Goal: Task Accomplishment & Management: Complete application form

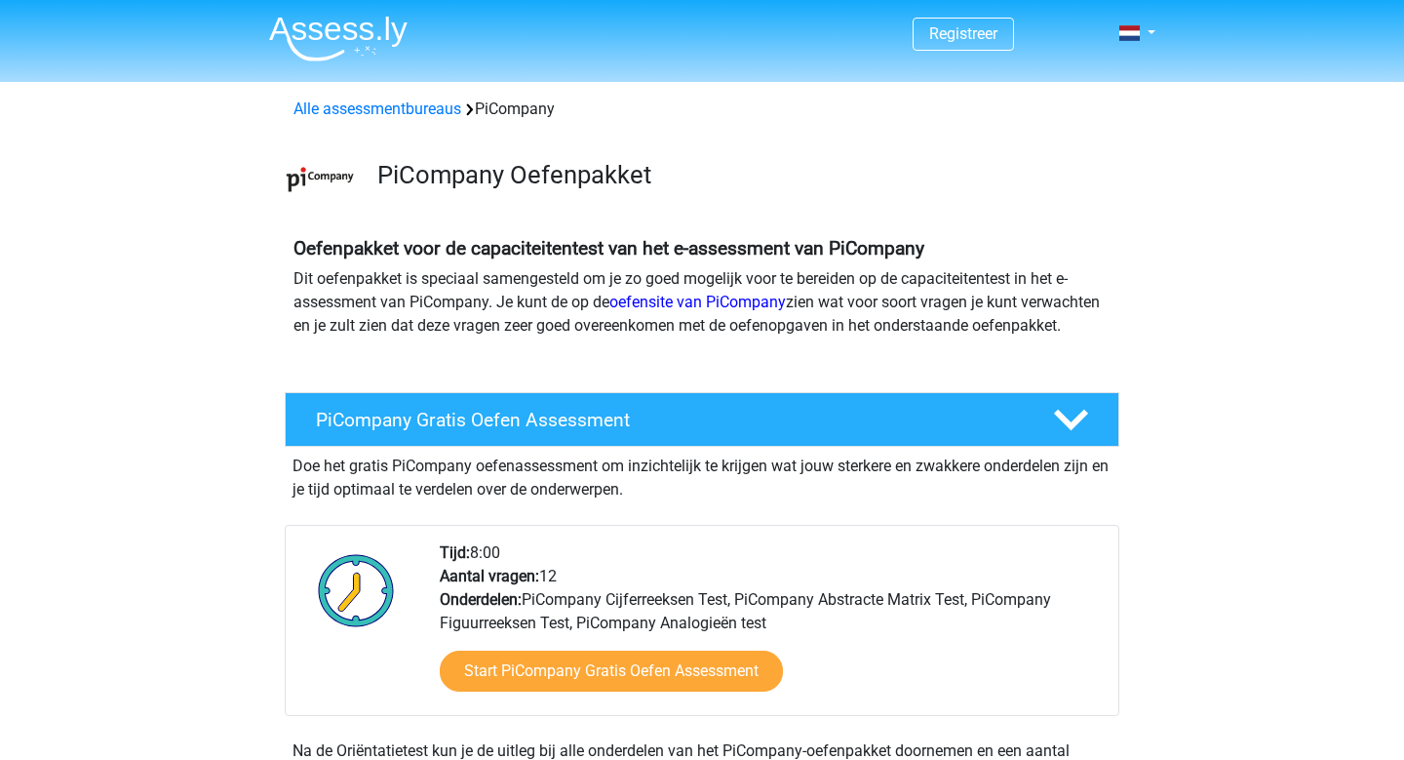
click at [666, 669] on div "Start PiCompany Gratis Oefen Assessment" at bounding box center [771, 675] width 663 height 80
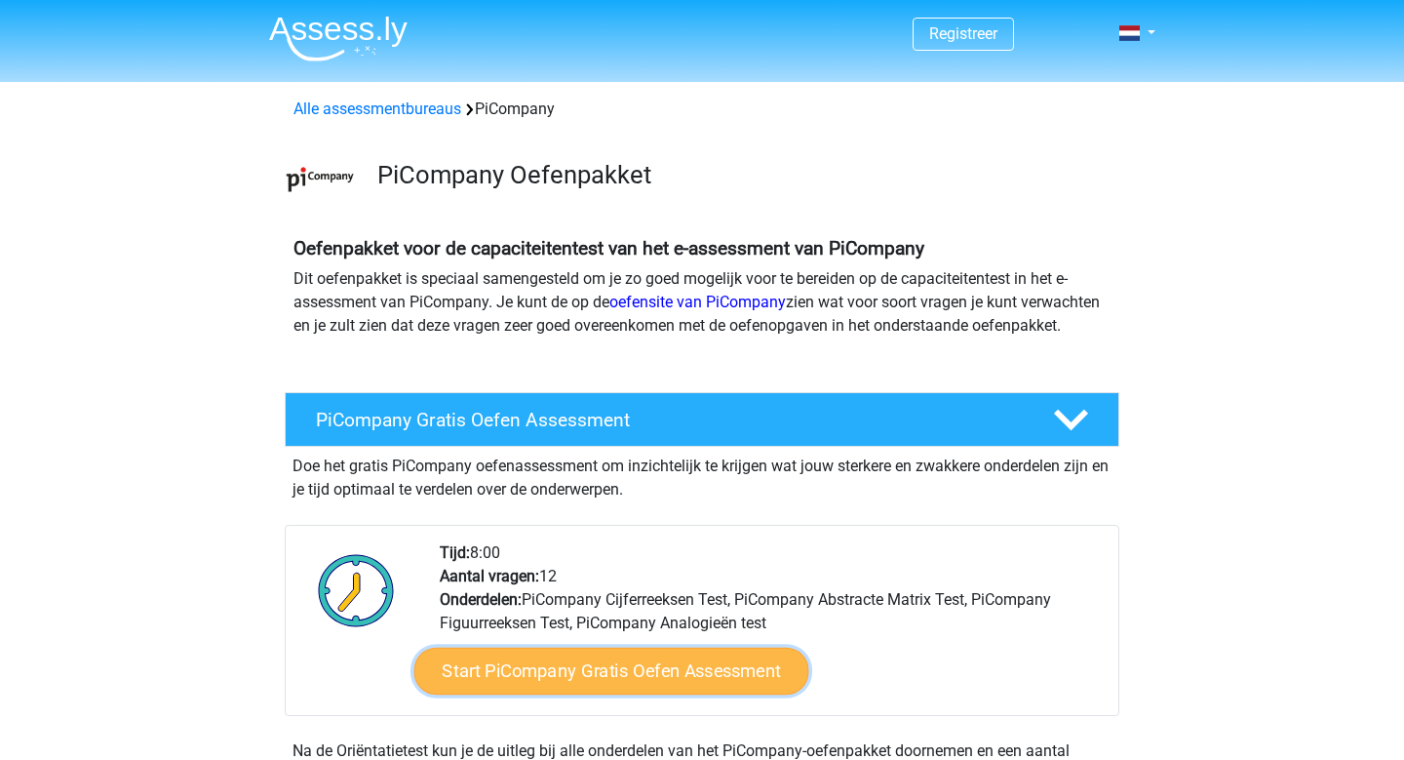
click at [660, 685] on link "Start PiCompany Gratis Oefen Assessment" at bounding box center [611, 670] width 395 height 47
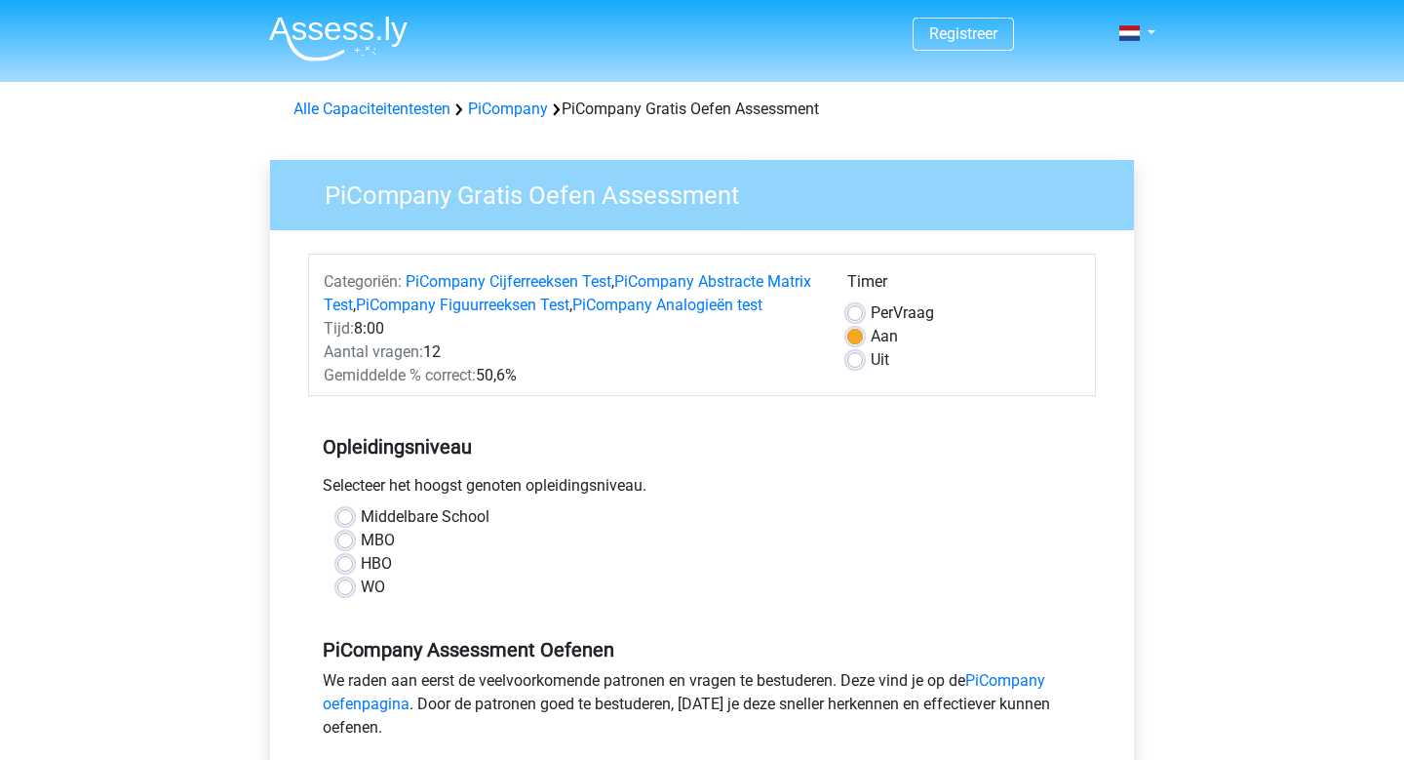
scroll to position [134, 0]
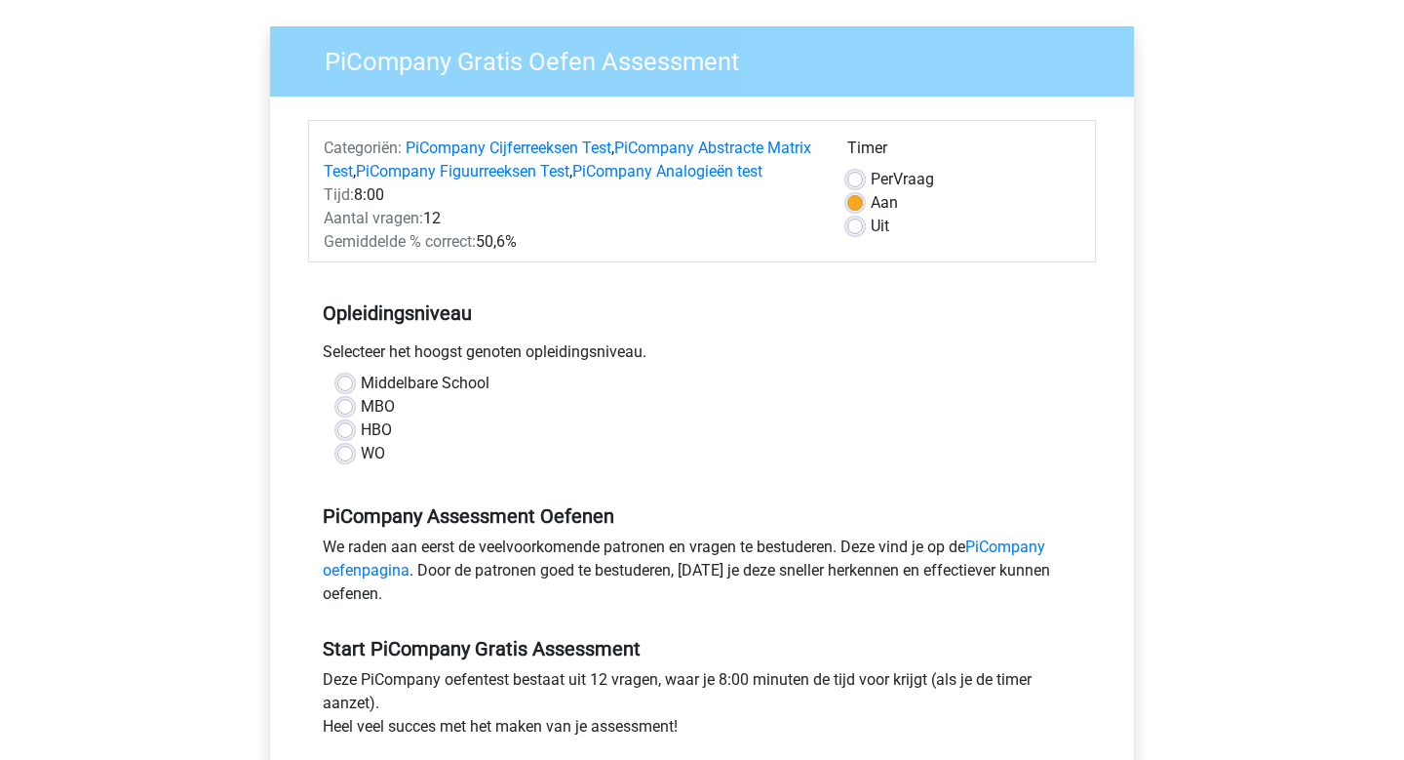
click at [361, 465] on label "WO" at bounding box center [373, 453] width 24 height 23
click at [350, 461] on input "WO" at bounding box center [345, 452] width 16 height 20
radio input "true"
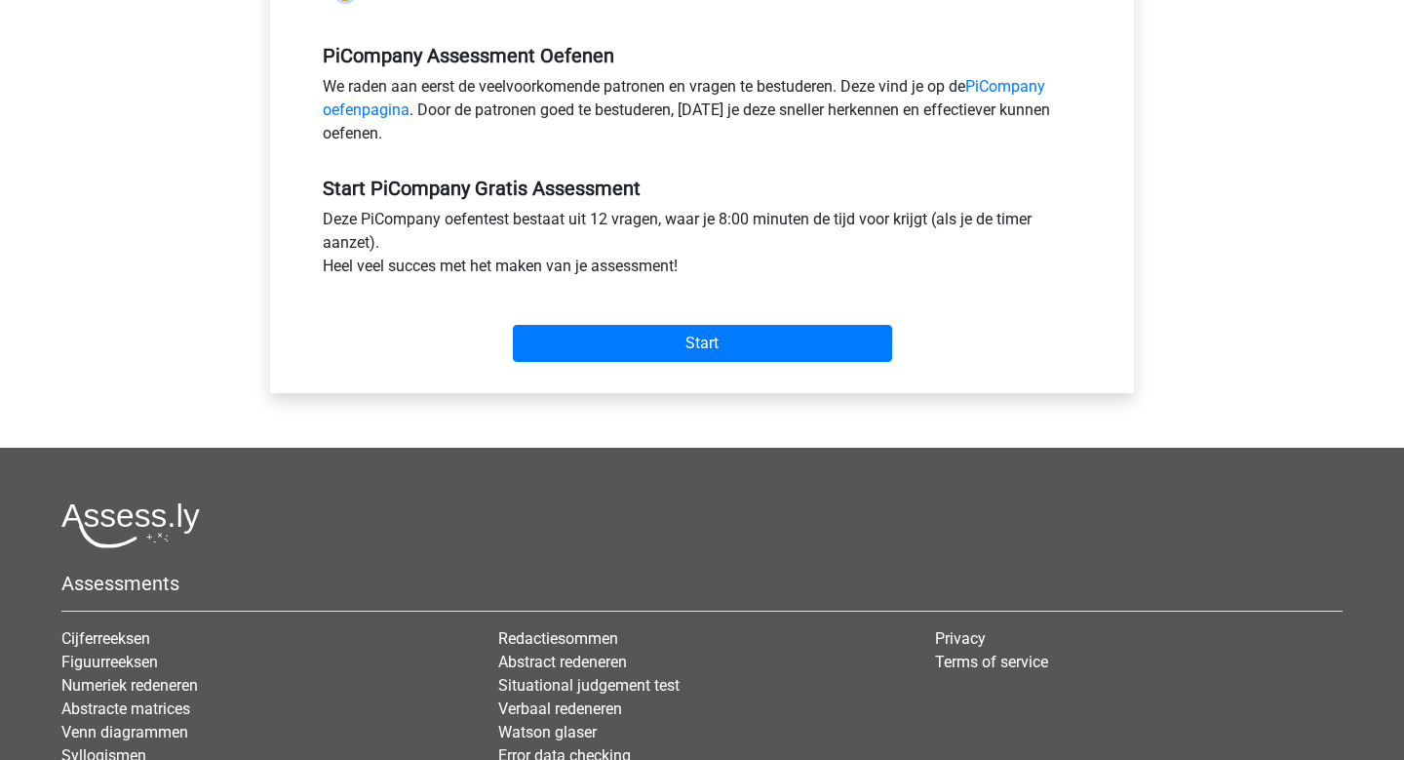
scroll to position [576, 0]
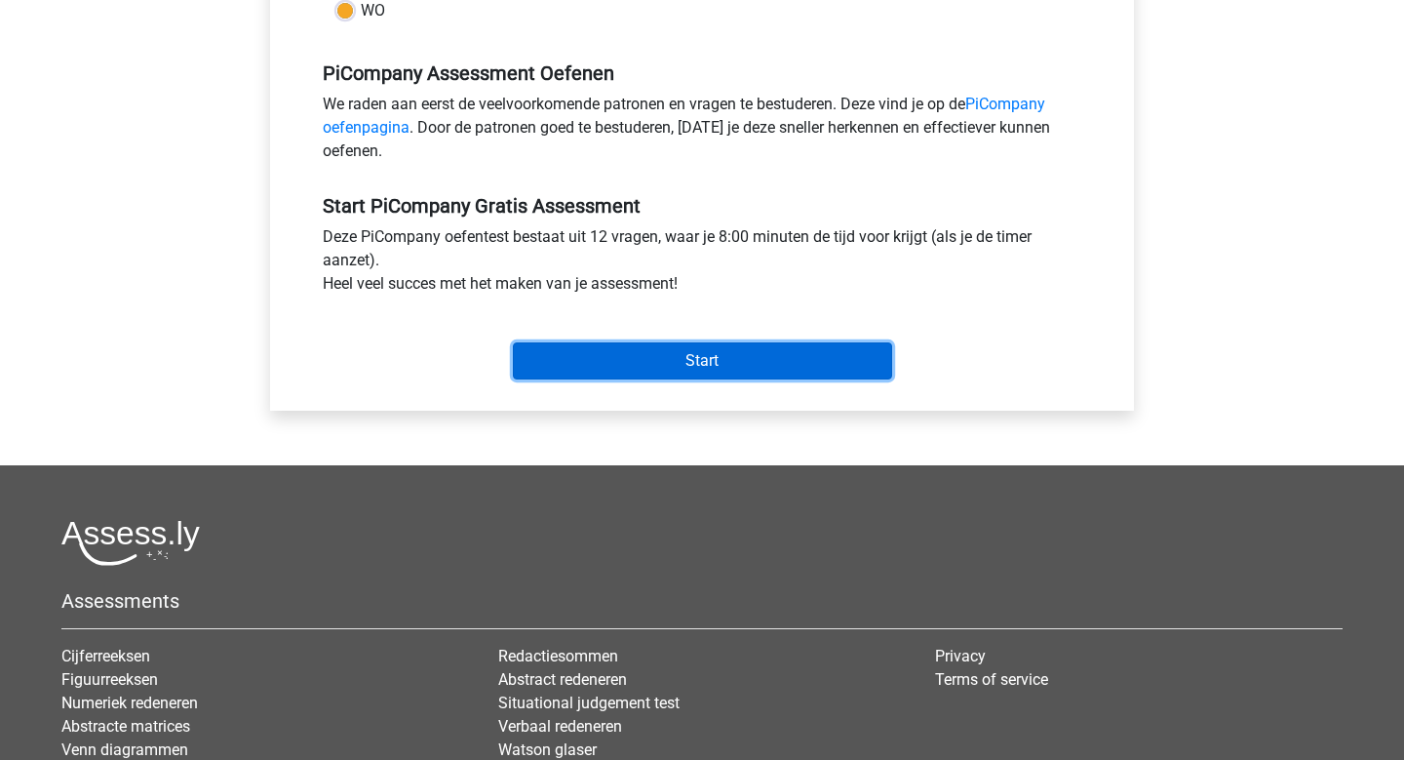
click at [688, 379] on input "Start" at bounding box center [702, 360] width 379 height 37
click at [628, 379] on input "Start" at bounding box center [702, 360] width 379 height 37
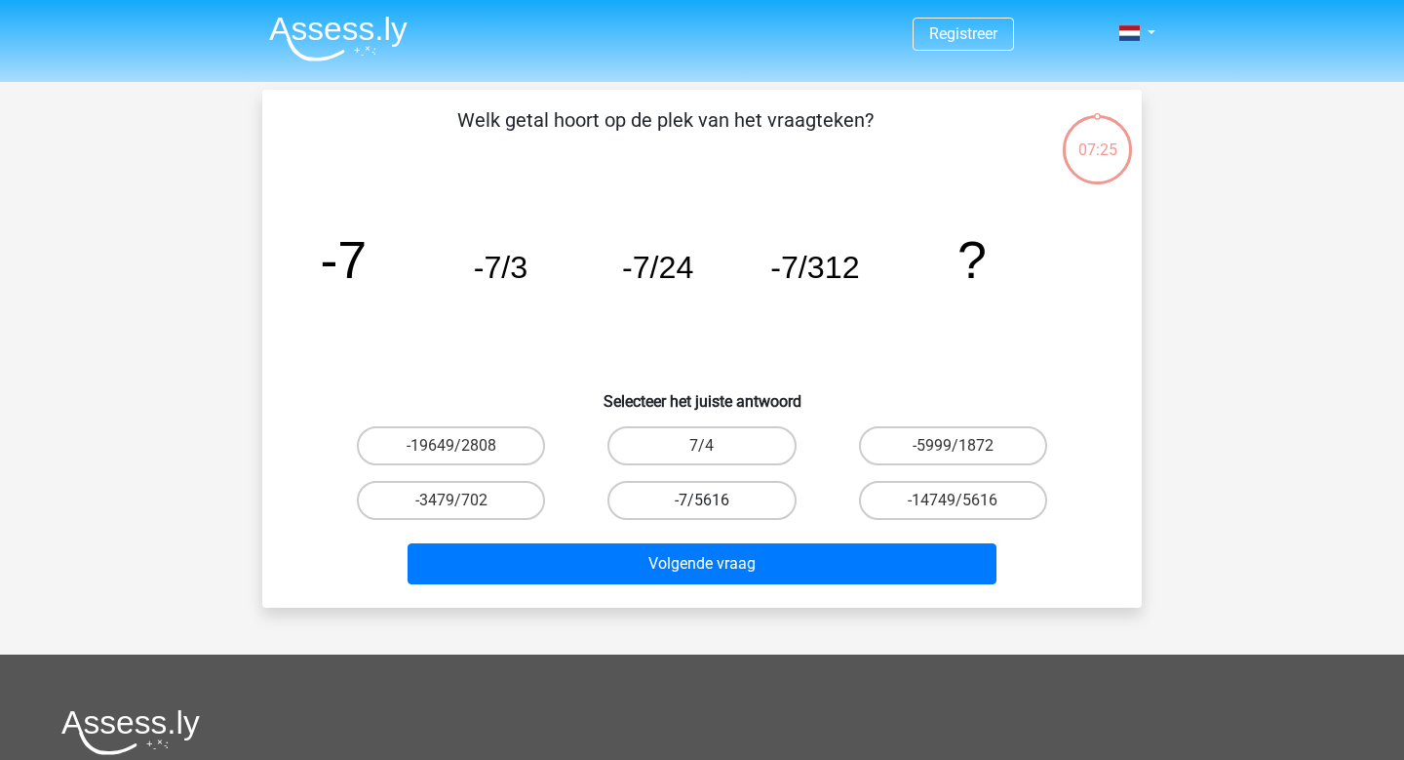
click at [748, 504] on label "-7/5616" at bounding box center [701, 500] width 188 height 39
click at [715, 504] on input "-7/5616" at bounding box center [708, 506] width 13 height 13
radio input "true"
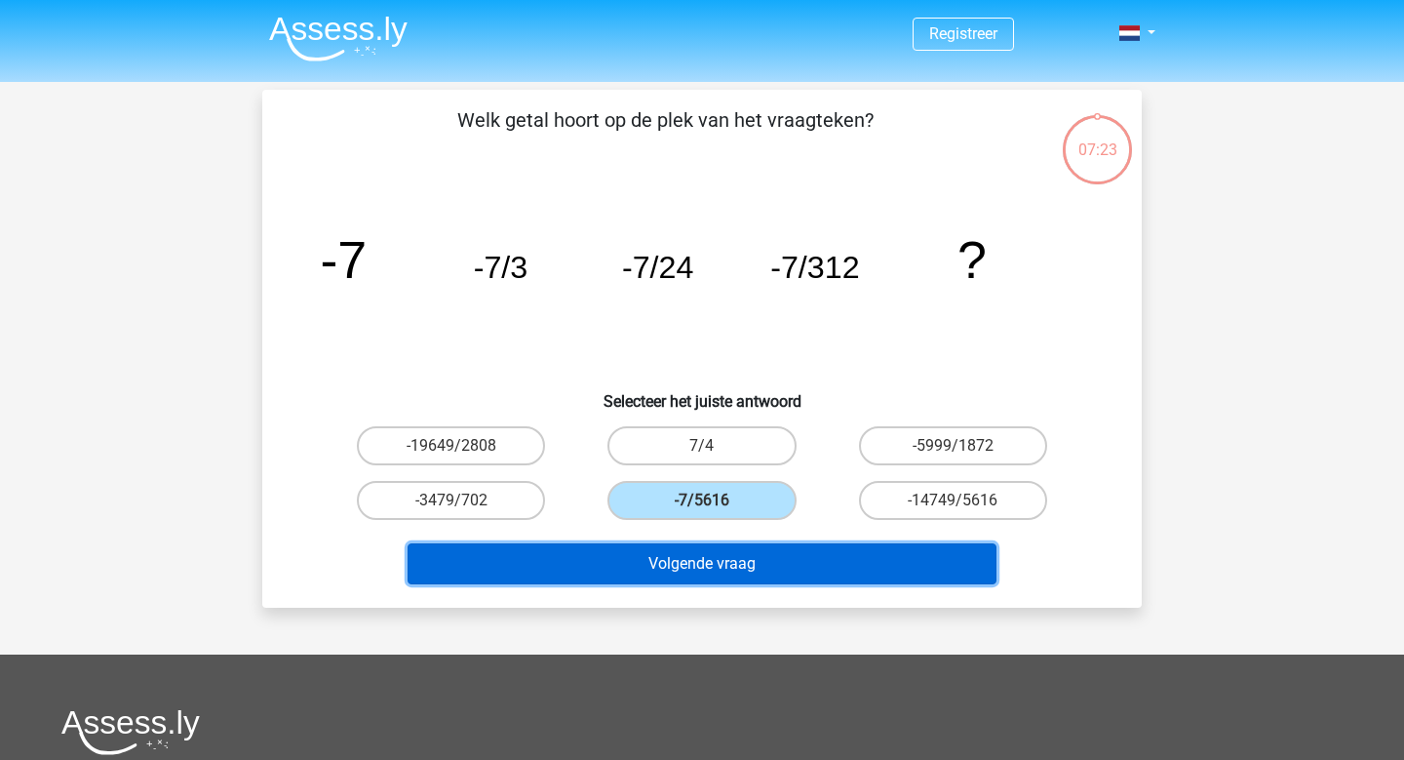
click at [733, 550] on button "Volgende vraag" at bounding box center [703, 563] width 590 height 41
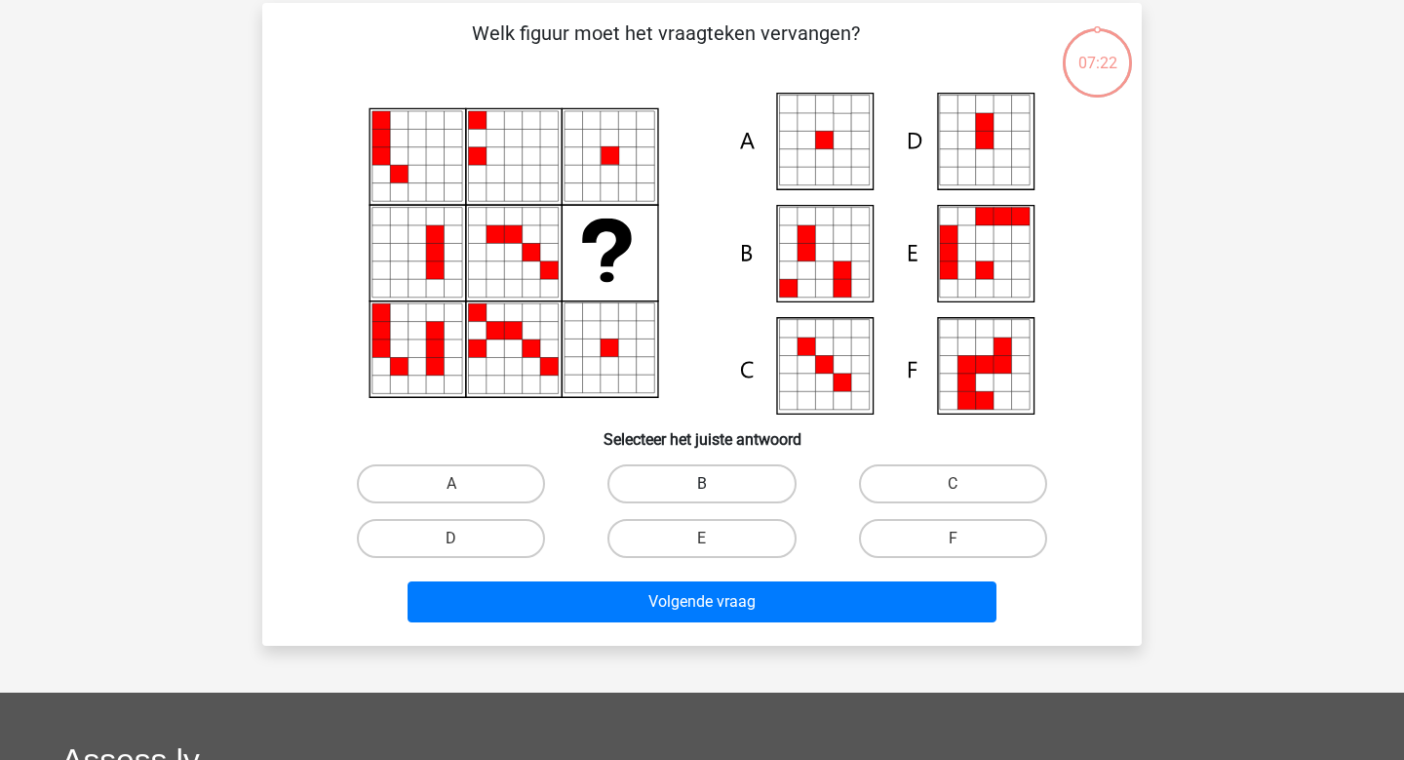
scroll to position [90, 0]
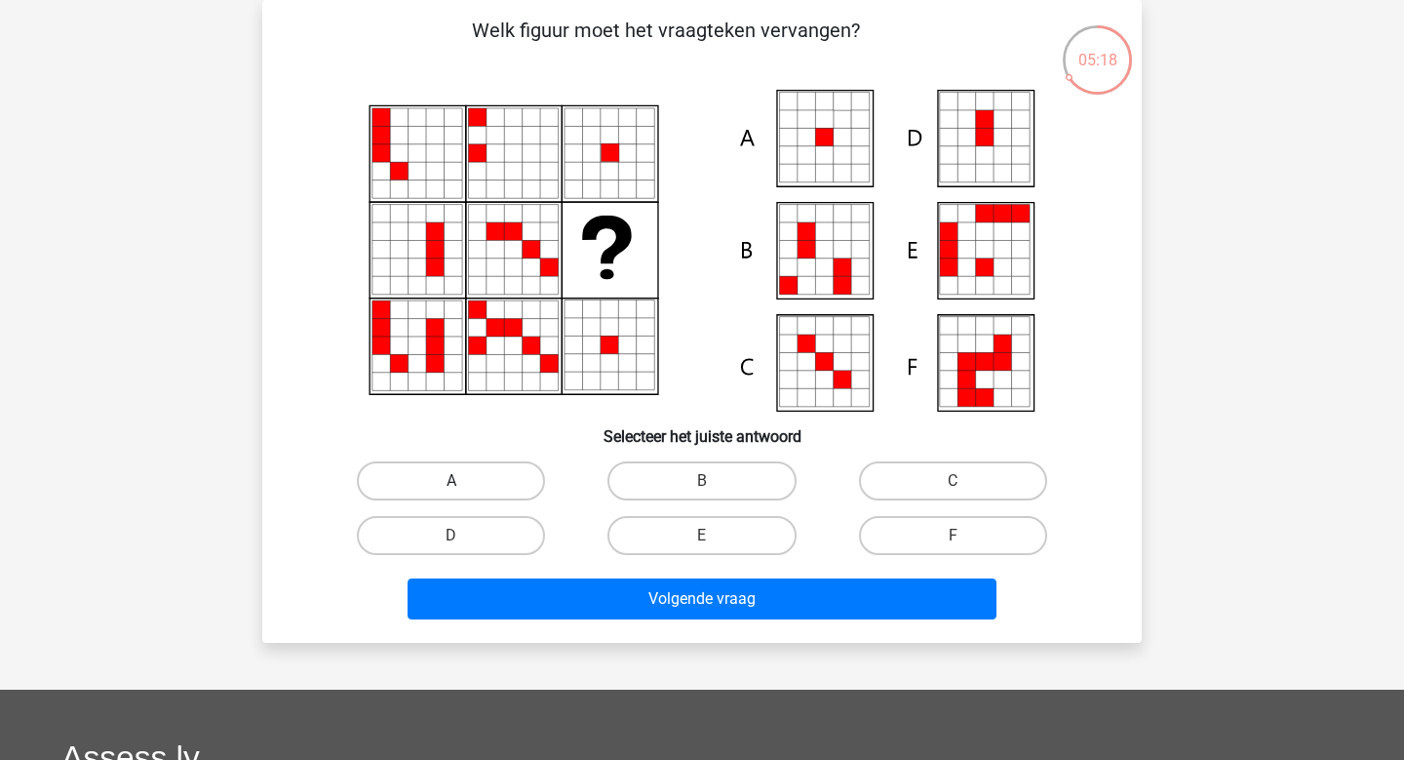
click at [460, 467] on label "A" at bounding box center [451, 480] width 188 height 39
click at [460, 481] on input "A" at bounding box center [457, 487] width 13 height 13
radio input "true"
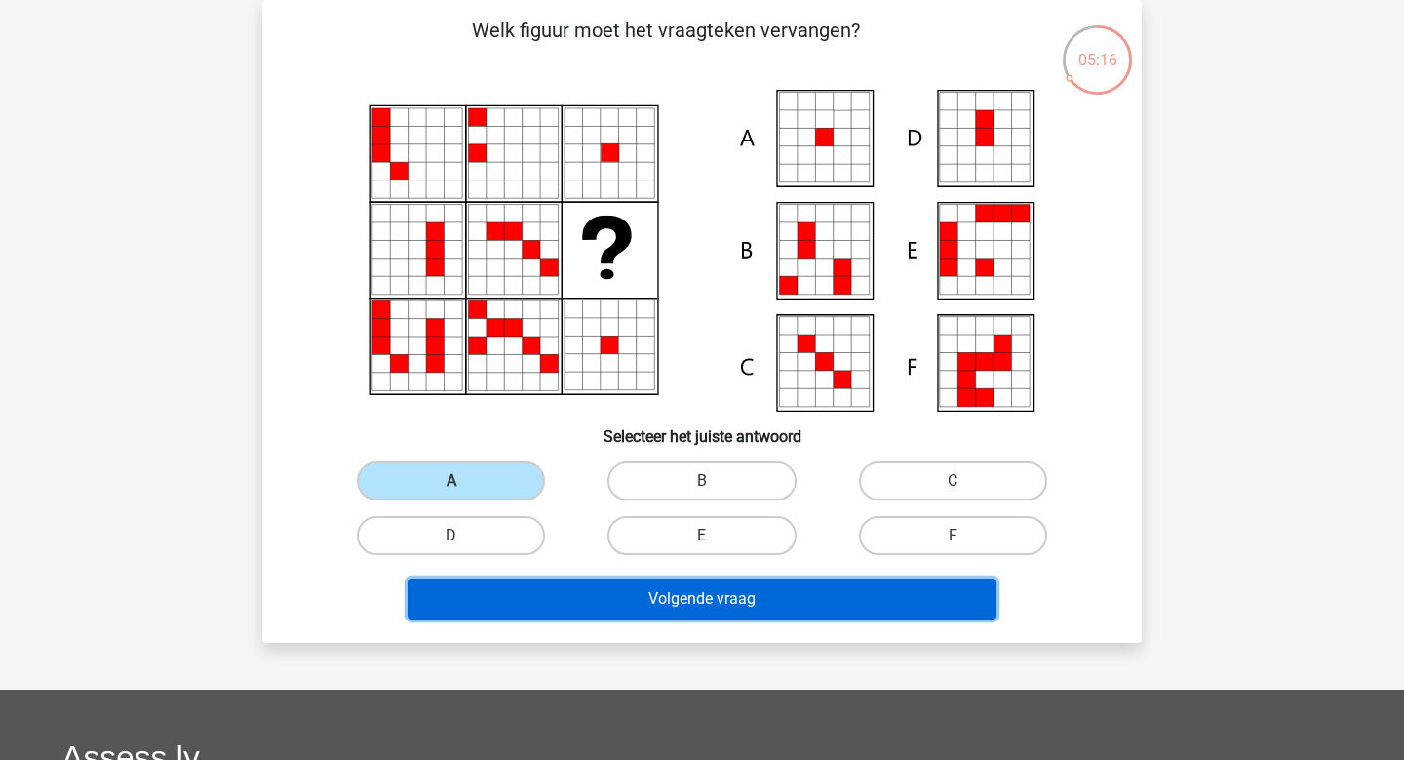
click at [717, 606] on button "Volgende vraag" at bounding box center [703, 598] width 590 height 41
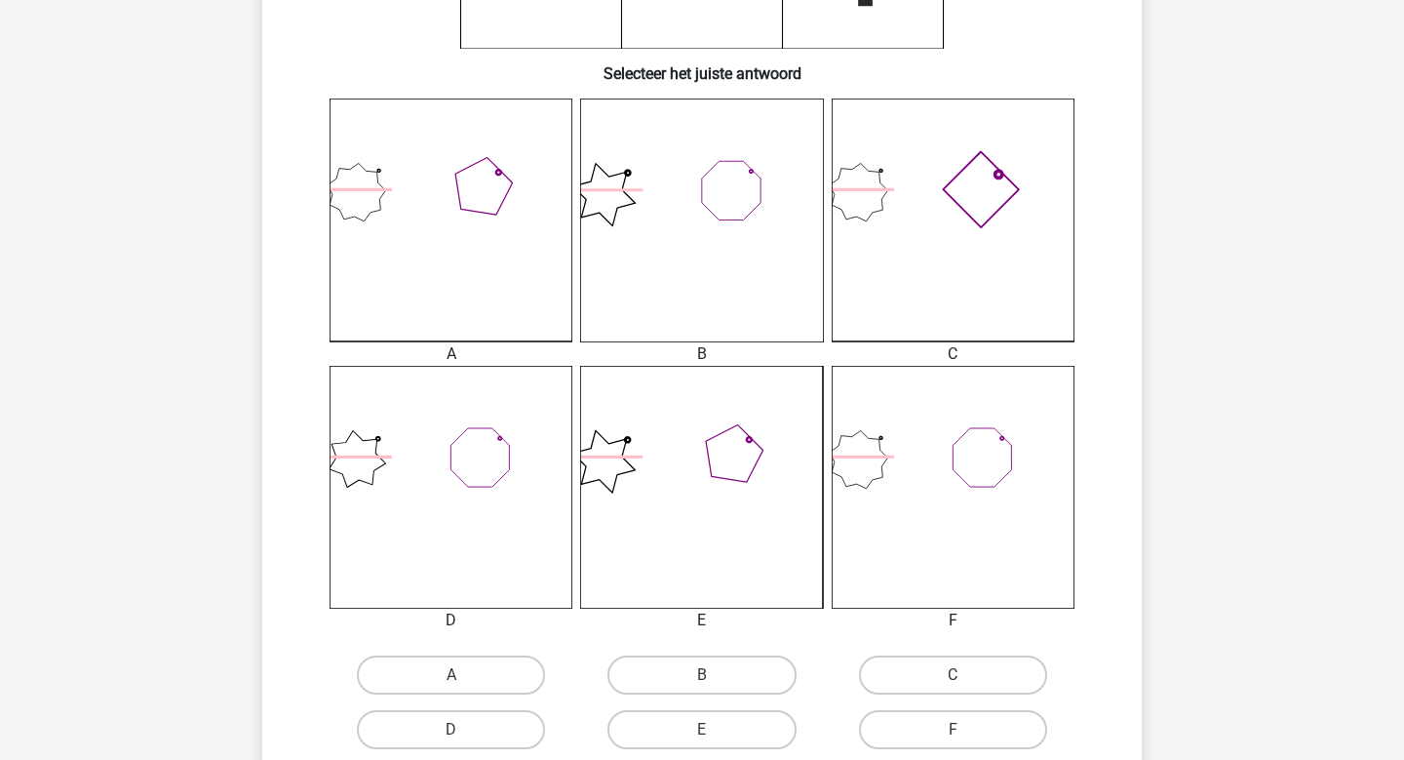
scroll to position [0, 0]
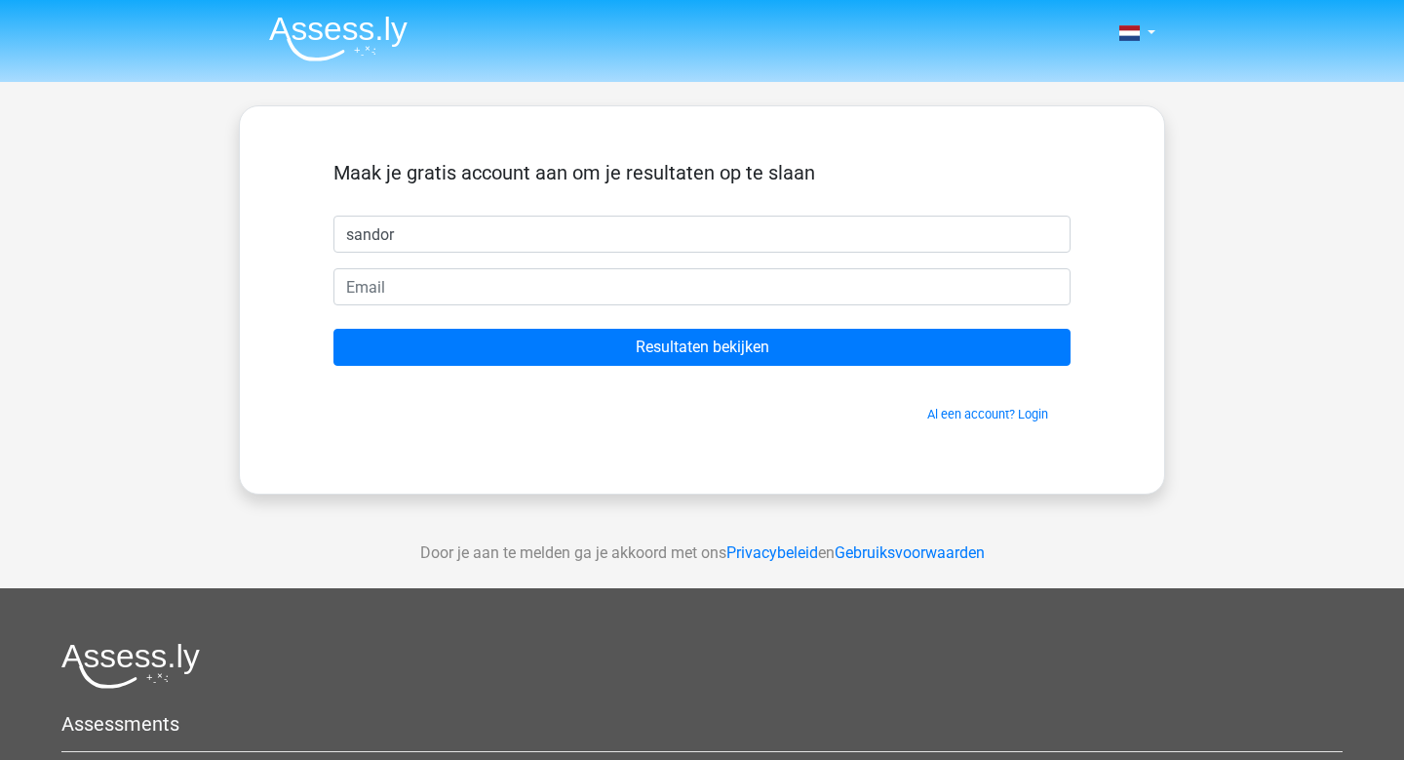
type input "sandor"
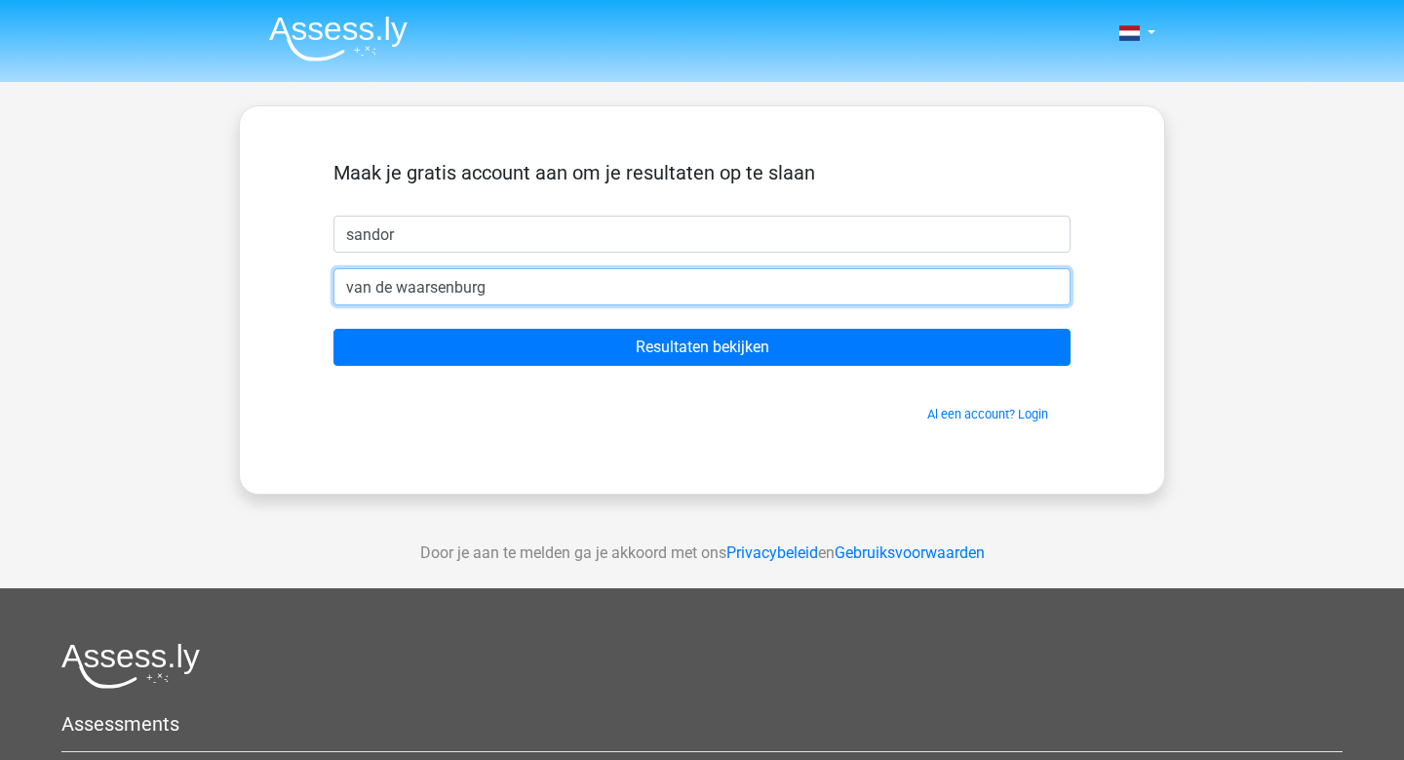
click at [333, 329] on input "Resultaten bekijken" at bounding box center [701, 347] width 737 height 37
type input "v"
type input "[EMAIL_ADDRESS][DOMAIN_NAME]"
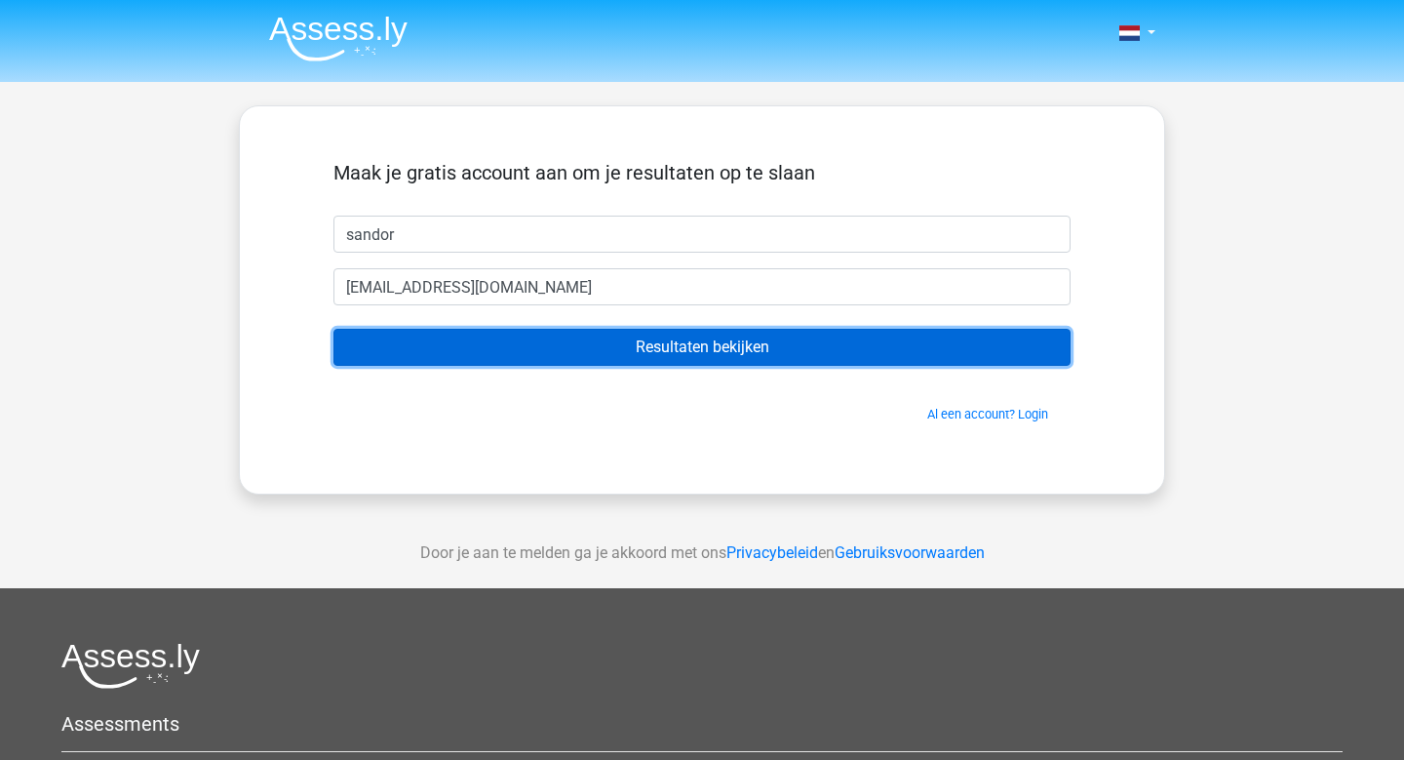
click at [526, 348] on input "Resultaten bekijken" at bounding box center [701, 347] width 737 height 37
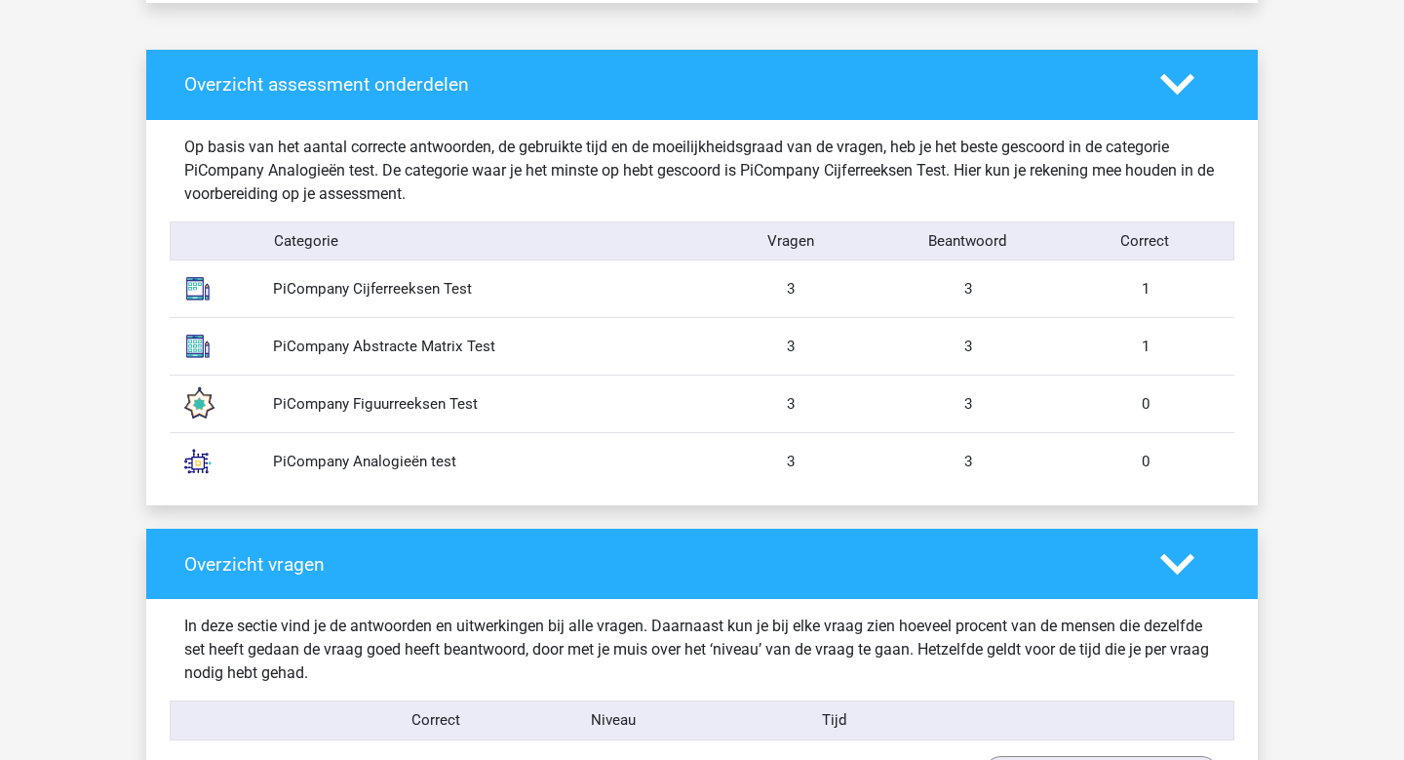
click at [1089, 295] on div "1" at bounding box center [1145, 289] width 177 height 22
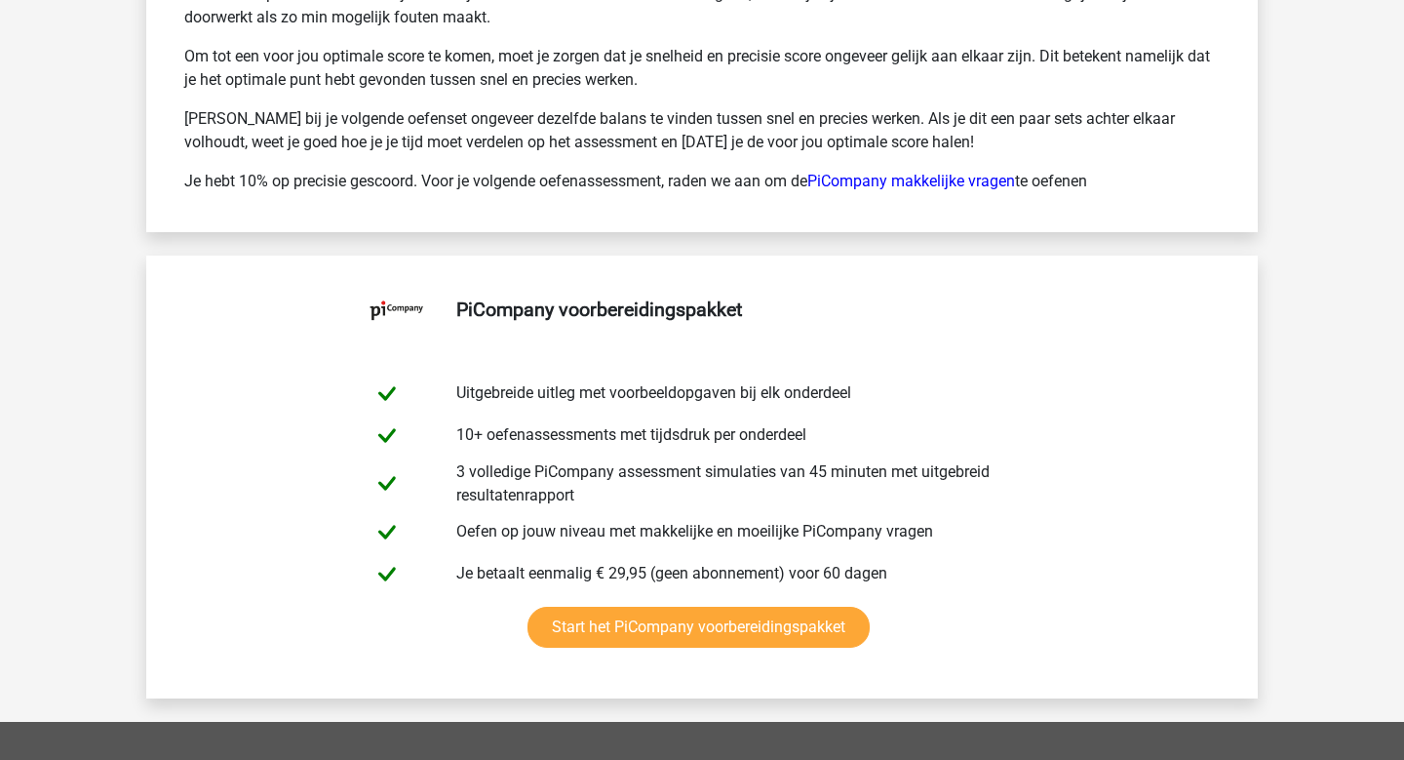
scroll to position [3691, 0]
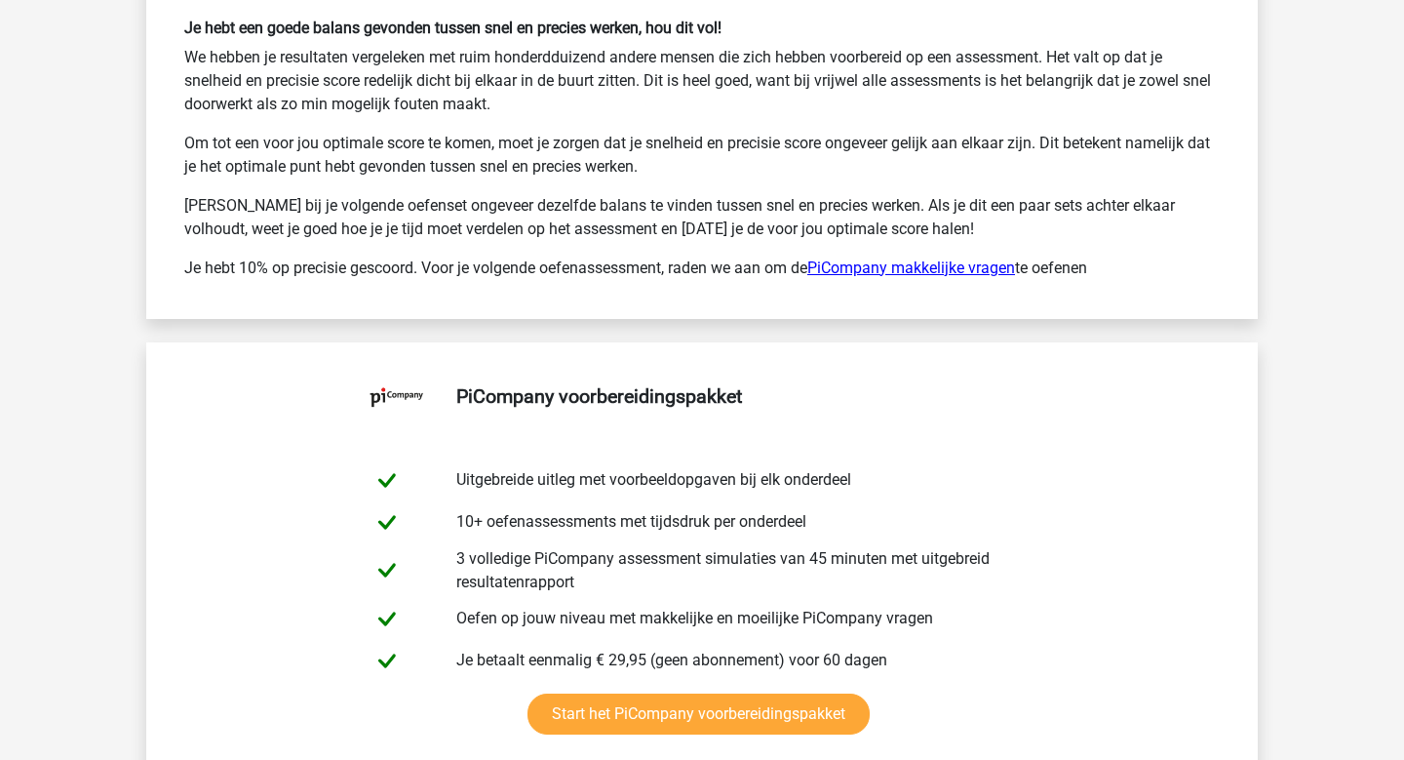
click at [997, 274] on link "PiCompany makkelijke vragen" at bounding box center [911, 267] width 208 height 19
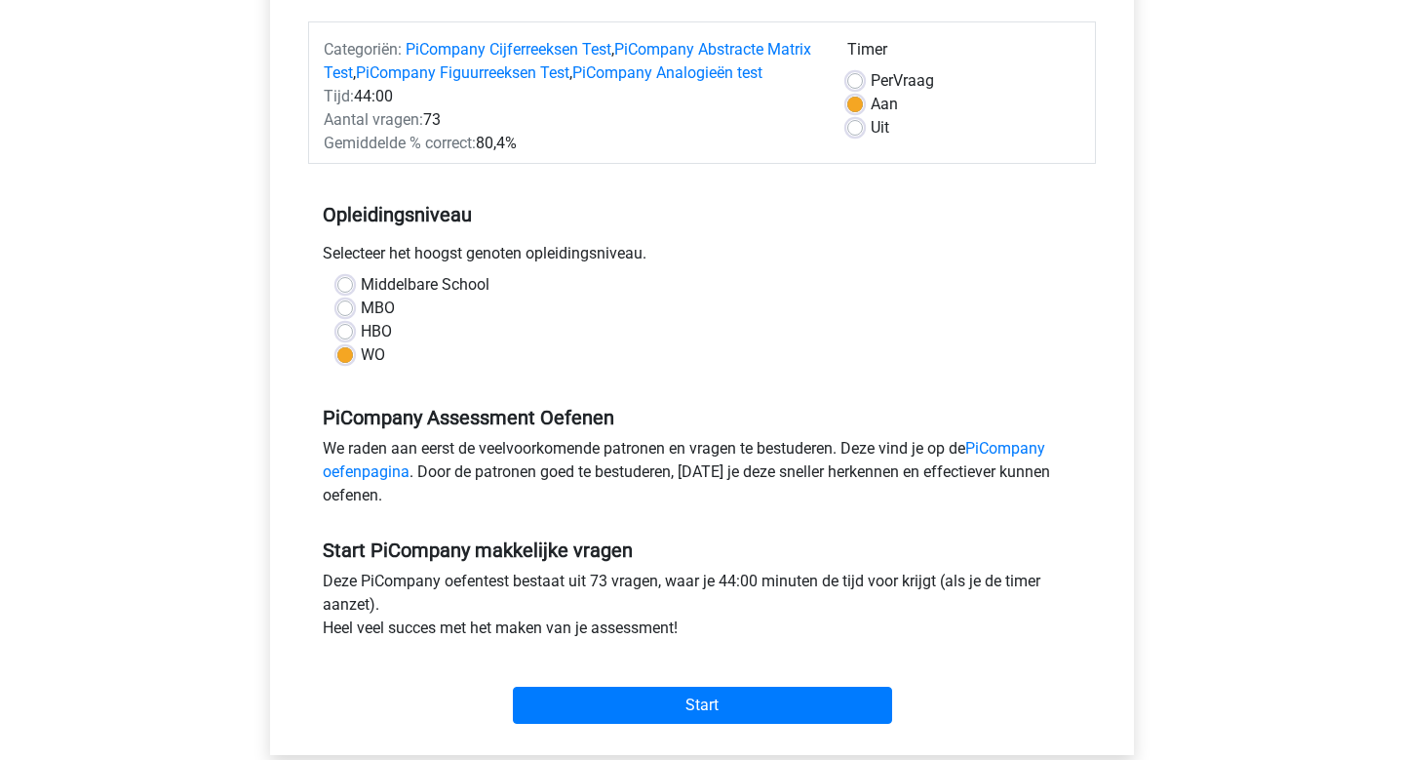
scroll to position [228, 0]
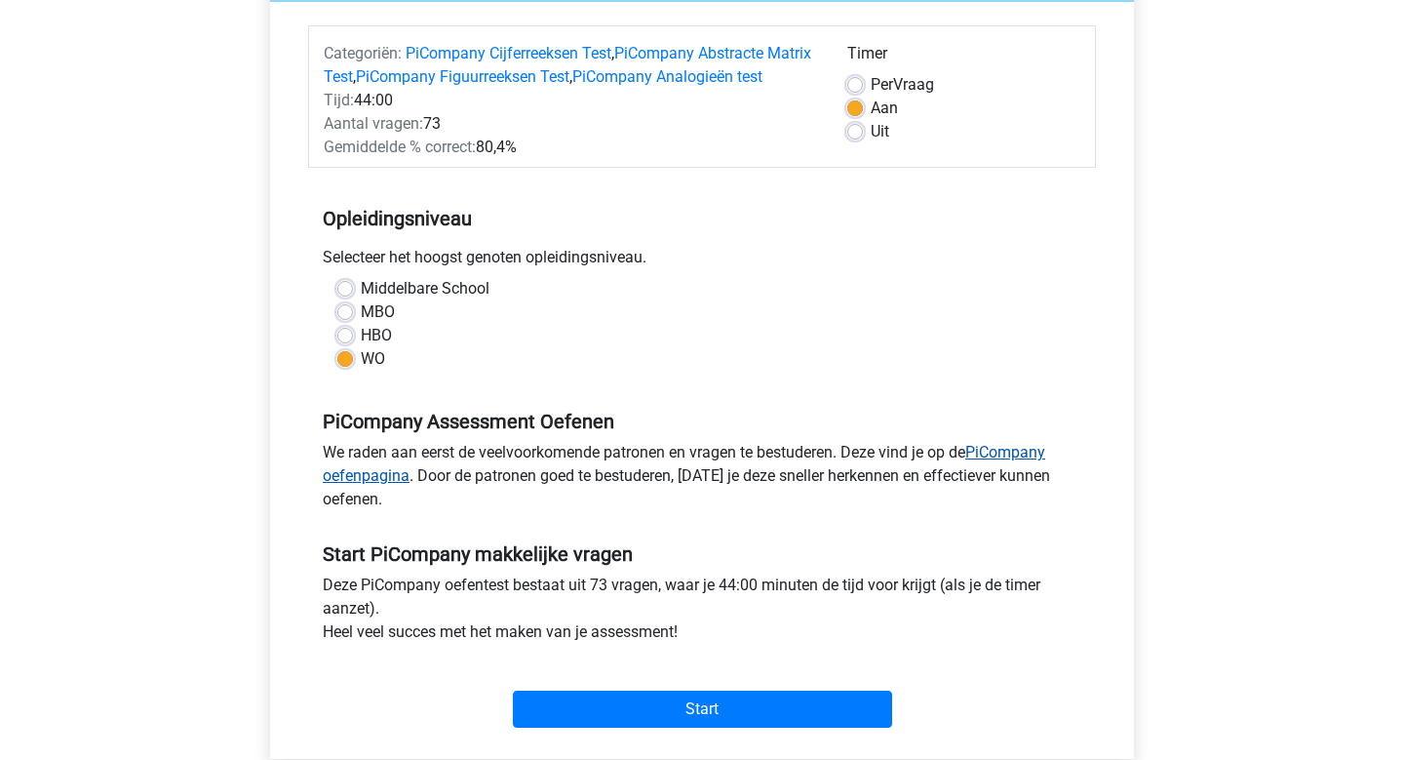
click at [1024, 470] on link "PiCompany oefenpagina" at bounding box center [684, 464] width 723 height 42
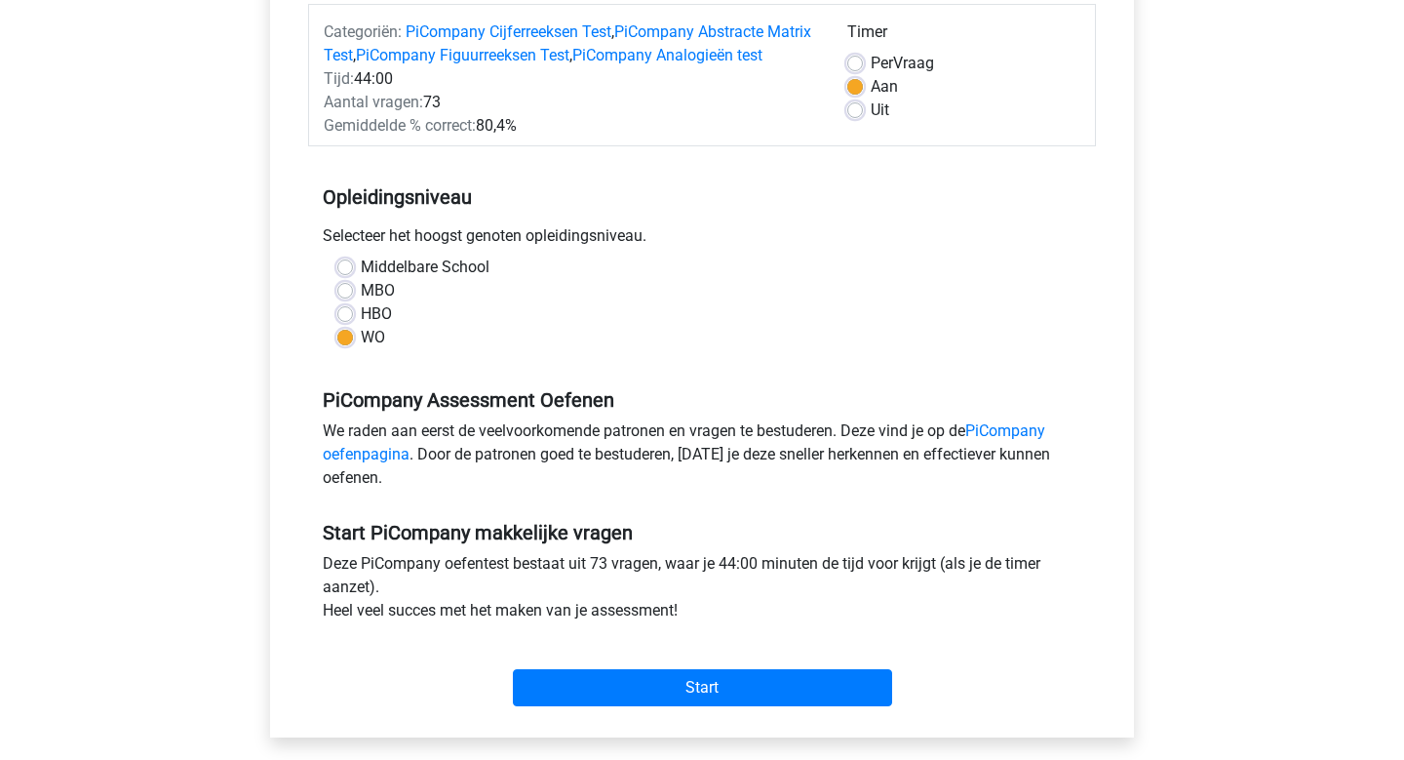
scroll to position [244, 0]
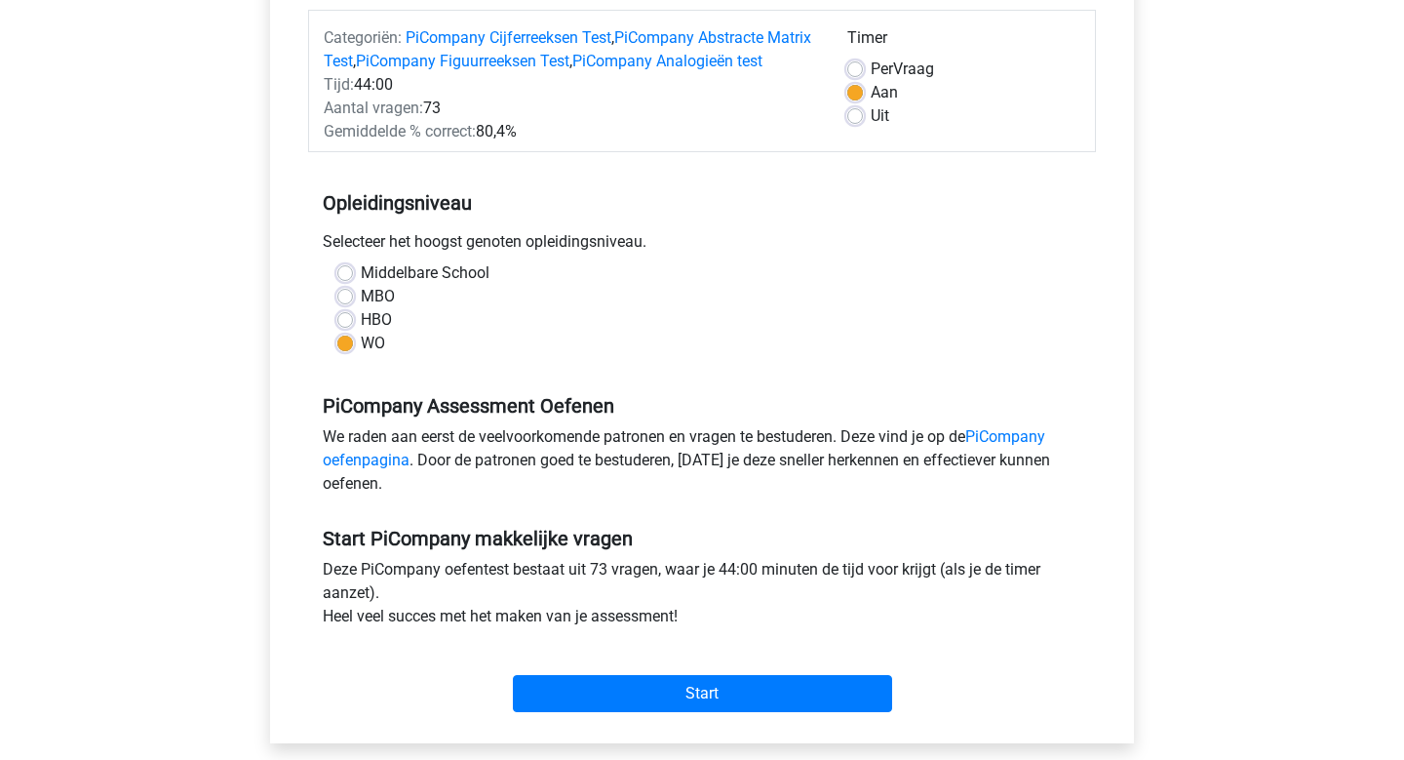
click at [361, 308] on label "MBO" at bounding box center [378, 296] width 34 height 23
click at [348, 304] on input "MBO" at bounding box center [345, 295] width 16 height 20
radio input "true"
click at [348, 371] on div "Middelbare School MBO HBO WO" at bounding box center [702, 315] width 788 height 109
click at [361, 355] on label "WO" at bounding box center [373, 343] width 24 height 23
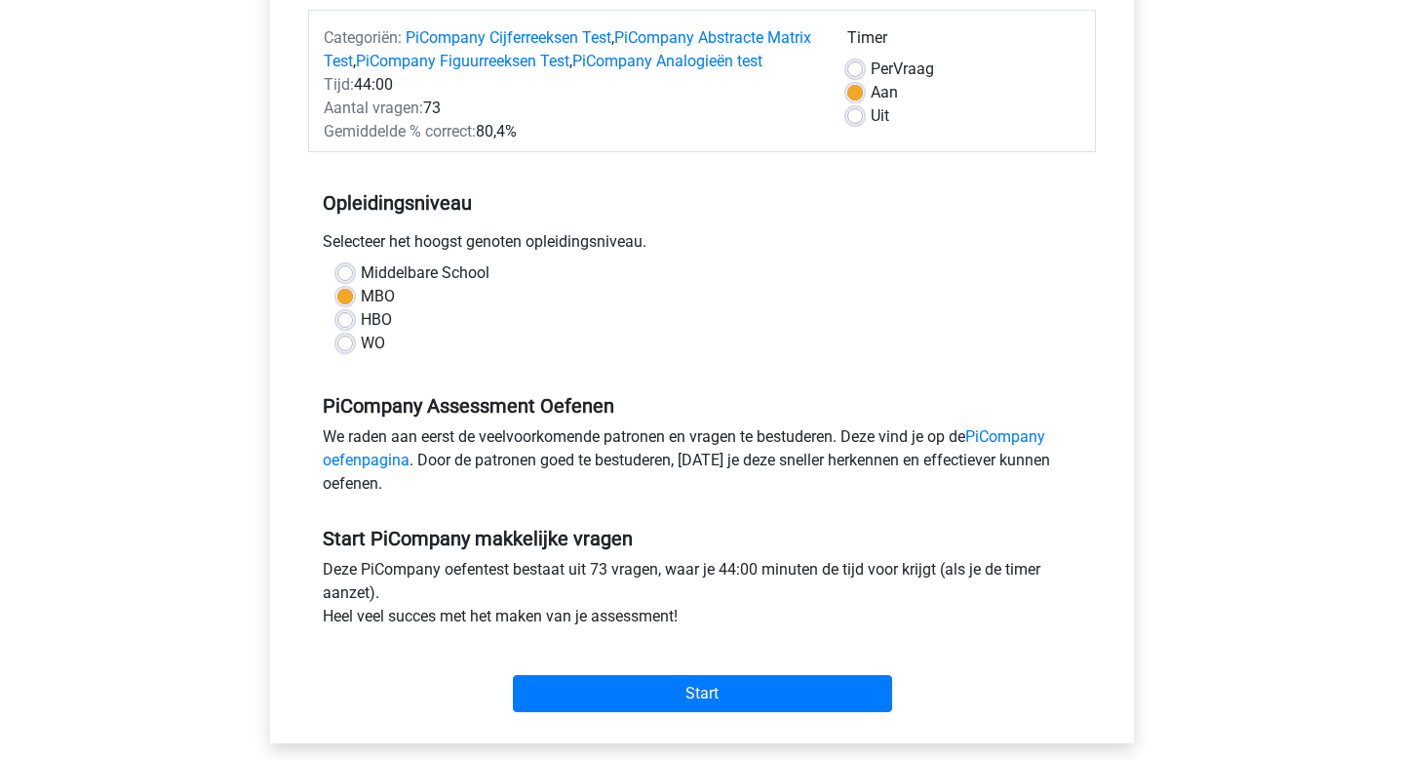
click at [343, 351] on input "WO" at bounding box center [345, 342] width 16 height 20
radio input "true"
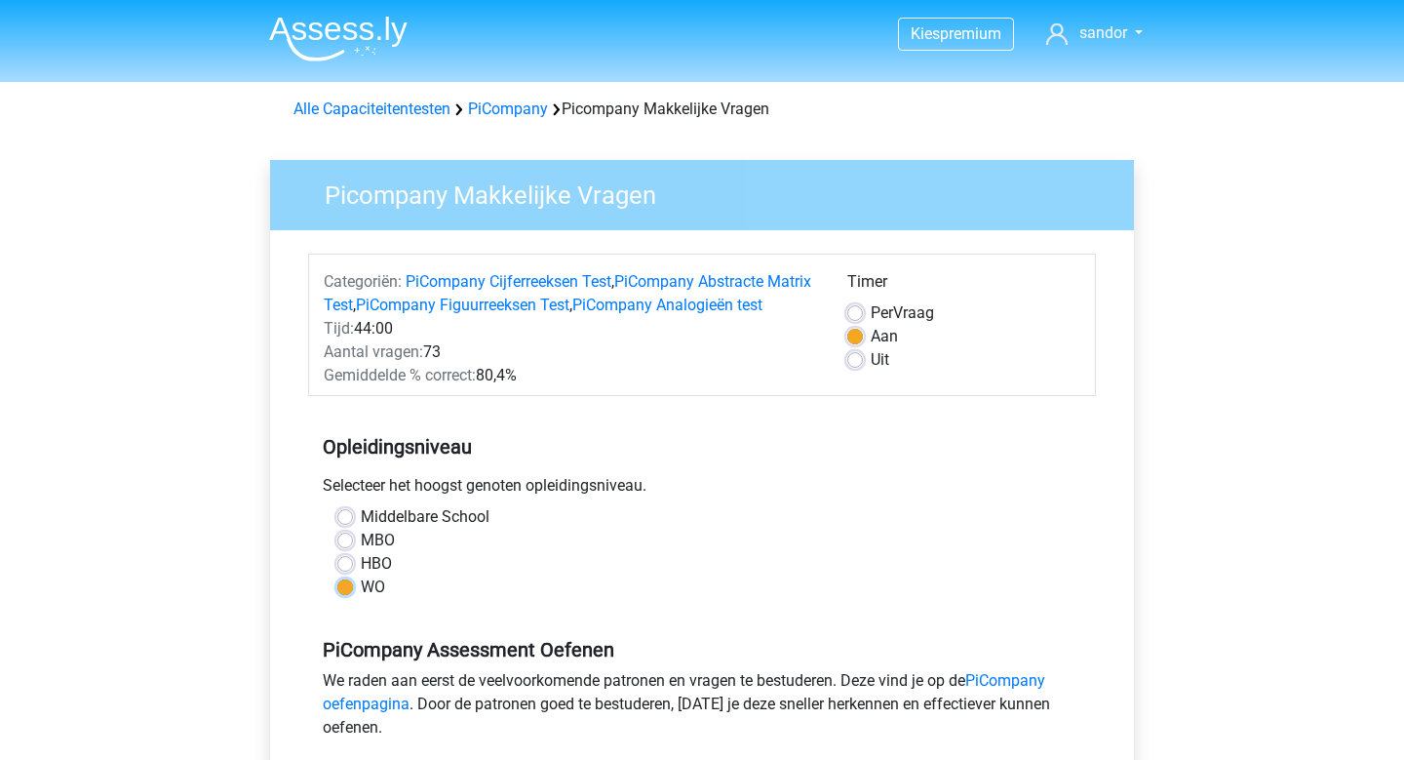
scroll to position [499, 0]
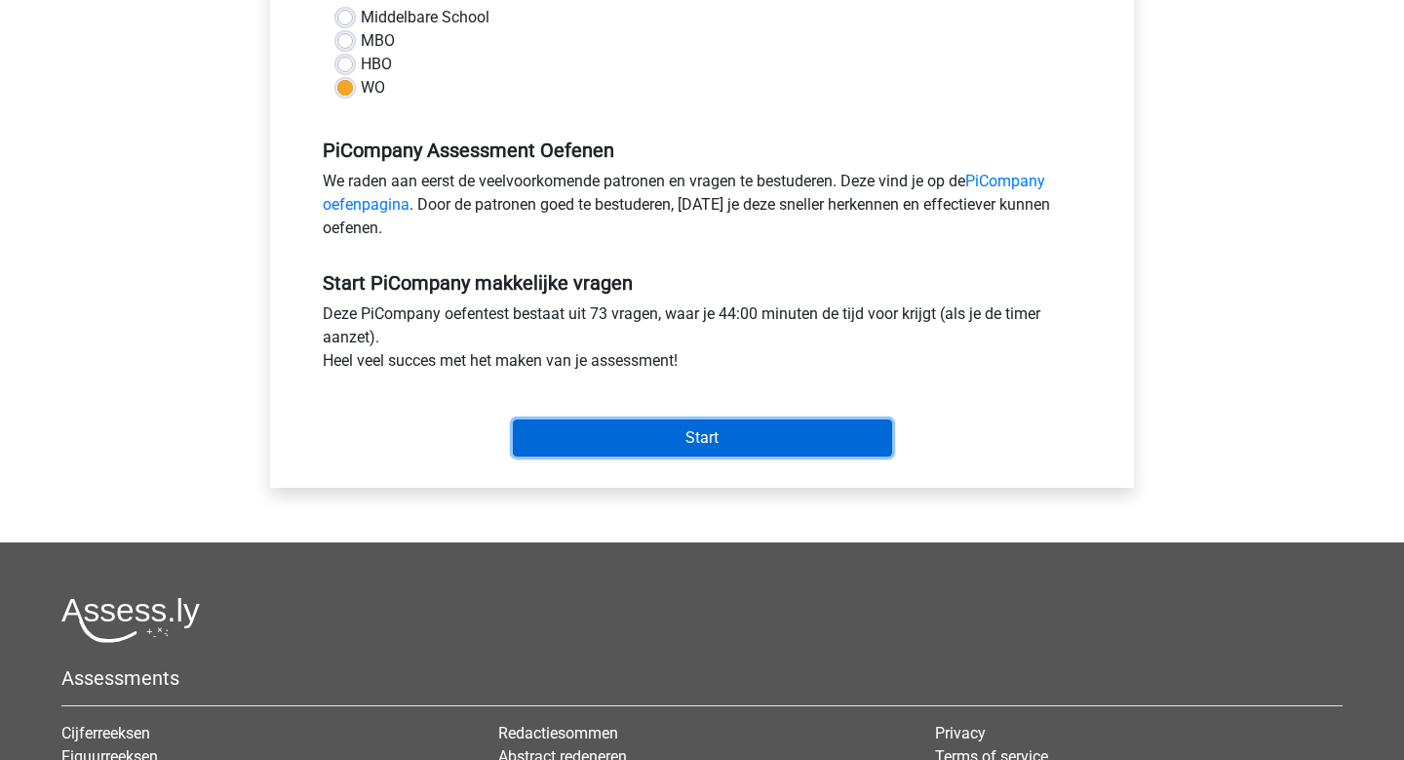
click at [735, 456] on input "Start" at bounding box center [702, 437] width 379 height 37
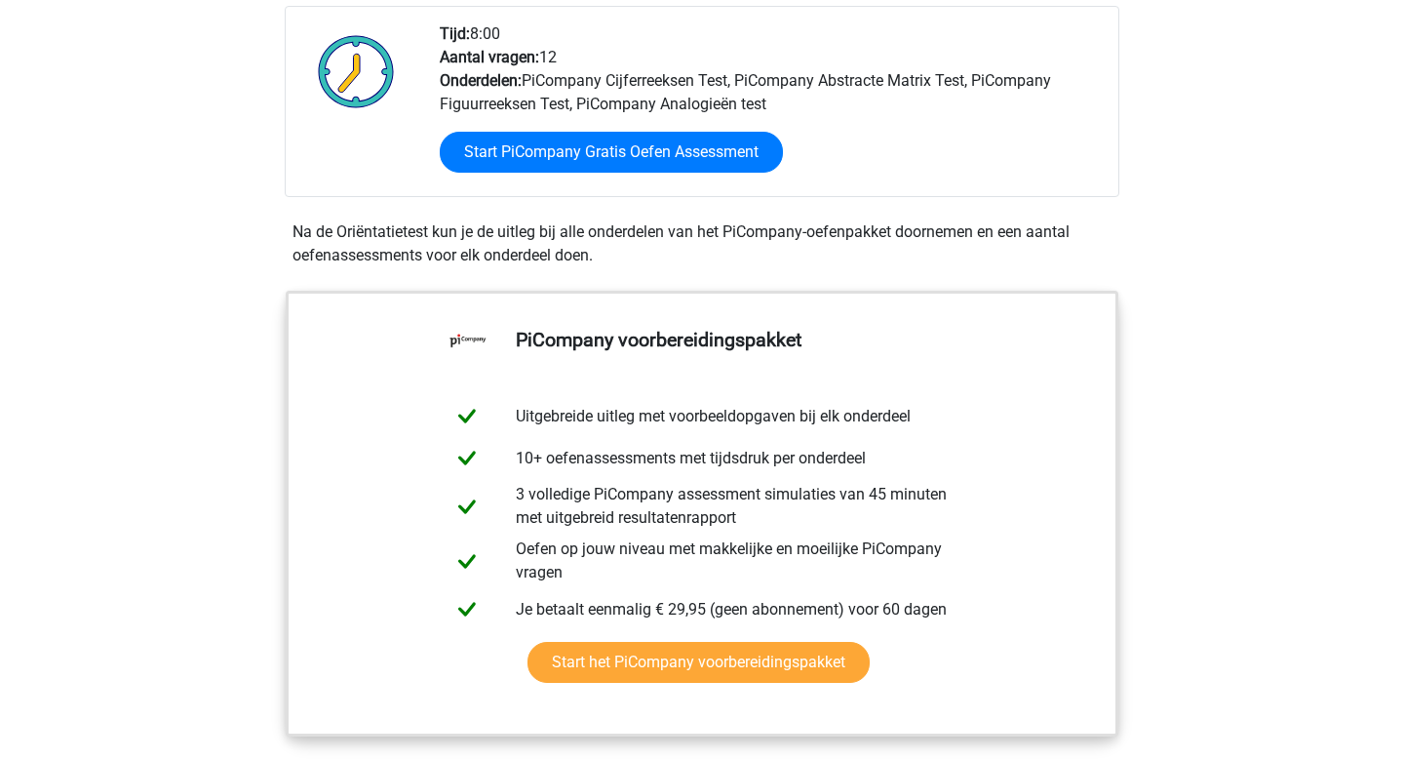
scroll to position [497, 0]
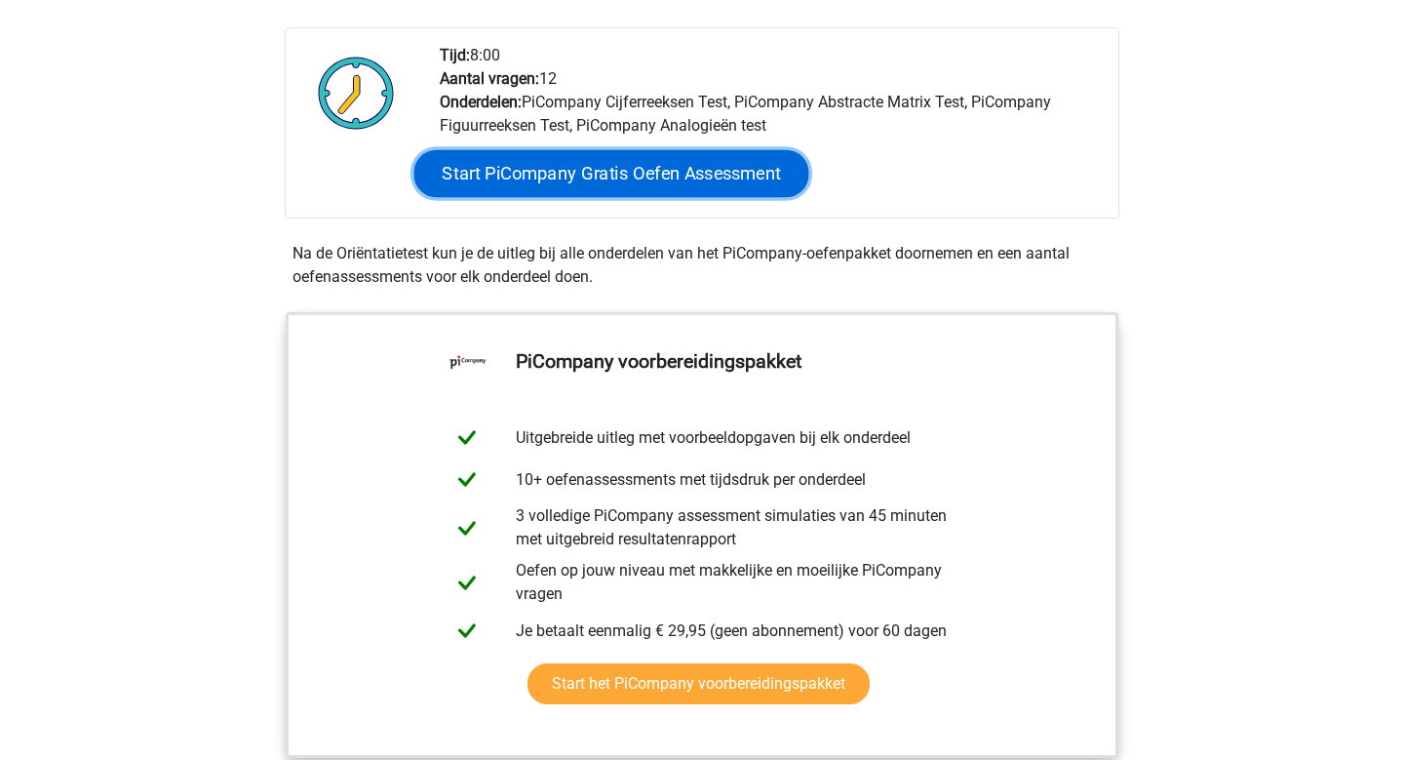
click at [685, 196] on link "Start PiCompany Gratis Oefen Assessment" at bounding box center [611, 173] width 395 height 47
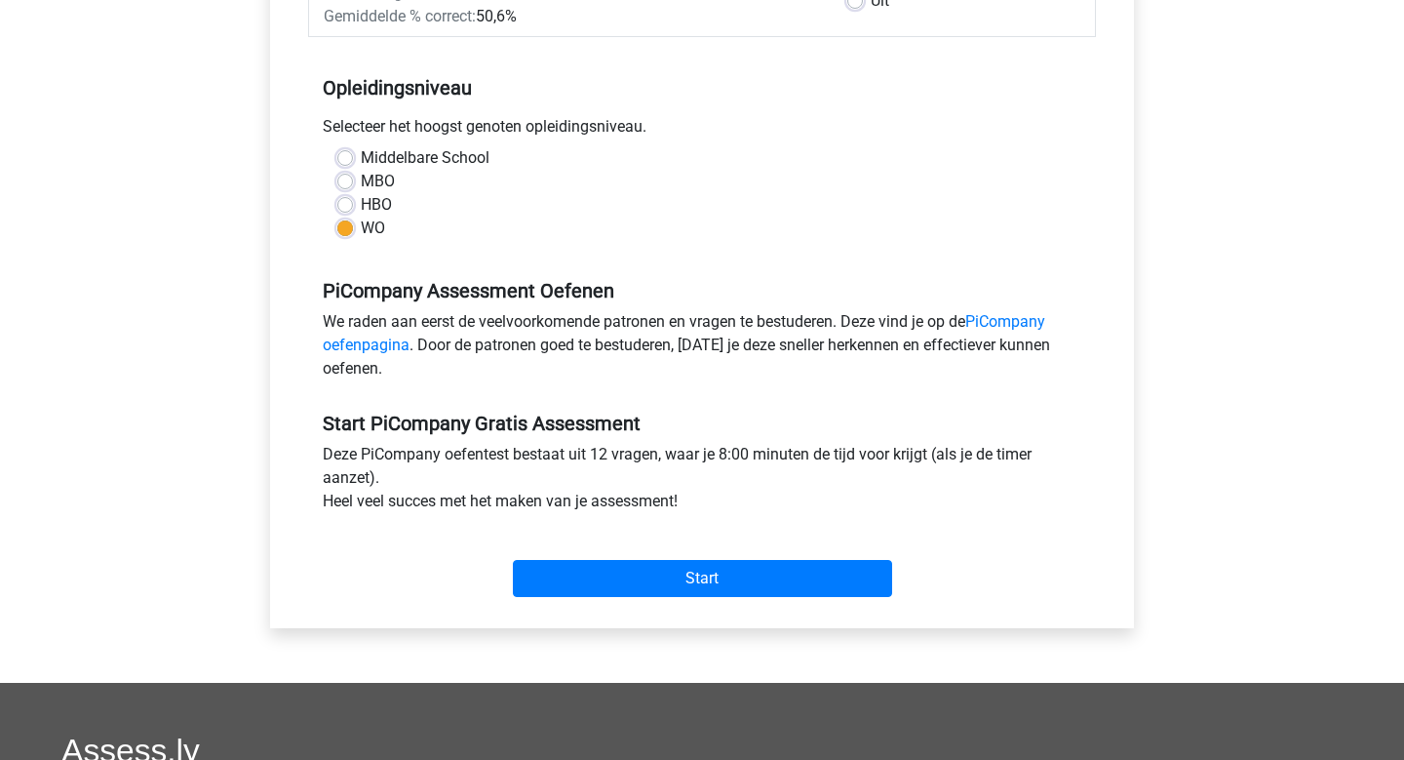
scroll to position [358, 0]
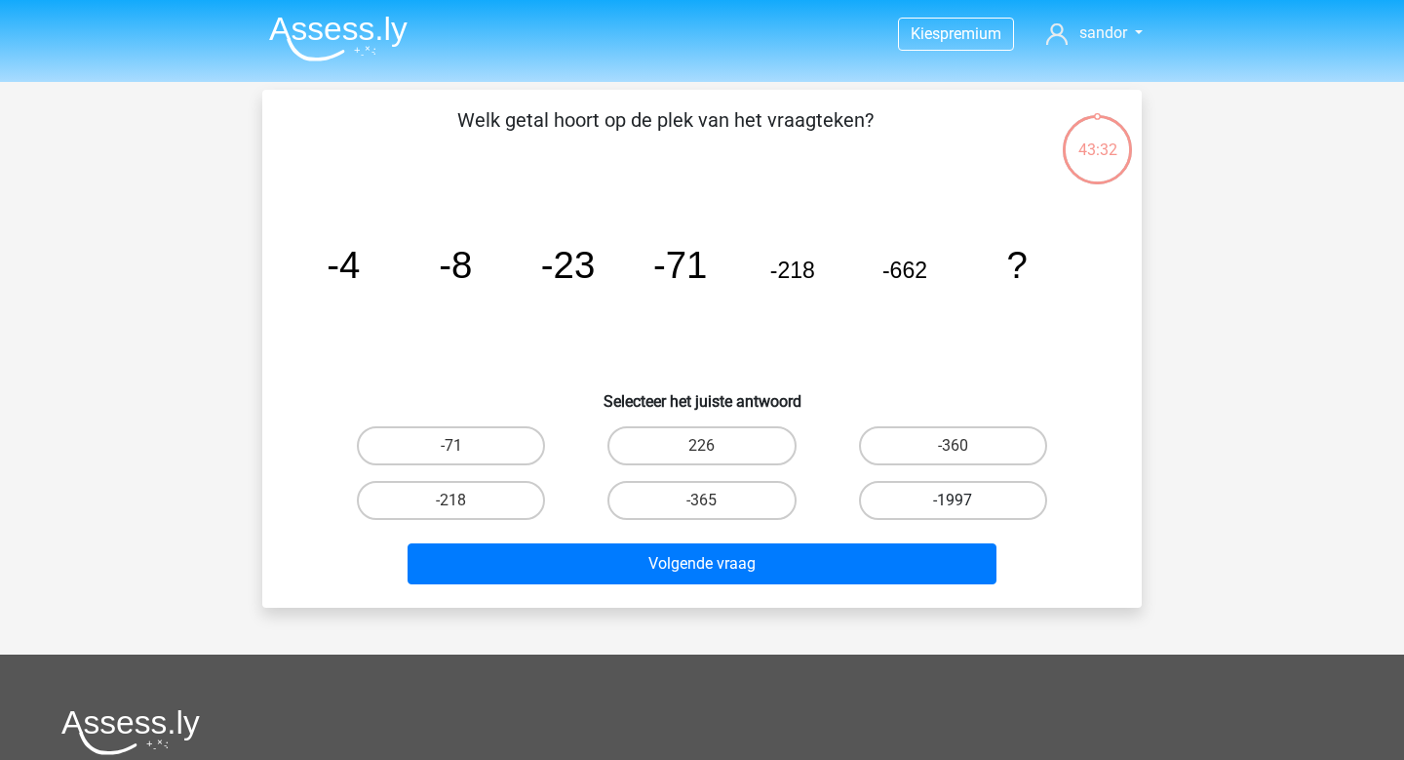
click at [989, 503] on label "-1997" at bounding box center [953, 500] width 188 height 39
click at [965, 503] on input "-1997" at bounding box center [959, 506] width 13 height 13
radio input "true"
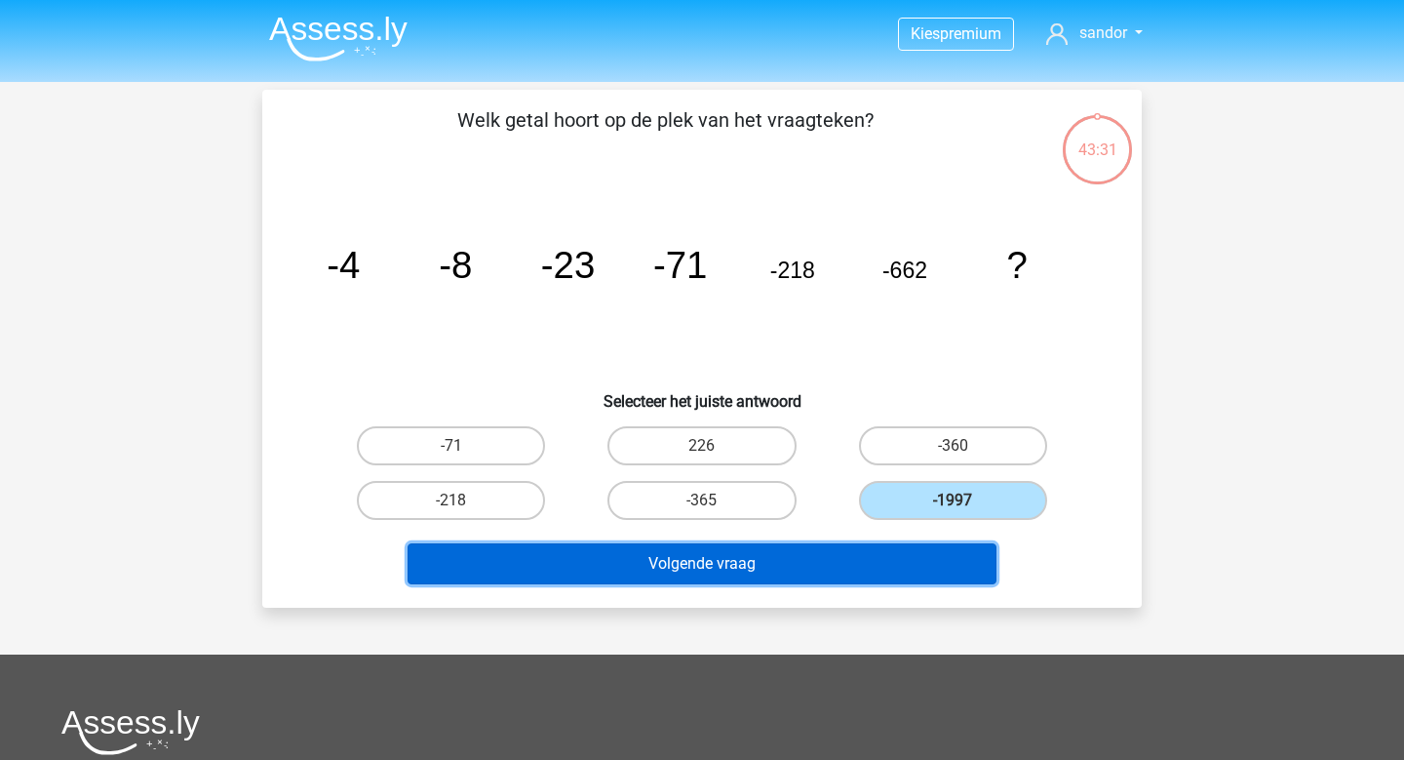
click at [802, 568] on button "Volgende vraag" at bounding box center [703, 563] width 590 height 41
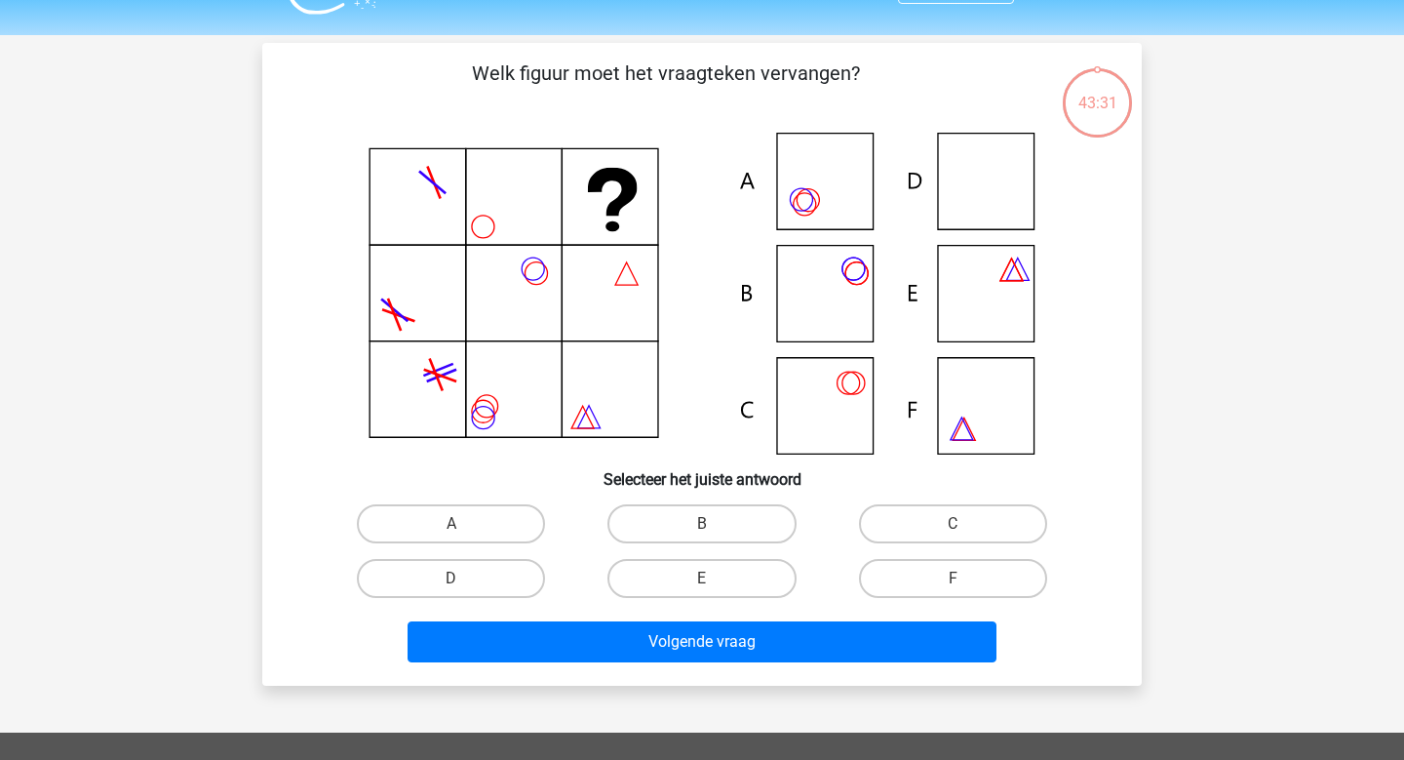
scroll to position [90, 0]
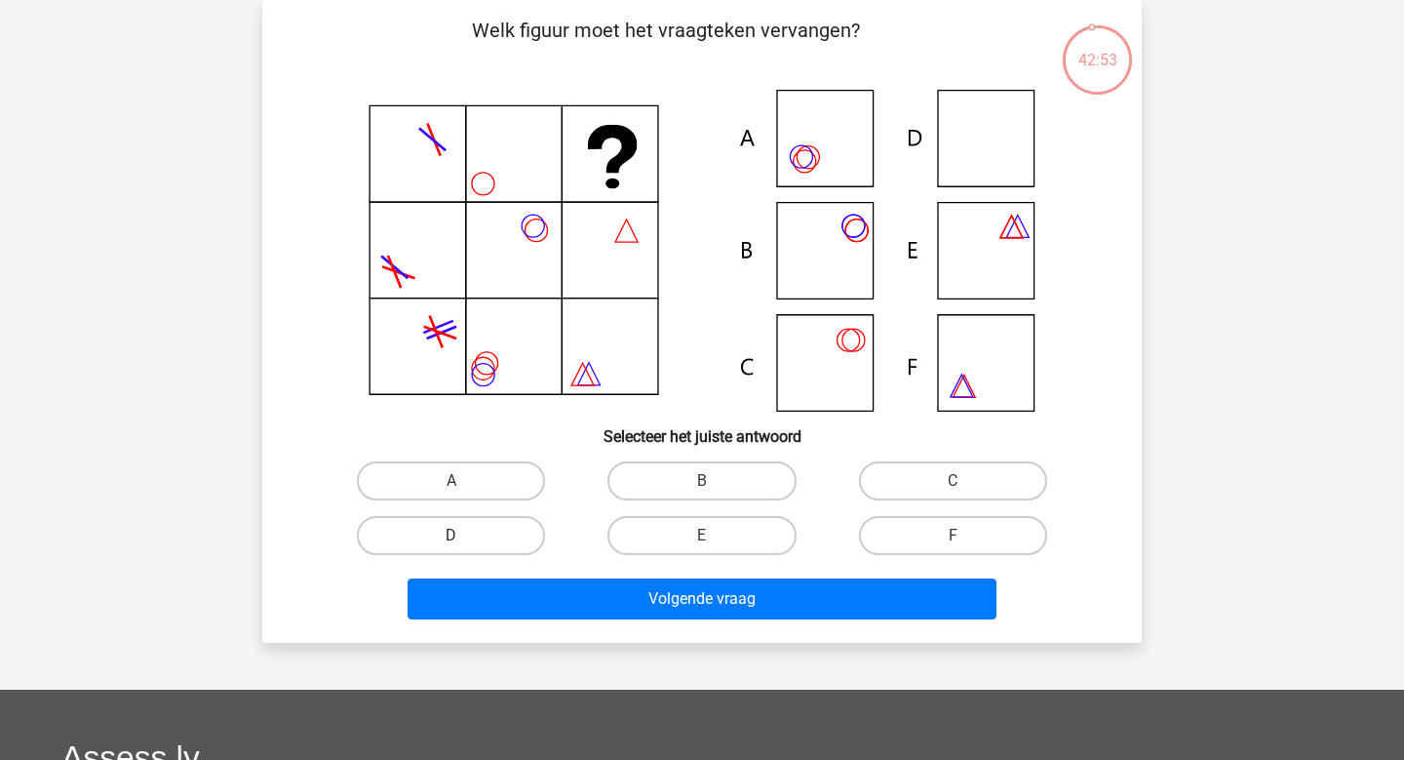
click at [529, 529] on label "D" at bounding box center [451, 535] width 188 height 39
click at [464, 535] on input "D" at bounding box center [457, 541] width 13 height 13
radio input "true"
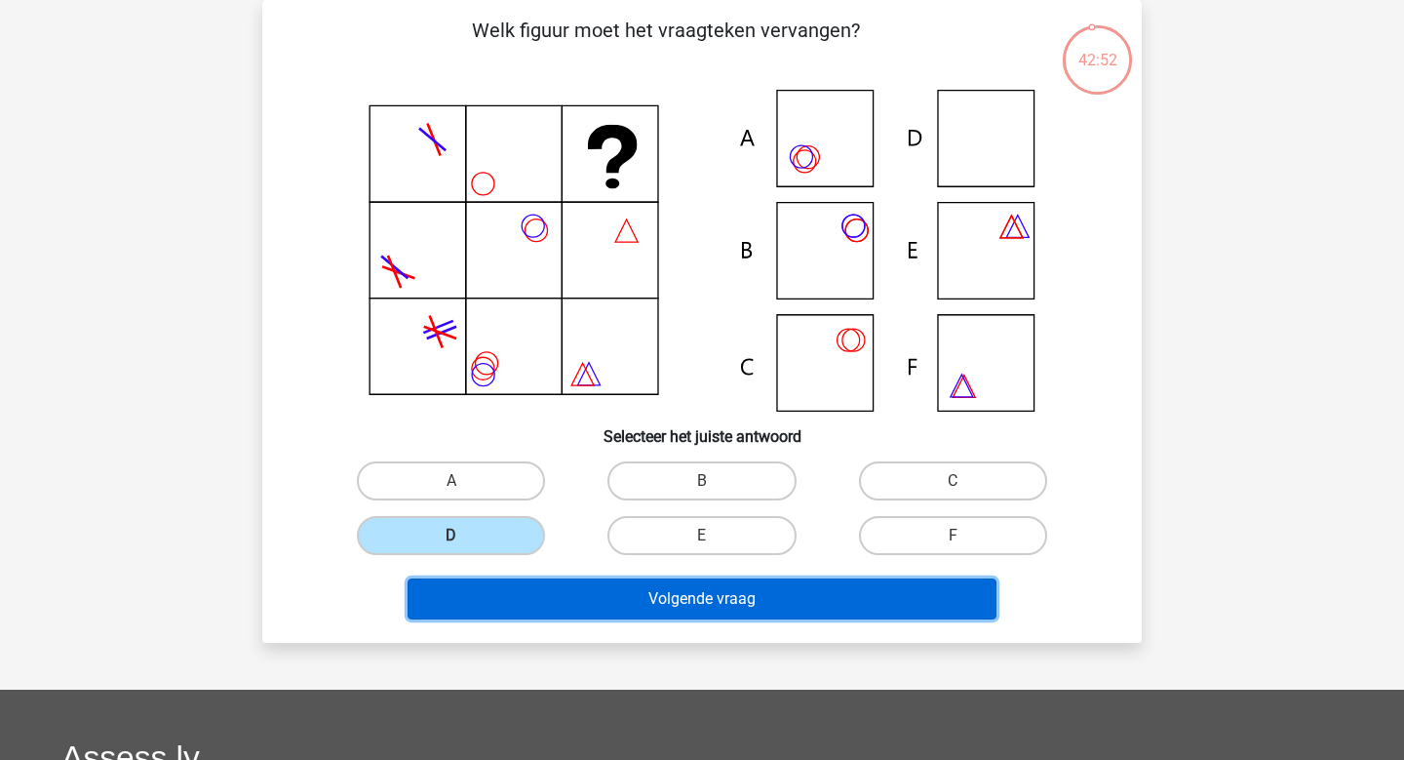
click at [589, 608] on button "Volgende vraag" at bounding box center [703, 598] width 590 height 41
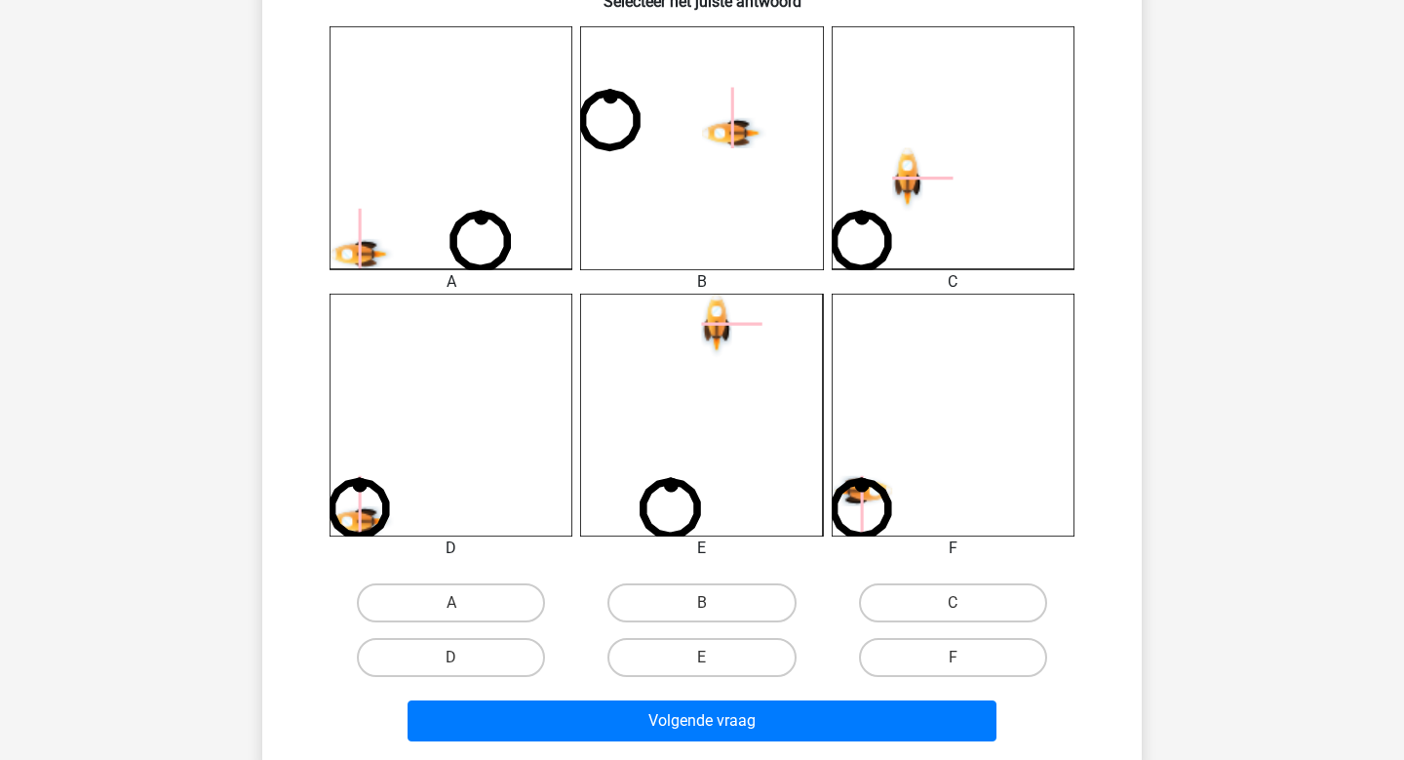
scroll to position [530, 0]
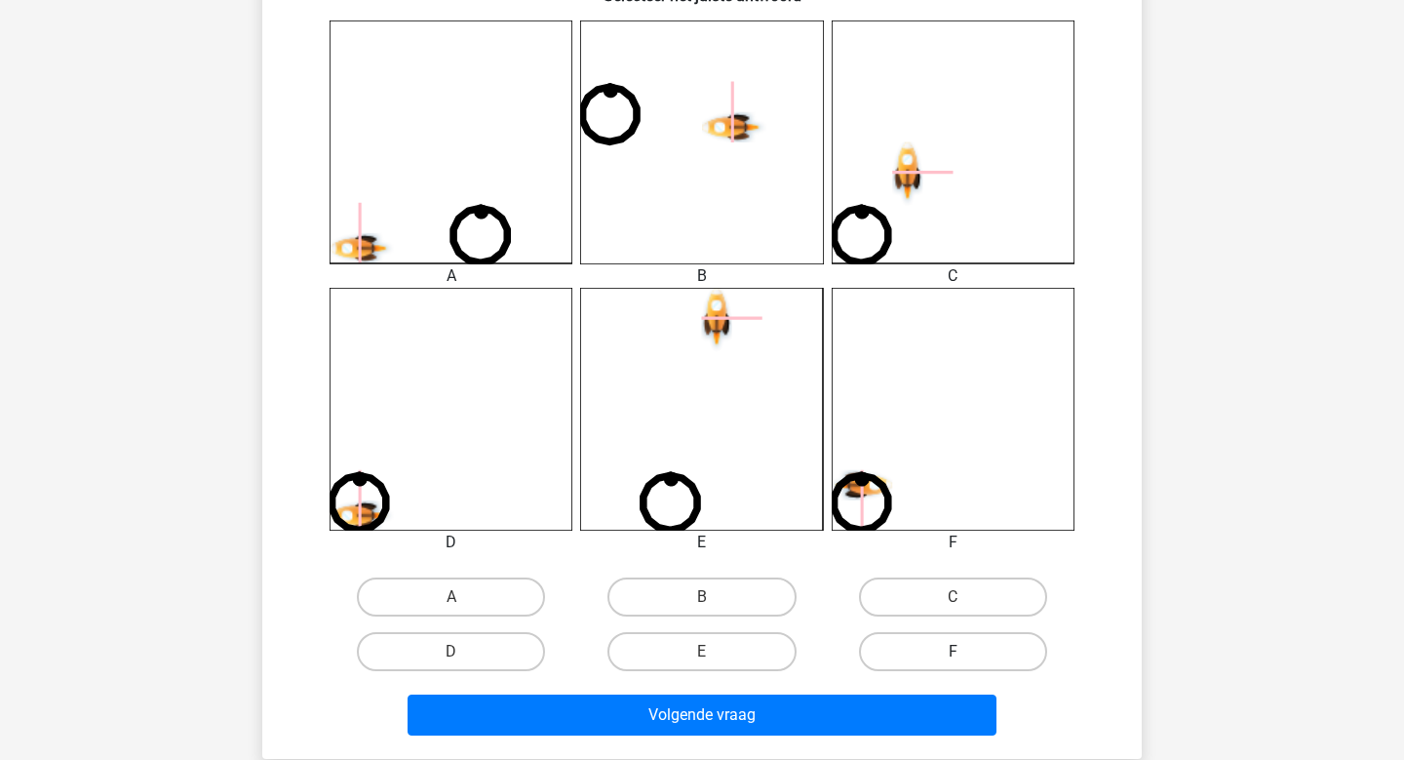
click at [934, 636] on label "F" at bounding box center [953, 651] width 188 height 39
click at [953, 651] on input "F" at bounding box center [959, 657] width 13 height 13
radio input "true"
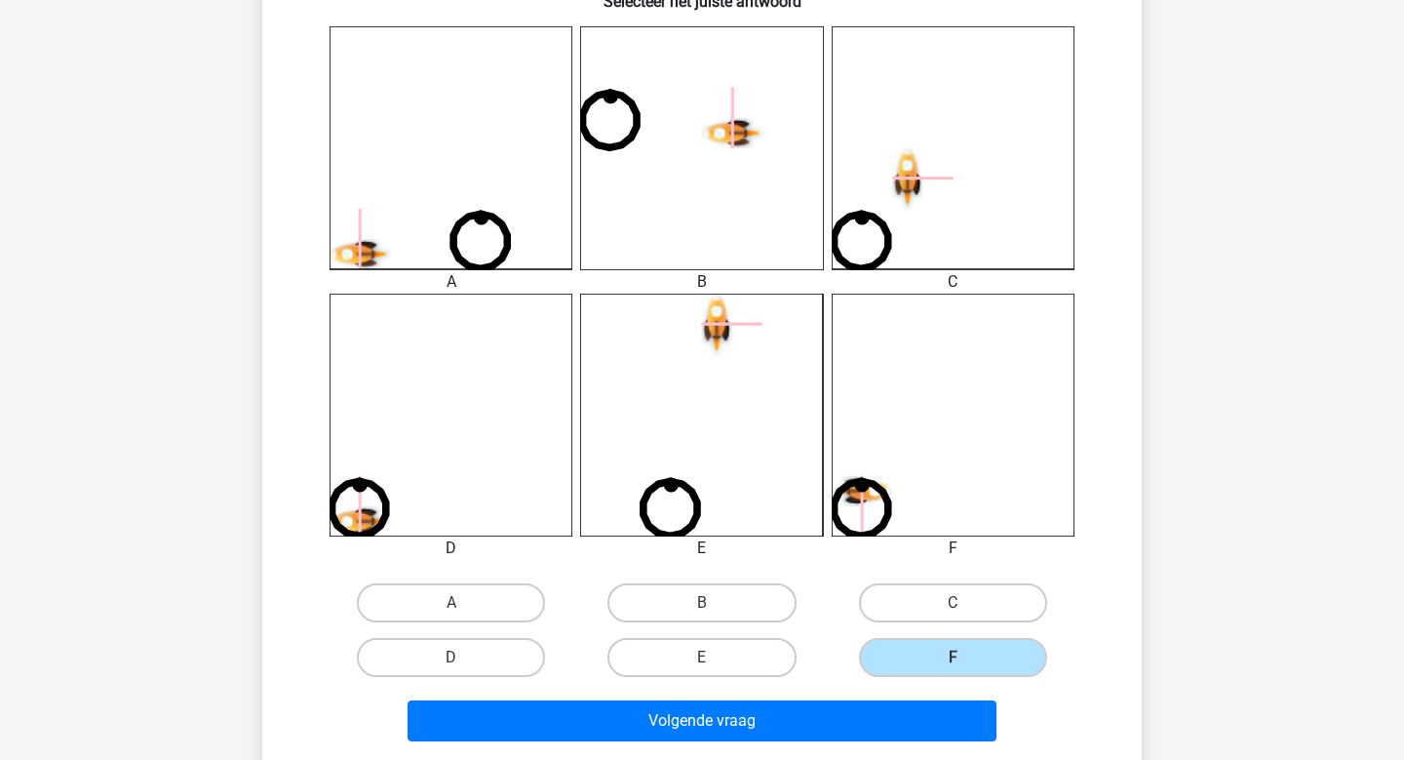
scroll to position [527, 0]
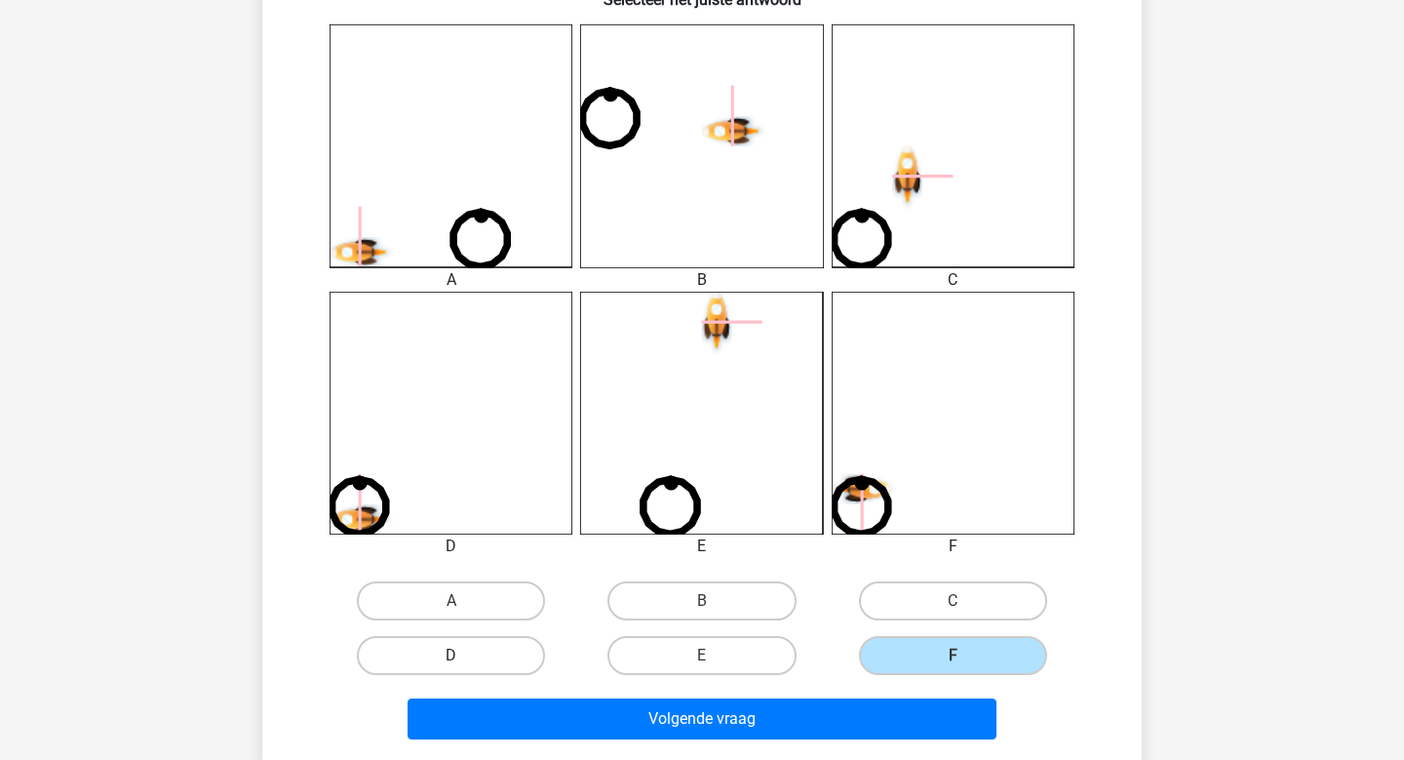
click at [461, 639] on label "D" at bounding box center [451, 655] width 188 height 39
click at [461, 655] on input "D" at bounding box center [457, 661] width 13 height 13
radio input "true"
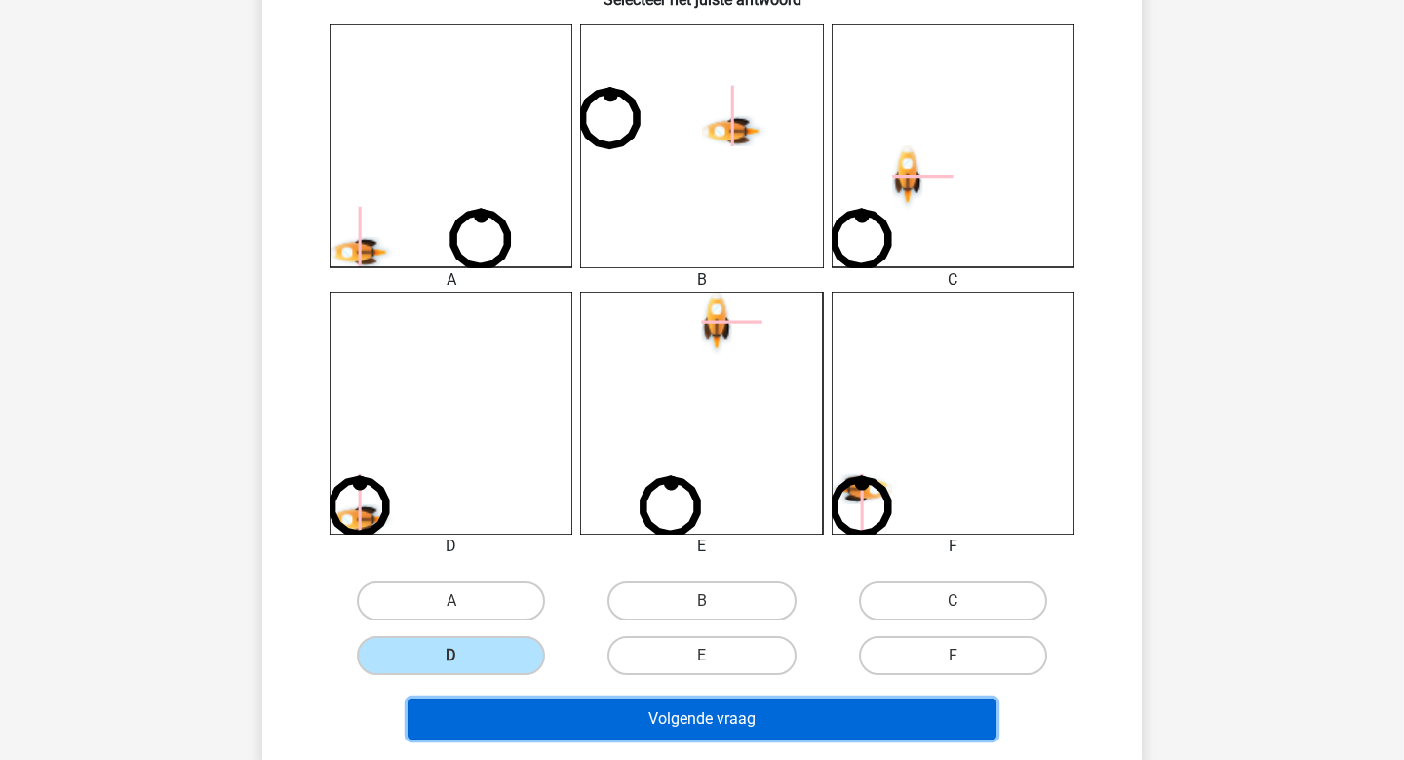
click at [519, 707] on button "Volgende vraag" at bounding box center [703, 718] width 590 height 41
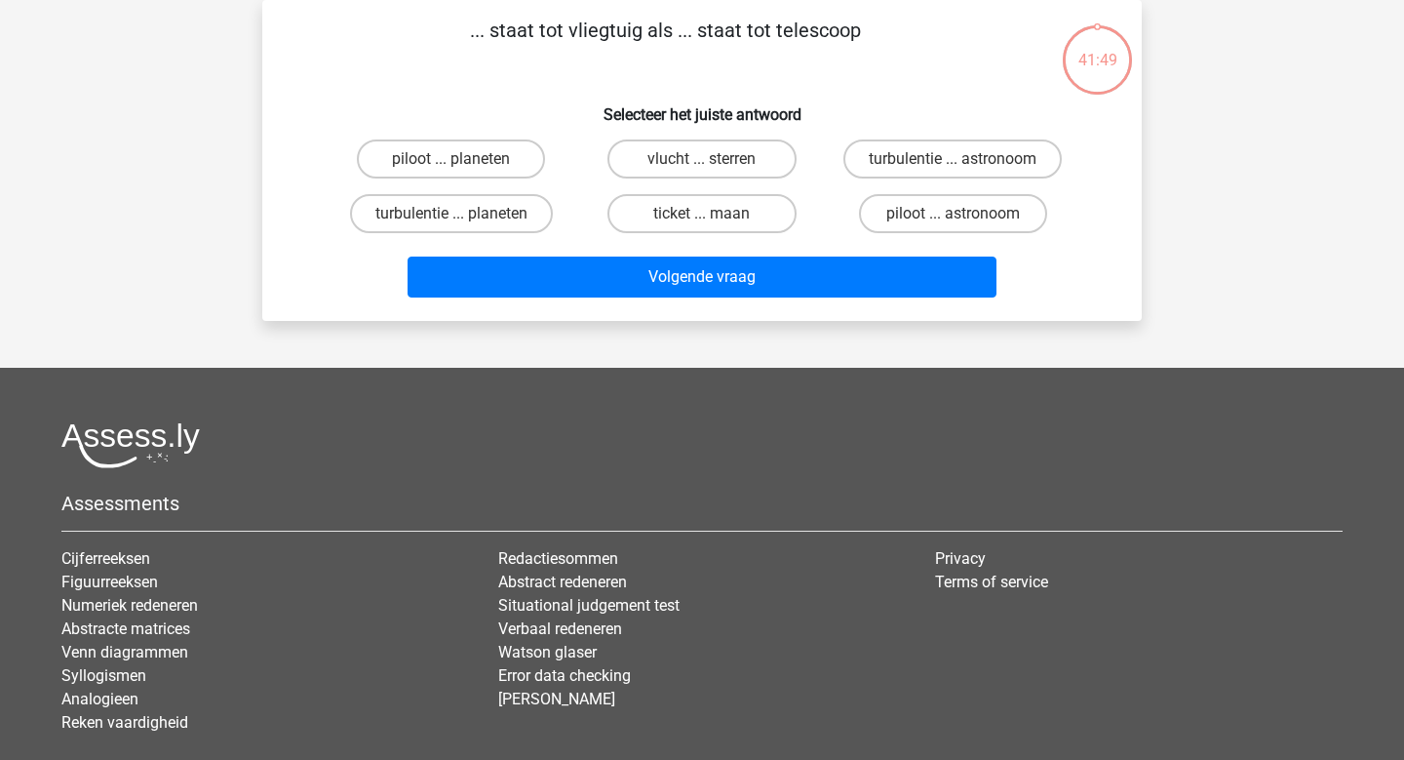
scroll to position [0, 0]
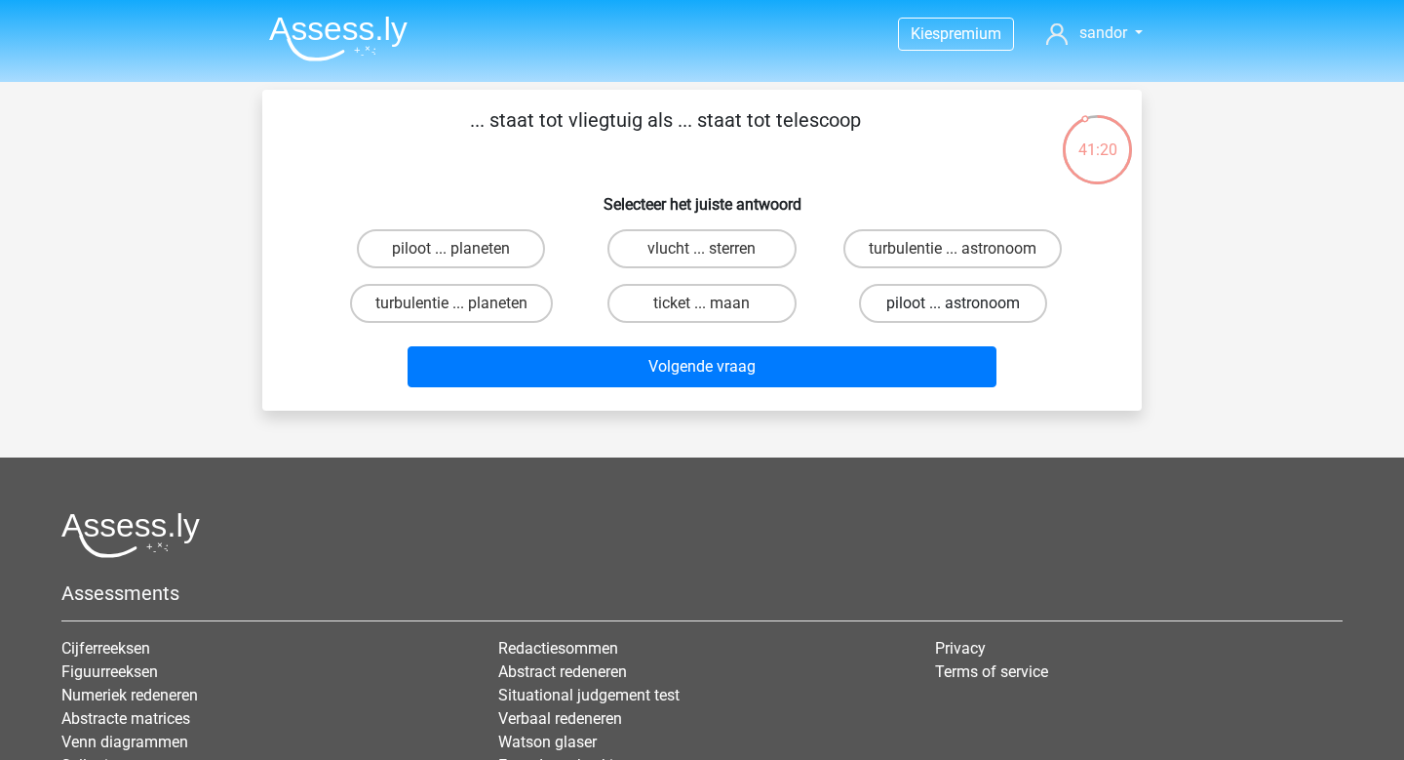
click at [954, 294] on label "piloot ... astronoom" at bounding box center [953, 303] width 188 height 39
click at [954, 303] on input "piloot ... astronoom" at bounding box center [959, 309] width 13 height 13
radio input "true"
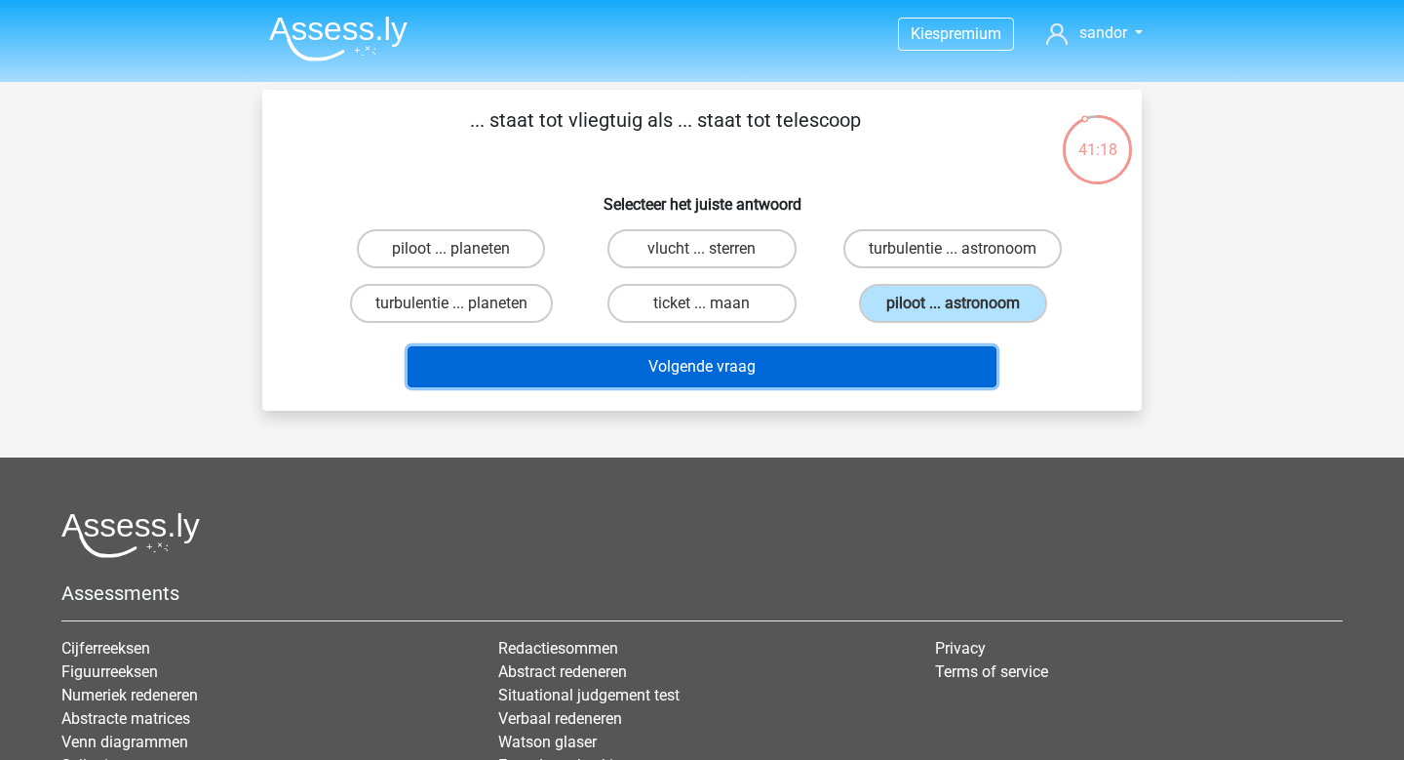
click at [820, 380] on button "Volgende vraag" at bounding box center [703, 366] width 590 height 41
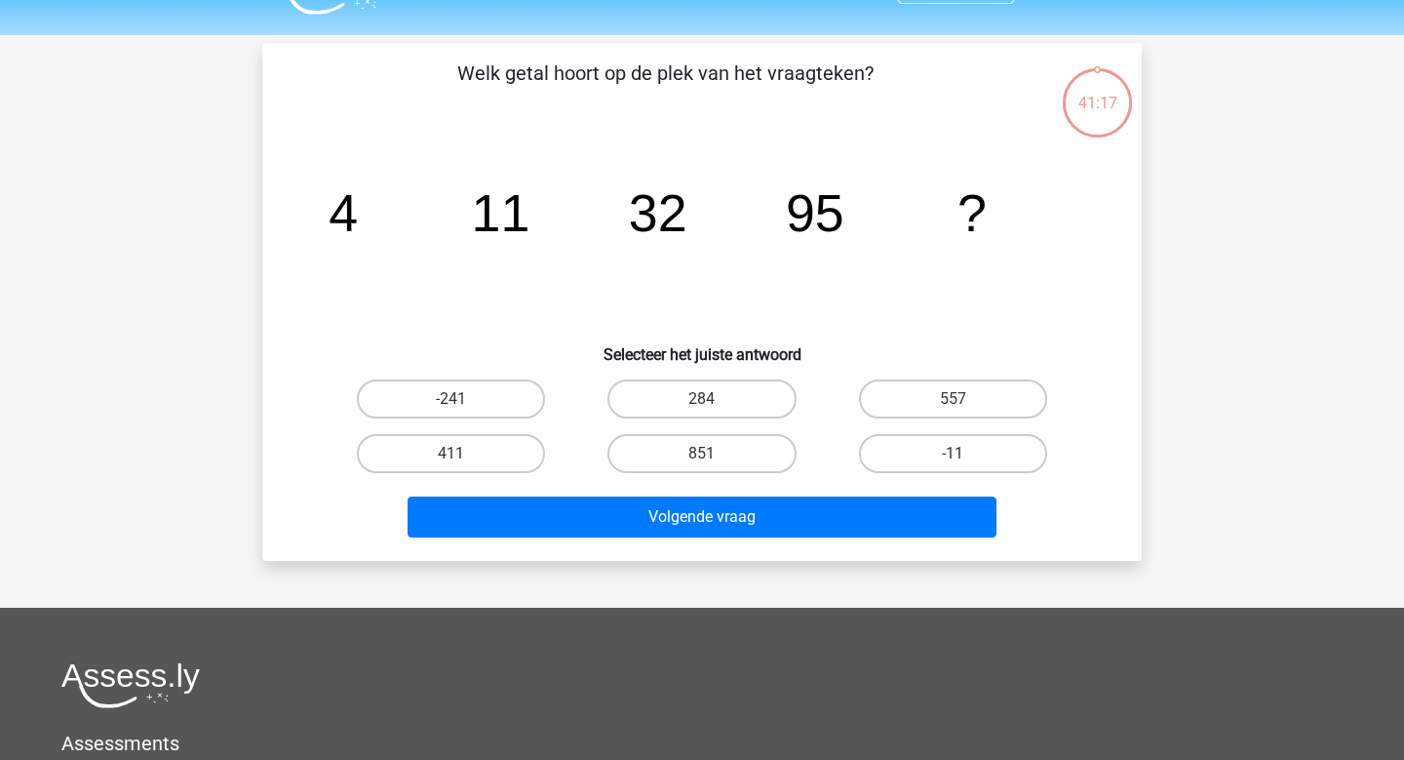
scroll to position [90, 0]
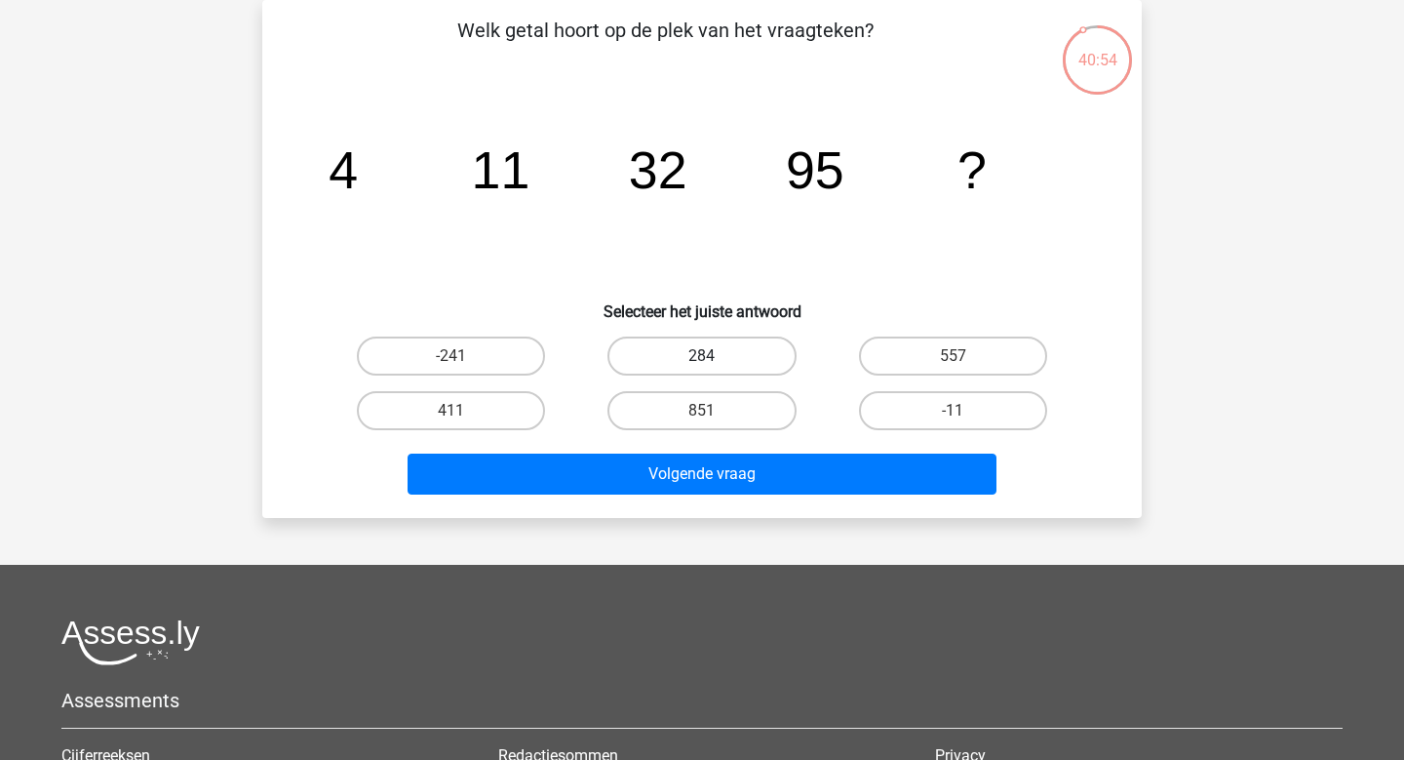
click at [655, 357] on label "284" at bounding box center [701, 355] width 188 height 39
click at [702, 357] on input "284" at bounding box center [708, 362] width 13 height 13
radio input "true"
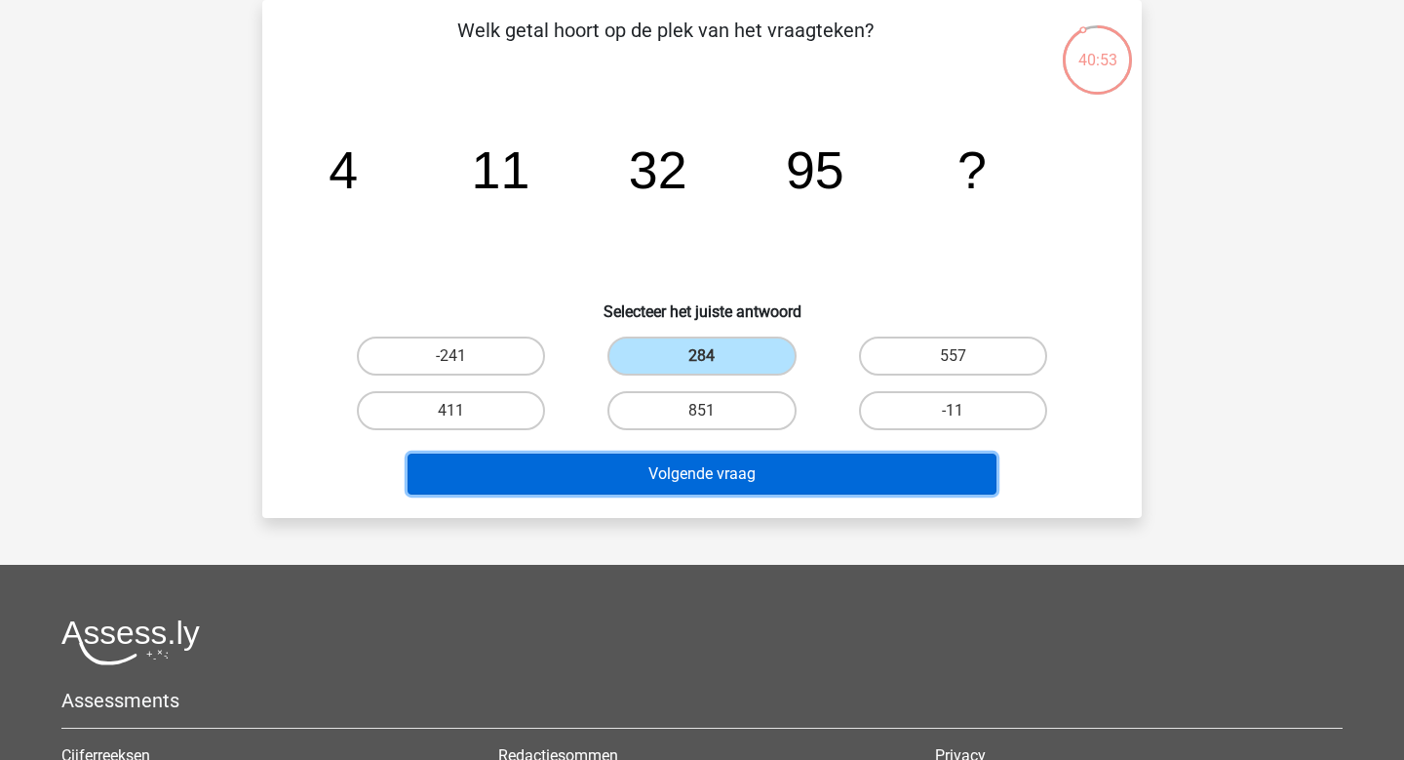
click at [703, 487] on button "Volgende vraag" at bounding box center [703, 473] width 590 height 41
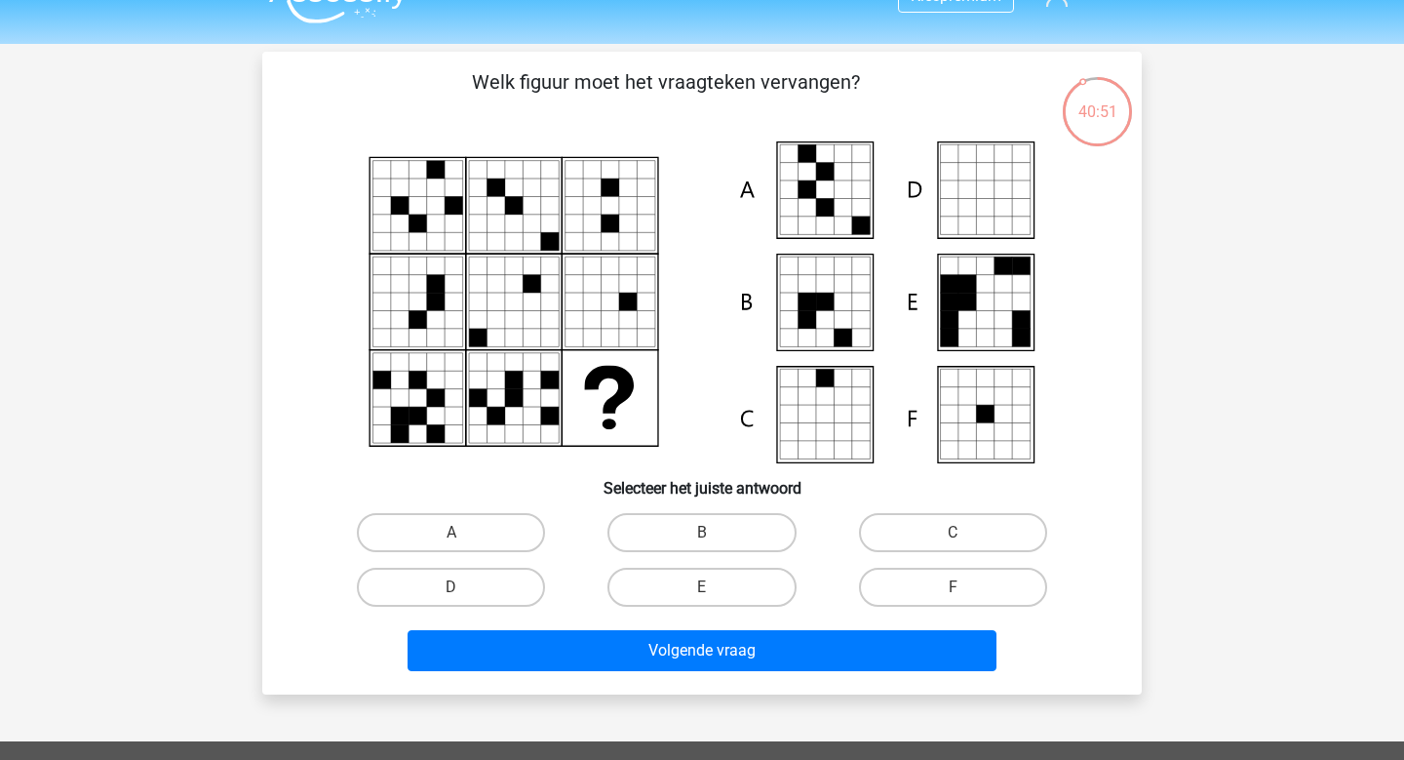
scroll to position [36, 0]
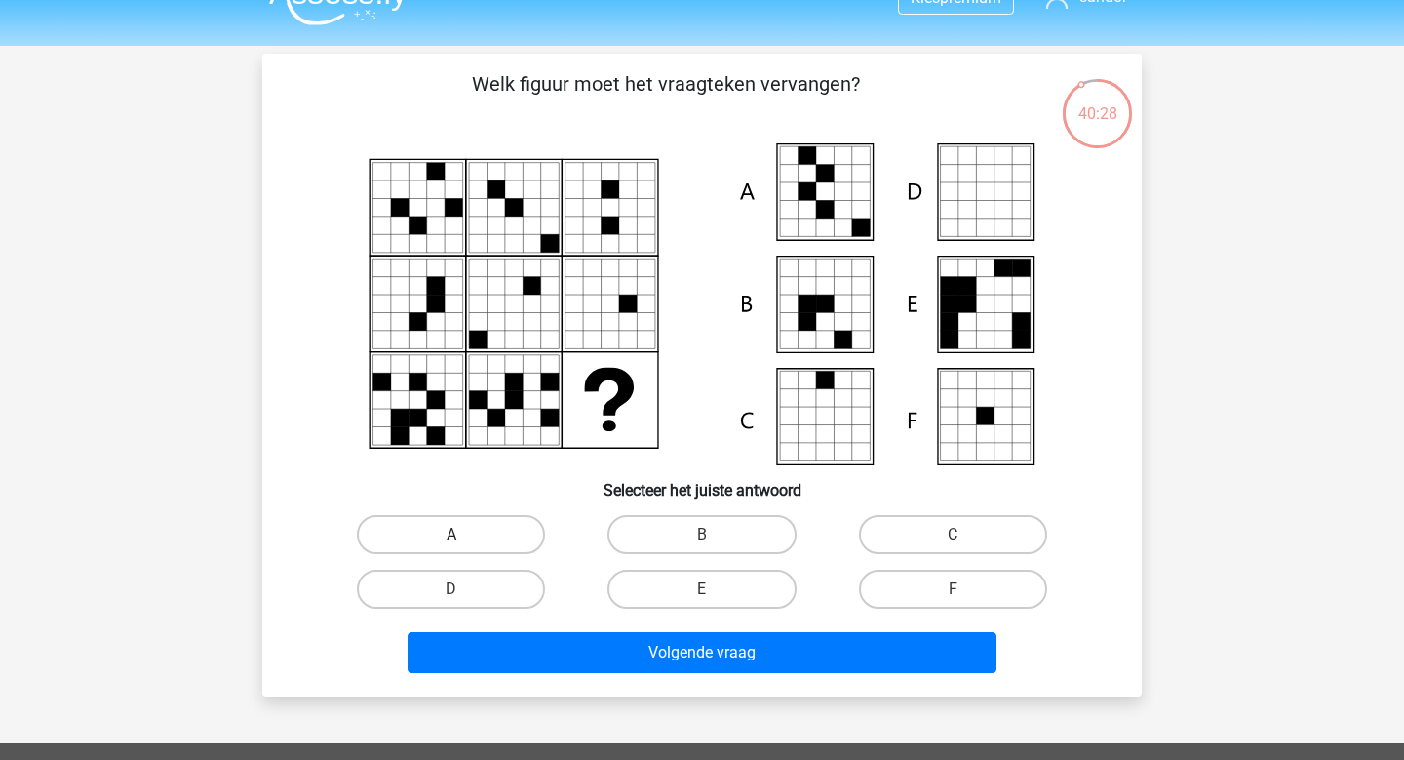
click at [507, 530] on label "A" at bounding box center [451, 534] width 188 height 39
click at [464, 534] on input "A" at bounding box center [457, 540] width 13 height 13
radio input "true"
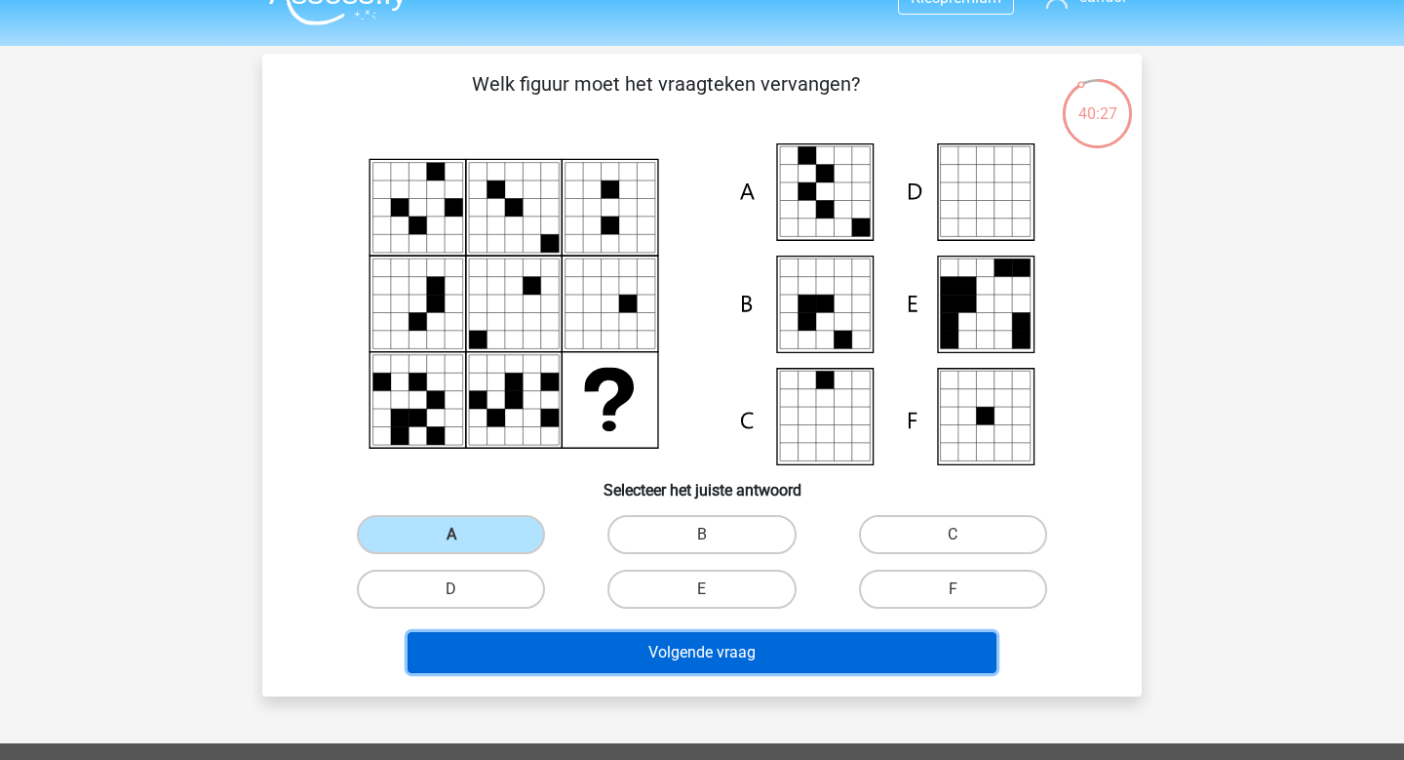
click at [651, 649] on button "Volgende vraag" at bounding box center [703, 652] width 590 height 41
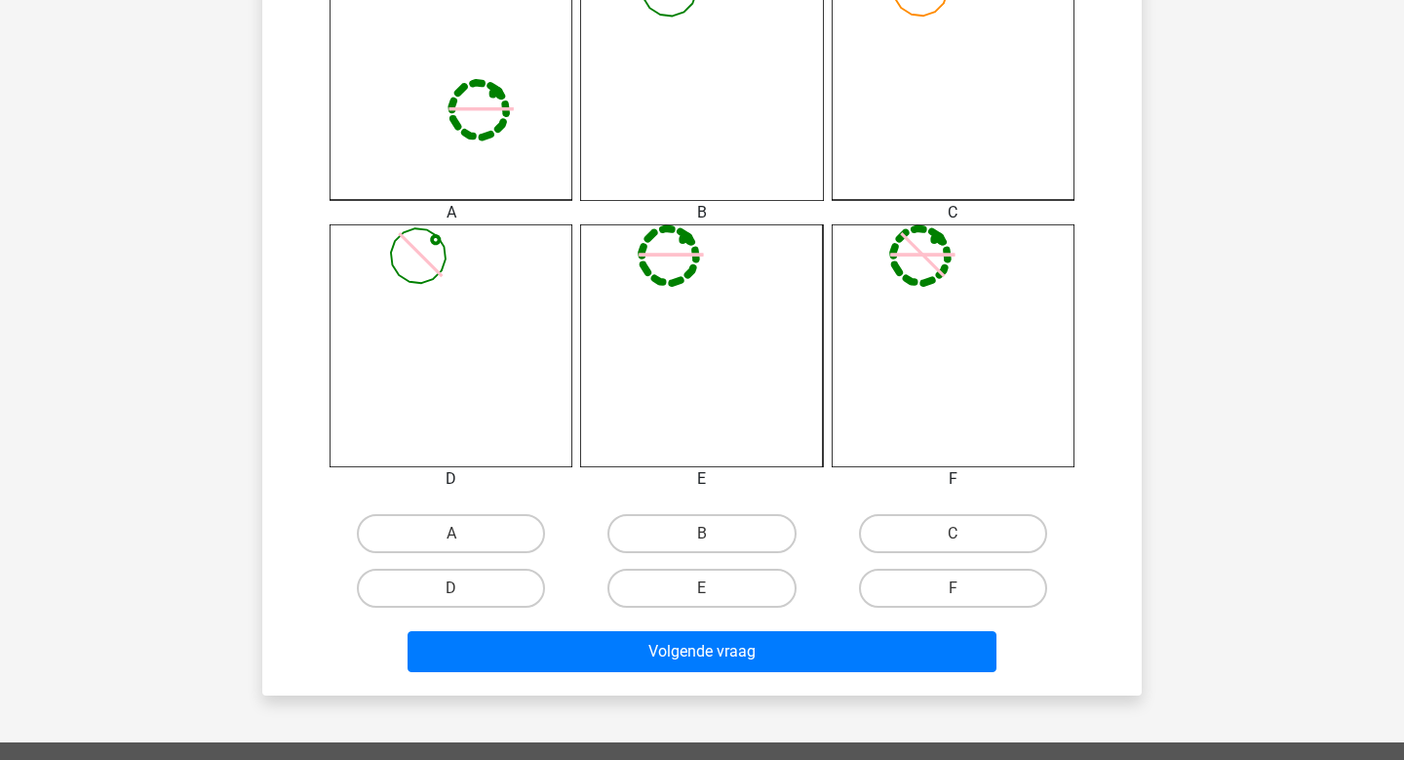
scroll to position [609, 0]
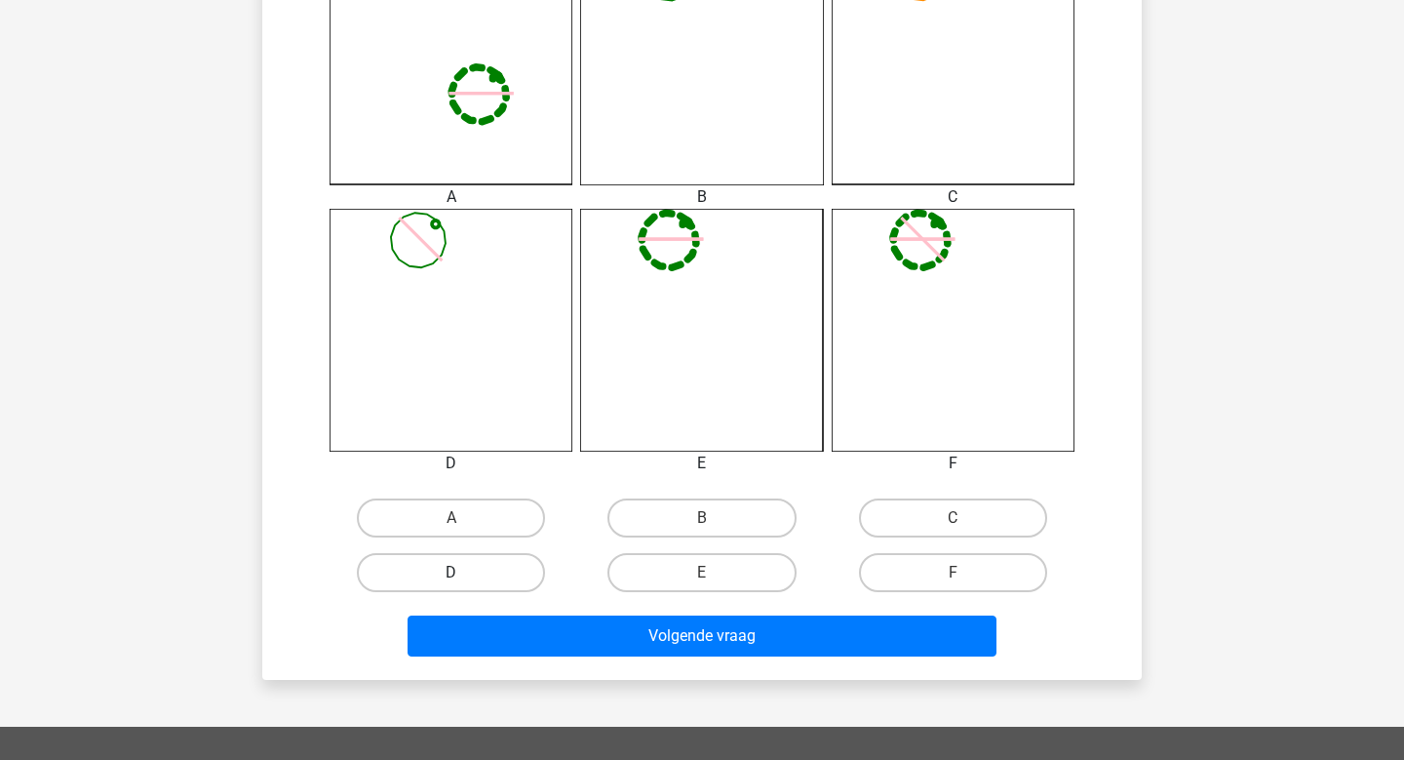
click at [459, 568] on label "D" at bounding box center [451, 572] width 188 height 39
click at [459, 572] on input "D" at bounding box center [457, 578] width 13 height 13
radio input "true"
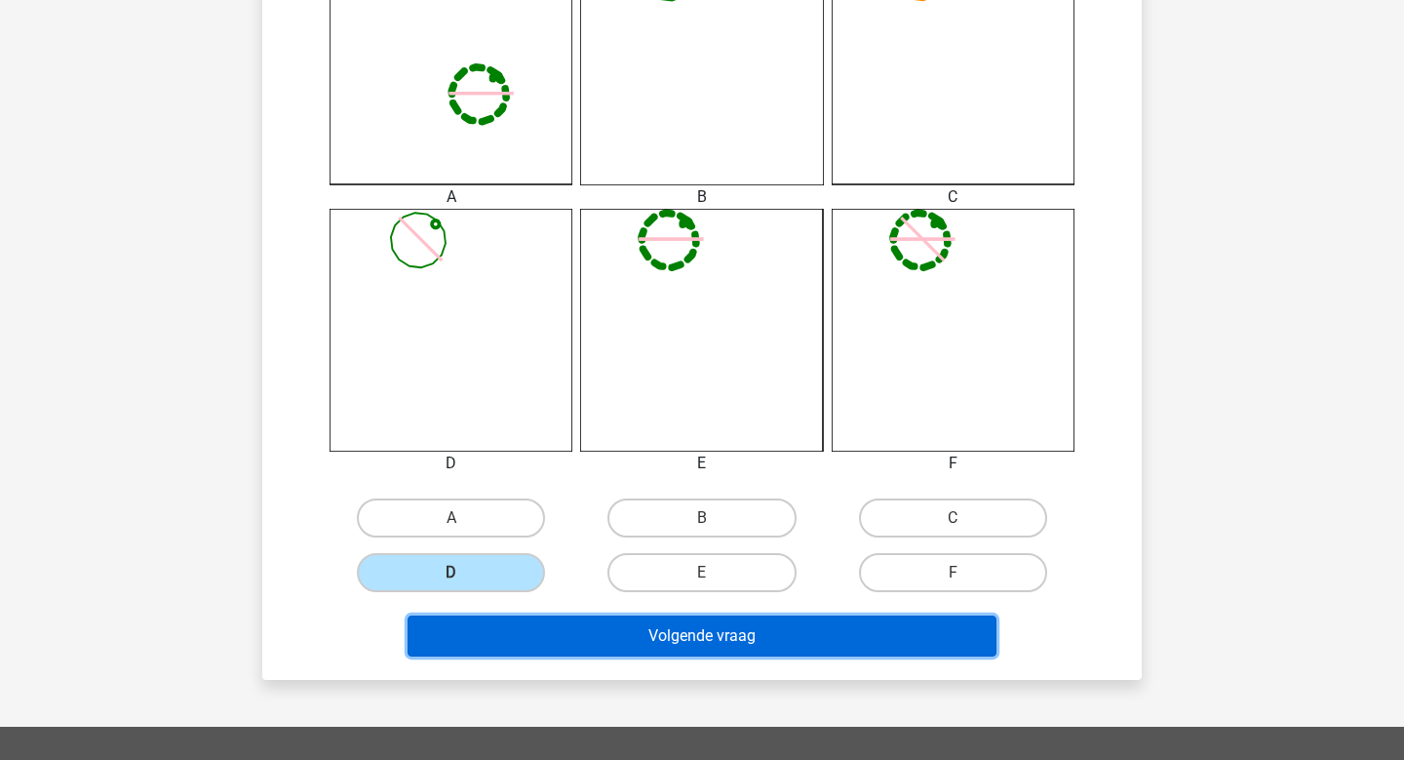
click at [508, 620] on button "Volgende vraag" at bounding box center [703, 635] width 590 height 41
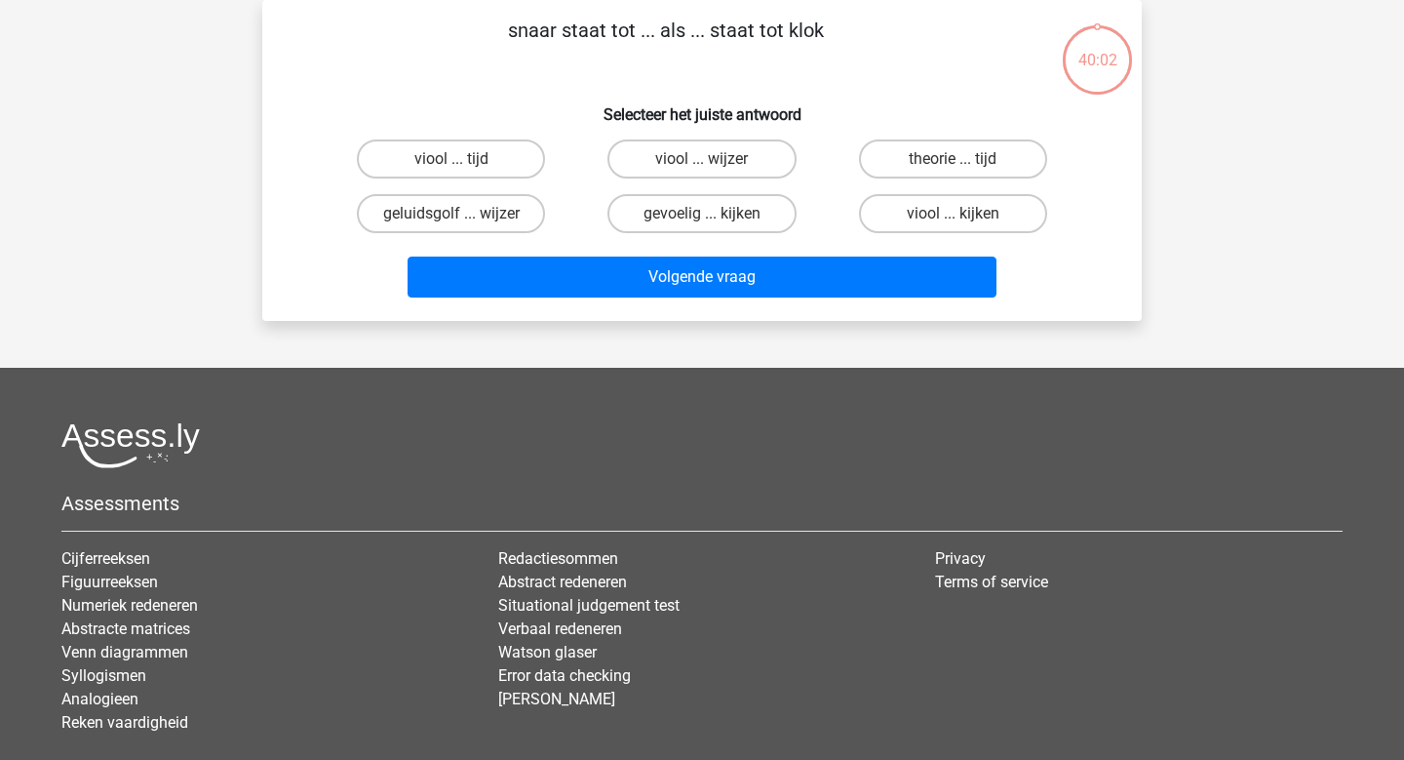
scroll to position [0, 0]
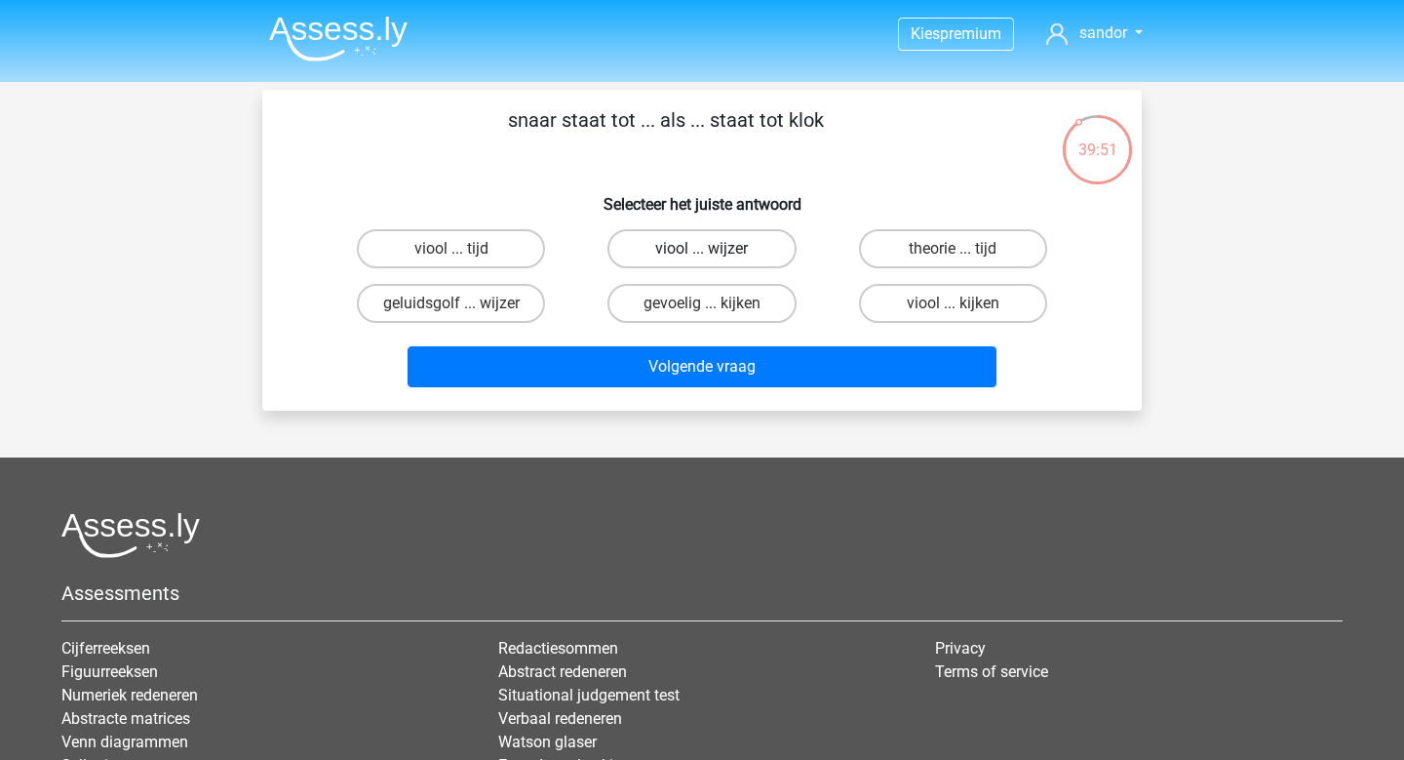
click at [658, 263] on label "viool ... wijzer" at bounding box center [701, 248] width 188 height 39
click at [702, 261] on input "viool ... wijzer" at bounding box center [708, 255] width 13 height 13
radio input "true"
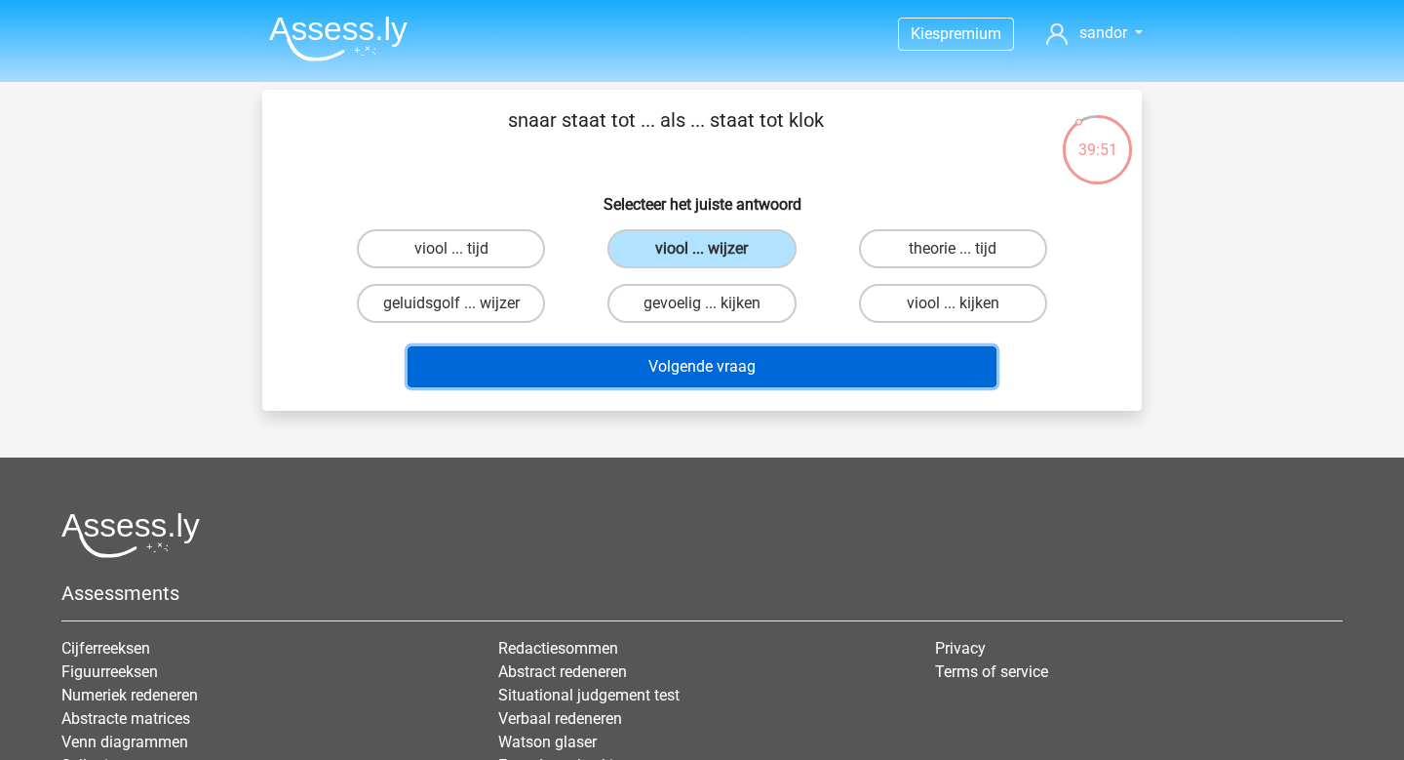
click at [643, 355] on button "Volgende vraag" at bounding box center [703, 366] width 590 height 41
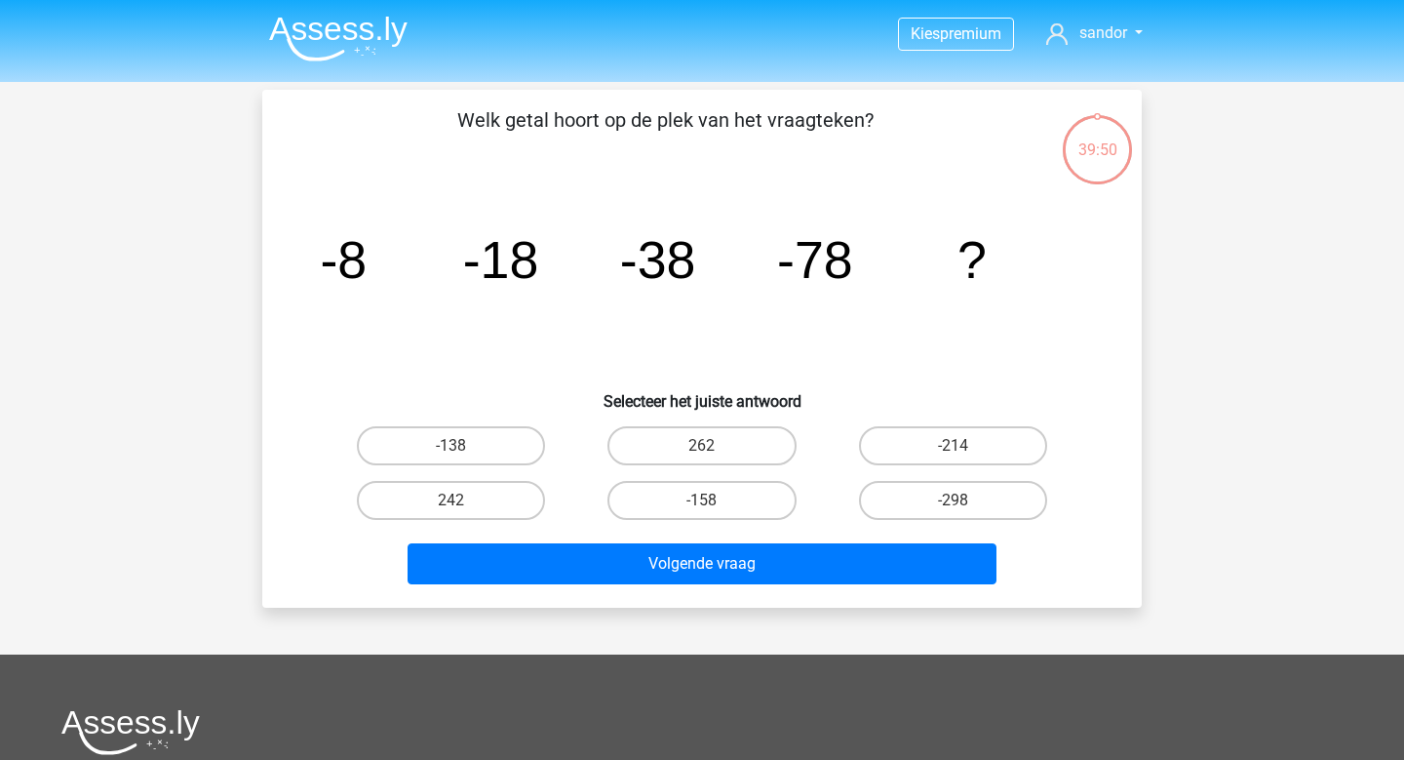
scroll to position [90, 0]
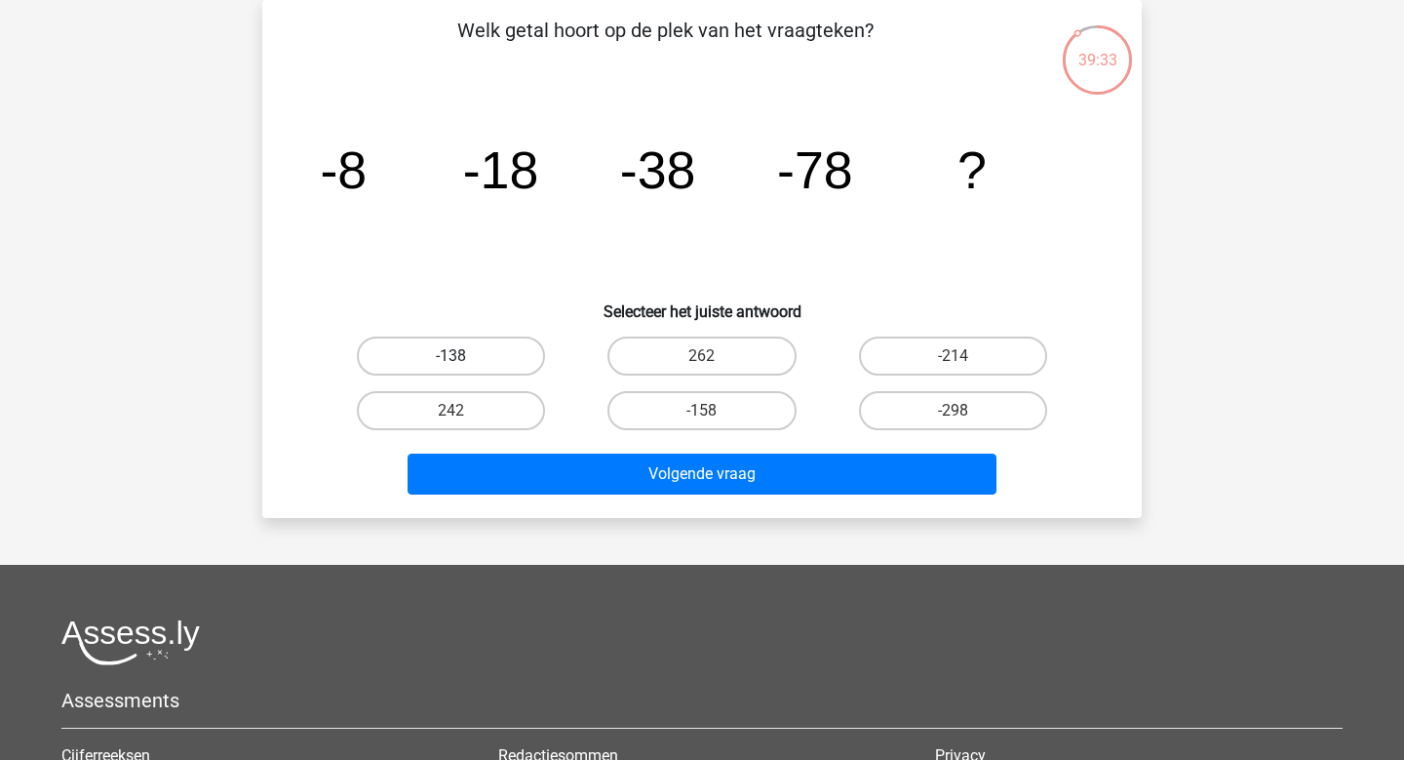
click at [521, 341] on label "-138" at bounding box center [451, 355] width 188 height 39
click at [464, 356] on input "-138" at bounding box center [457, 362] width 13 height 13
radio input "true"
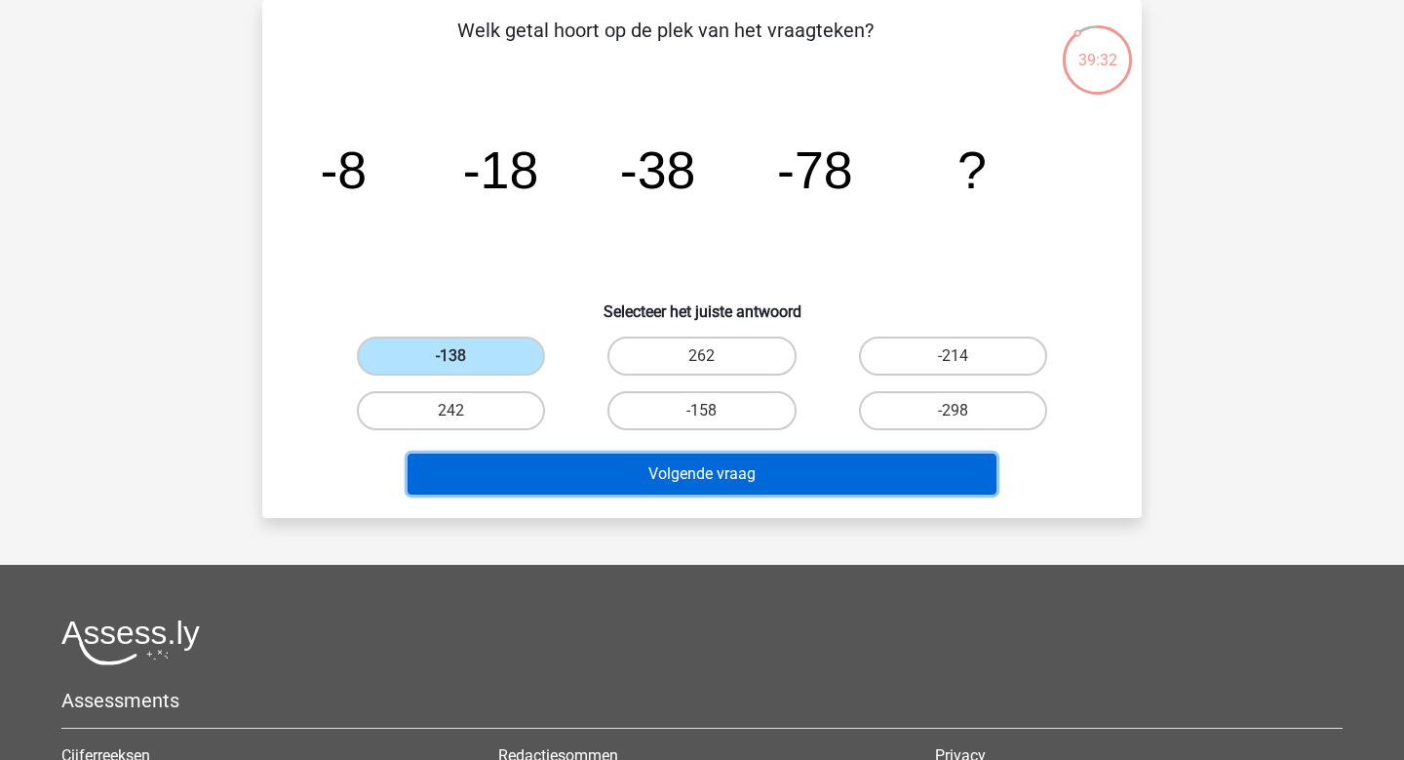
click at [610, 460] on button "Volgende vraag" at bounding box center [703, 473] width 590 height 41
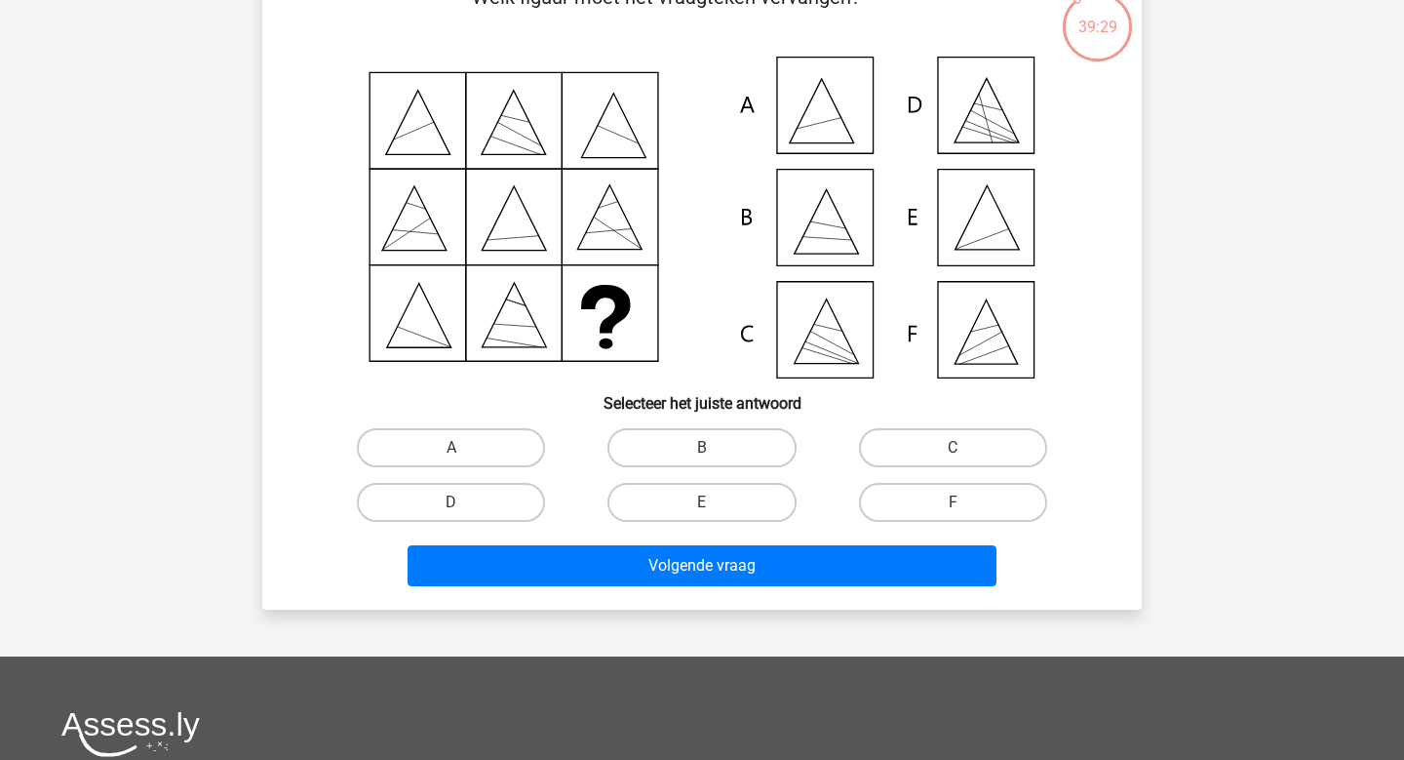
scroll to position [122, 0]
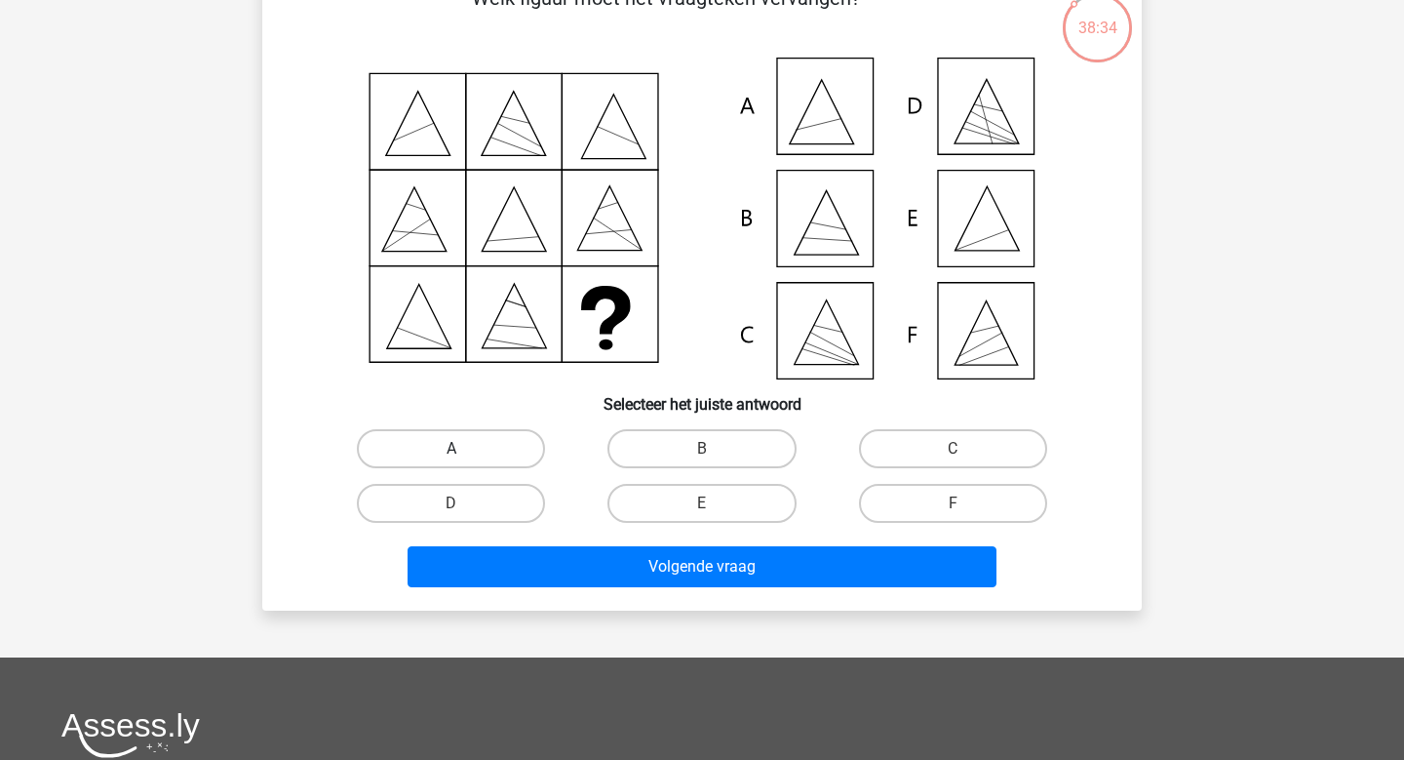
click at [429, 442] on label "A" at bounding box center [451, 448] width 188 height 39
click at [451, 449] on input "A" at bounding box center [457, 455] width 13 height 13
radio input "true"
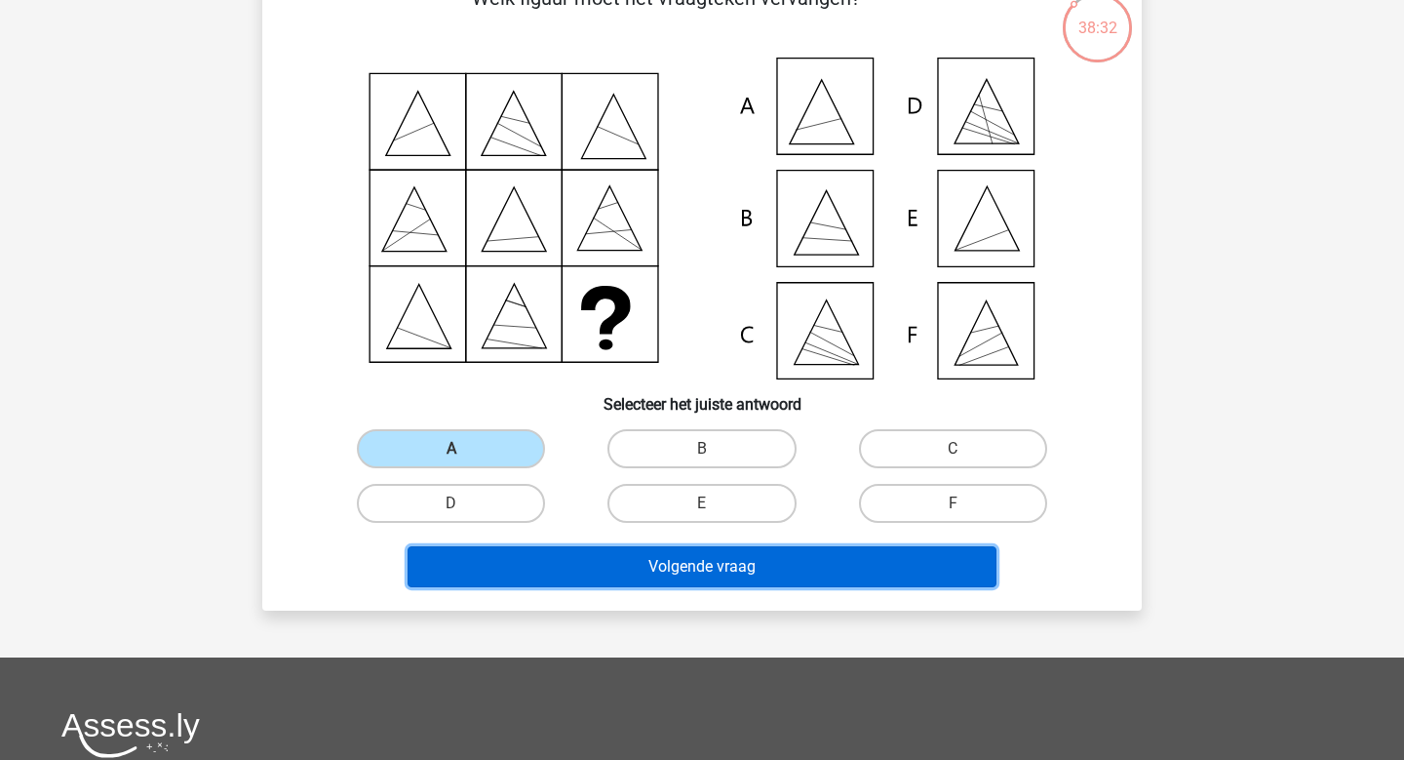
click at [557, 577] on button "Volgende vraag" at bounding box center [703, 566] width 590 height 41
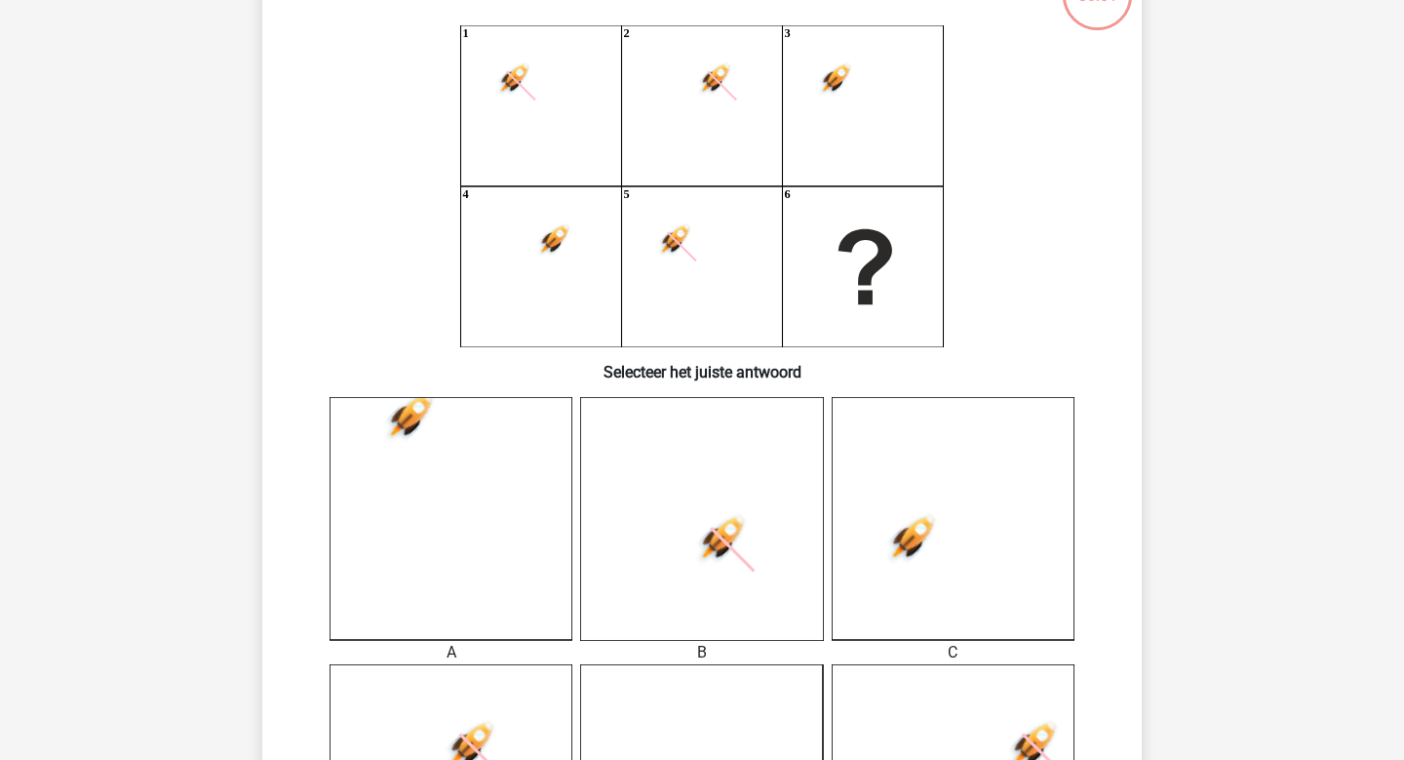
scroll to position [137, 0]
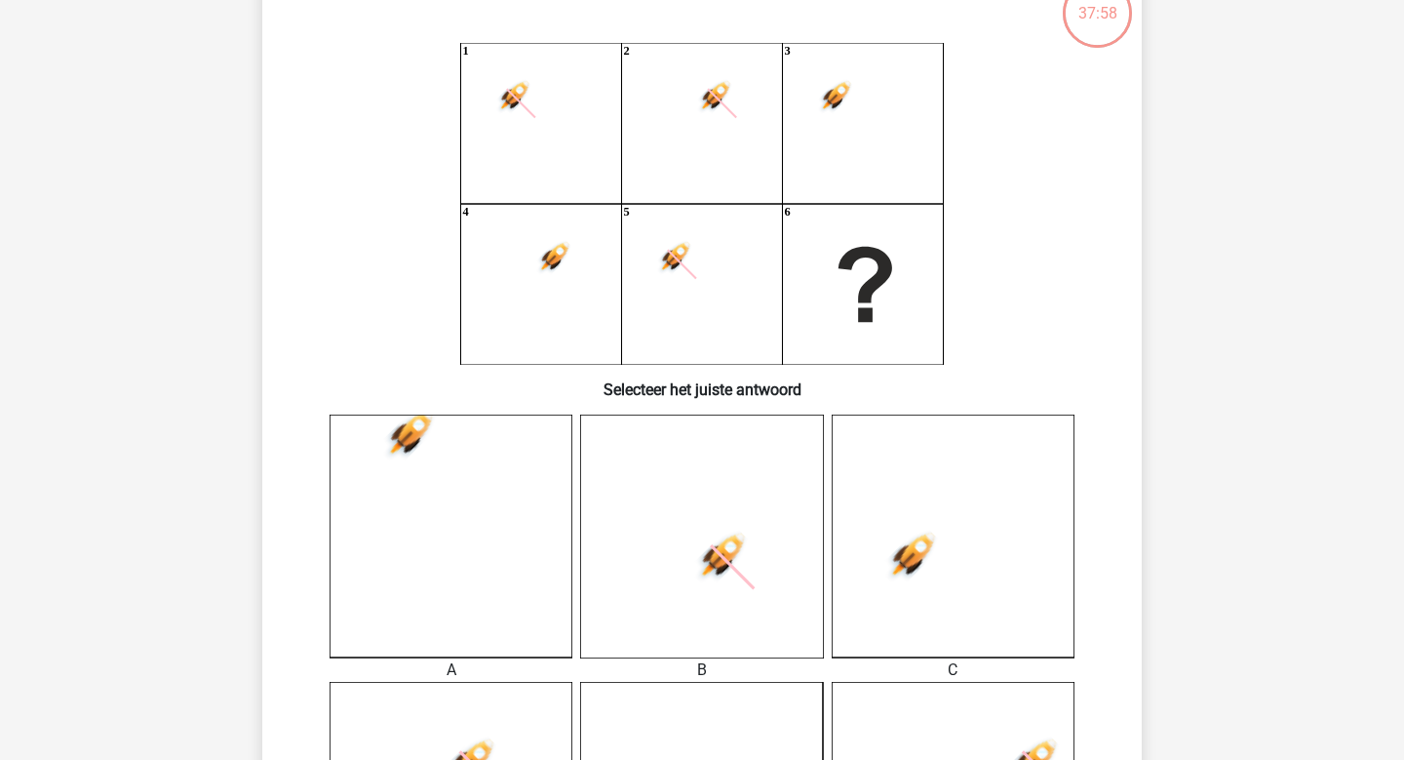
click at [920, 517] on icon at bounding box center [953, 535] width 243 height 243
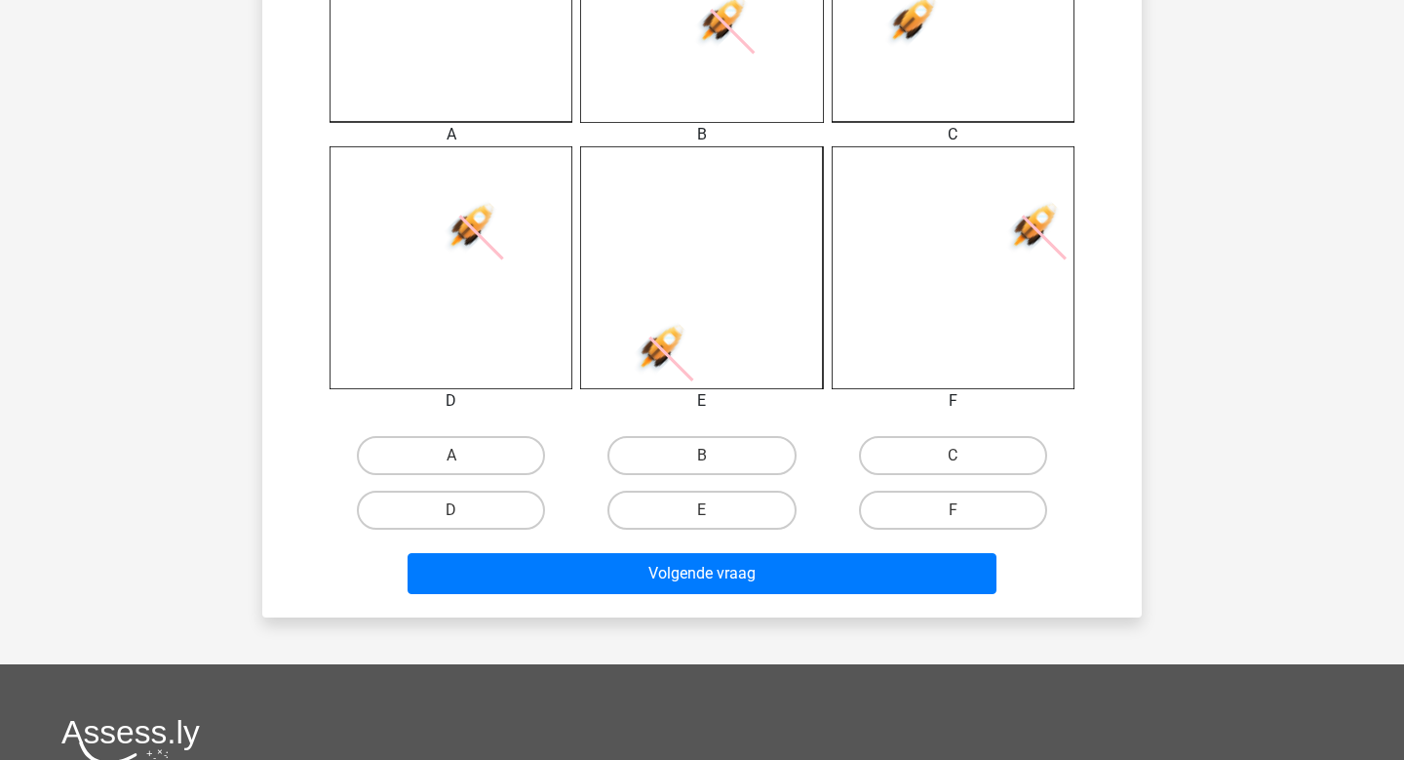
scroll to position [758, 0]
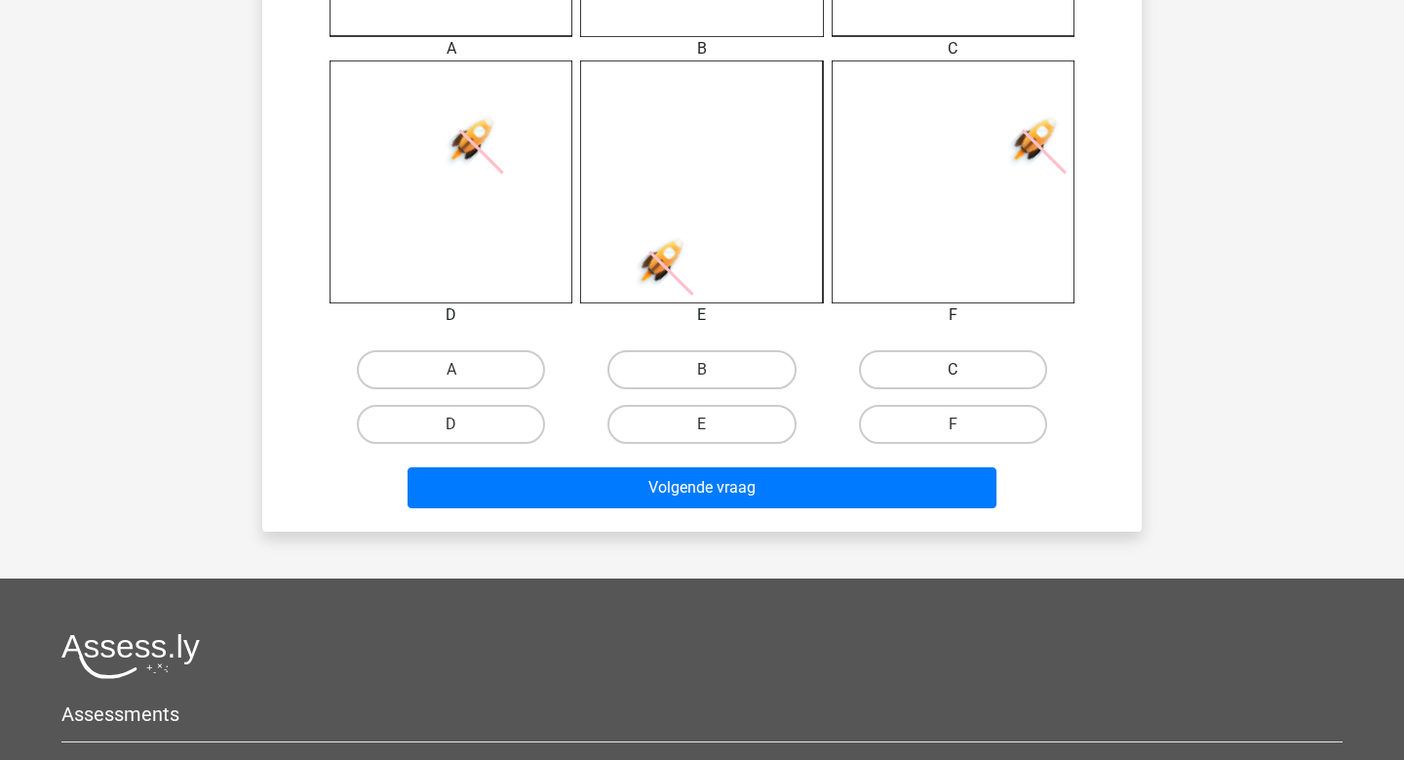
click at [918, 353] on label "C" at bounding box center [953, 369] width 188 height 39
click at [953, 370] on input "C" at bounding box center [959, 376] width 13 height 13
radio input "true"
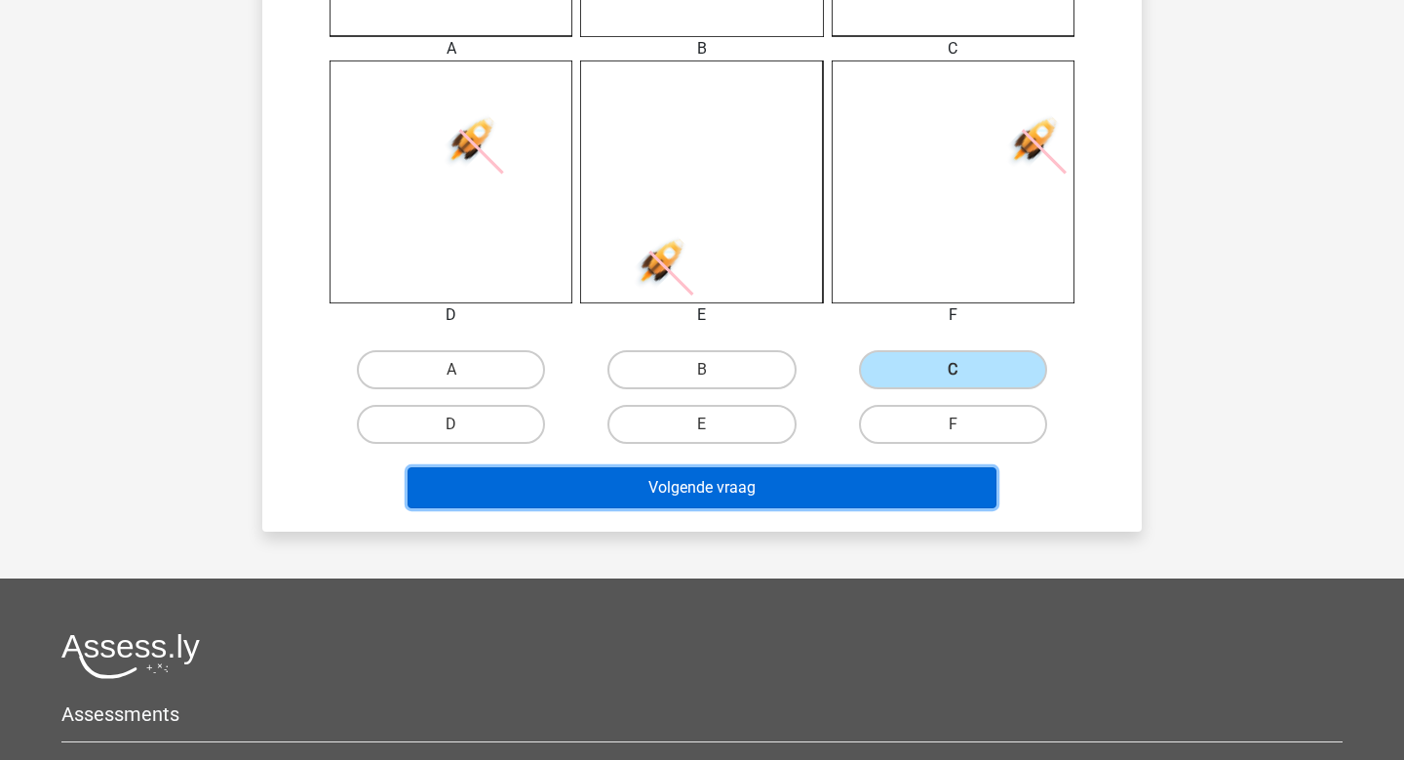
click at [820, 505] on button "Volgende vraag" at bounding box center [703, 487] width 590 height 41
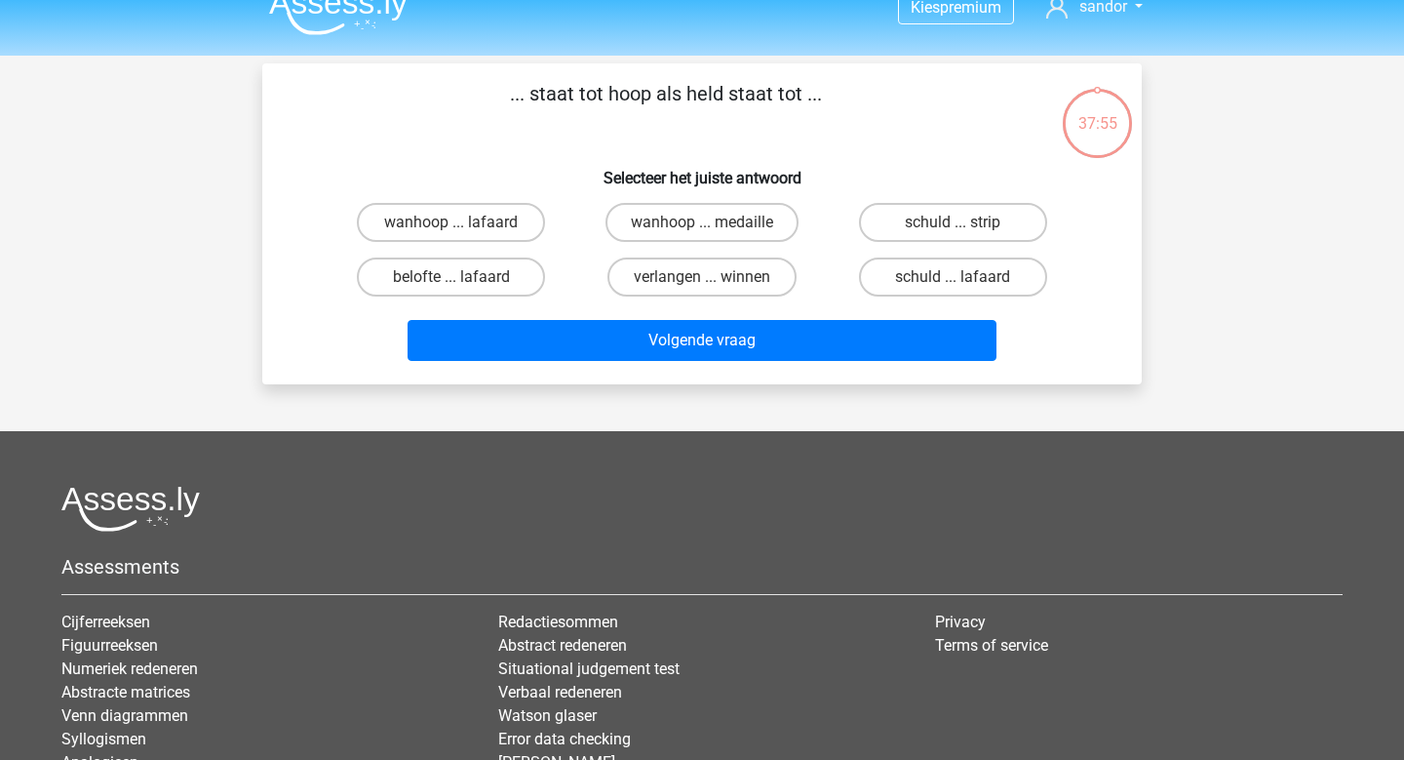
scroll to position [0, 0]
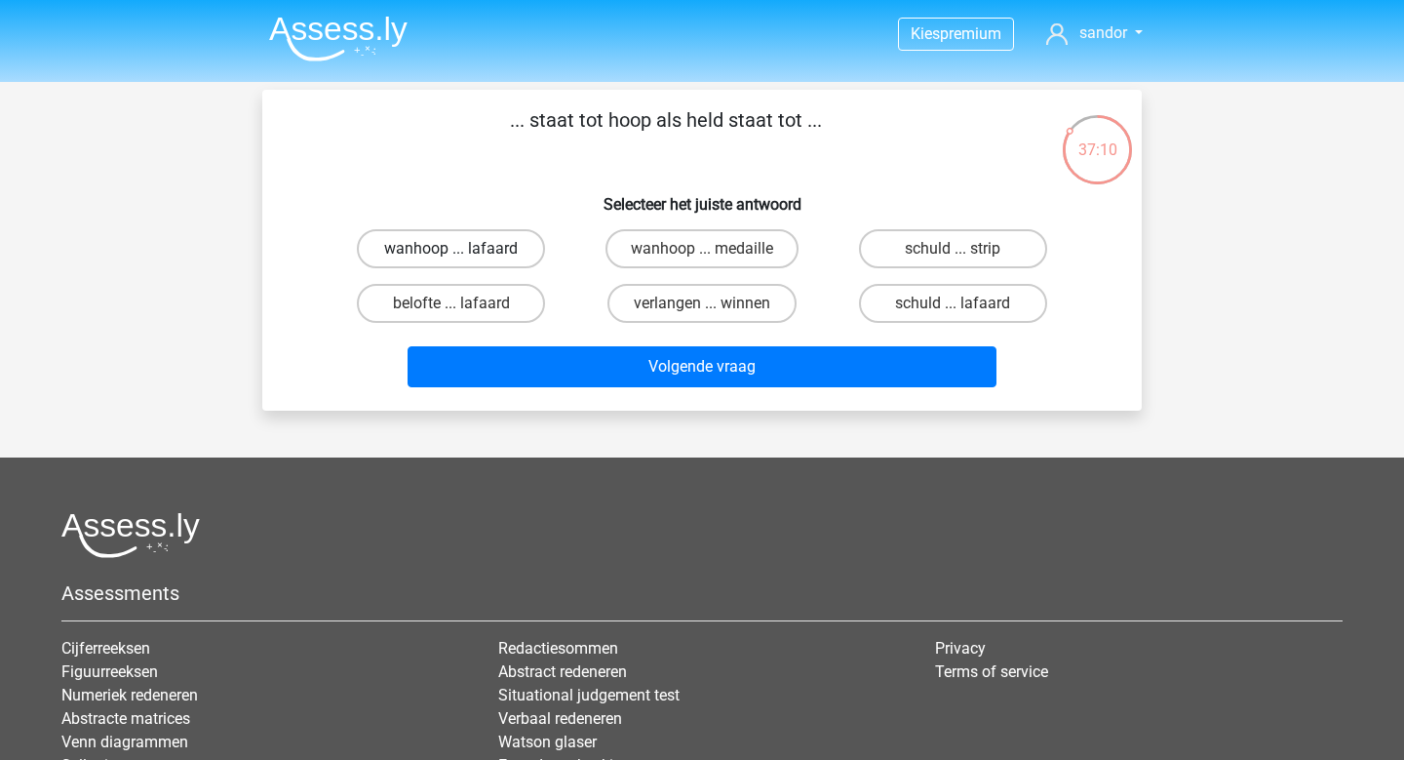
click at [373, 260] on label "wanhoop ... lafaard" at bounding box center [451, 248] width 188 height 39
click at [451, 260] on input "wanhoop ... lafaard" at bounding box center [457, 255] width 13 height 13
radio input "true"
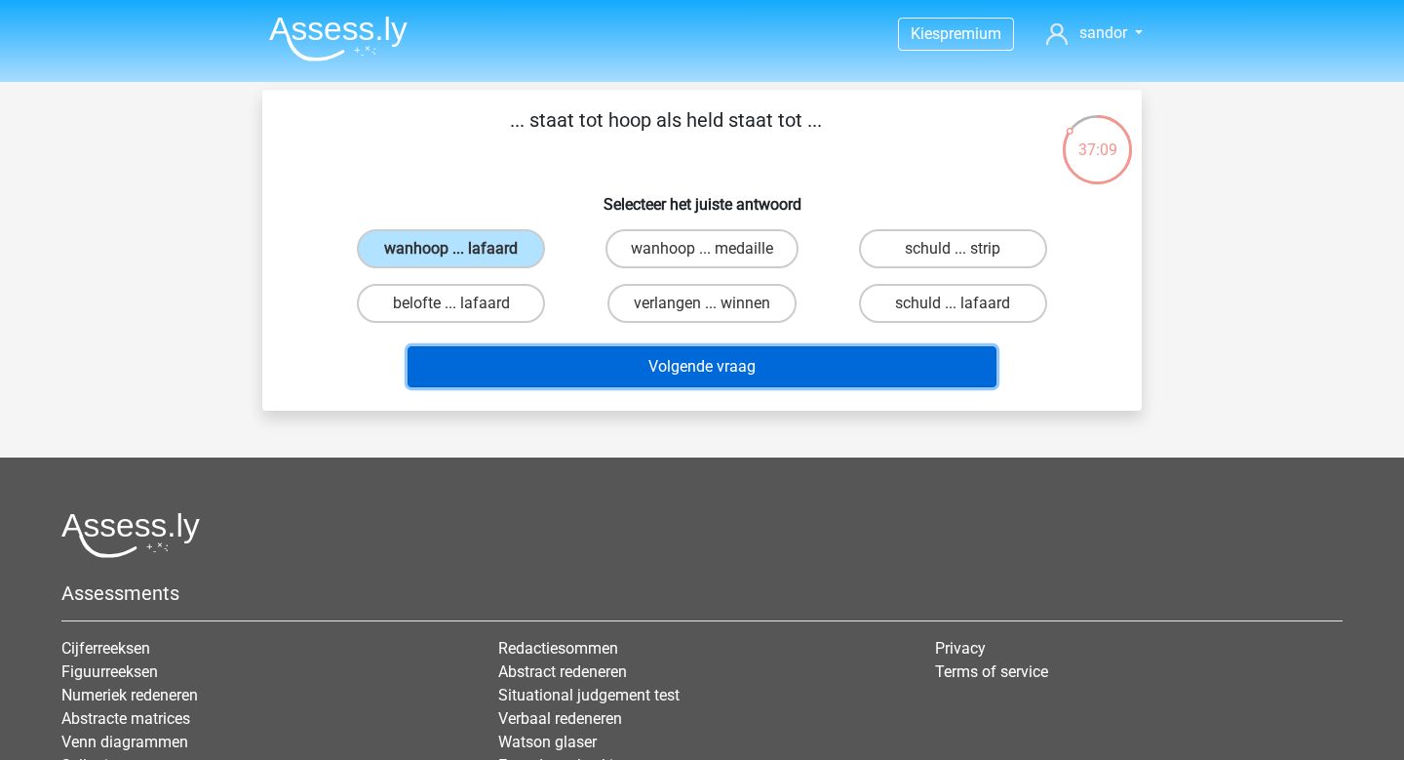
click at [478, 367] on button "Volgende vraag" at bounding box center [703, 366] width 590 height 41
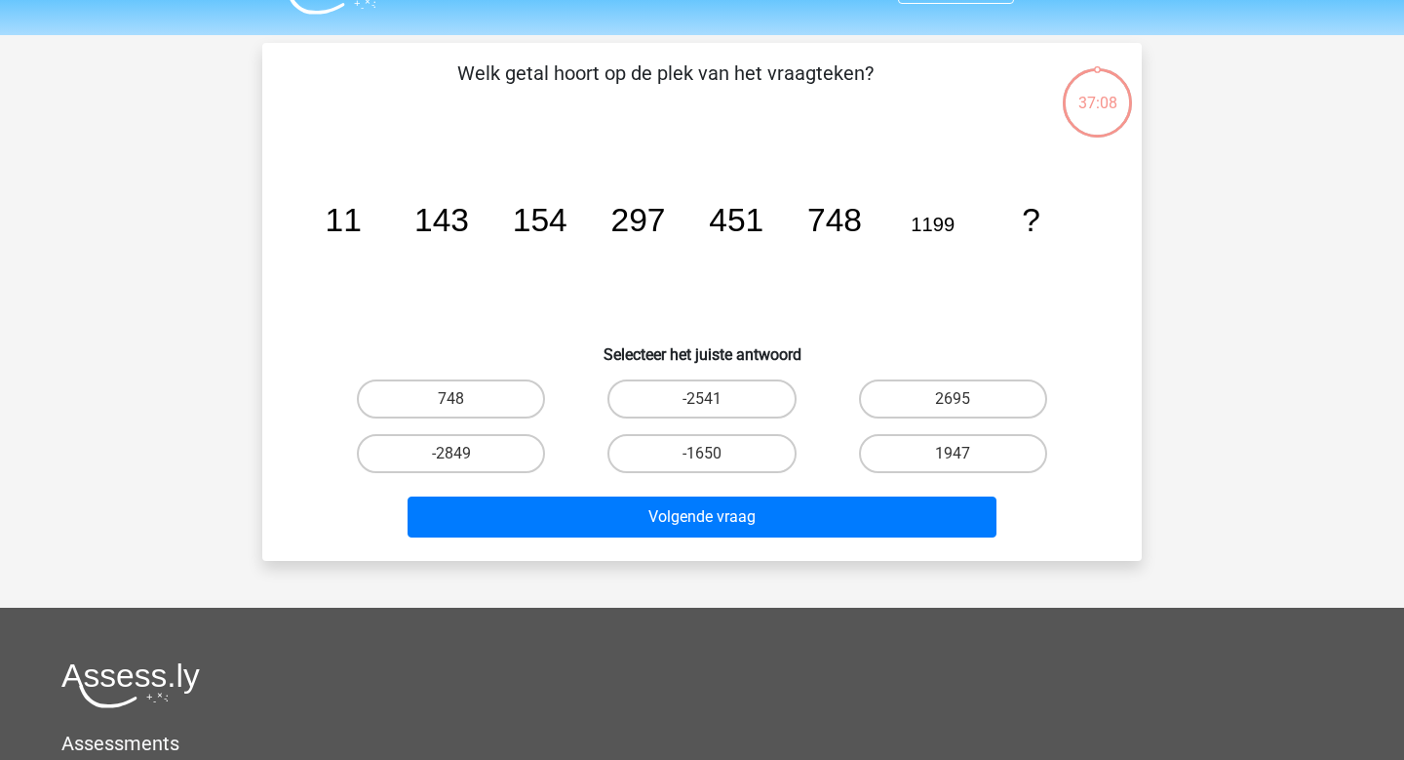
scroll to position [90, 0]
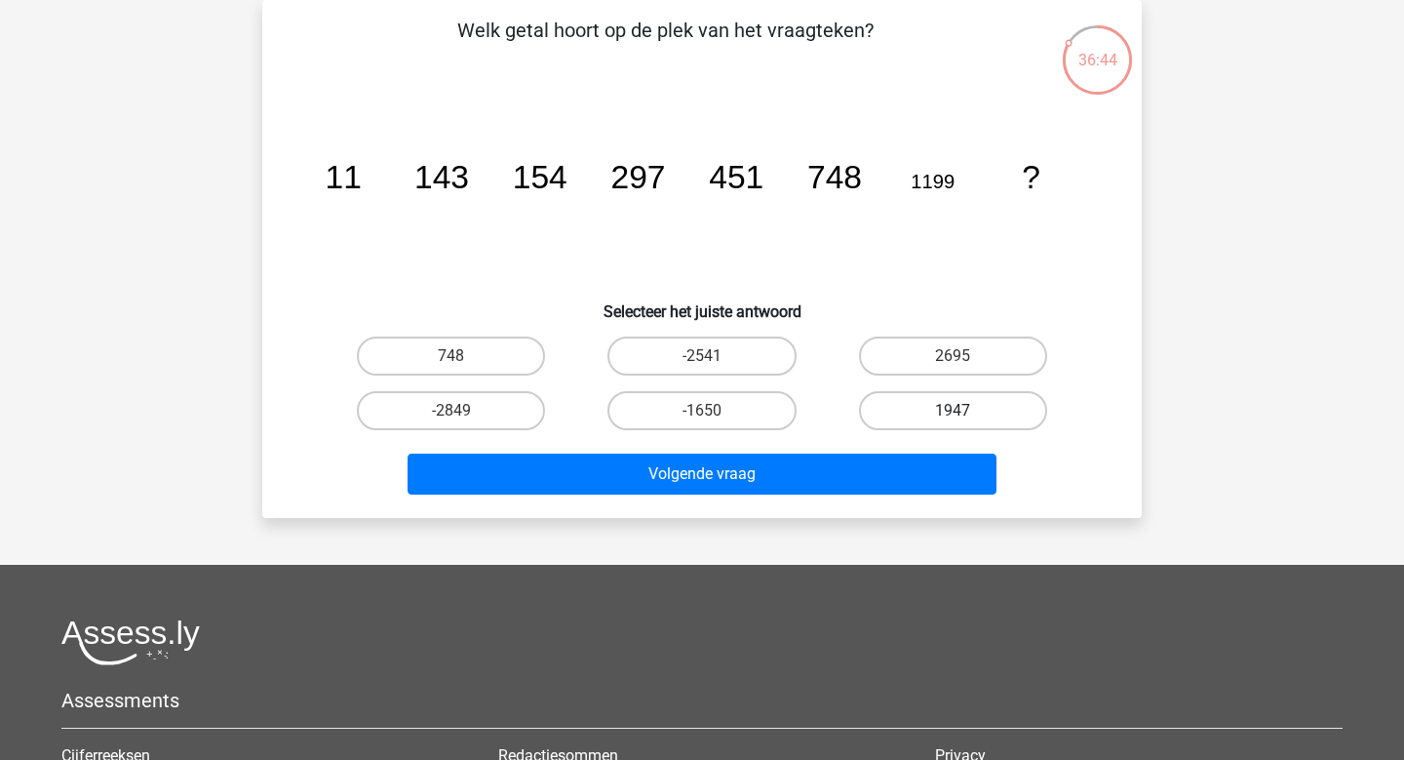
click at [903, 405] on label "1947" at bounding box center [953, 410] width 188 height 39
click at [953, 411] on input "1947" at bounding box center [959, 417] width 13 height 13
radio input "true"
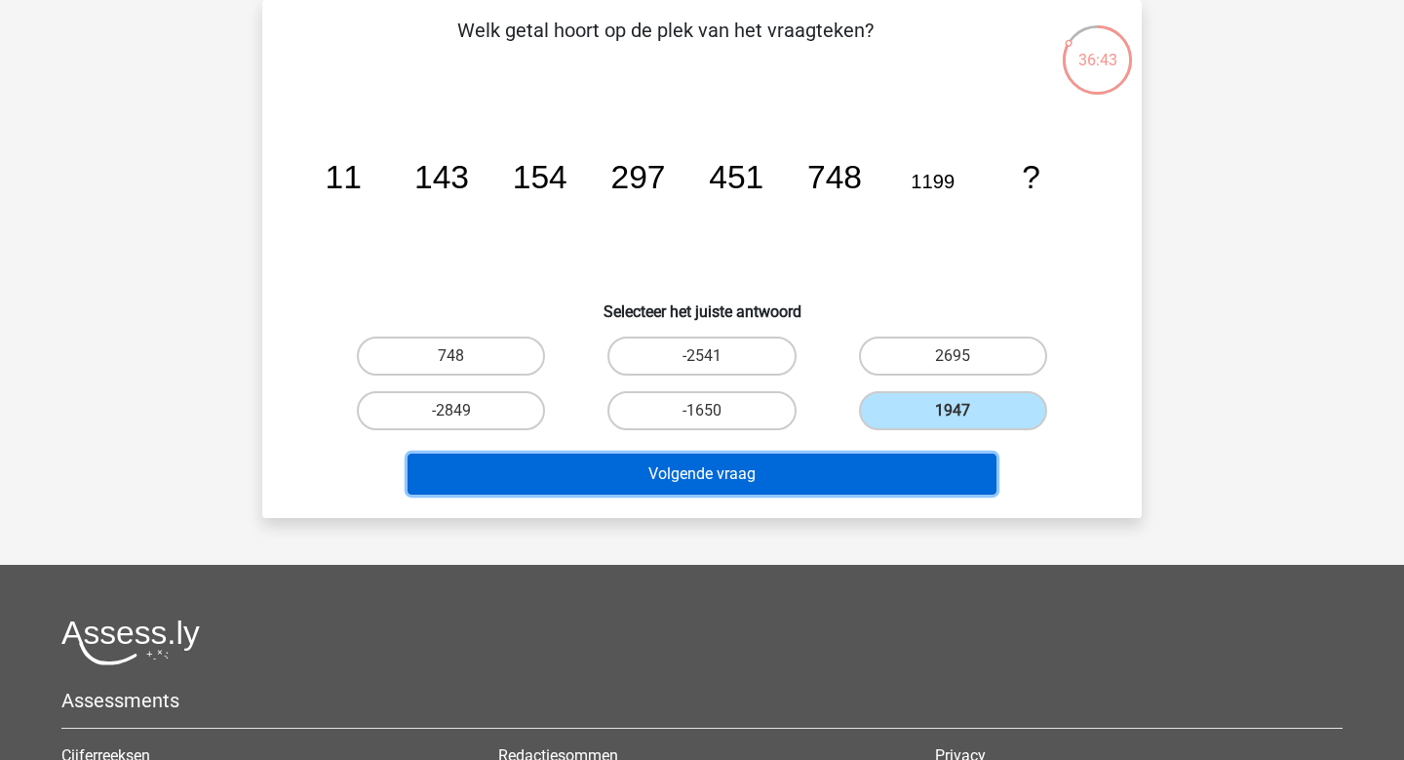
click at [803, 483] on button "Volgende vraag" at bounding box center [703, 473] width 590 height 41
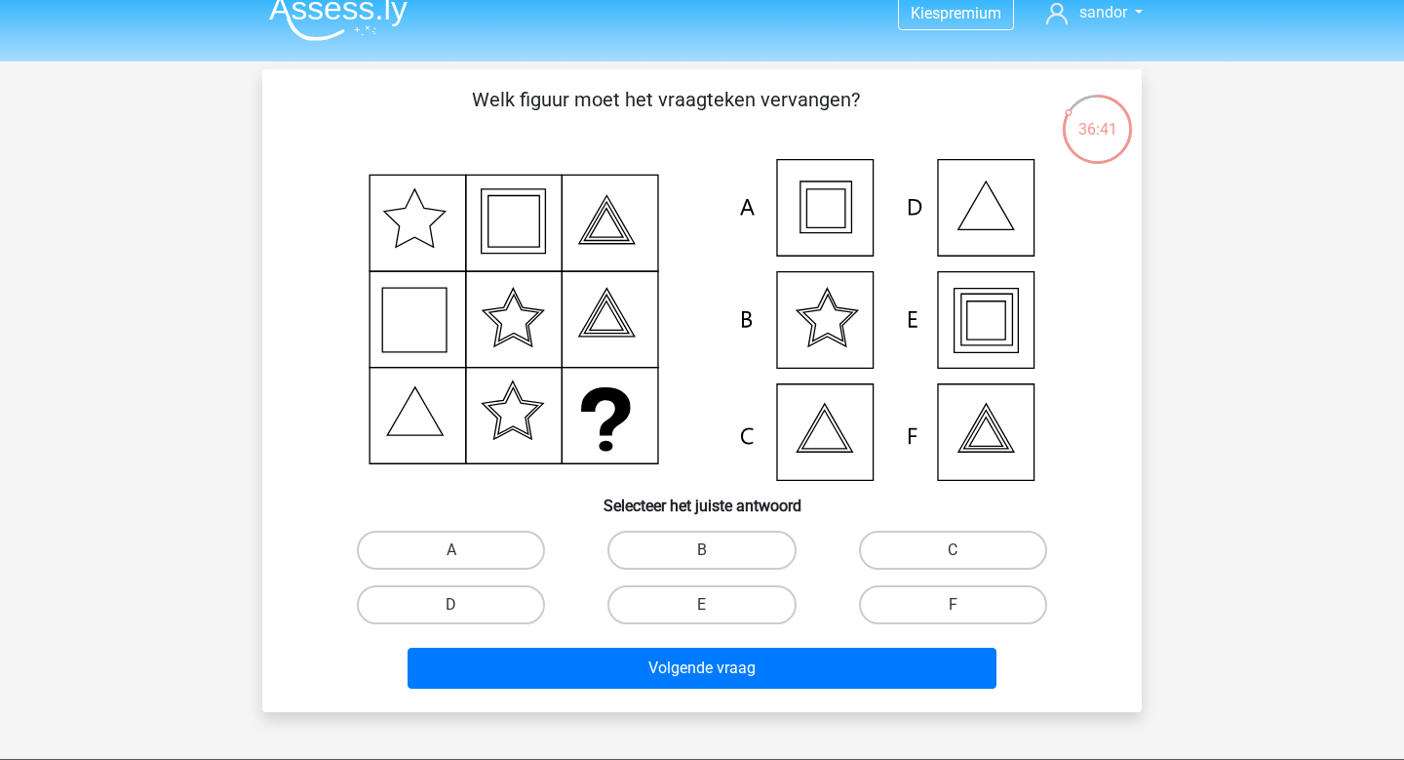
scroll to position [20, 0]
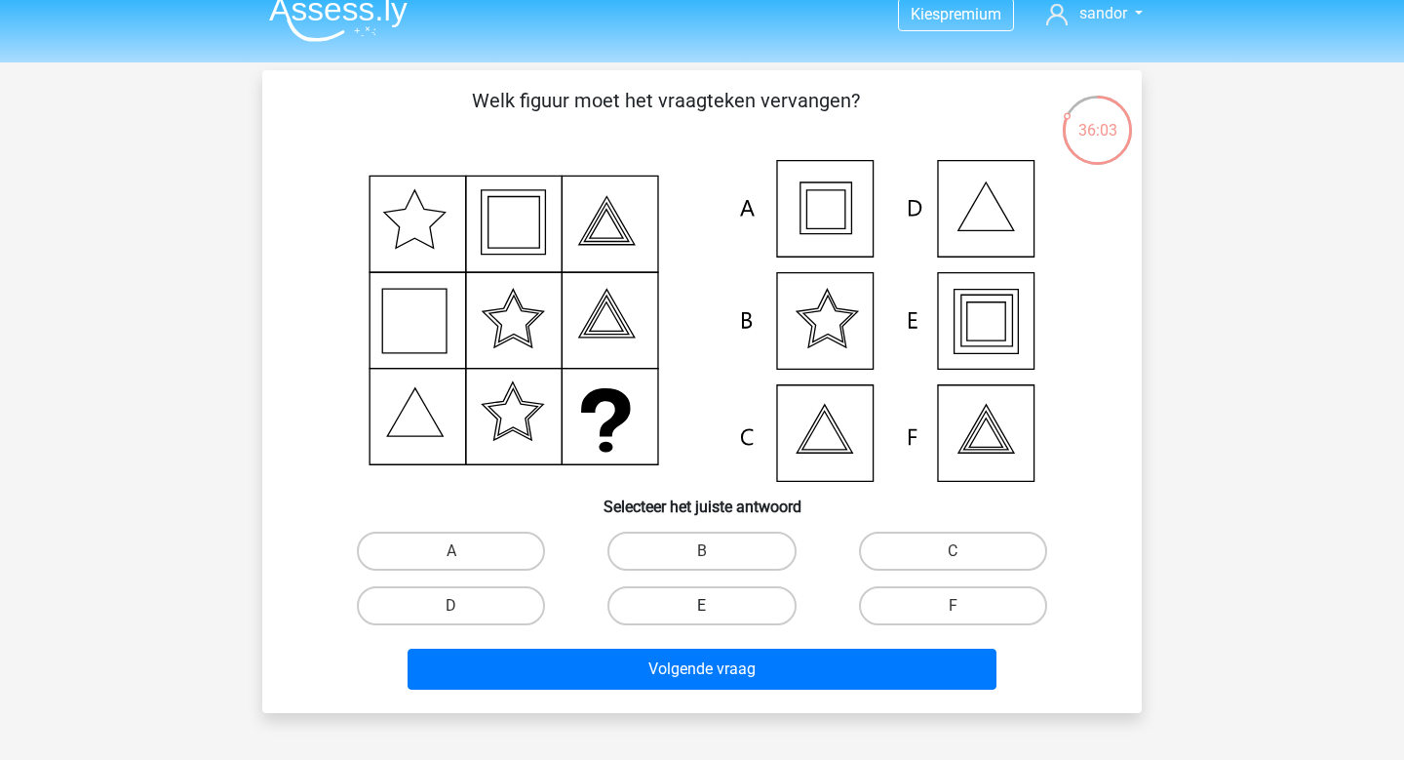
click at [685, 604] on label "E" at bounding box center [701, 605] width 188 height 39
click at [702, 606] on input "E" at bounding box center [708, 612] width 13 height 13
radio input "true"
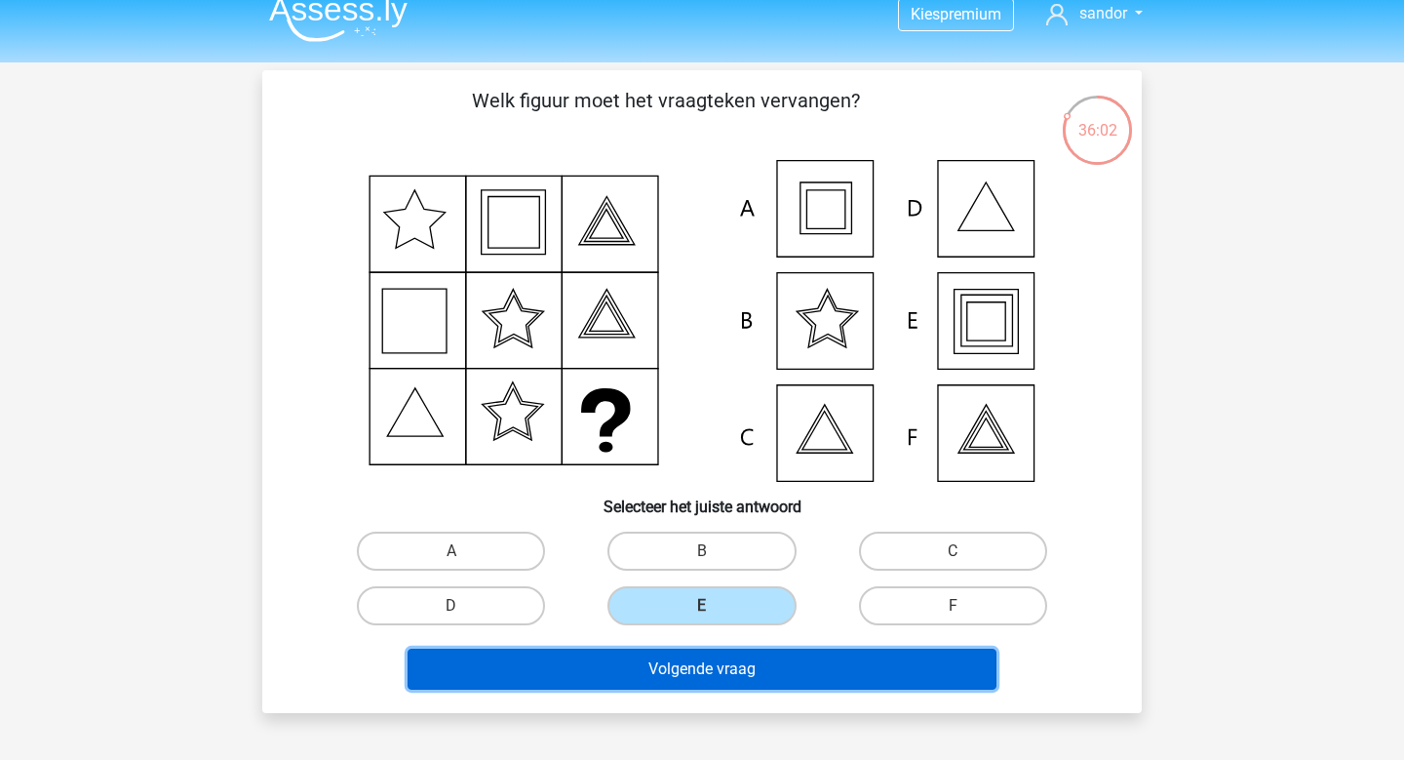
click at [697, 668] on button "Volgende vraag" at bounding box center [703, 668] width 590 height 41
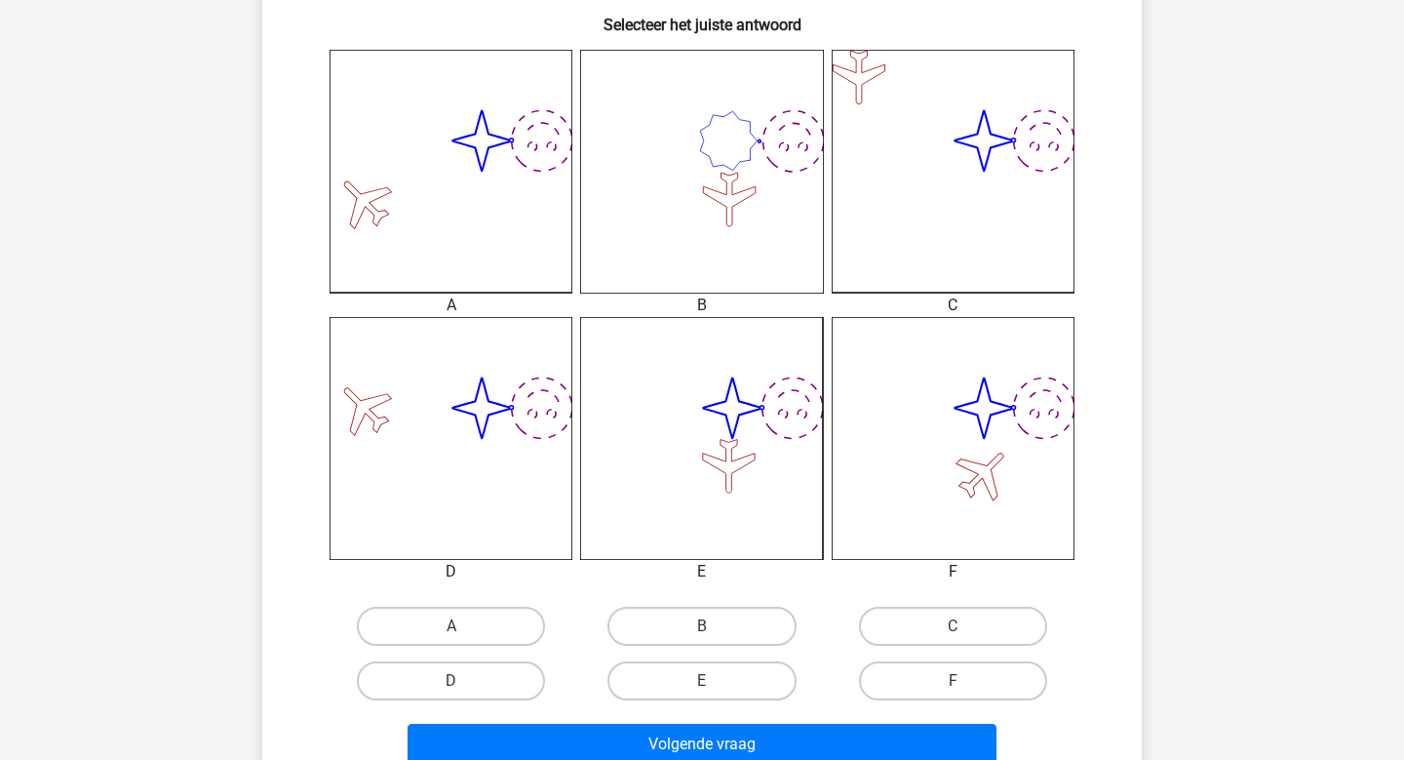
scroll to position [503, 0]
click at [727, 685] on label "E" at bounding box center [701, 678] width 188 height 39
click at [715, 685] on input "E" at bounding box center [708, 685] width 13 height 13
radio input "true"
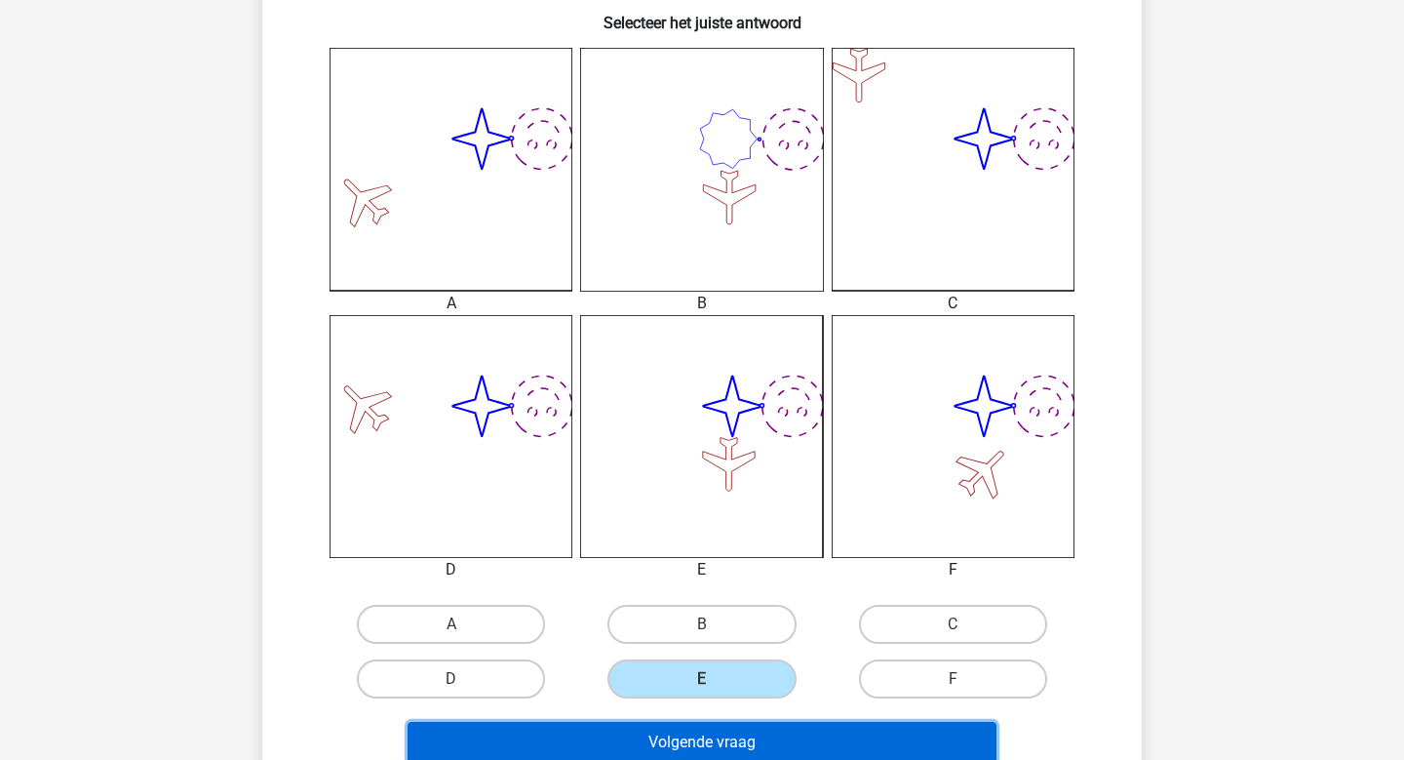
click at [718, 725] on button "Volgende vraag" at bounding box center [703, 742] width 590 height 41
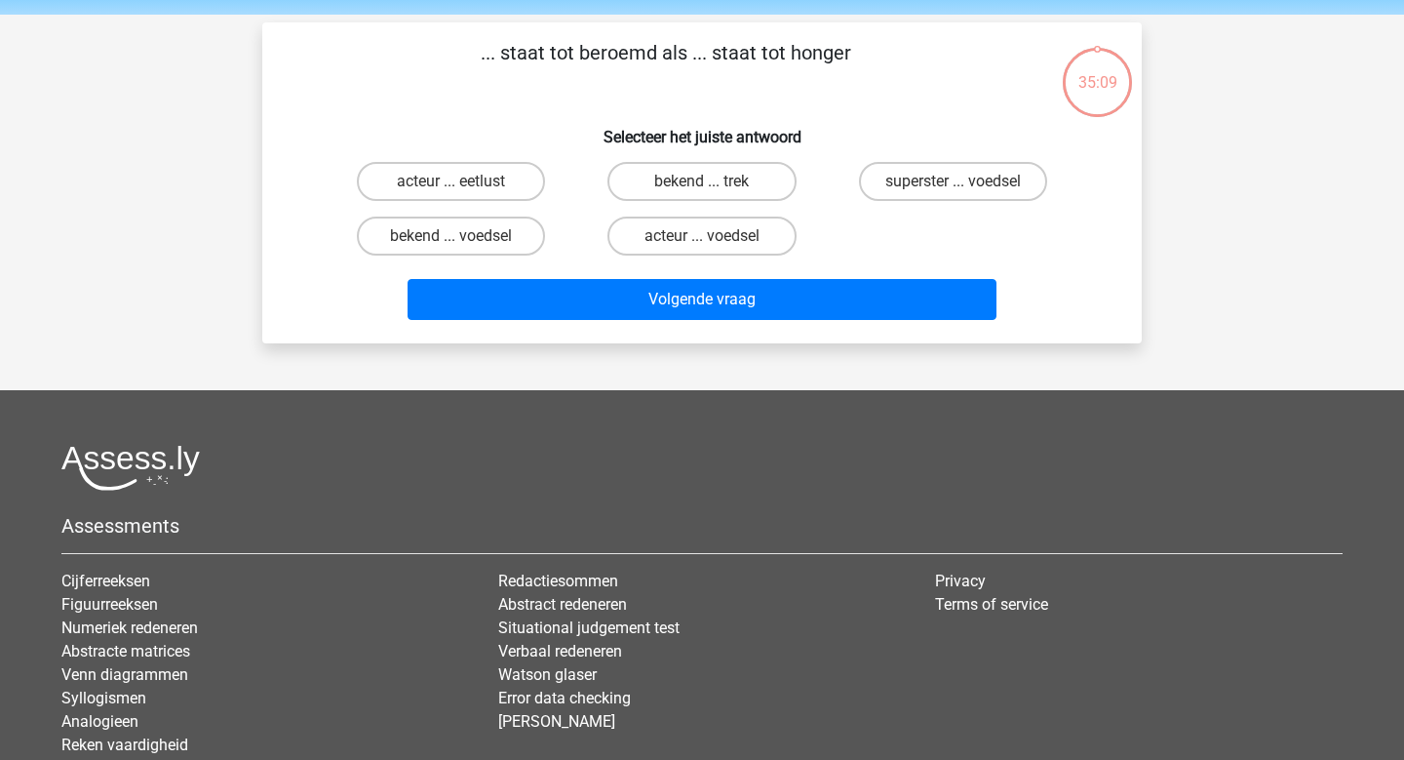
scroll to position [0, 0]
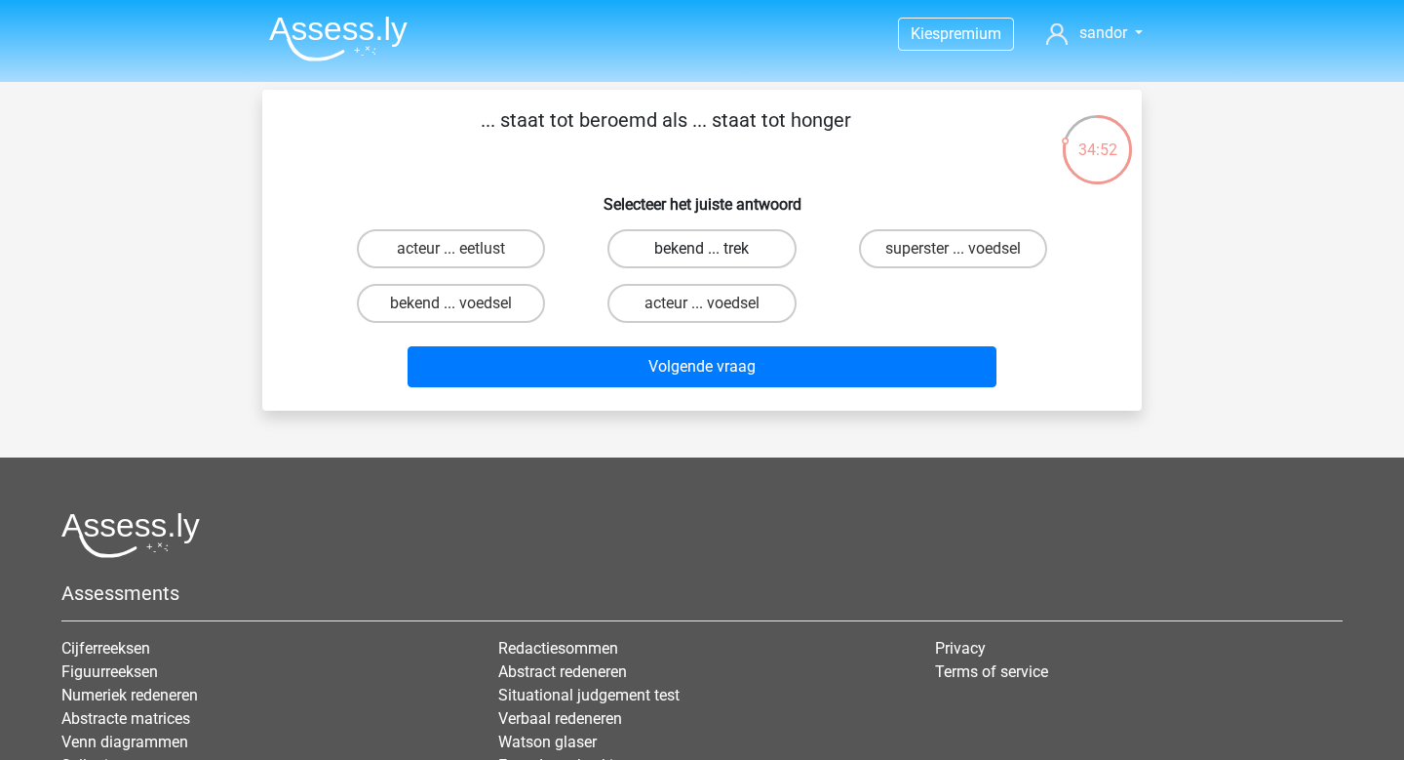
click at [684, 260] on label "bekend ... trek" at bounding box center [701, 248] width 188 height 39
click at [702, 260] on input "bekend ... trek" at bounding box center [708, 255] width 13 height 13
radio input "true"
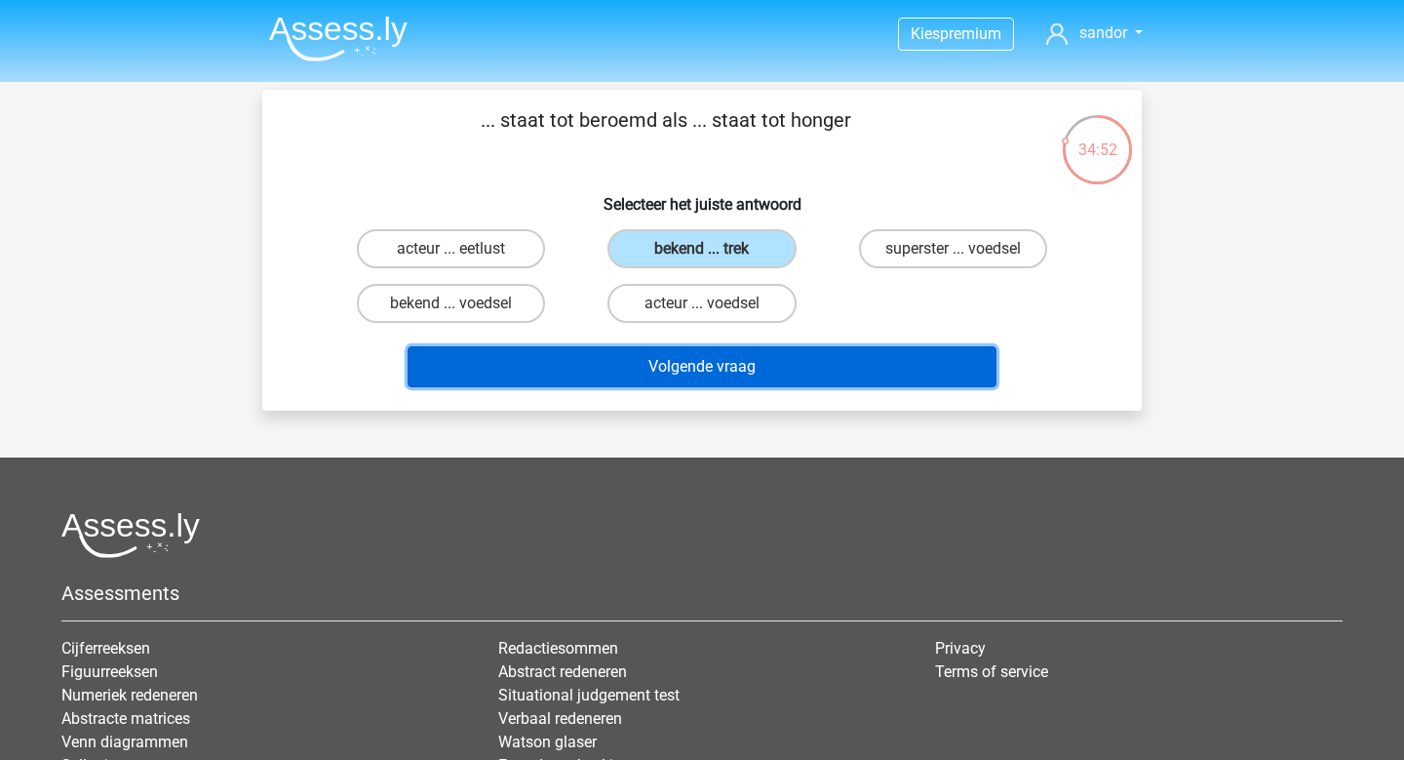
click at [664, 369] on button "Volgende vraag" at bounding box center [703, 366] width 590 height 41
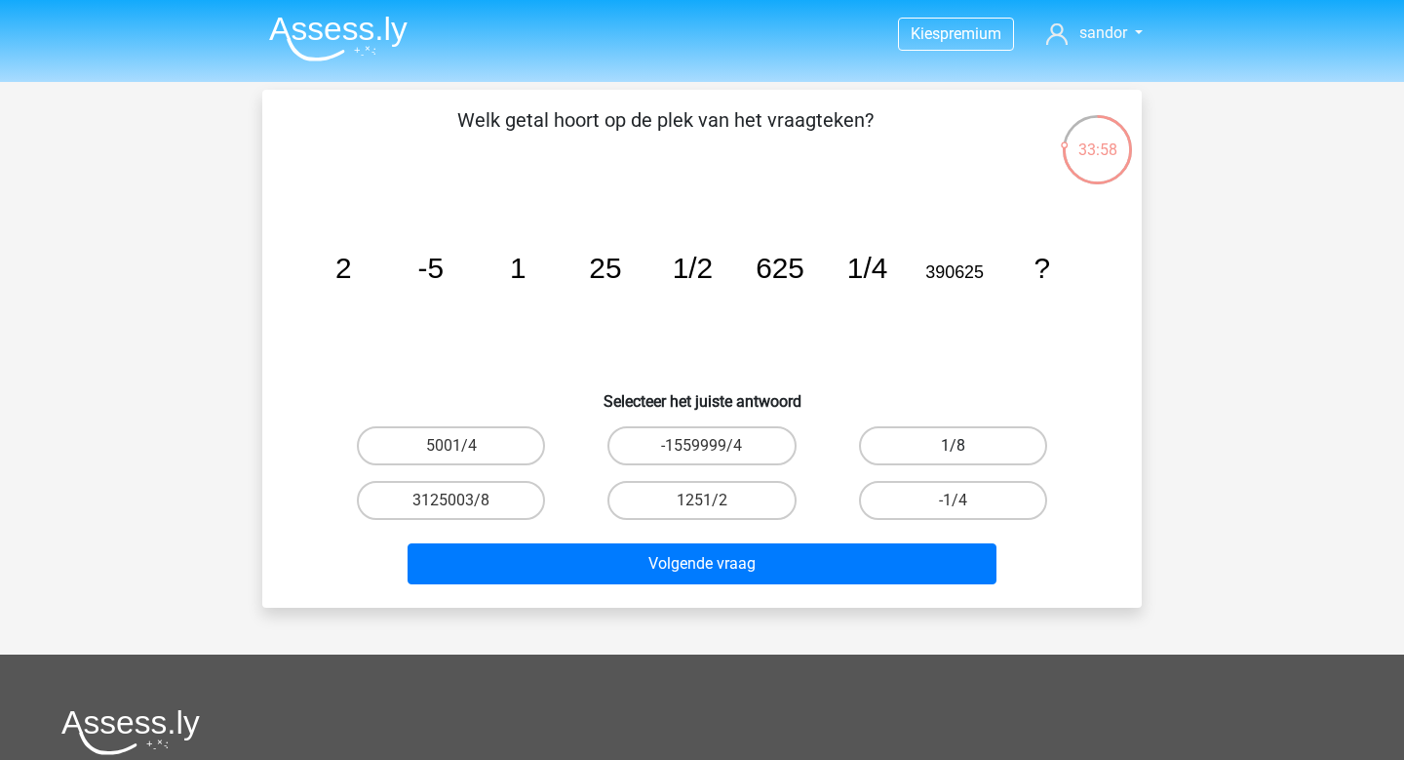
click at [942, 450] on label "1/8" at bounding box center [953, 445] width 188 height 39
click at [953, 450] on input "1/8" at bounding box center [959, 452] width 13 height 13
radio input "true"
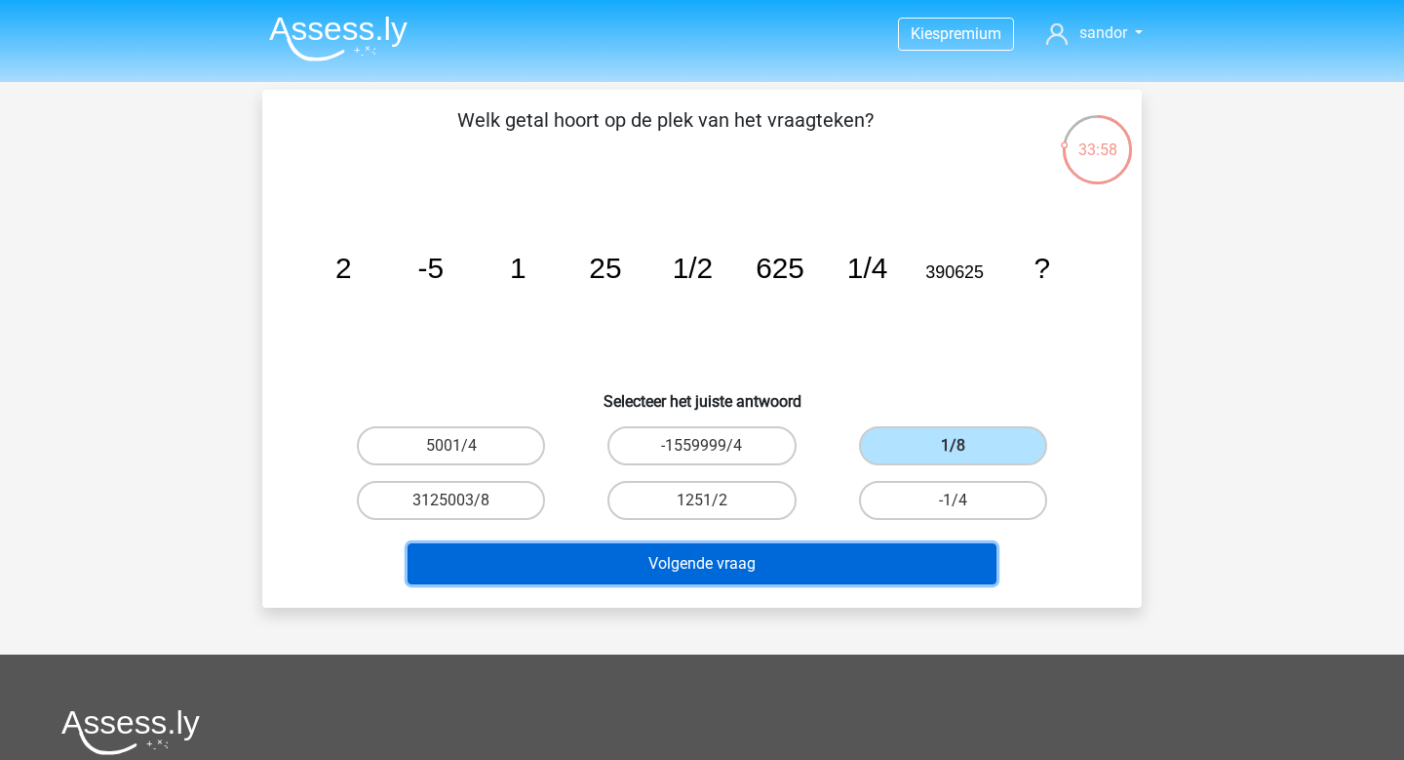
click at [853, 572] on button "Volgende vraag" at bounding box center [703, 563] width 590 height 41
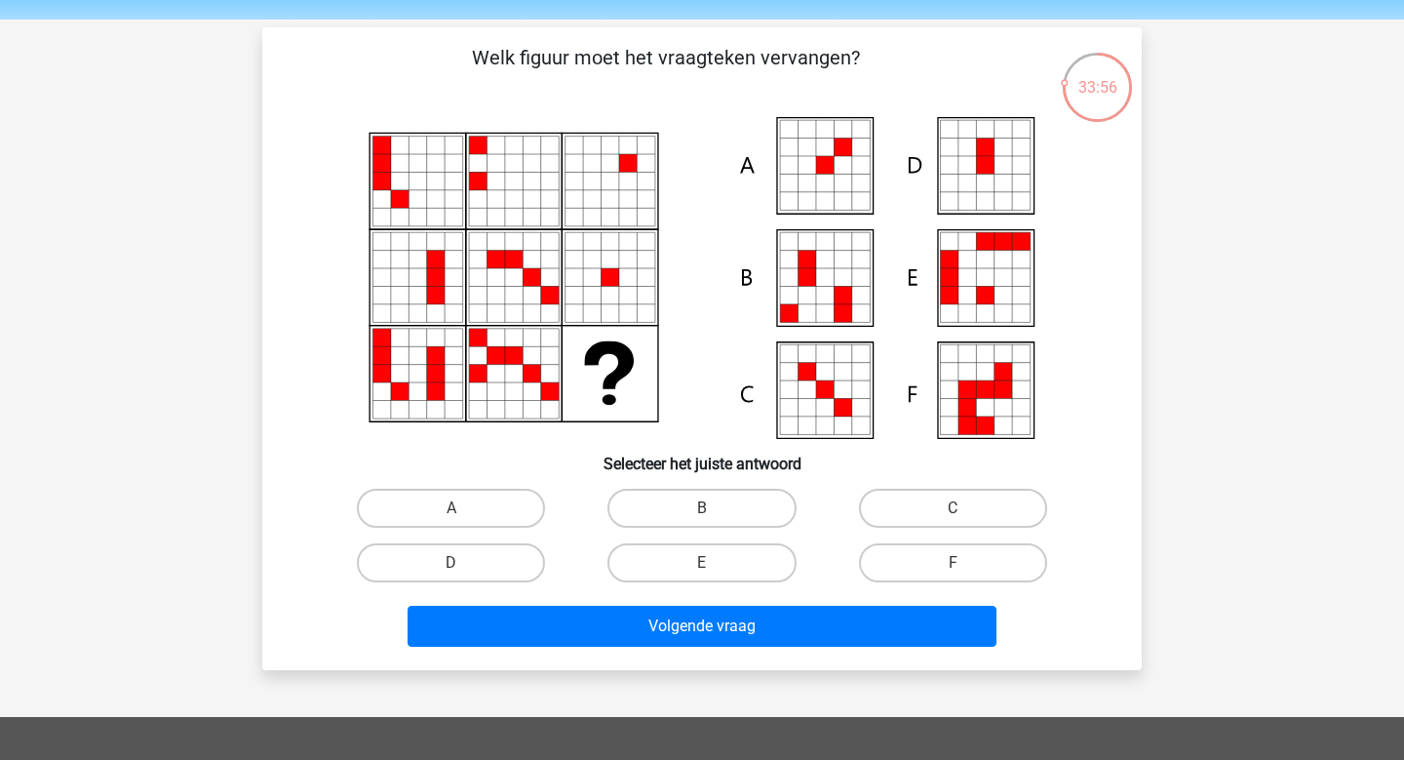
scroll to position [69, 0]
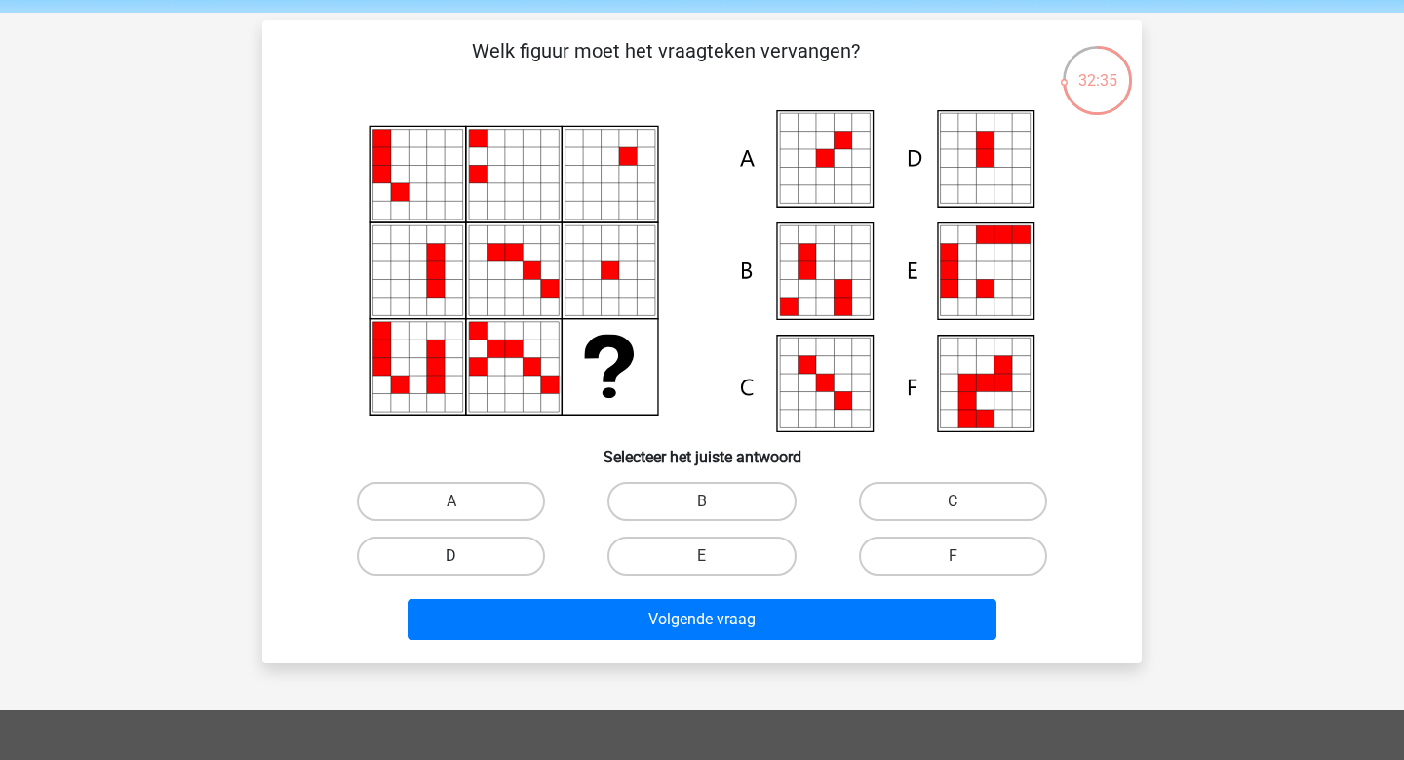
click at [481, 567] on label "D" at bounding box center [451, 555] width 188 height 39
click at [464, 567] on input "D" at bounding box center [457, 562] width 13 height 13
radio input "true"
click at [578, 673] on div "Kies premium sandor sandor.waarsenburg@gmail.com" at bounding box center [702, 578] width 1404 height 1294
click at [450, 518] on label "A" at bounding box center [451, 501] width 188 height 39
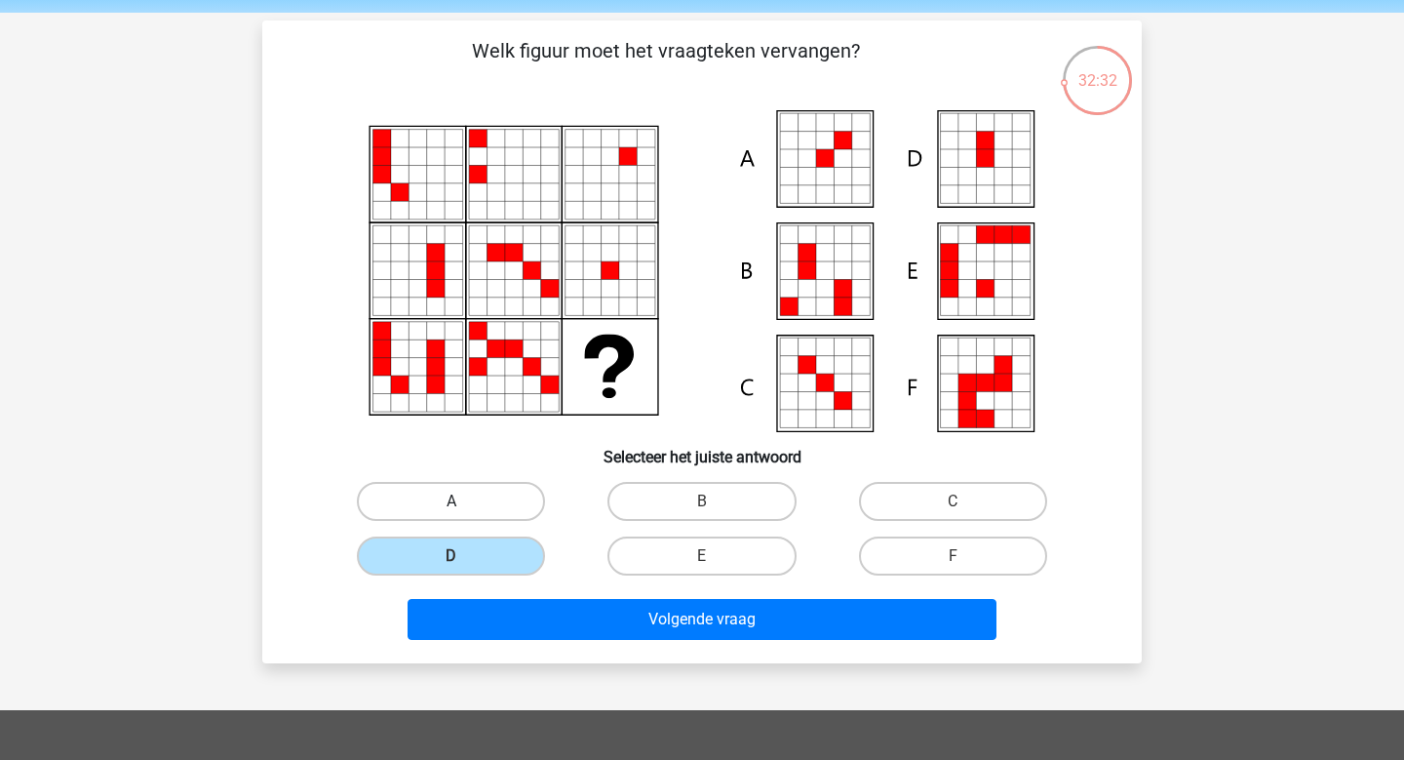
click at [451, 514] on input "A" at bounding box center [457, 507] width 13 height 13
radio input "true"
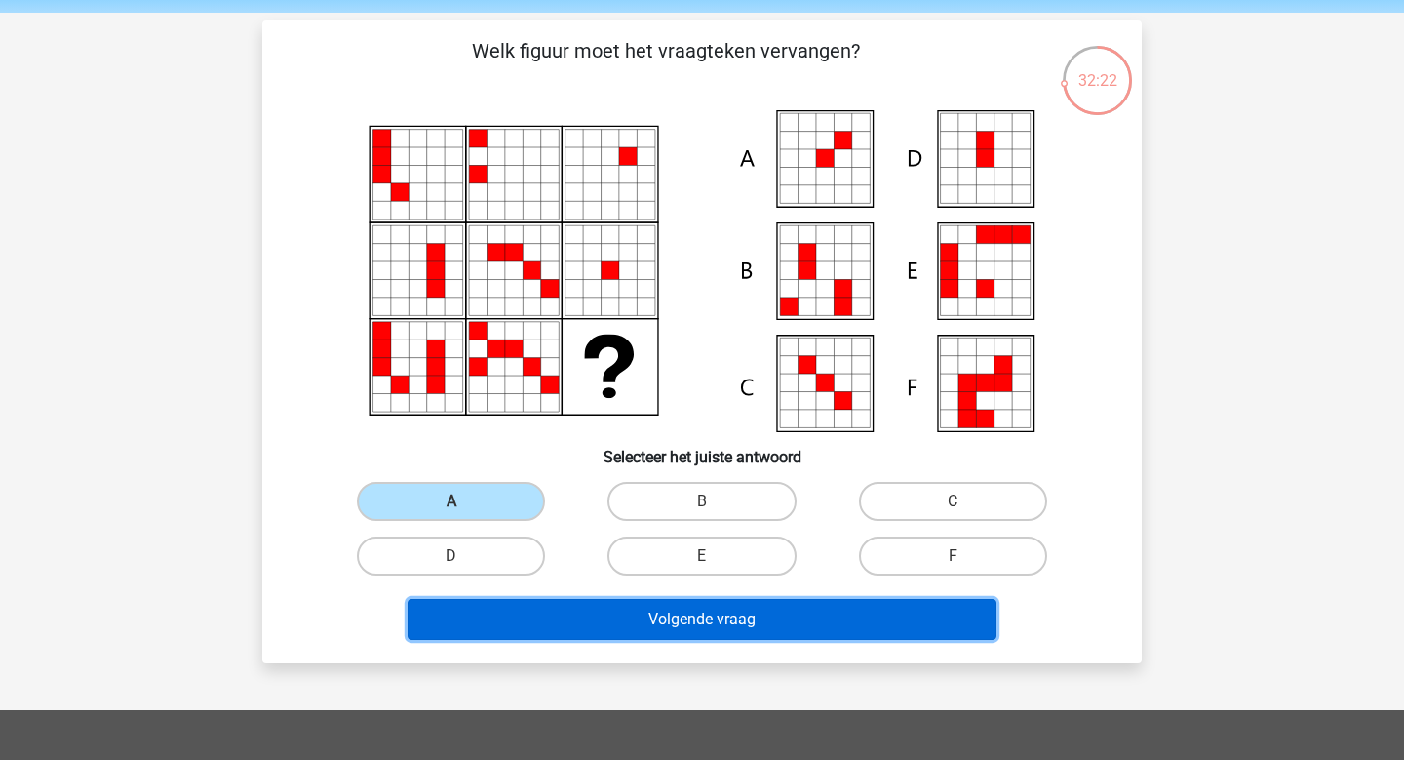
click at [541, 637] on button "Volgende vraag" at bounding box center [703, 619] width 590 height 41
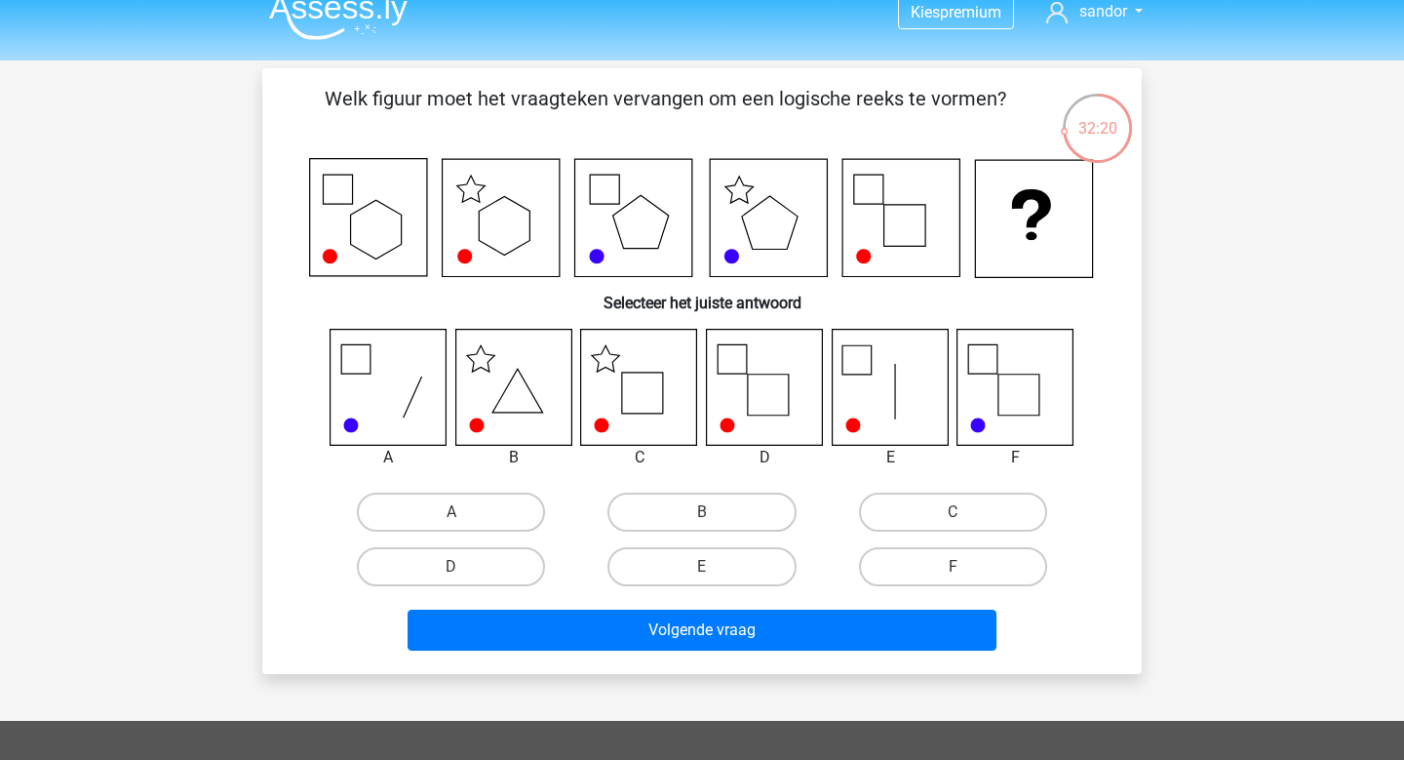
scroll to position [7, 0]
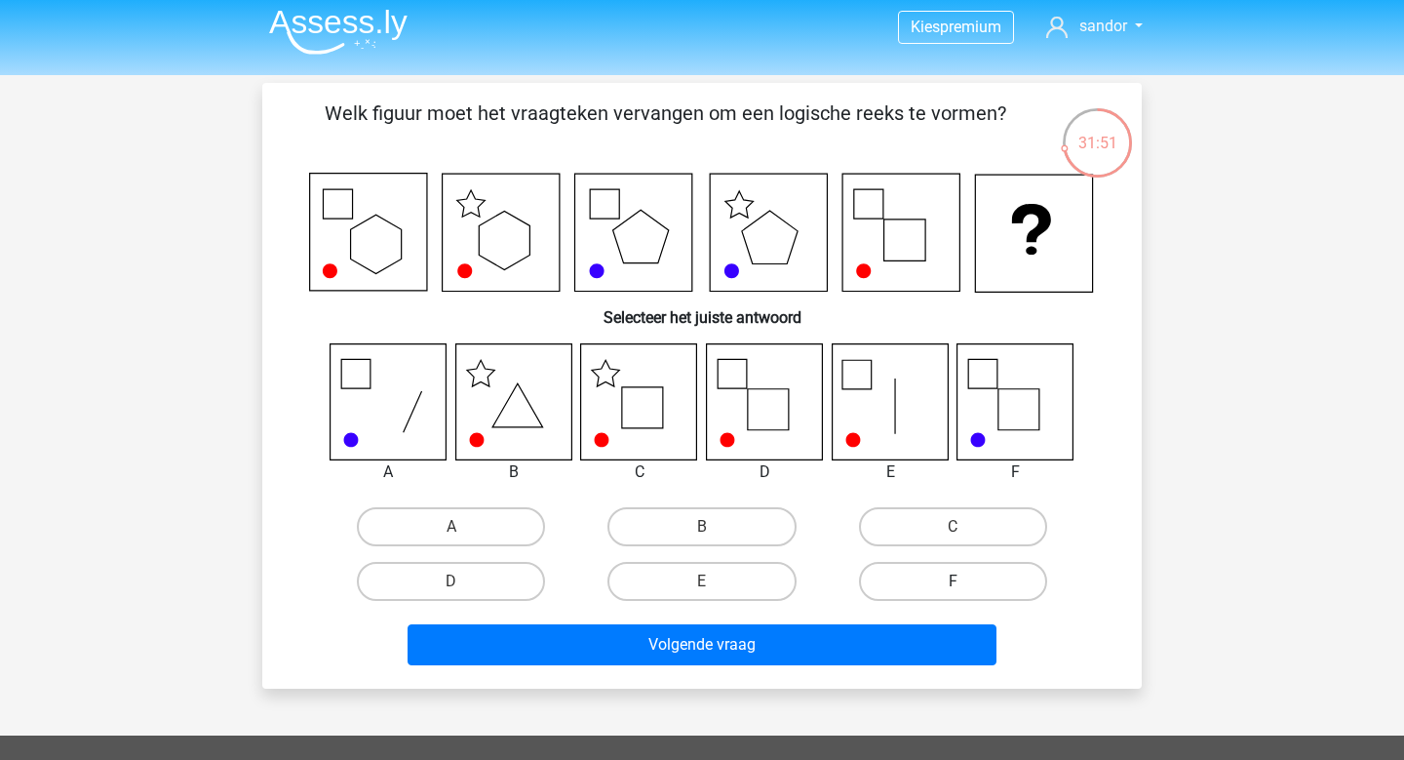
click at [931, 588] on label "F" at bounding box center [953, 581] width 188 height 39
click at [953, 588] on input "F" at bounding box center [959, 587] width 13 height 13
radio input "true"
click at [791, 665] on div "Volgende vraag" at bounding box center [702, 648] width 753 height 49
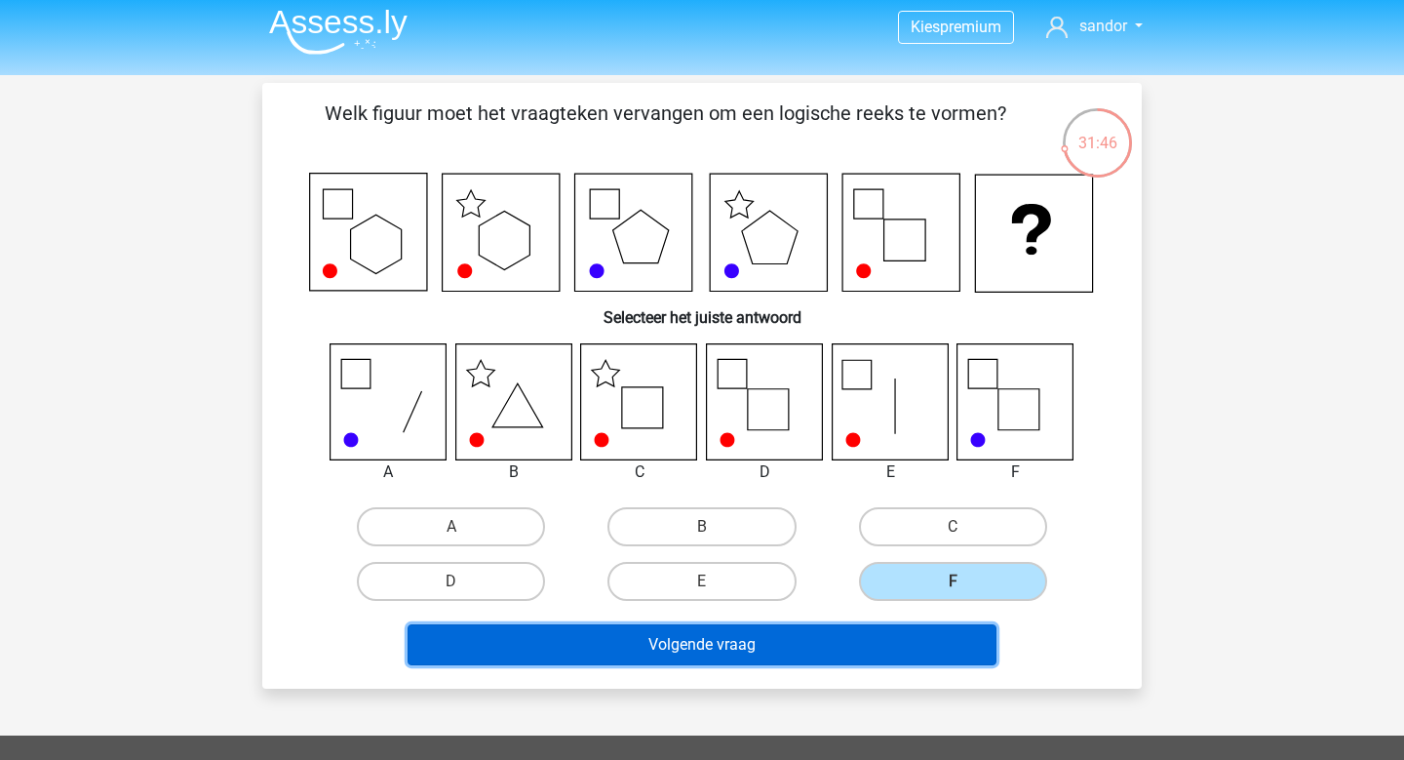
click at [783, 653] on button "Volgende vraag" at bounding box center [703, 644] width 590 height 41
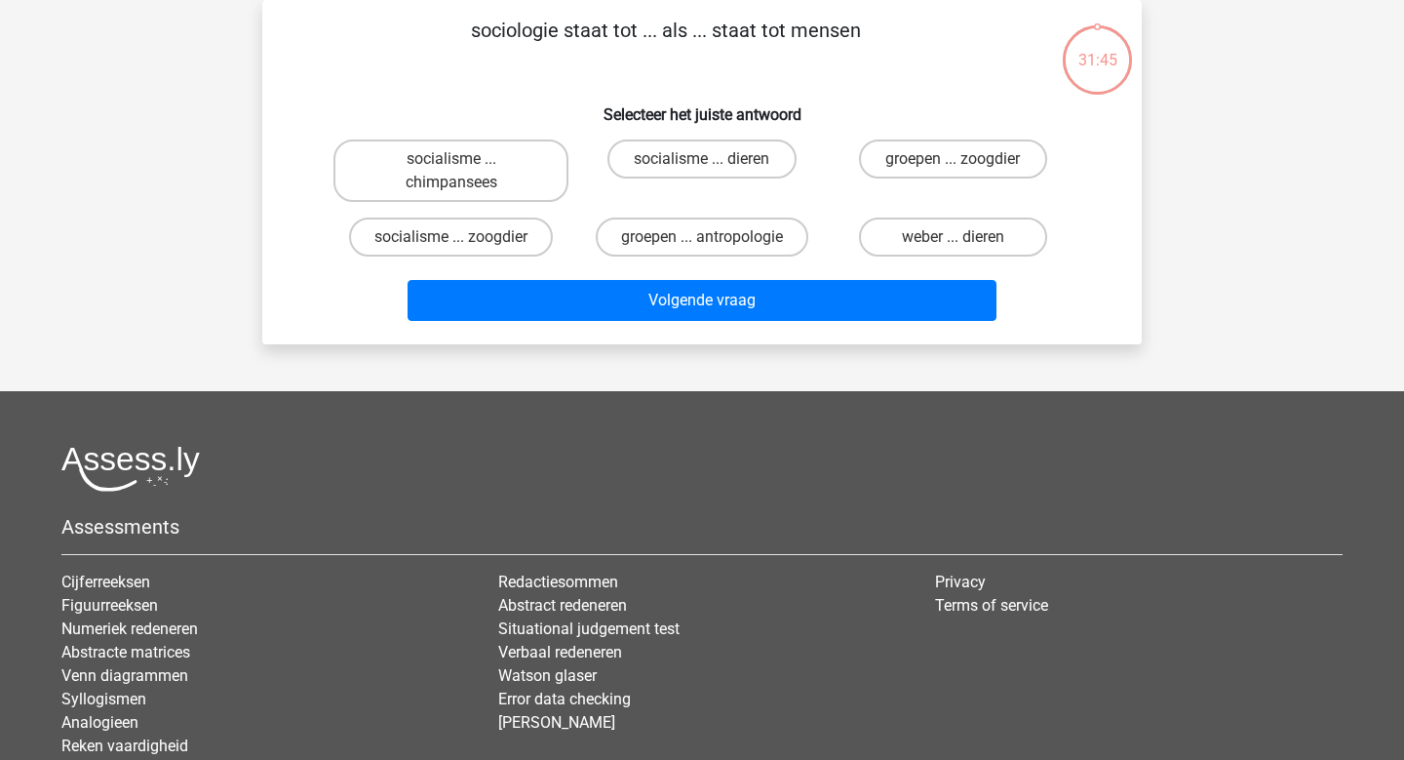
scroll to position [0, 0]
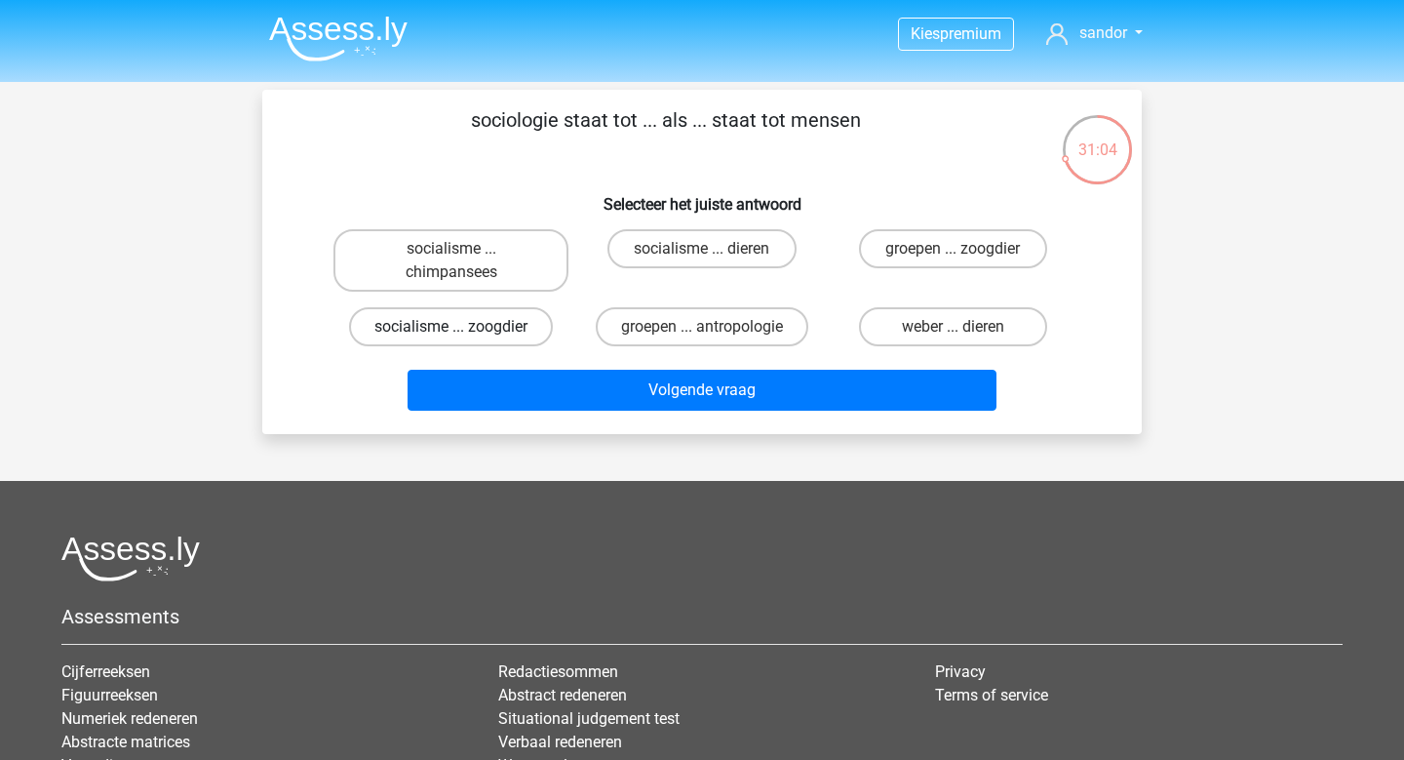
click at [469, 325] on label "socialisme ... zoogdier" at bounding box center [451, 326] width 204 height 39
click at [464, 327] on input "socialisme ... zoogdier" at bounding box center [457, 333] width 13 height 13
radio input "true"
click at [682, 246] on label "socialisme ... dieren" at bounding box center [701, 248] width 188 height 39
click at [702, 249] on input "socialisme ... dieren" at bounding box center [708, 255] width 13 height 13
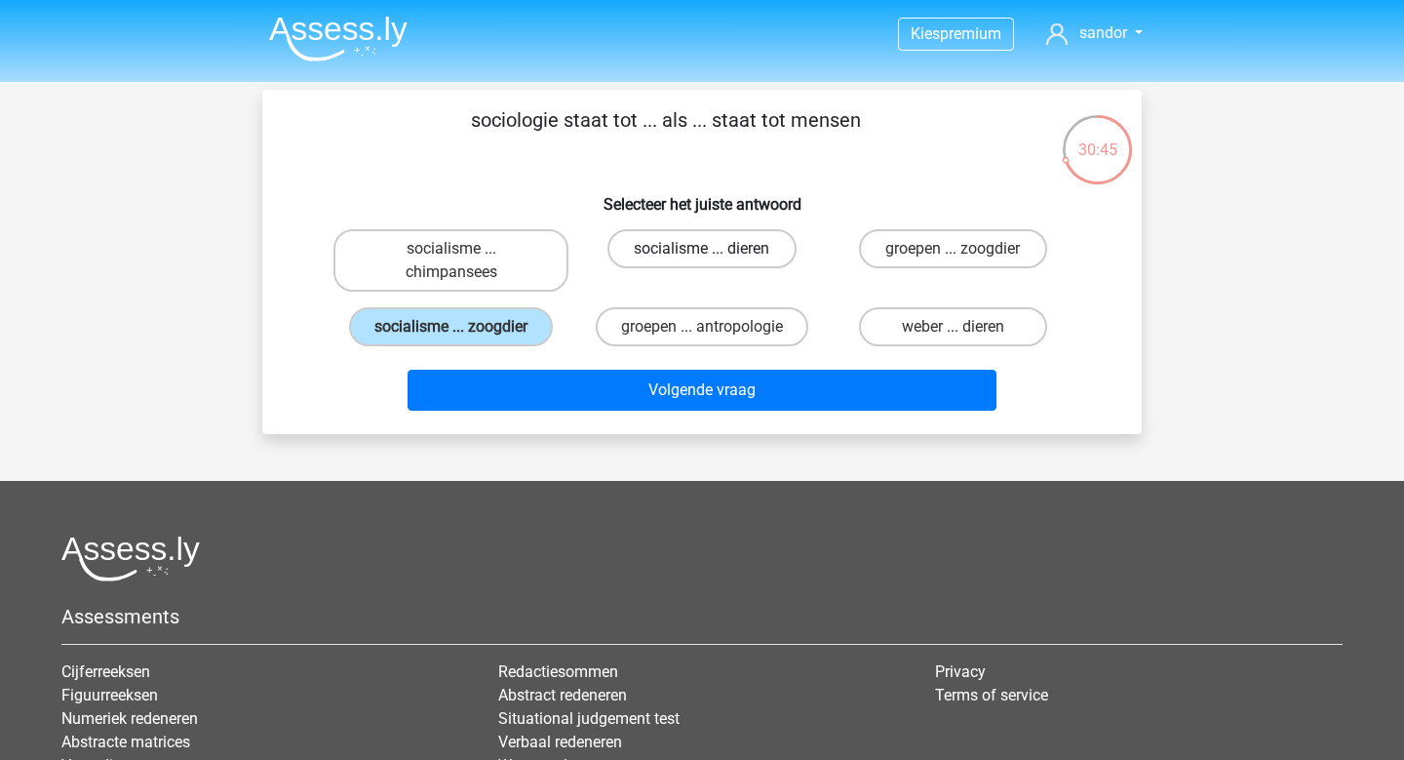
radio input "true"
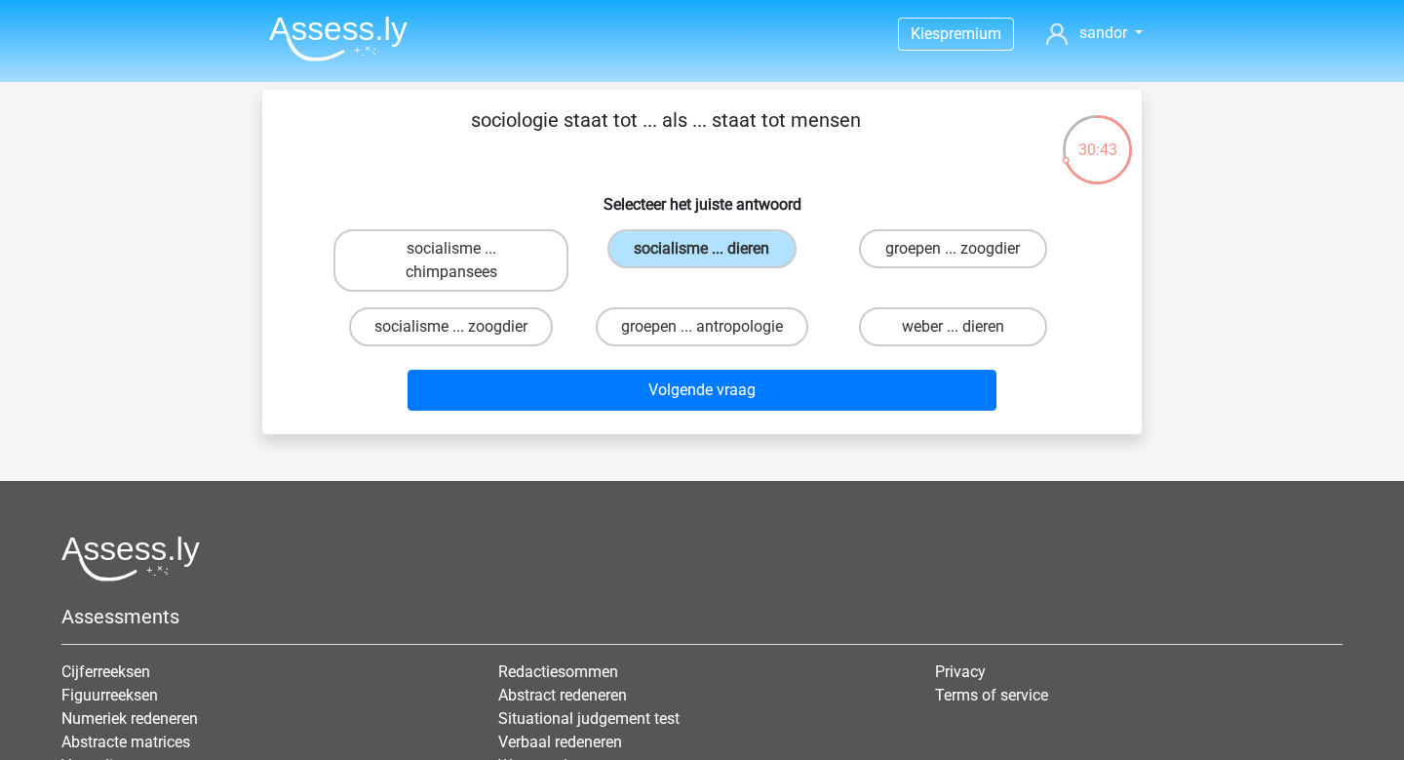
click at [493, 347] on div "socialisme ... zoogdier" at bounding box center [451, 326] width 251 height 55
click at [494, 341] on label "socialisme ... zoogdier" at bounding box center [451, 326] width 204 height 39
click at [464, 339] on input "socialisme ... zoogdier" at bounding box center [457, 333] width 13 height 13
radio input "true"
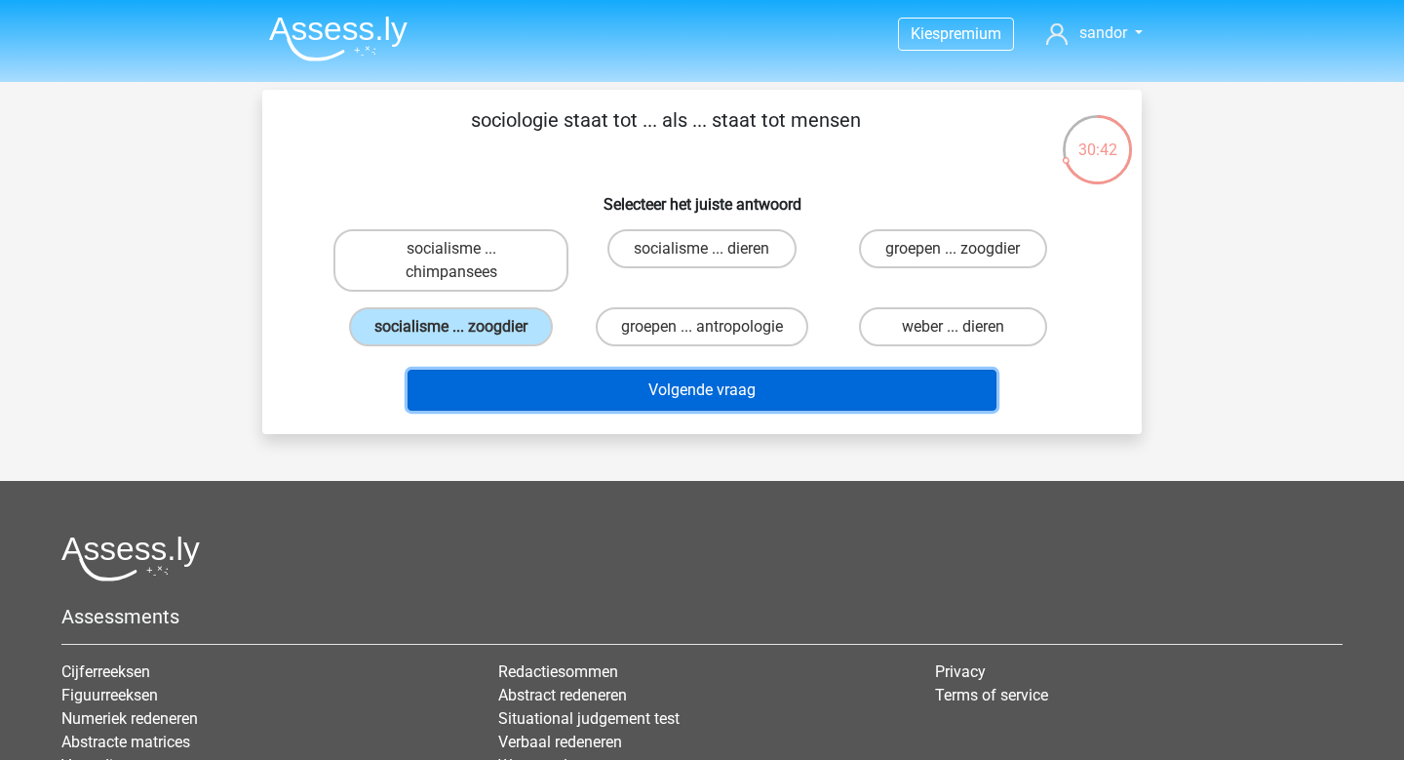
click at [585, 390] on button "Volgende vraag" at bounding box center [703, 390] width 590 height 41
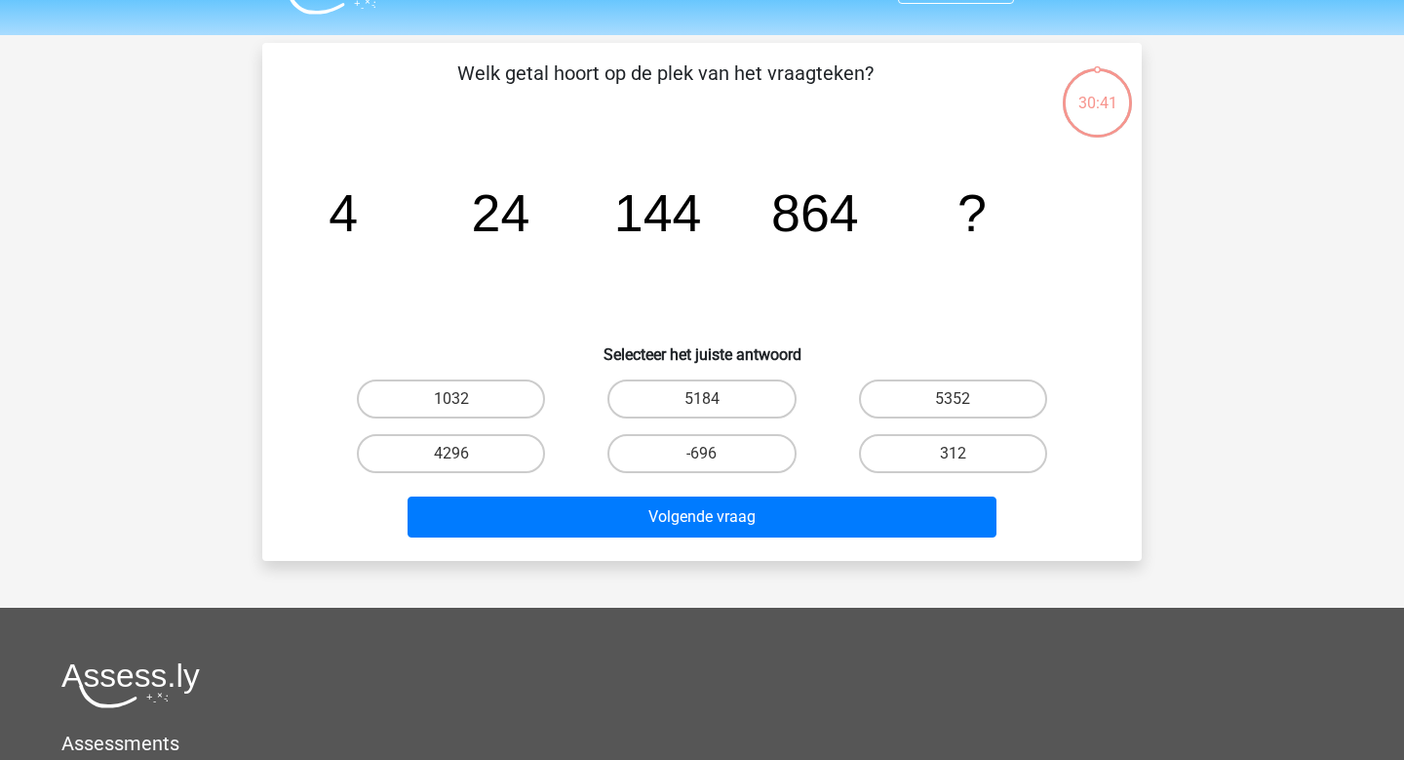
scroll to position [90, 0]
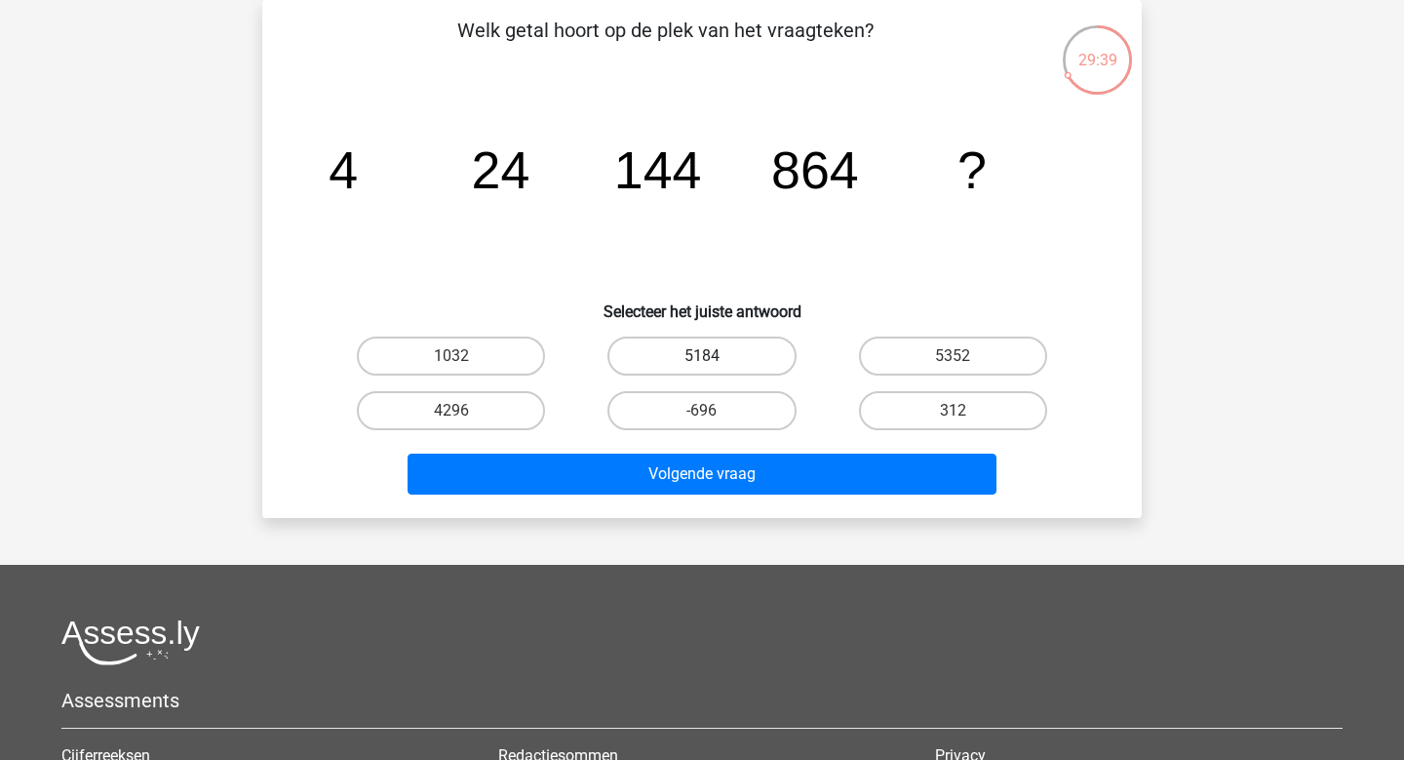
click at [678, 348] on label "5184" at bounding box center [701, 355] width 188 height 39
click at [702, 356] on input "5184" at bounding box center [708, 362] width 13 height 13
radio input "true"
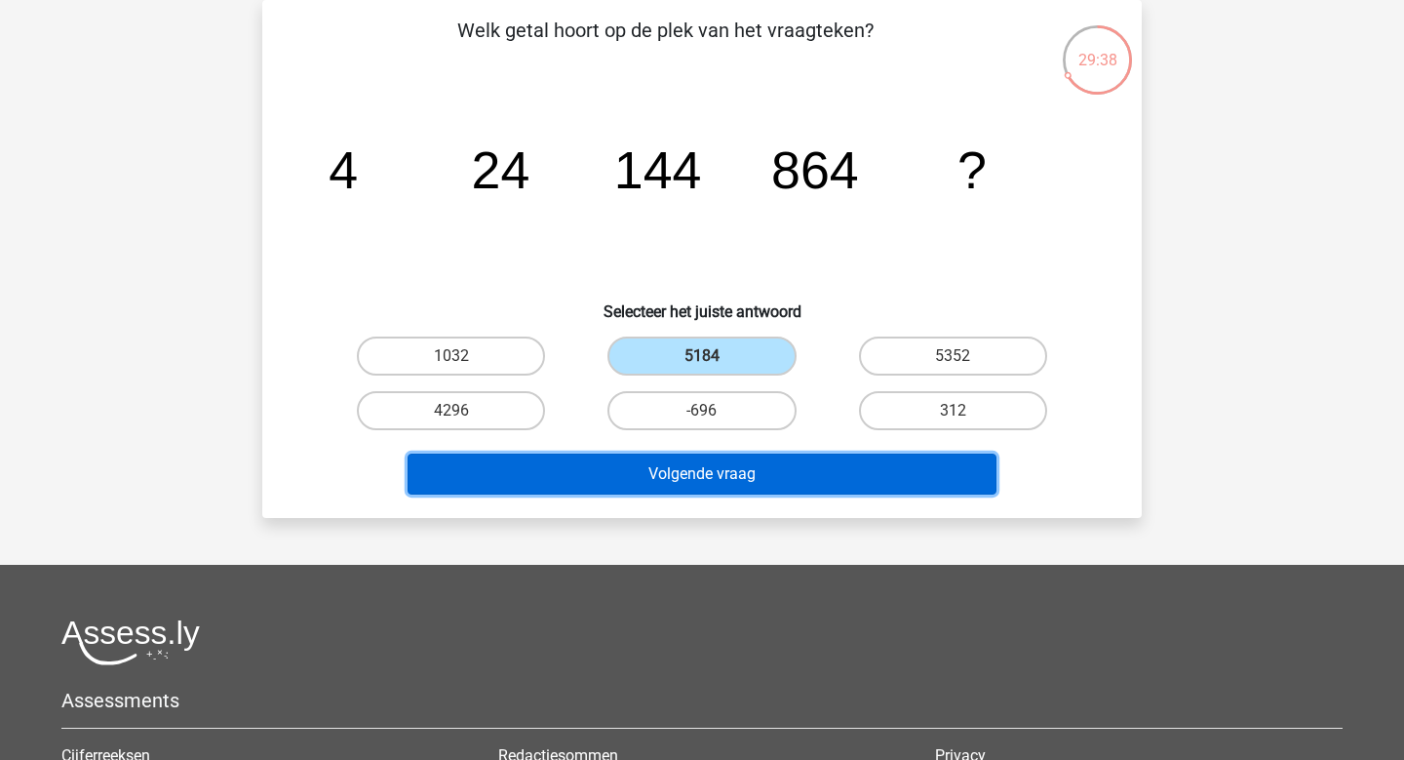
click at [687, 465] on button "Volgende vraag" at bounding box center [703, 473] width 590 height 41
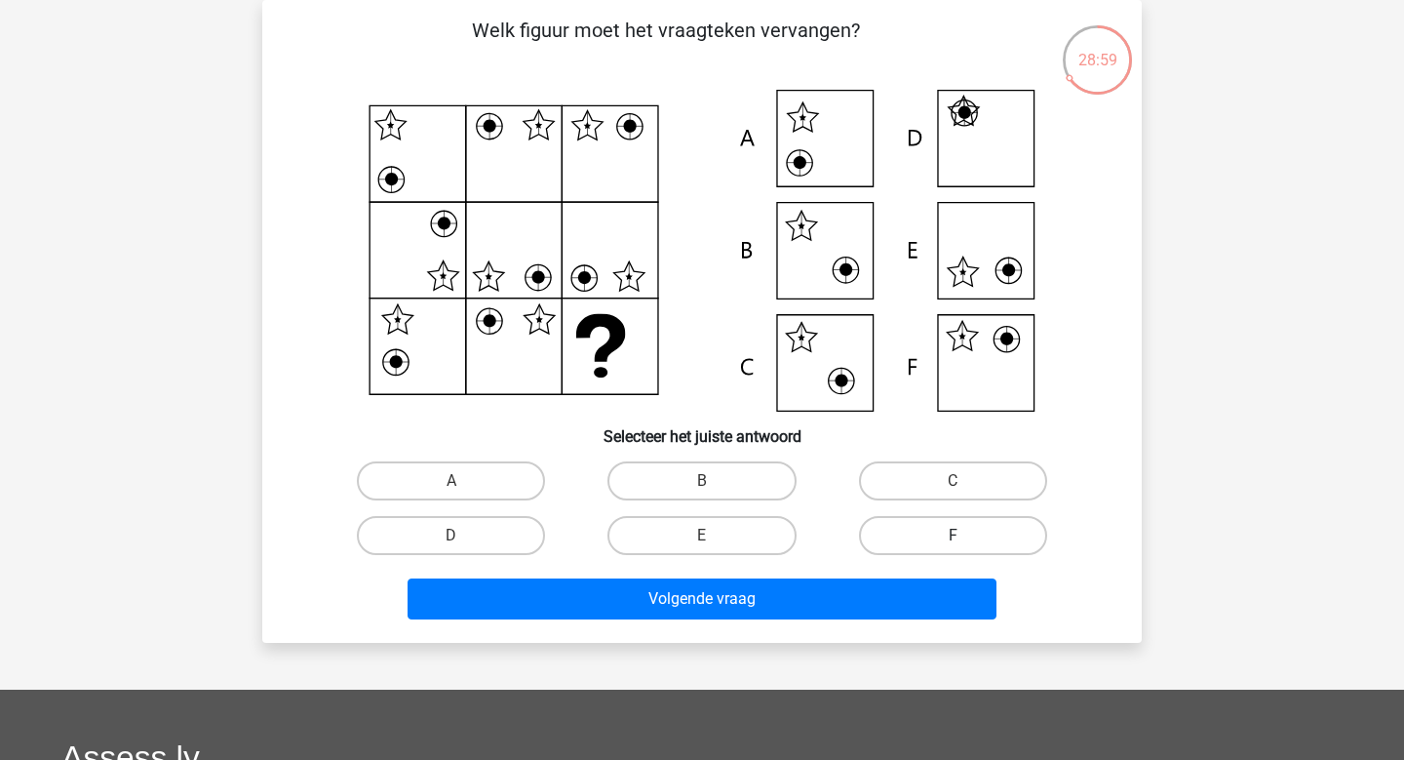
click at [913, 548] on label "F" at bounding box center [953, 535] width 188 height 39
click at [953, 548] on input "F" at bounding box center [959, 541] width 13 height 13
radio input "true"
click at [881, 628] on div "Welk figuur moet het vraagteken vervangen?" at bounding box center [702, 321] width 880 height 643
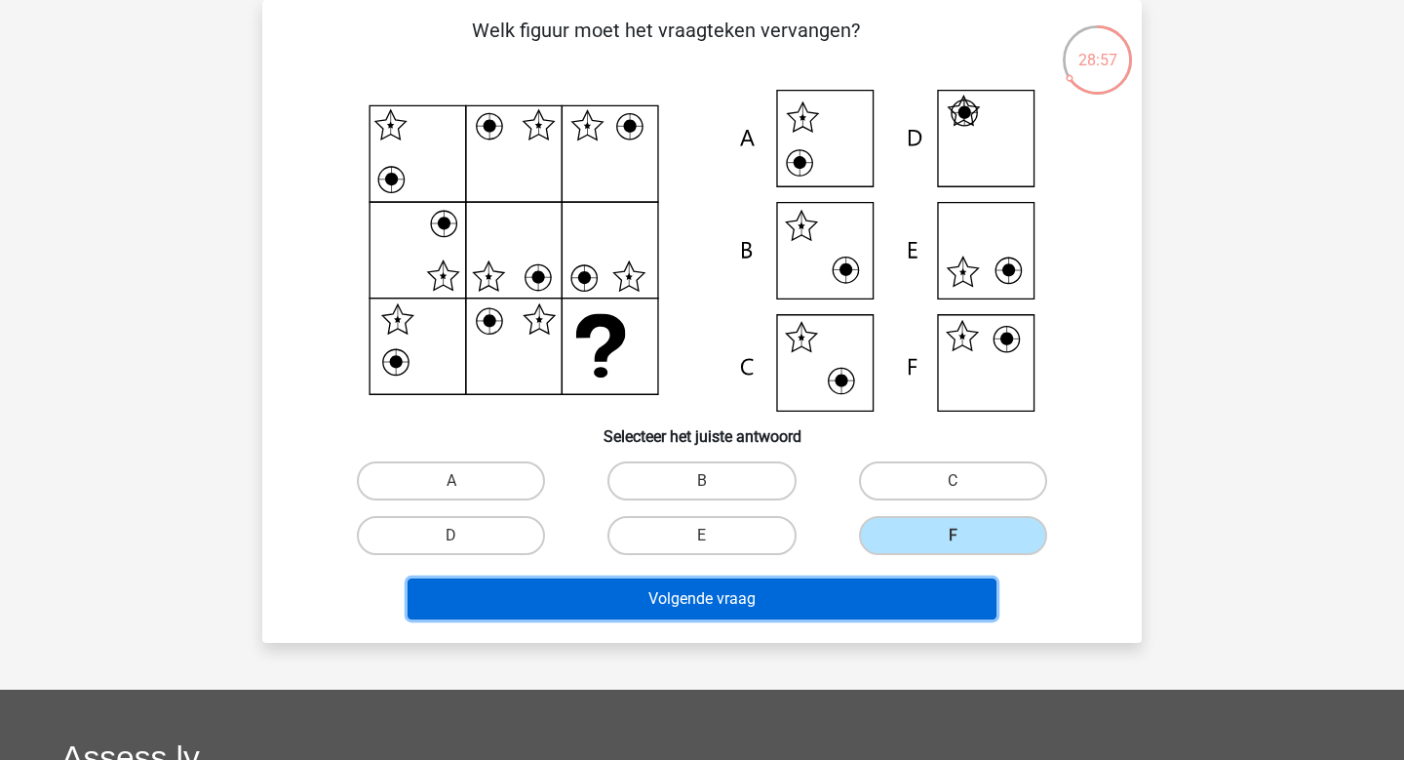
click at [866, 596] on button "Volgende vraag" at bounding box center [703, 598] width 590 height 41
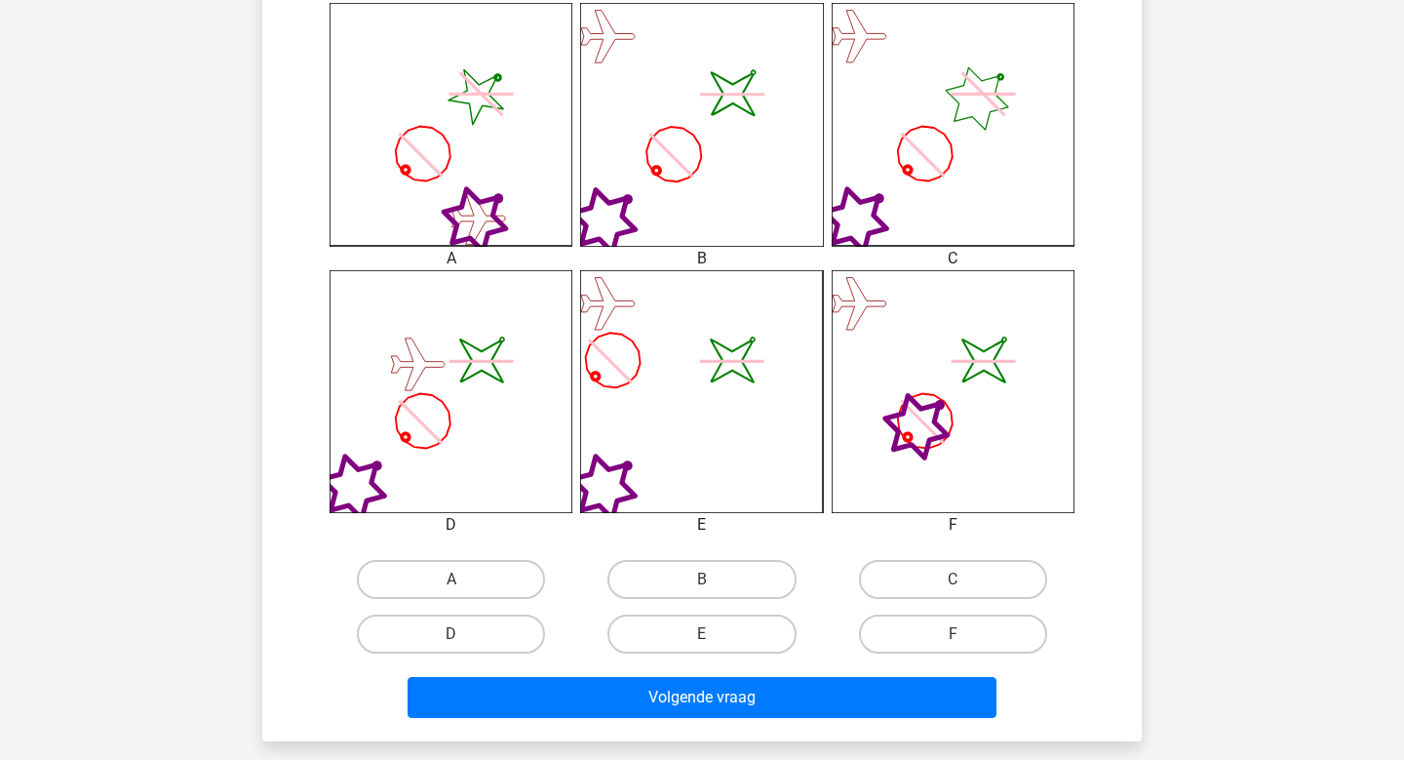
scroll to position [550, 0]
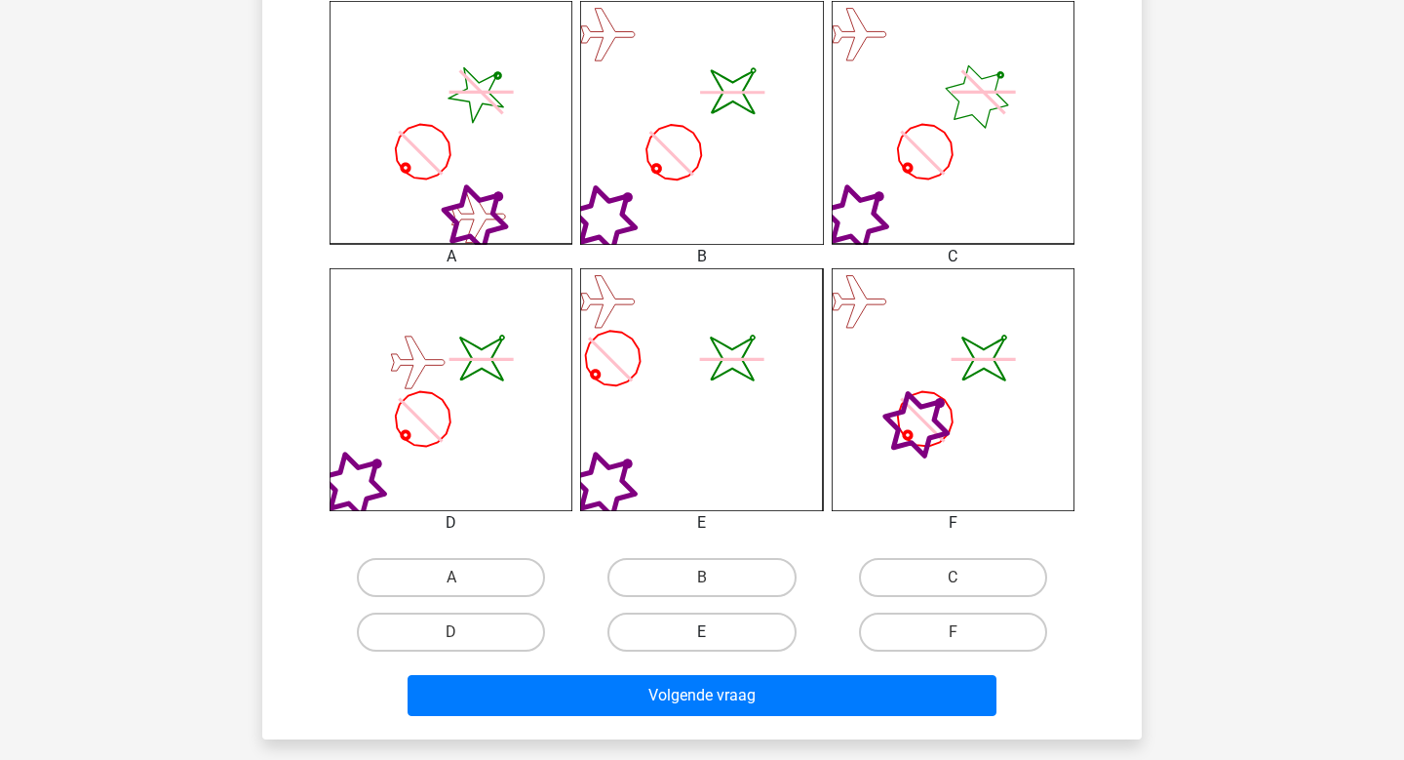
click at [764, 643] on label "E" at bounding box center [701, 631] width 188 height 39
click at [715, 643] on input "E" at bounding box center [708, 638] width 13 height 13
radio input "true"
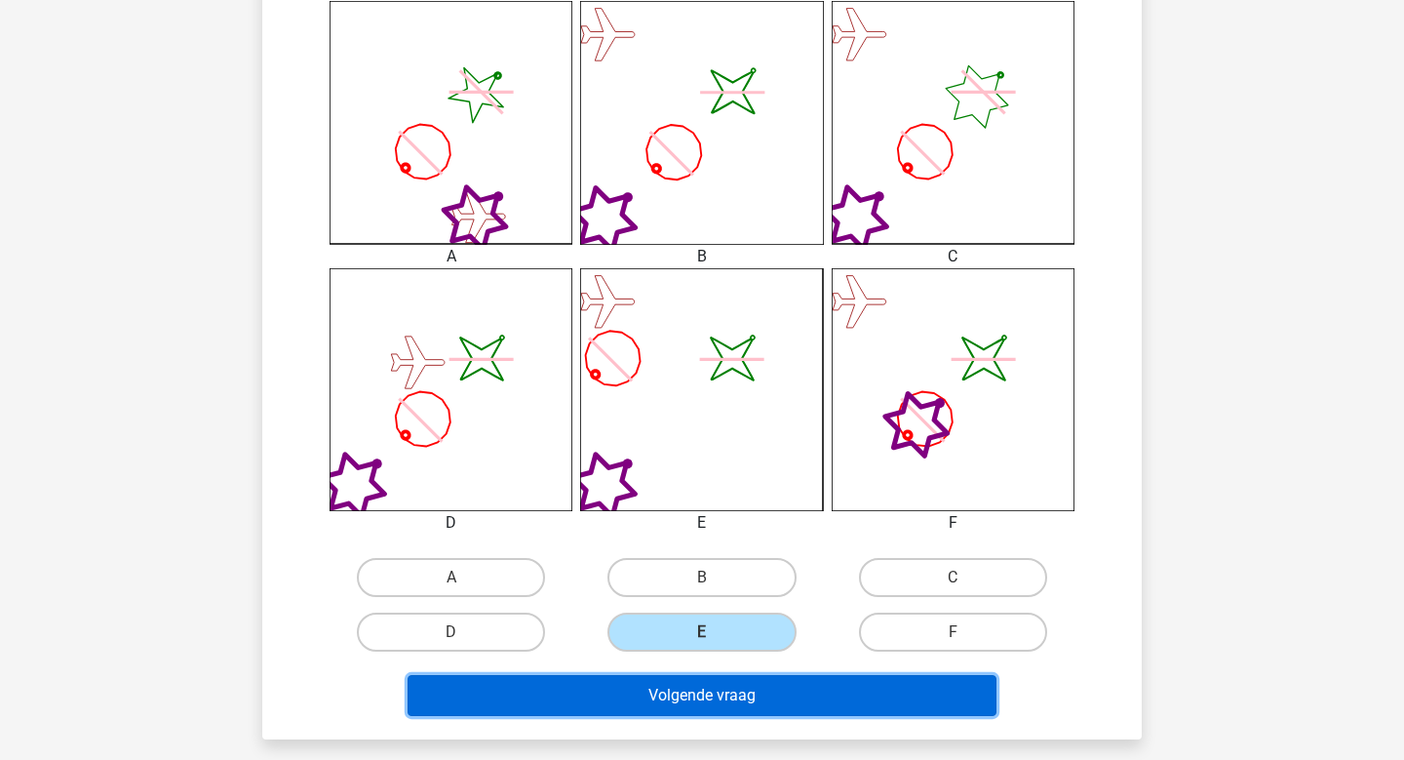
click at [764, 687] on button "Volgende vraag" at bounding box center [703, 695] width 590 height 41
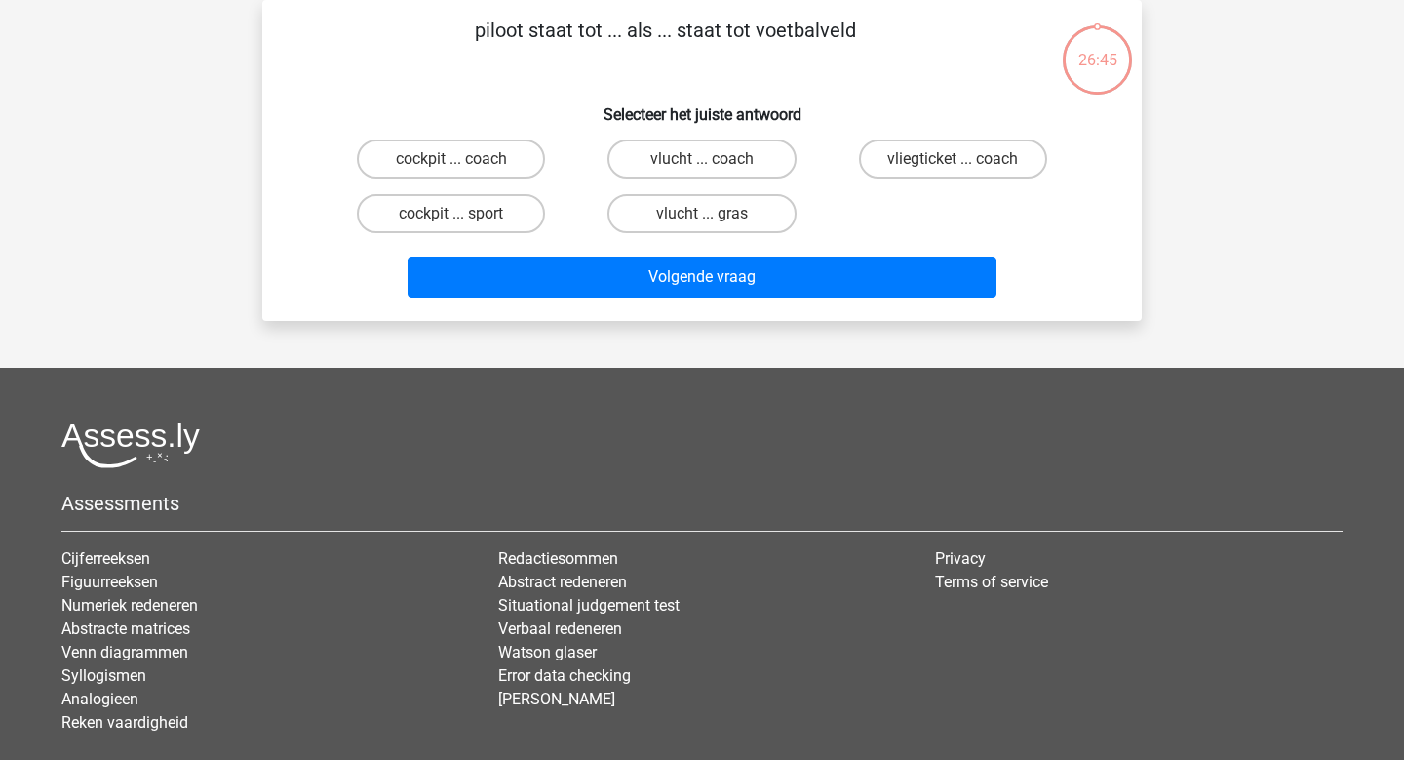
scroll to position [0, 0]
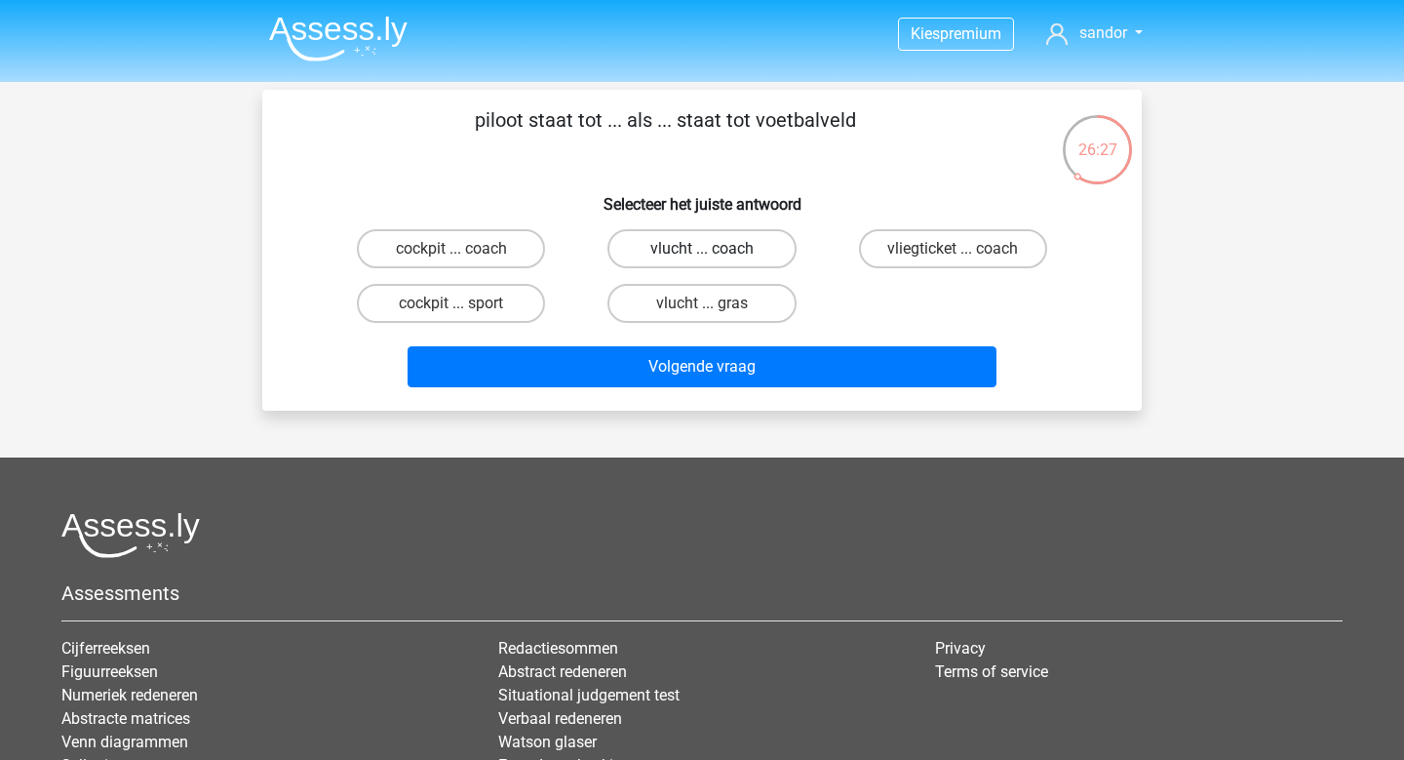
click at [731, 245] on label "vlucht ... coach" at bounding box center [701, 248] width 188 height 39
click at [715, 249] on input "vlucht ... coach" at bounding box center [708, 255] width 13 height 13
radio input "true"
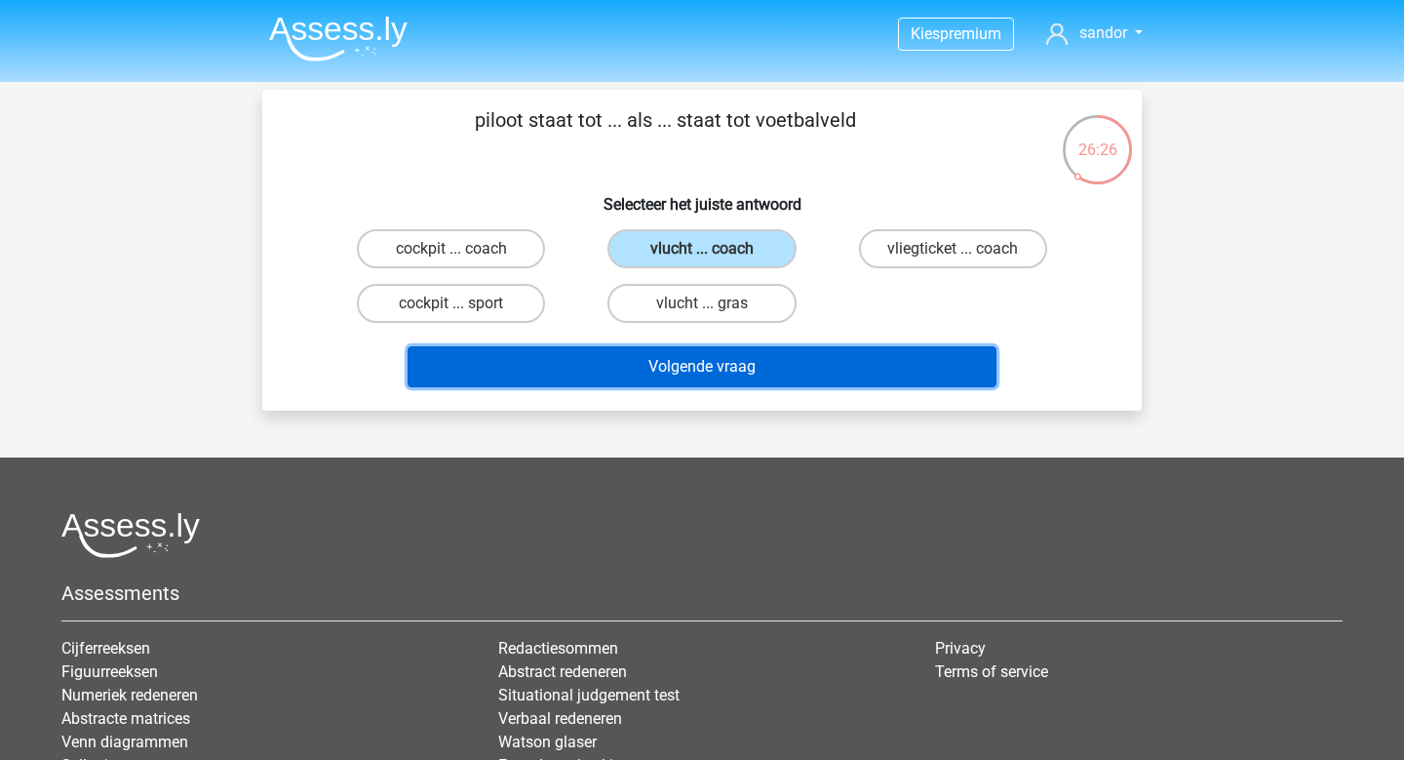
click at [743, 360] on button "Volgende vraag" at bounding box center [703, 366] width 590 height 41
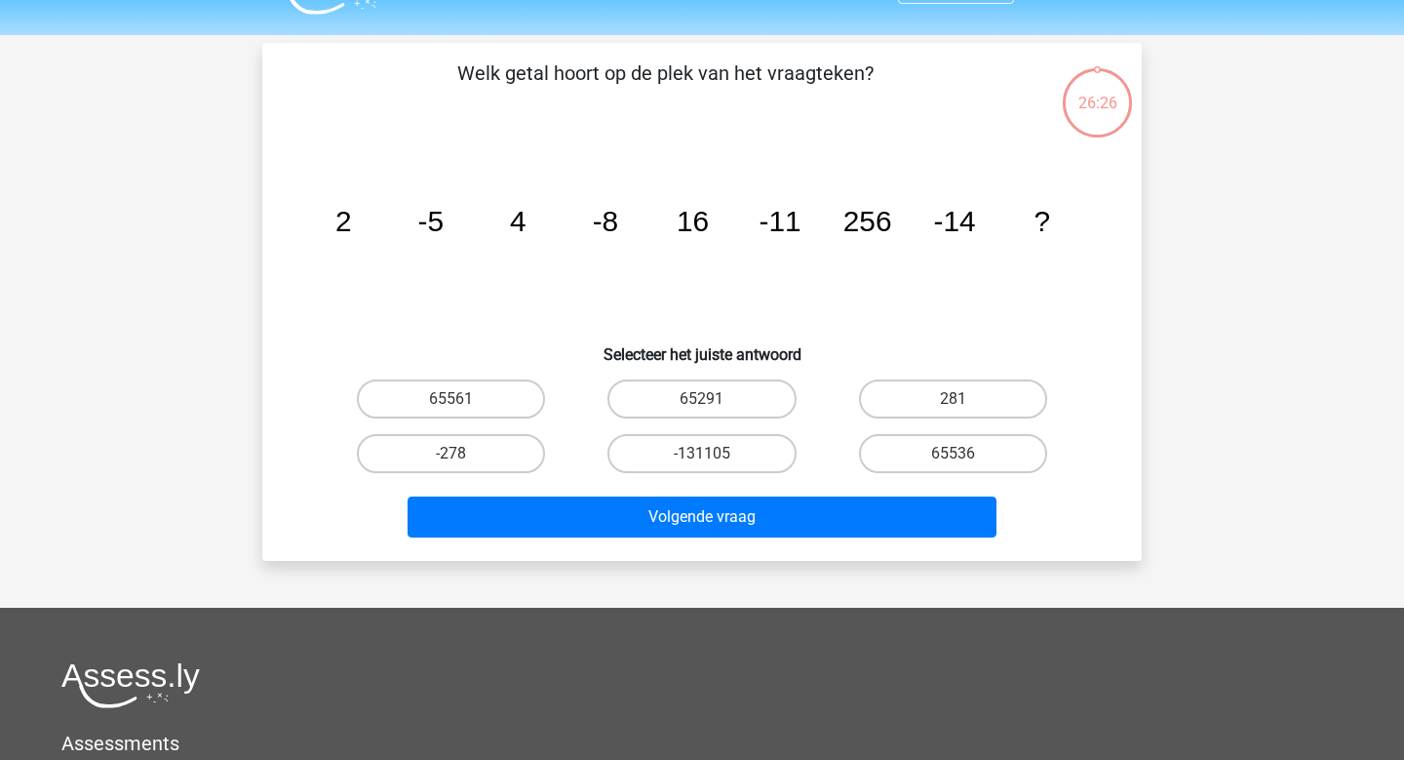
scroll to position [90, 0]
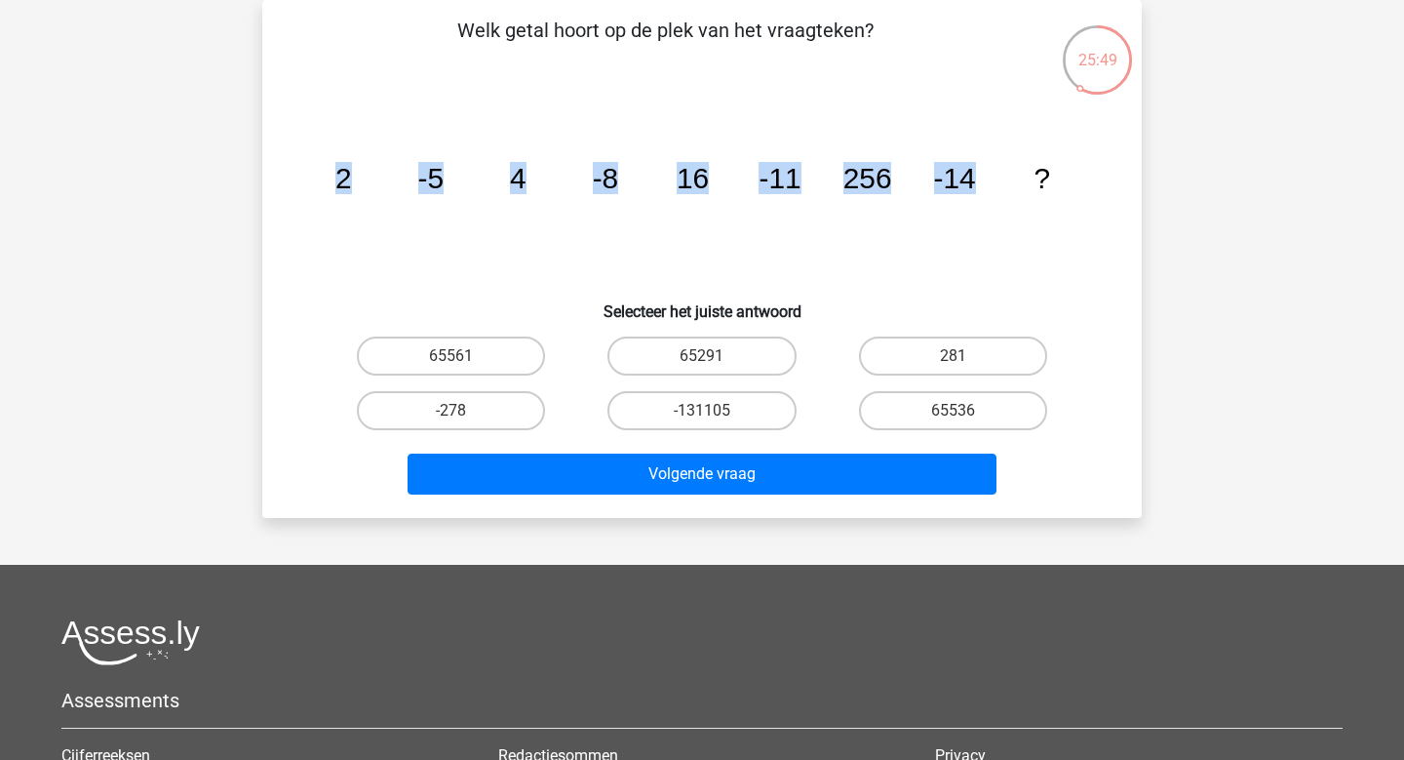
drag, startPoint x: 975, startPoint y: 179, endPoint x: 329, endPoint y: 198, distance: 646.8
click at [329, 198] on icon "image/svg+xml 2 -5 4 -8 16 -11 256 -14 ?" at bounding box center [702, 188] width 786 height 197
copy g "2 -5 4 -8 16 -11 256 -14"
click at [1210, 431] on div "Kies premium sandor sandor.waarsenburg@gmail.com" at bounding box center [702, 494] width 1404 height 1169
click at [996, 411] on label "65536" at bounding box center [953, 410] width 188 height 39
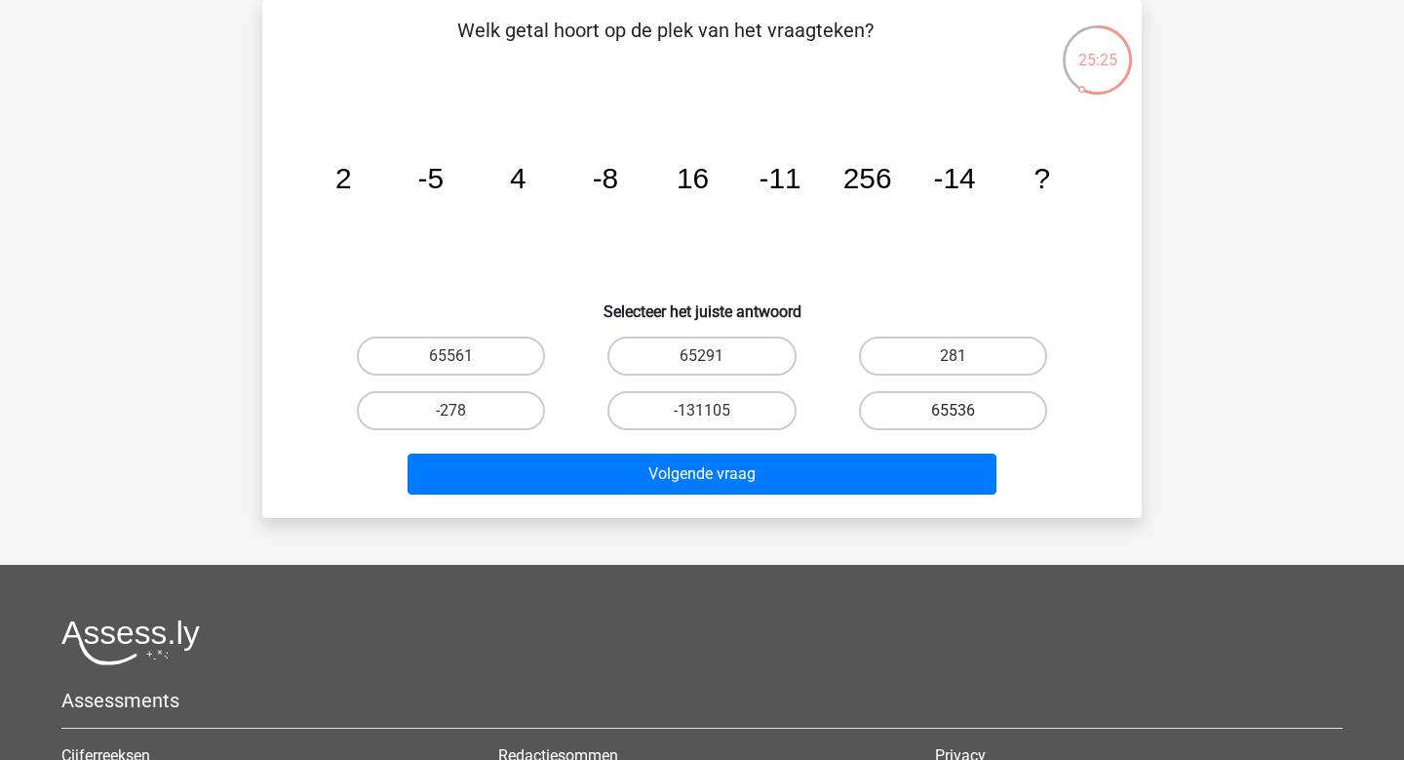
click at [965, 411] on input "65536" at bounding box center [959, 417] width 13 height 13
radio input "true"
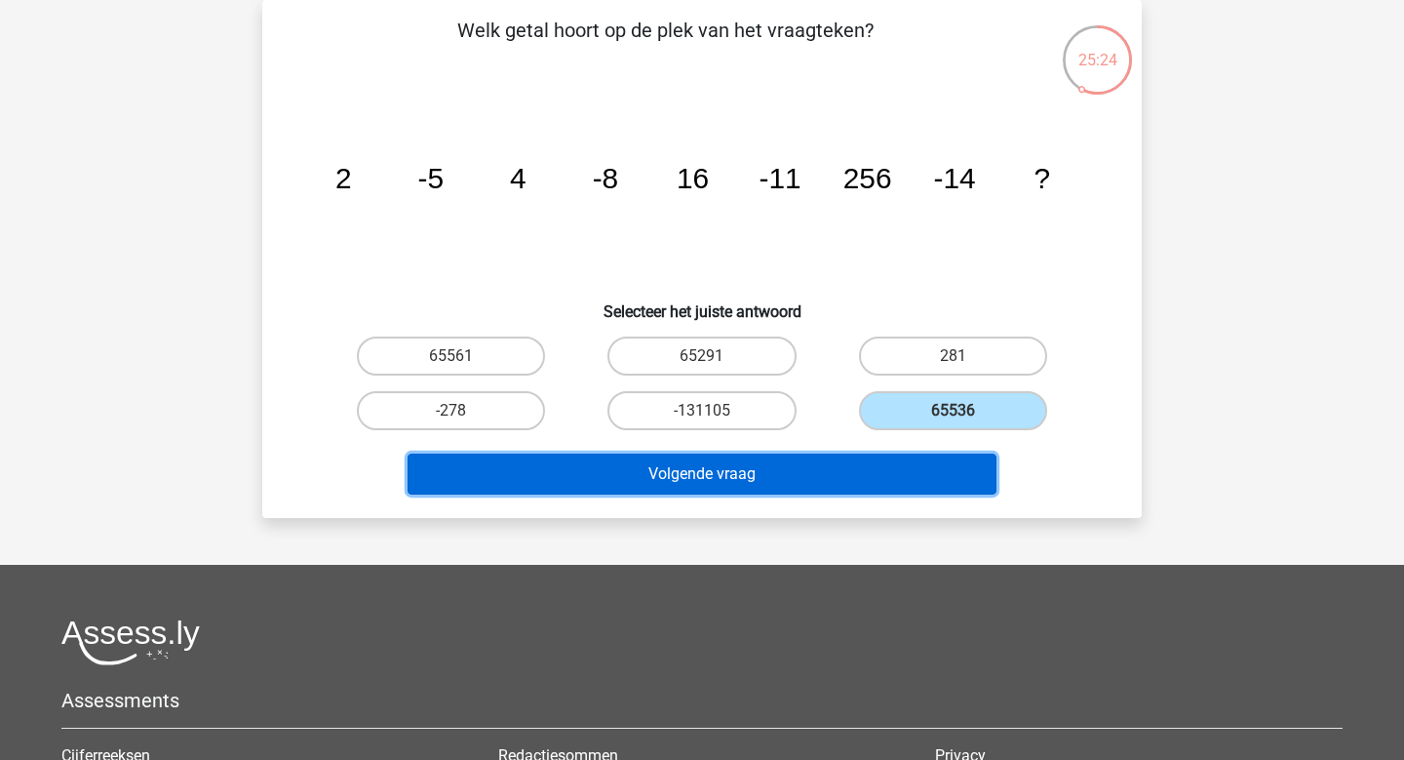
click at [806, 476] on button "Volgende vraag" at bounding box center [703, 473] width 590 height 41
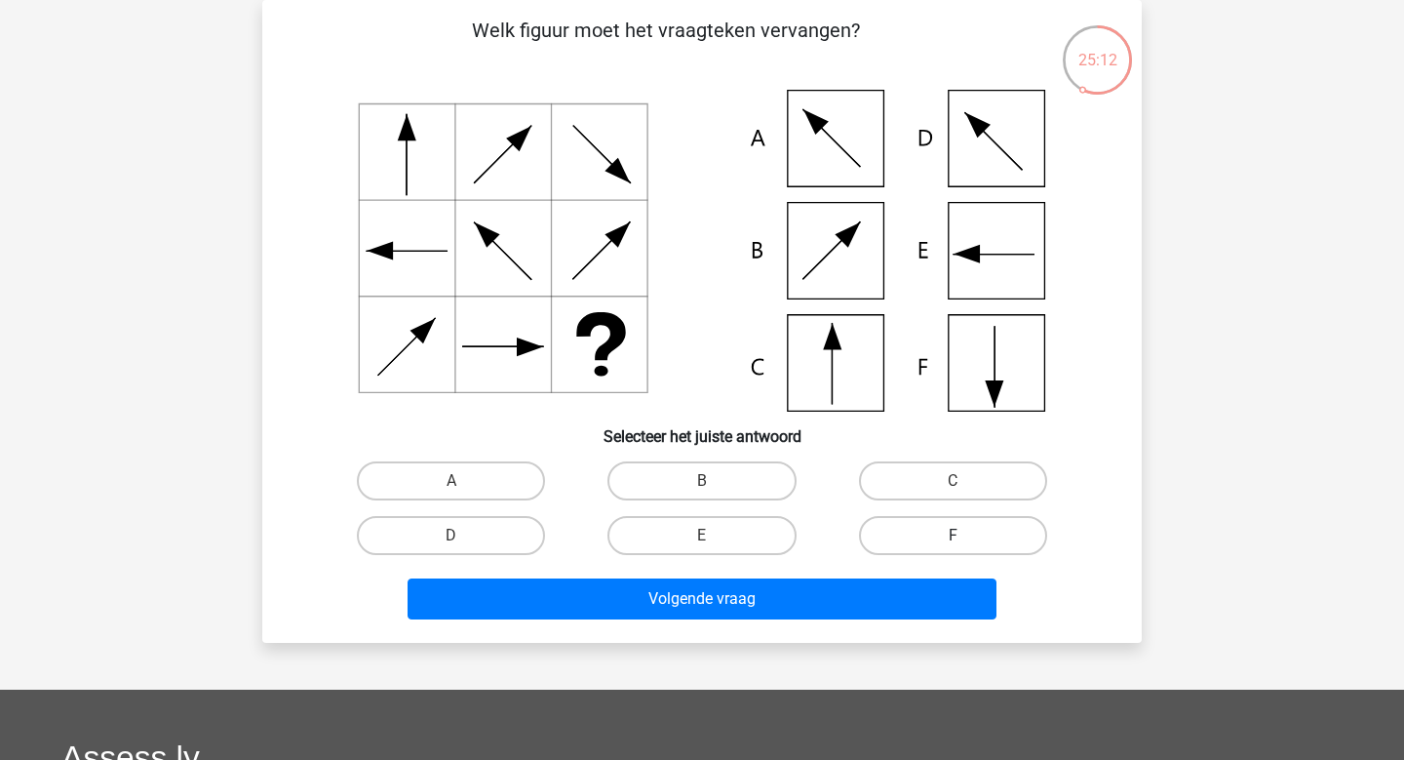
click at [931, 518] on label "F" at bounding box center [953, 535] width 188 height 39
click at [953, 535] on input "F" at bounding box center [959, 541] width 13 height 13
radio input "true"
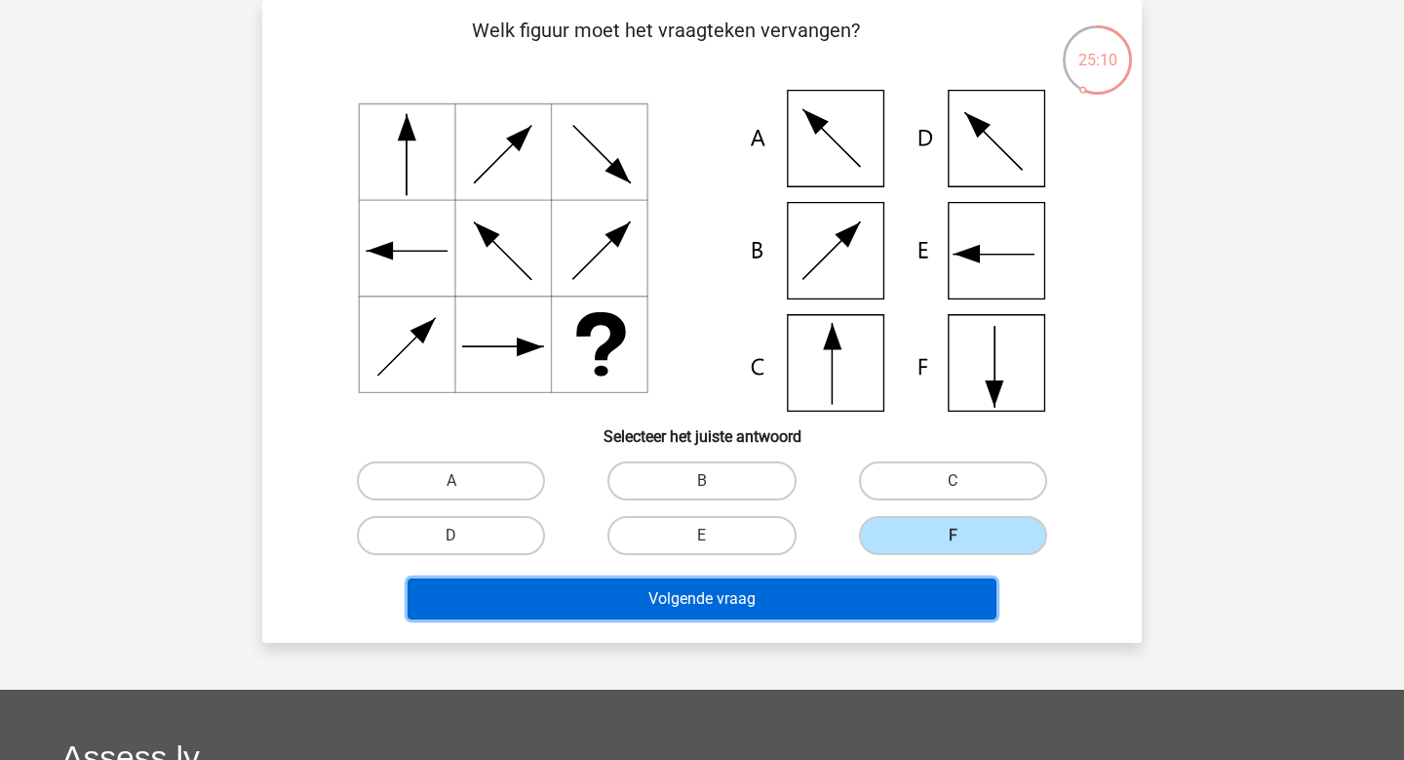
click at [833, 610] on button "Volgende vraag" at bounding box center [703, 598] width 590 height 41
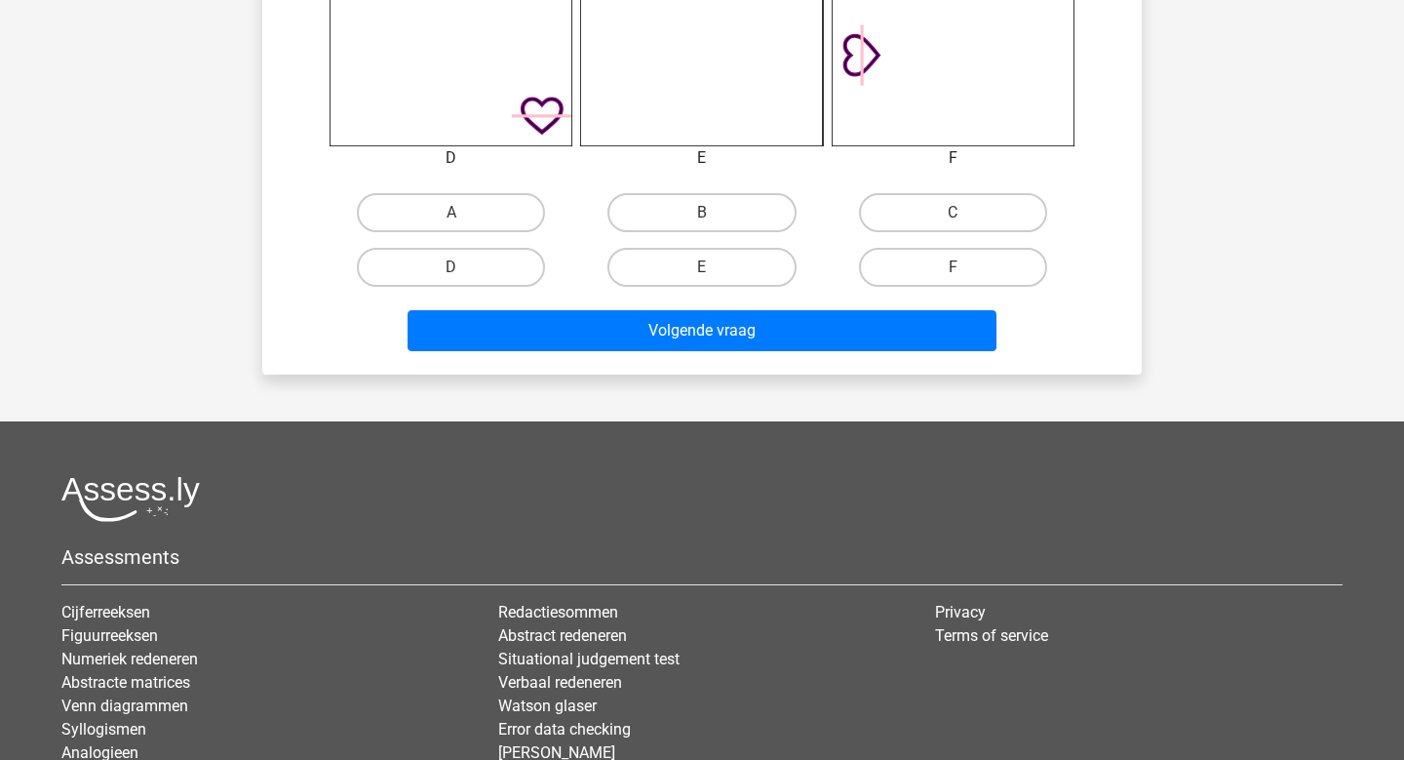
scroll to position [928, 0]
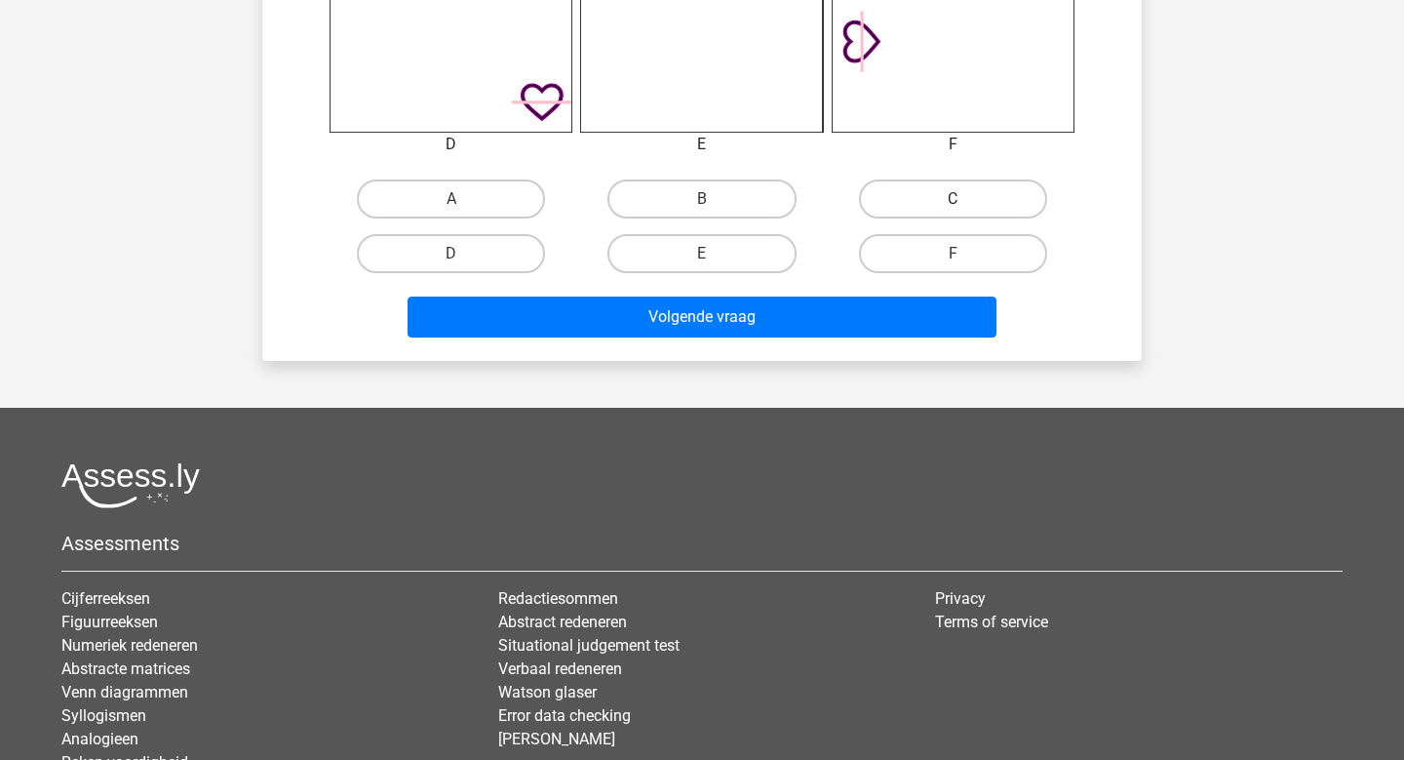
click at [900, 204] on label "C" at bounding box center [953, 198] width 188 height 39
click at [953, 204] on input "C" at bounding box center [959, 205] width 13 height 13
radio input "true"
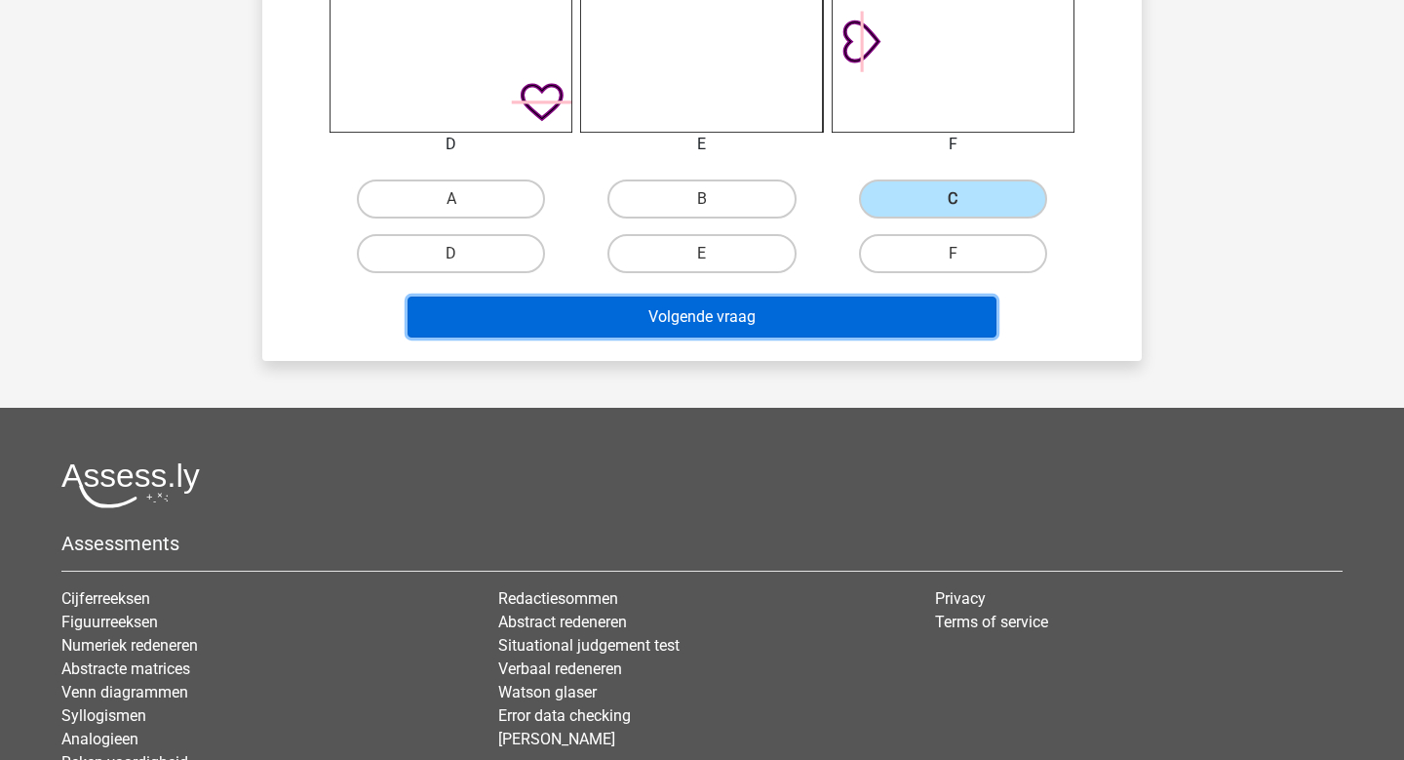
click at [782, 322] on button "Volgende vraag" at bounding box center [703, 316] width 590 height 41
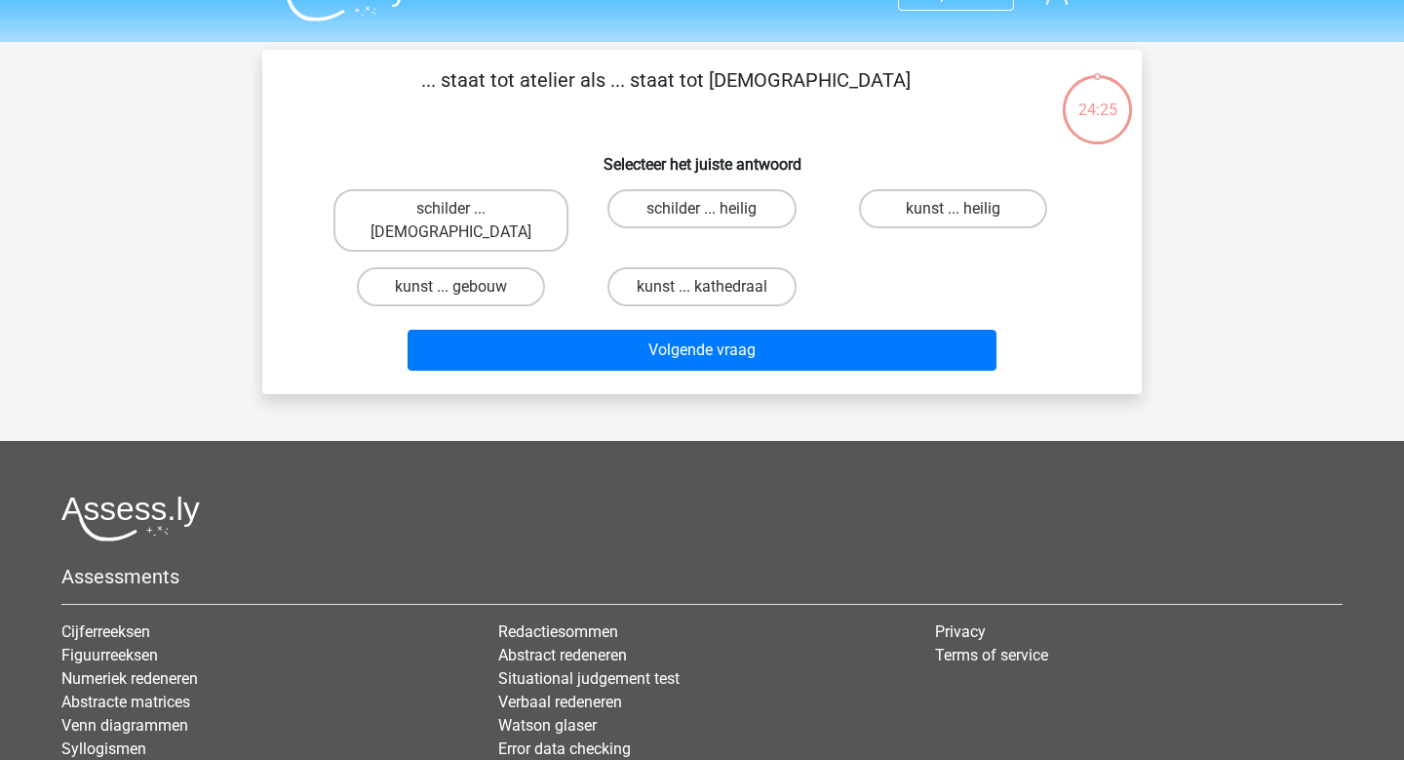
scroll to position [0, 0]
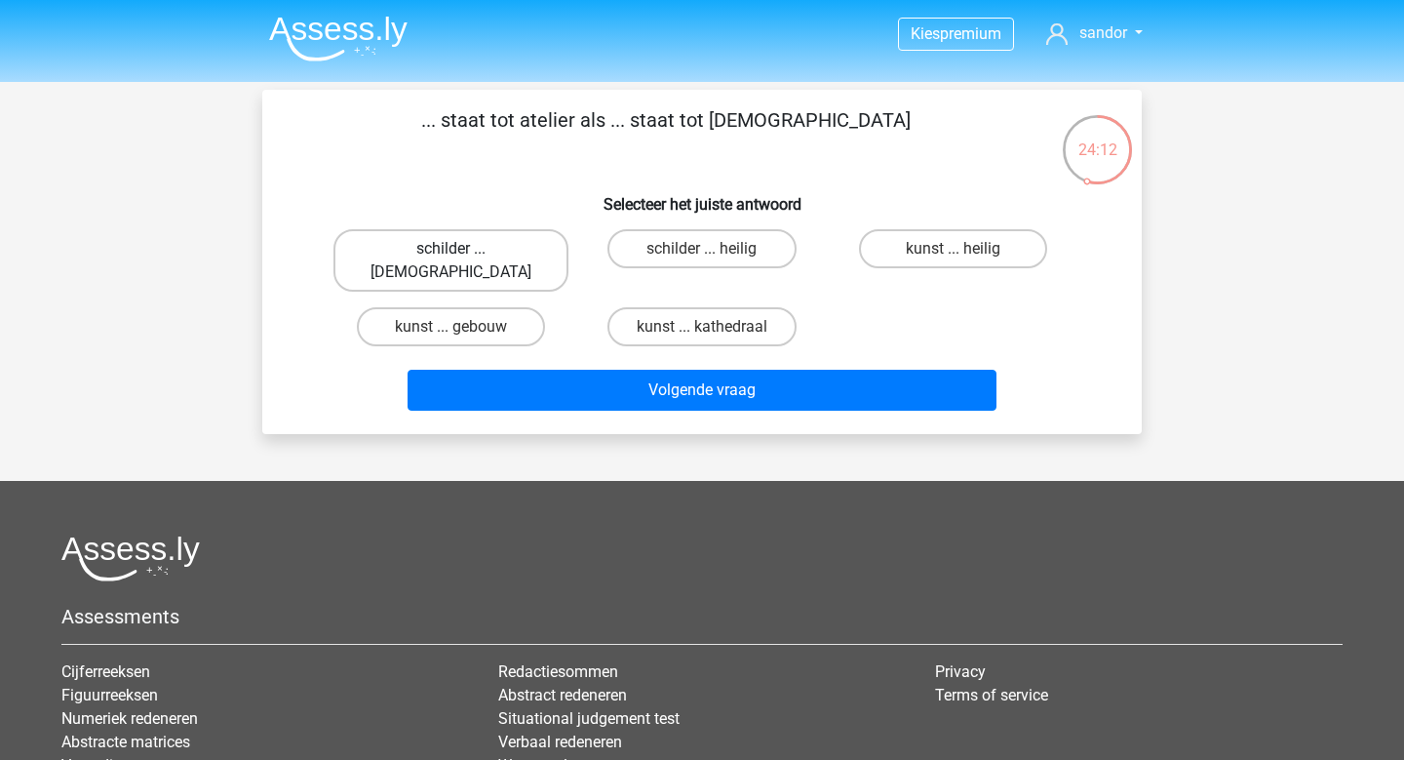
click at [464, 248] on label "schilder ... priester" at bounding box center [450, 260] width 235 height 62
click at [464, 249] on input "schilder ... priester" at bounding box center [457, 255] width 13 height 13
radio input "true"
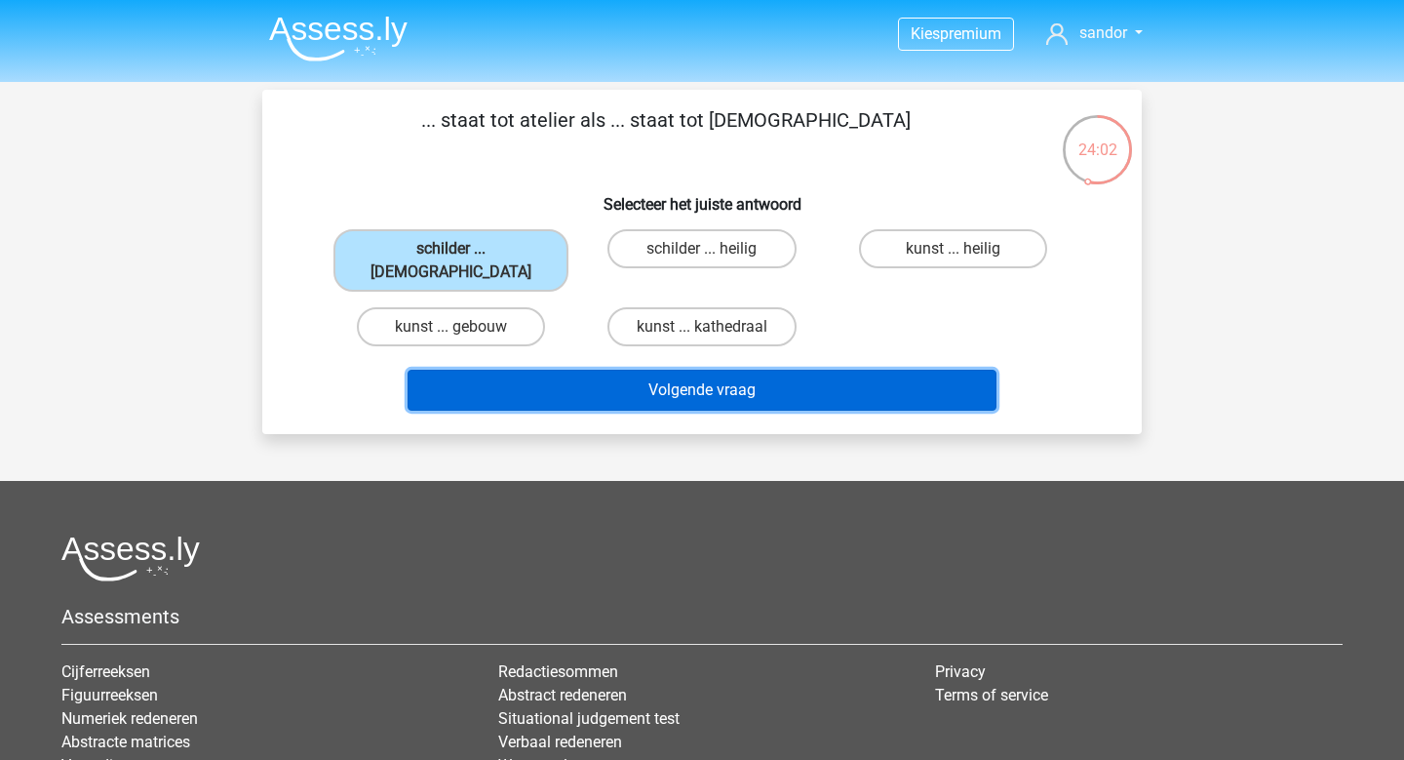
click at [673, 370] on button "Volgende vraag" at bounding box center [703, 390] width 590 height 41
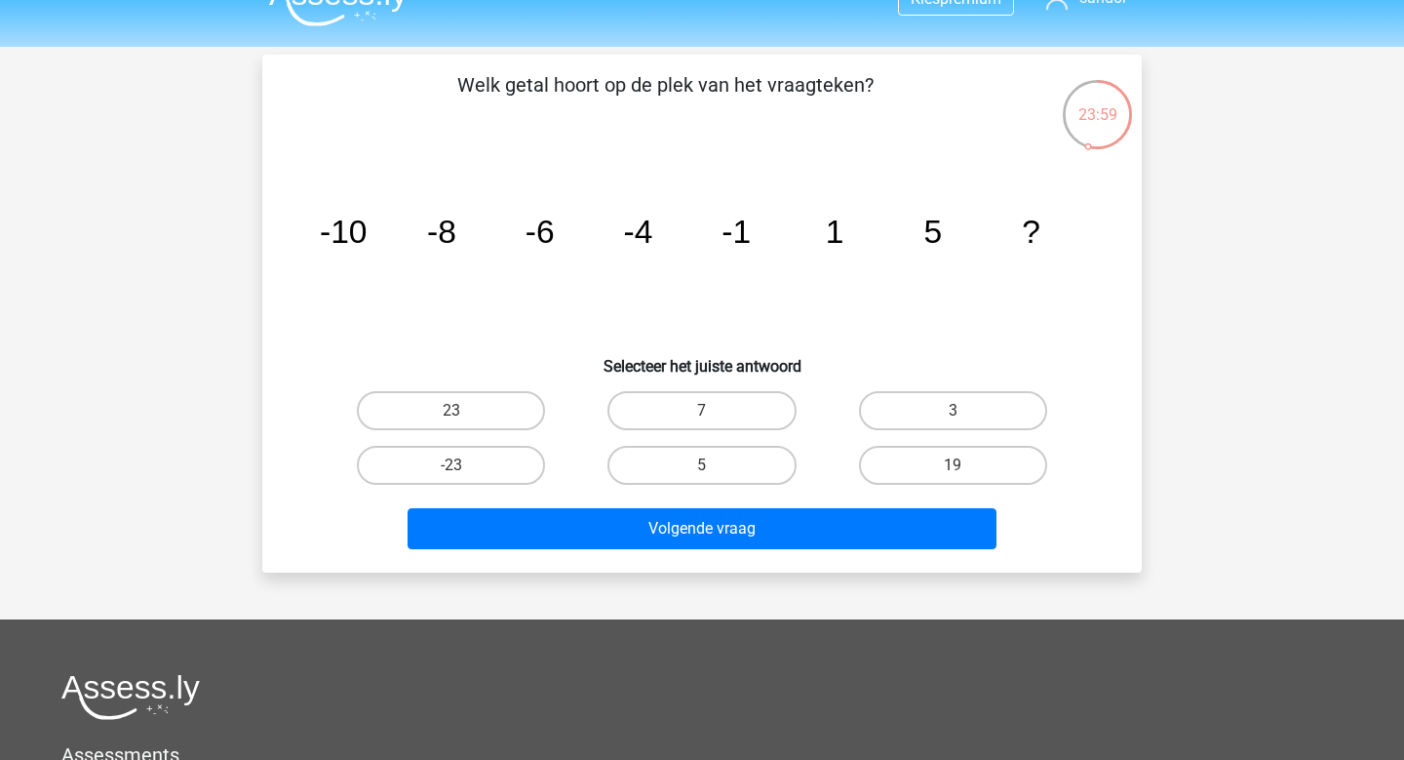
scroll to position [34, 0]
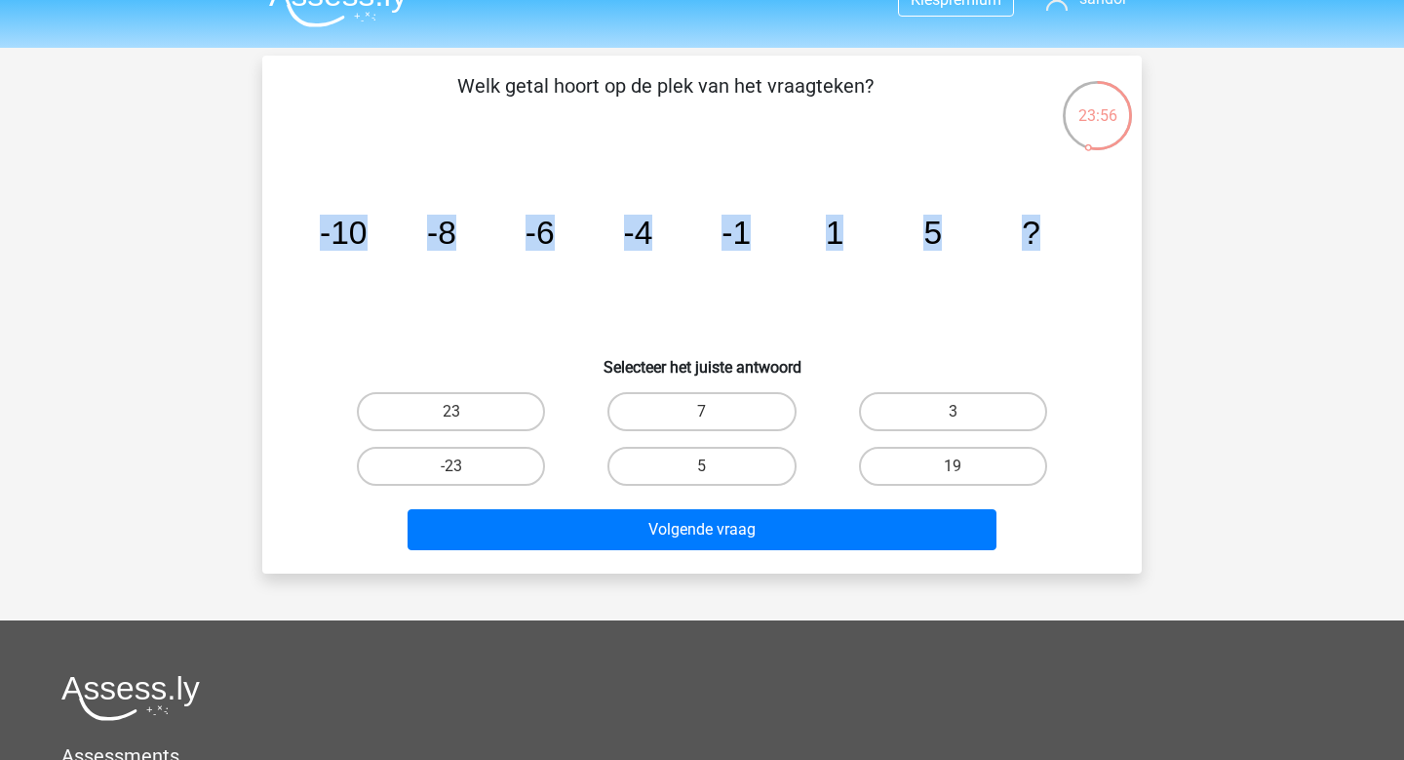
drag, startPoint x: 1051, startPoint y: 240, endPoint x: 295, endPoint y: 223, distance: 755.9
click at [294, 223] on div "image/svg+xml -10 -8 -6 -4 -1 1 5 ?" at bounding box center [702, 243] width 817 height 197
copy g "-10 -8 -6 -4 -1 1 5 ?"
click at [748, 411] on label "7" at bounding box center [701, 411] width 188 height 39
click at [715, 411] on input "7" at bounding box center [708, 417] width 13 height 13
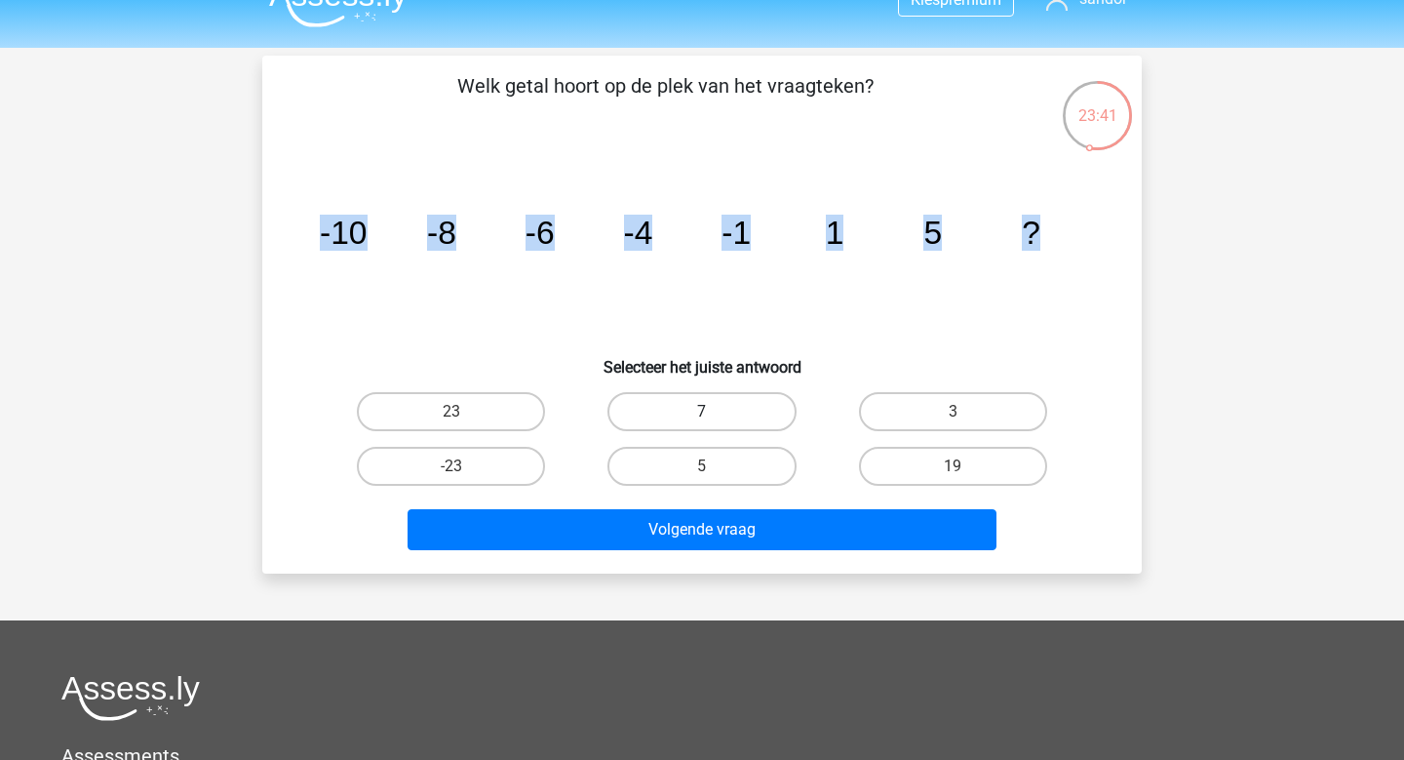
radio input "true"
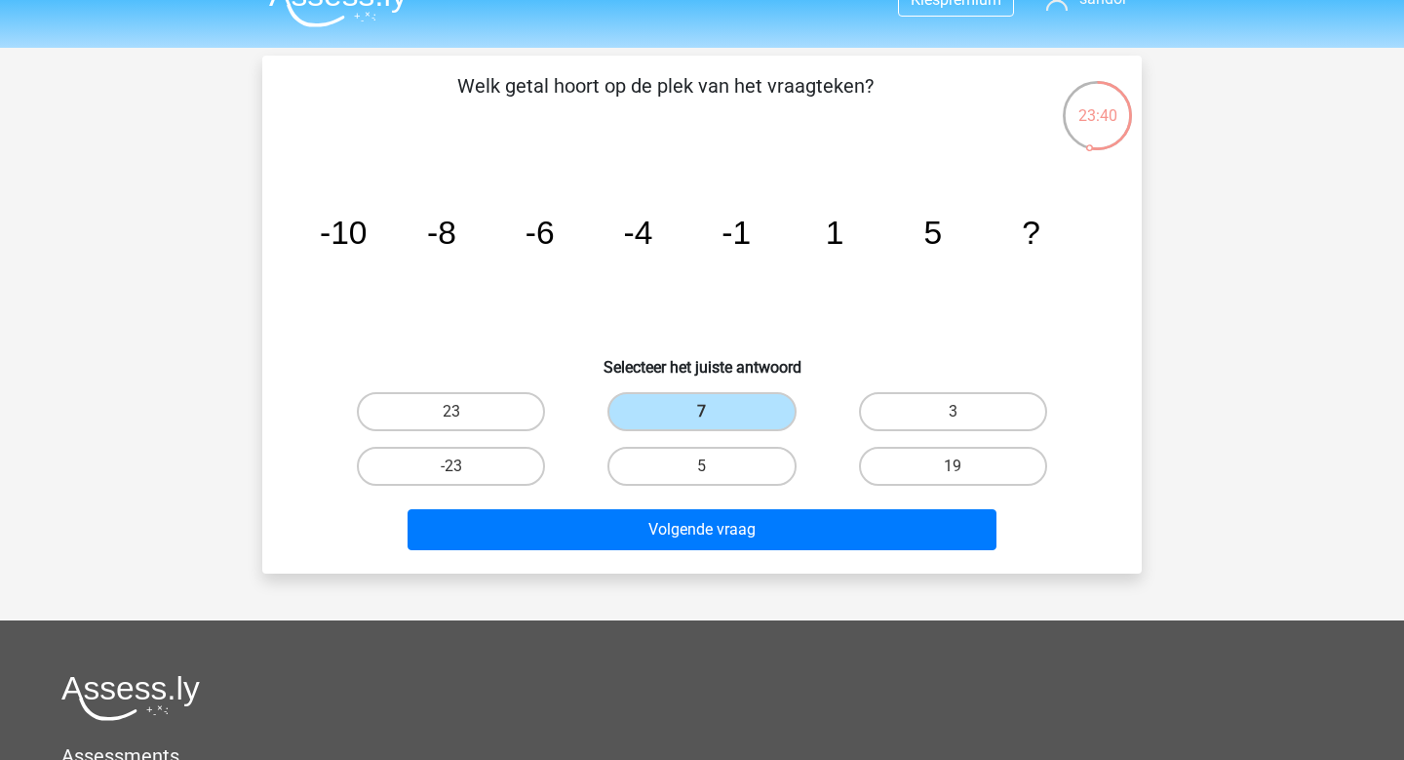
click at [759, 550] on div "Volgende vraag" at bounding box center [702, 533] width 753 height 49
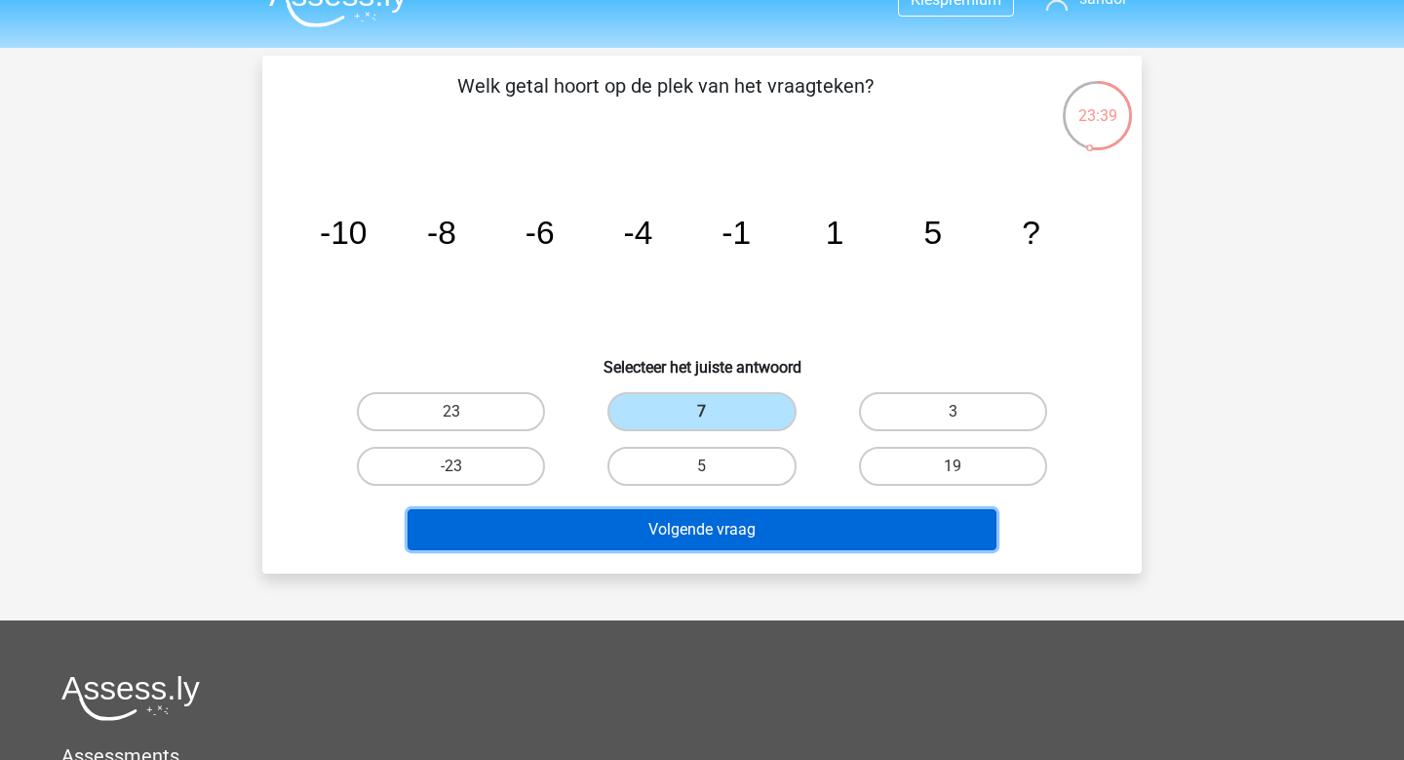
click at [762, 535] on button "Volgende vraag" at bounding box center [703, 529] width 590 height 41
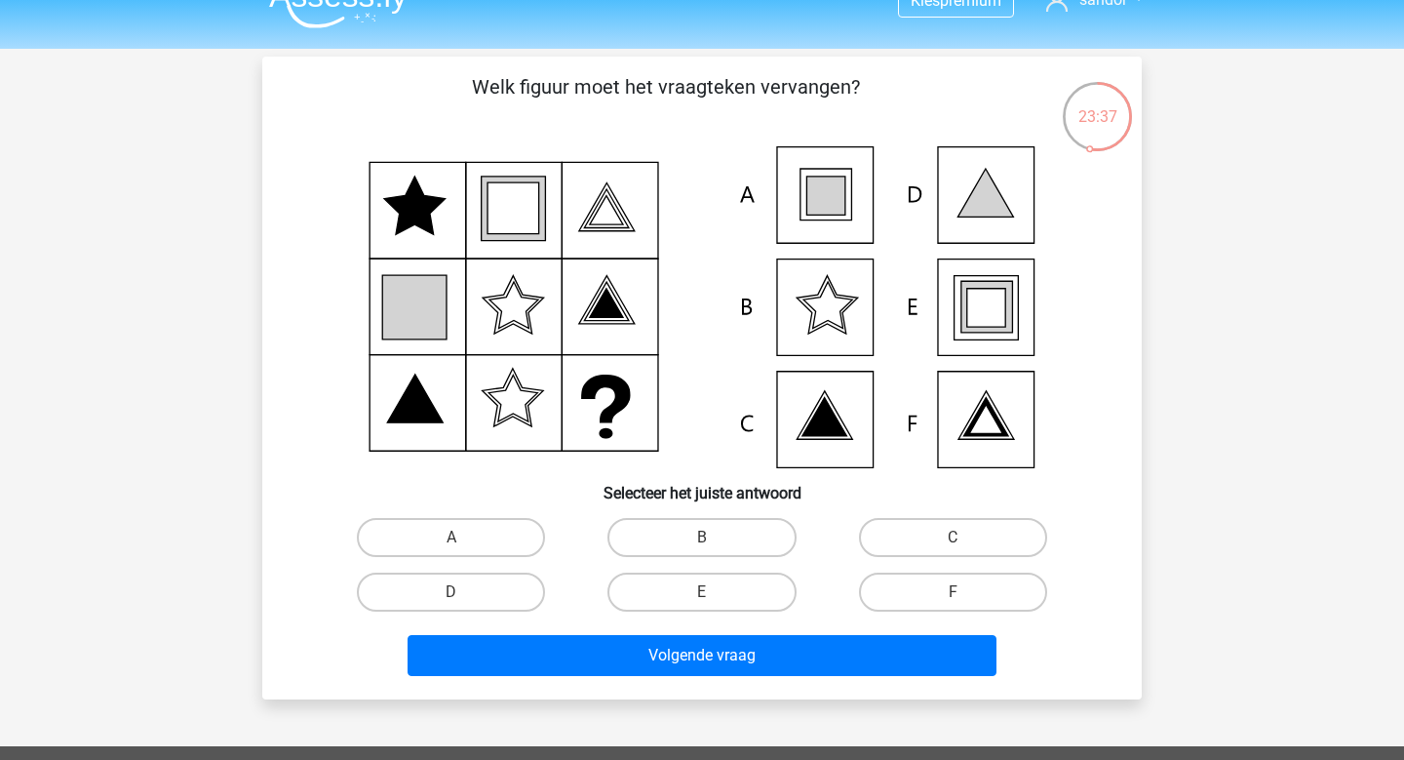
scroll to position [14, 0]
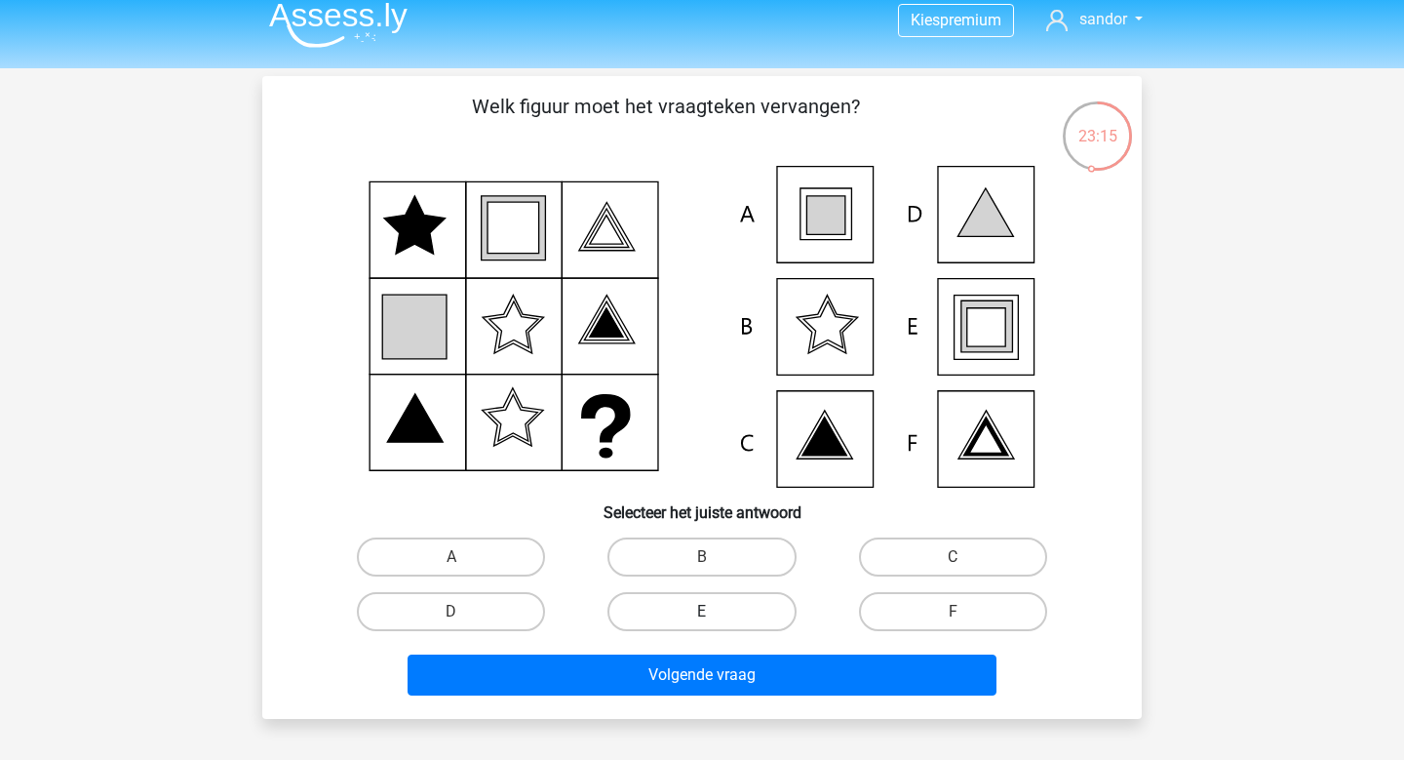
click at [697, 611] on label "E" at bounding box center [701, 611] width 188 height 39
click at [702, 611] on input "E" at bounding box center [708, 617] width 13 height 13
radio input "true"
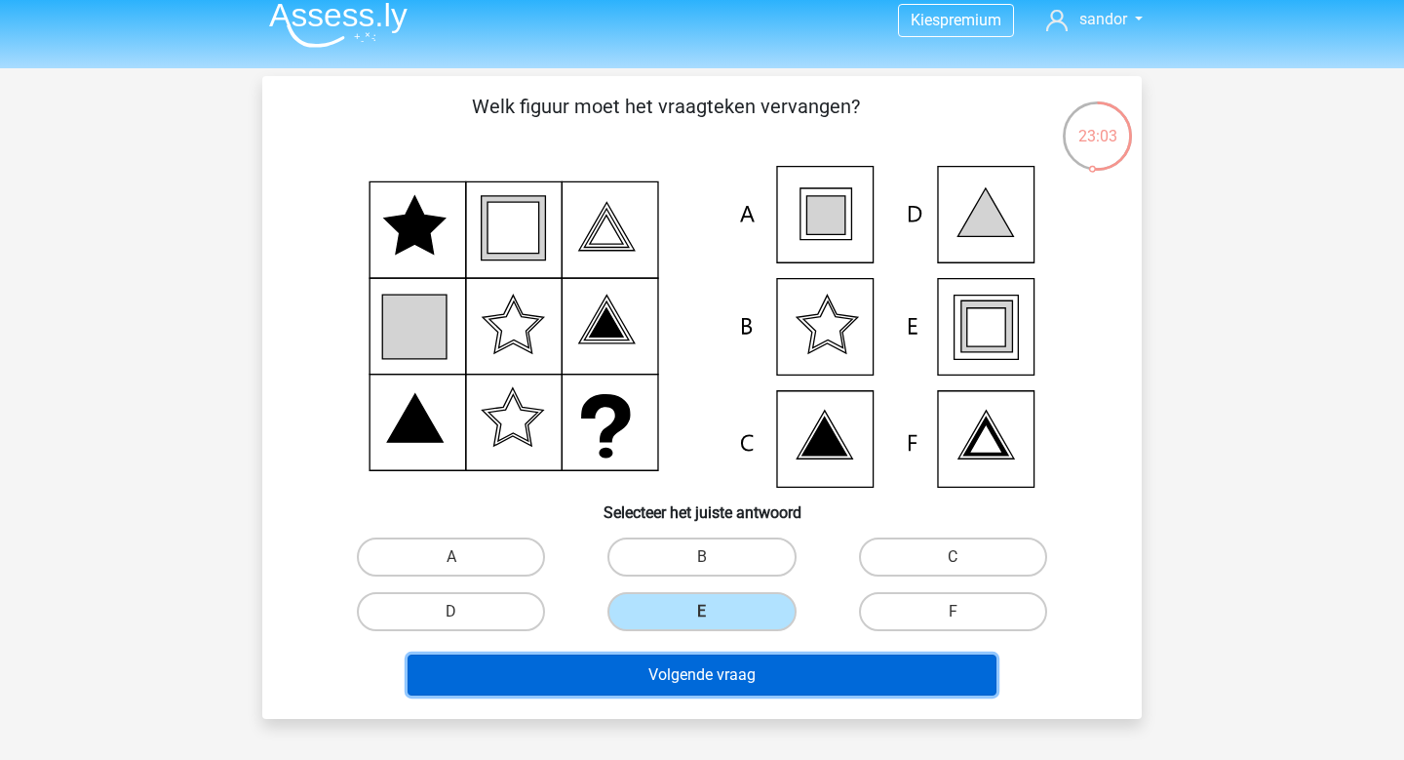
click at [719, 672] on button "Volgende vraag" at bounding box center [703, 674] width 590 height 41
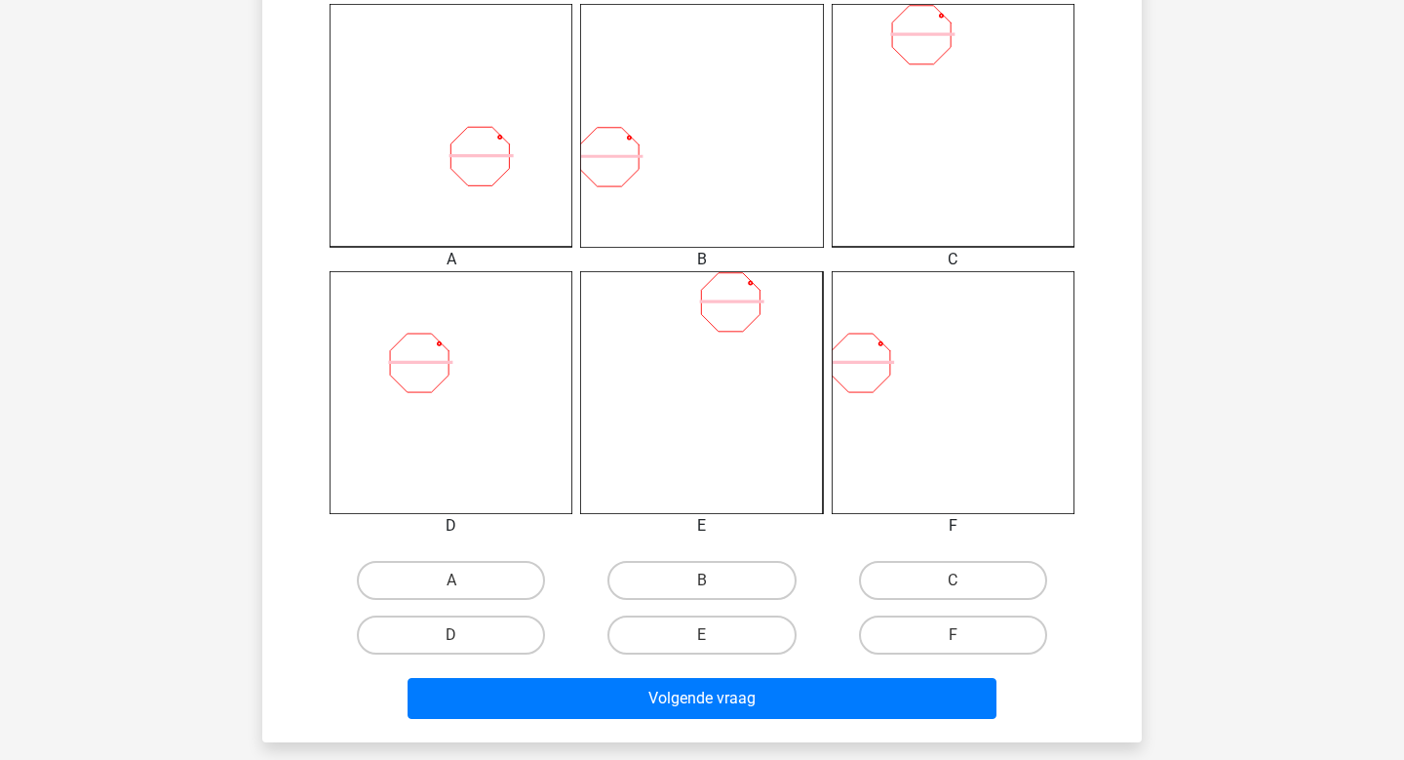
scroll to position [718, 0]
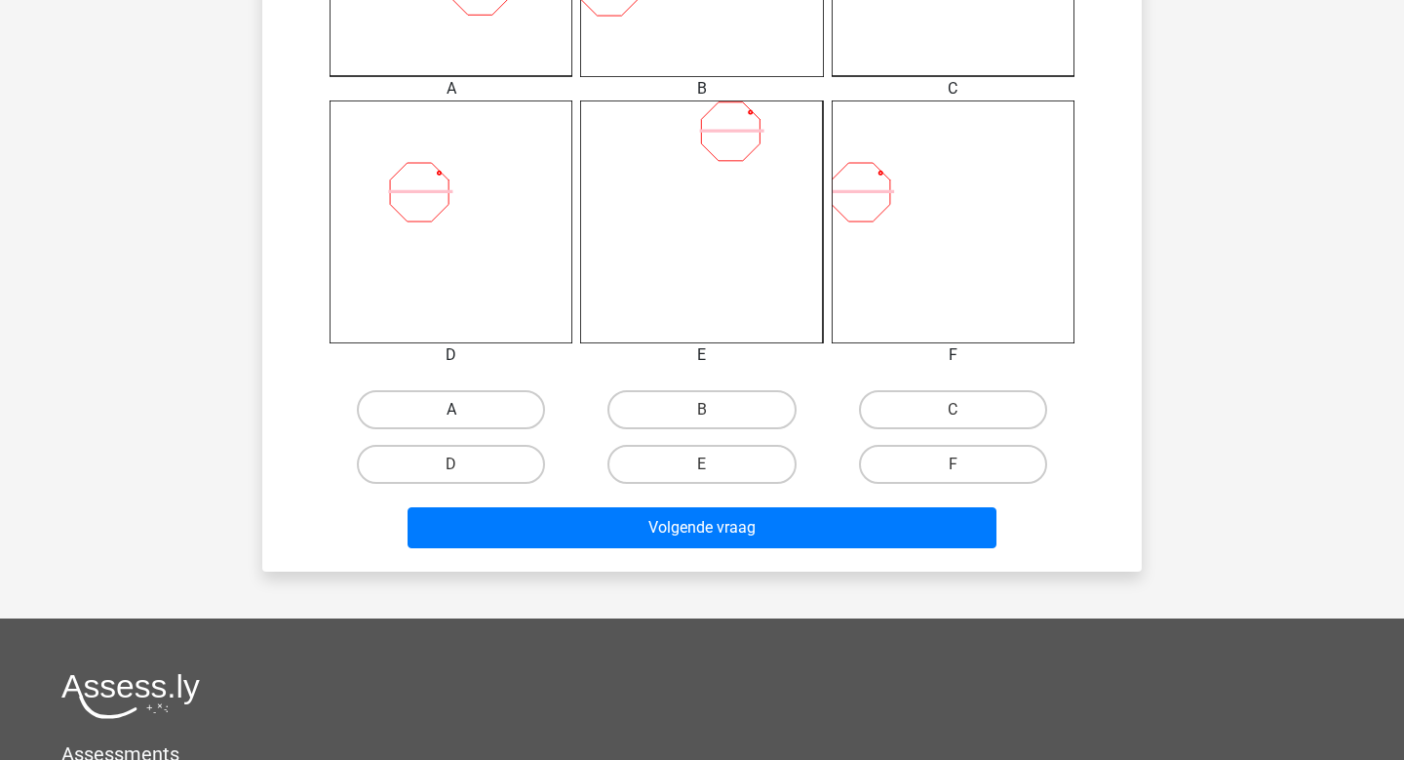
click at [479, 415] on label "A" at bounding box center [451, 409] width 188 height 39
click at [464, 415] on input "A" at bounding box center [457, 416] width 13 height 13
radio input "true"
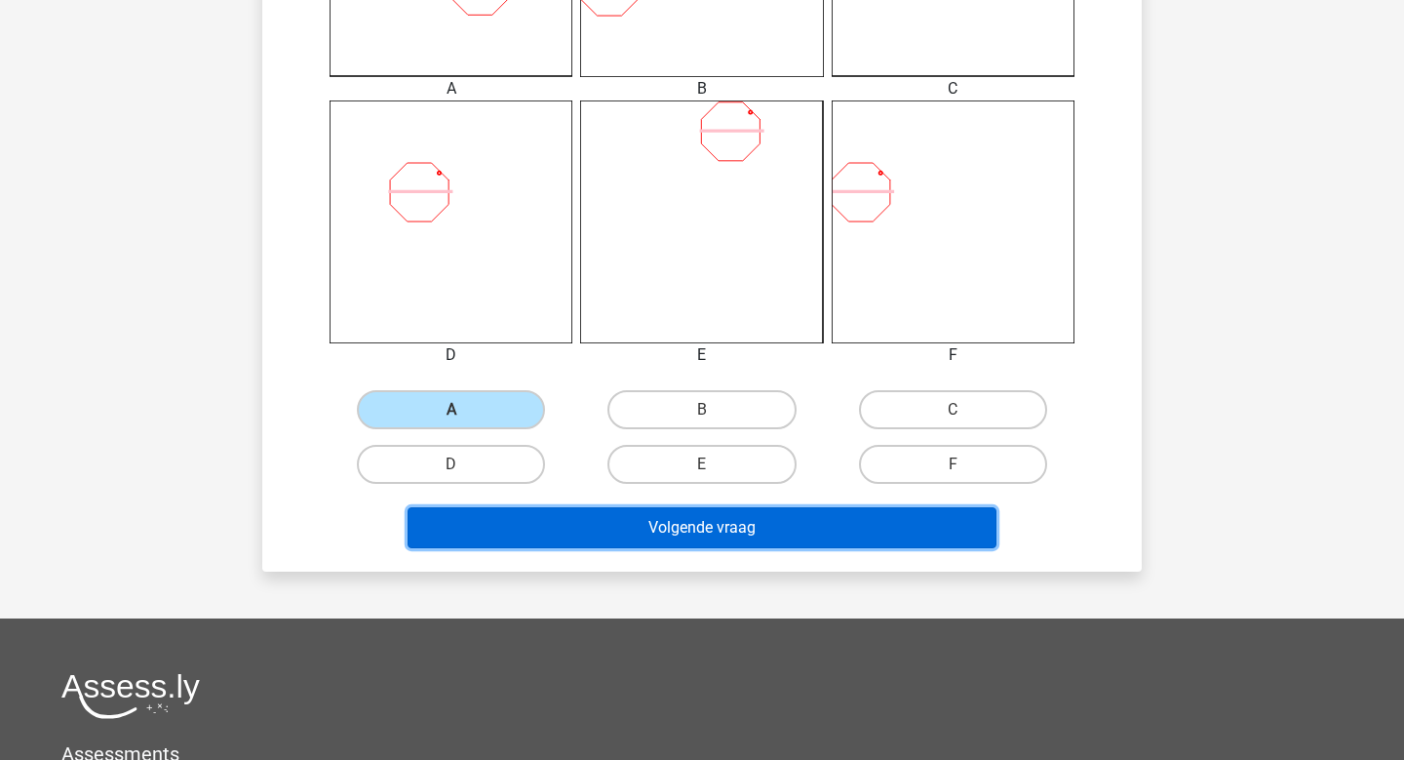
click at [576, 525] on button "Volgende vraag" at bounding box center [703, 527] width 590 height 41
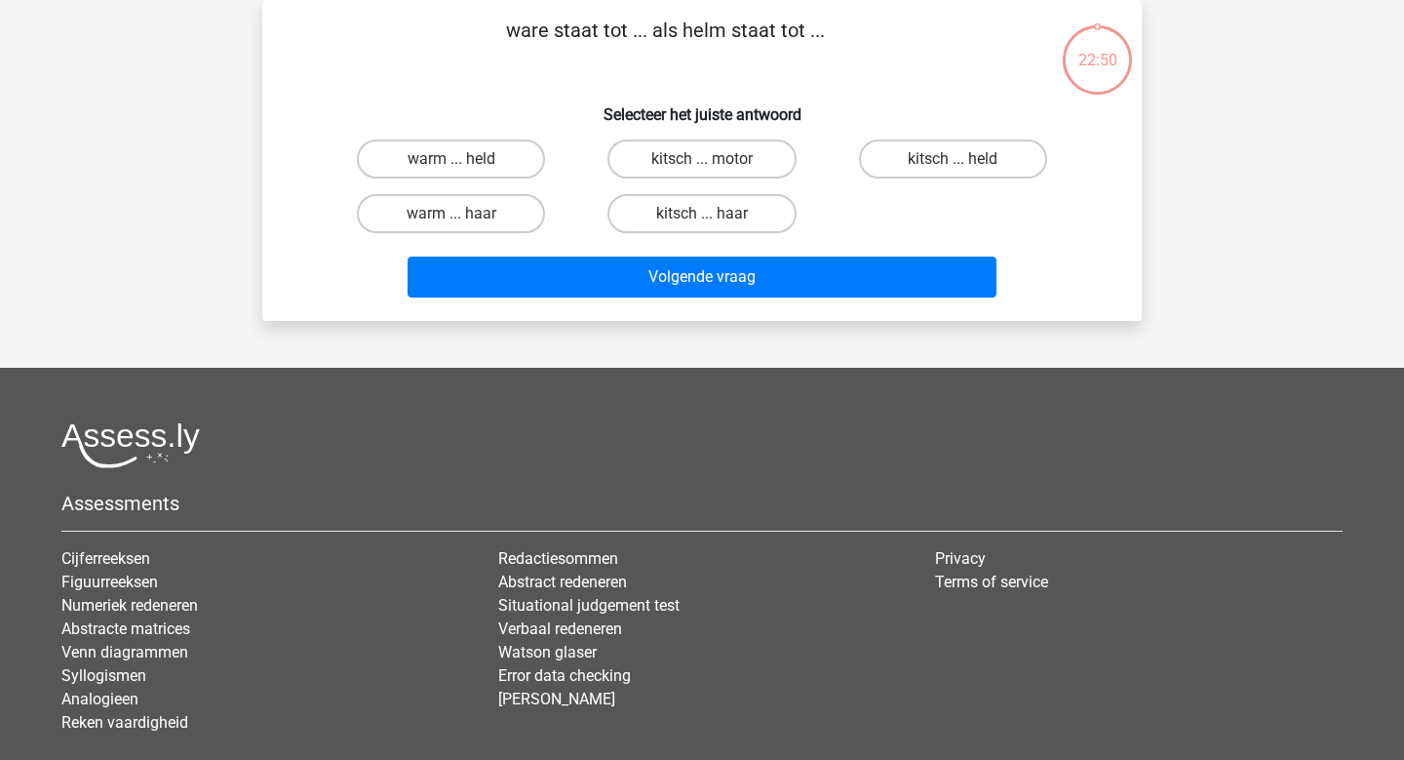
scroll to position [0, 0]
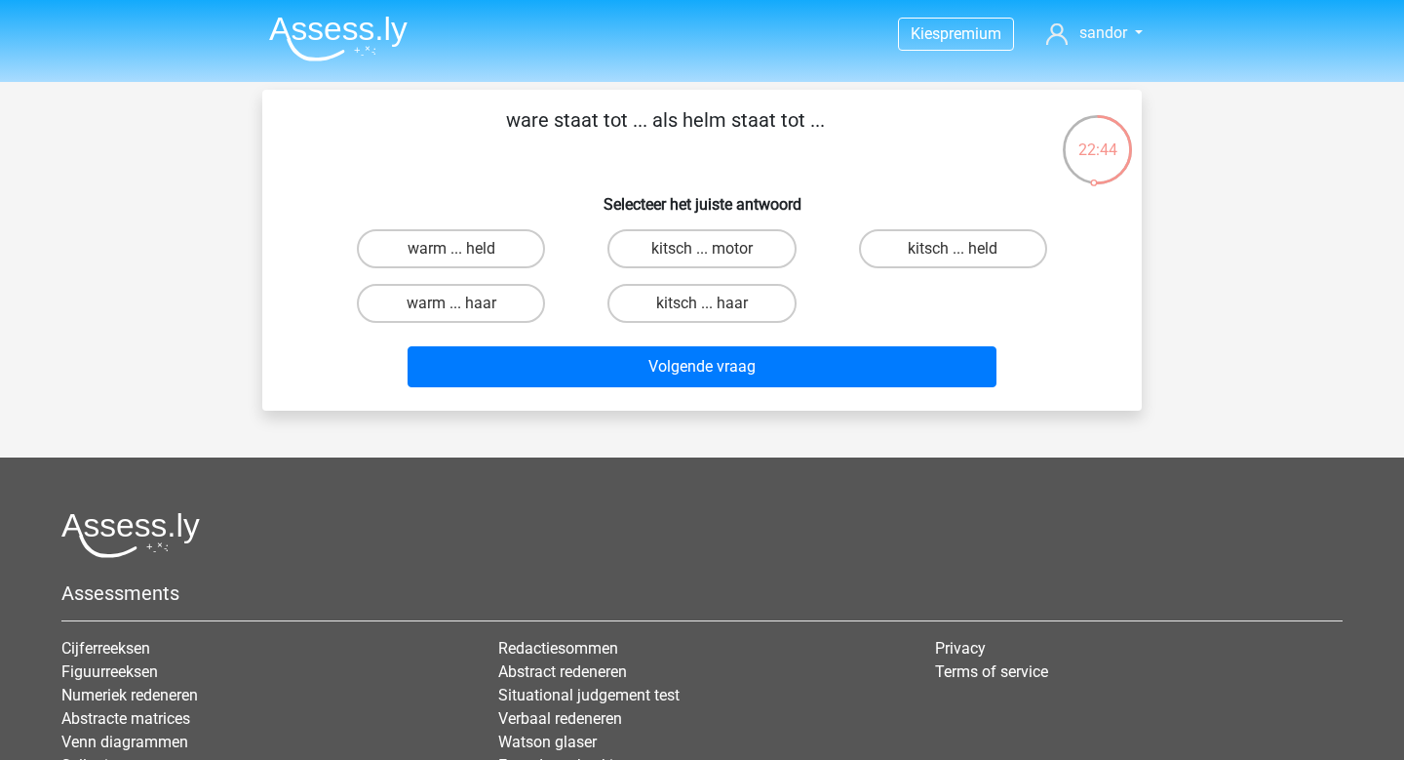
drag, startPoint x: 827, startPoint y: 124, endPoint x: 511, endPoint y: 128, distance: 316.0
click at [511, 128] on p "ware staat tot ... als helm staat tot ..." at bounding box center [666, 134] width 744 height 59
click at [1005, 301] on div "warm ... held kitsch ... motor kitsch ... held warm ... haar kitsch ... haar" at bounding box center [702, 275] width 753 height 109
drag, startPoint x: 1054, startPoint y: 327, endPoint x: 473, endPoint y: 172, distance: 601.5
click at [473, 172] on div "ware staat tot ... als helm staat tot ... Selecteer het juiste antwoord warm ..…" at bounding box center [702, 250] width 864 height 290
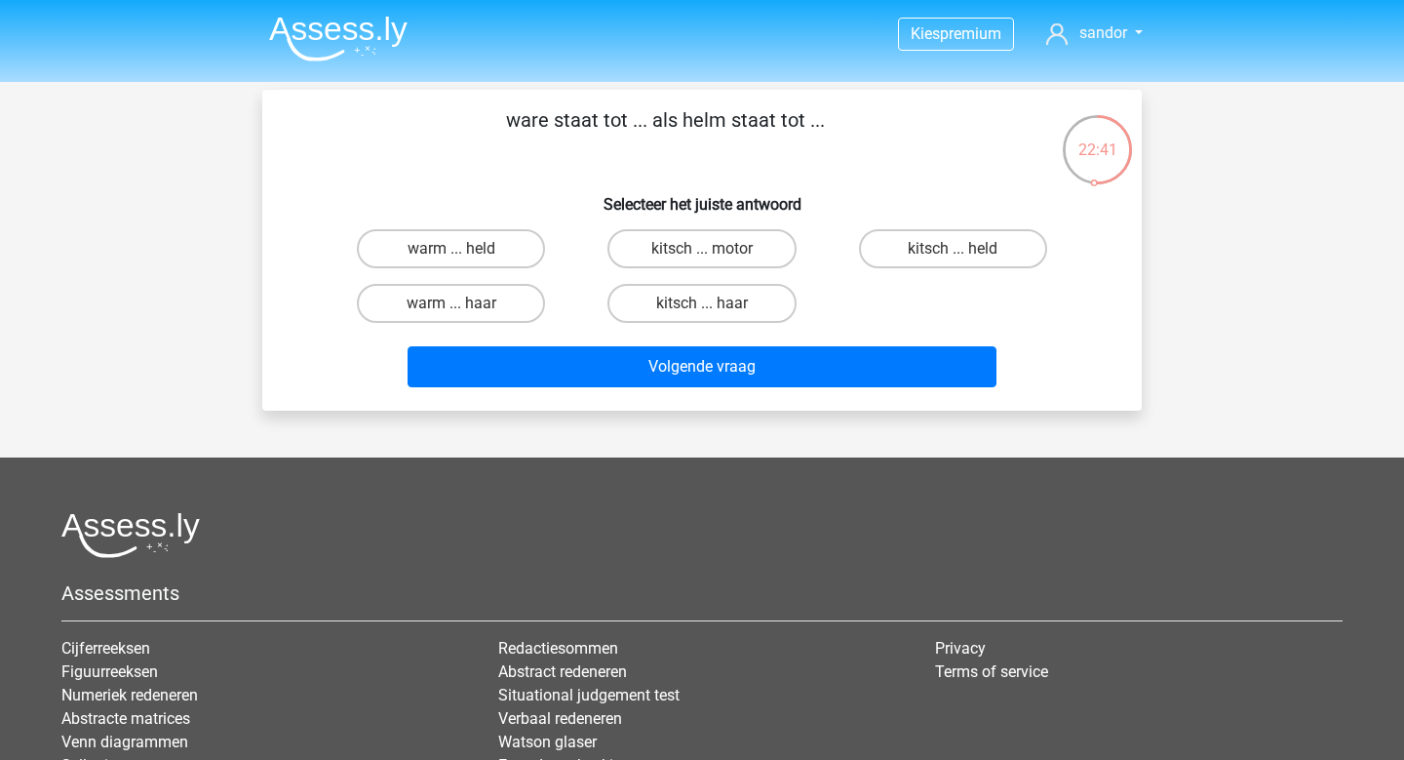
click at [856, 297] on div "warm ... held kitsch ... motor kitsch ... held warm ... haar kitsch ... haar" at bounding box center [702, 275] width 753 height 109
drag, startPoint x: 762, startPoint y: 302, endPoint x: 594, endPoint y: 183, distance: 205.6
click at [594, 182] on div "ware staat tot ... als helm staat tot ... Selecteer het juiste antwoord warm ..…" at bounding box center [702, 250] width 864 height 290
click at [32, 97] on div "Kies premium sandor sandor.waarsenburg@gmail.com" at bounding box center [702, 486] width 1404 height 972
click at [496, 290] on label "warm ... haar" at bounding box center [451, 303] width 188 height 39
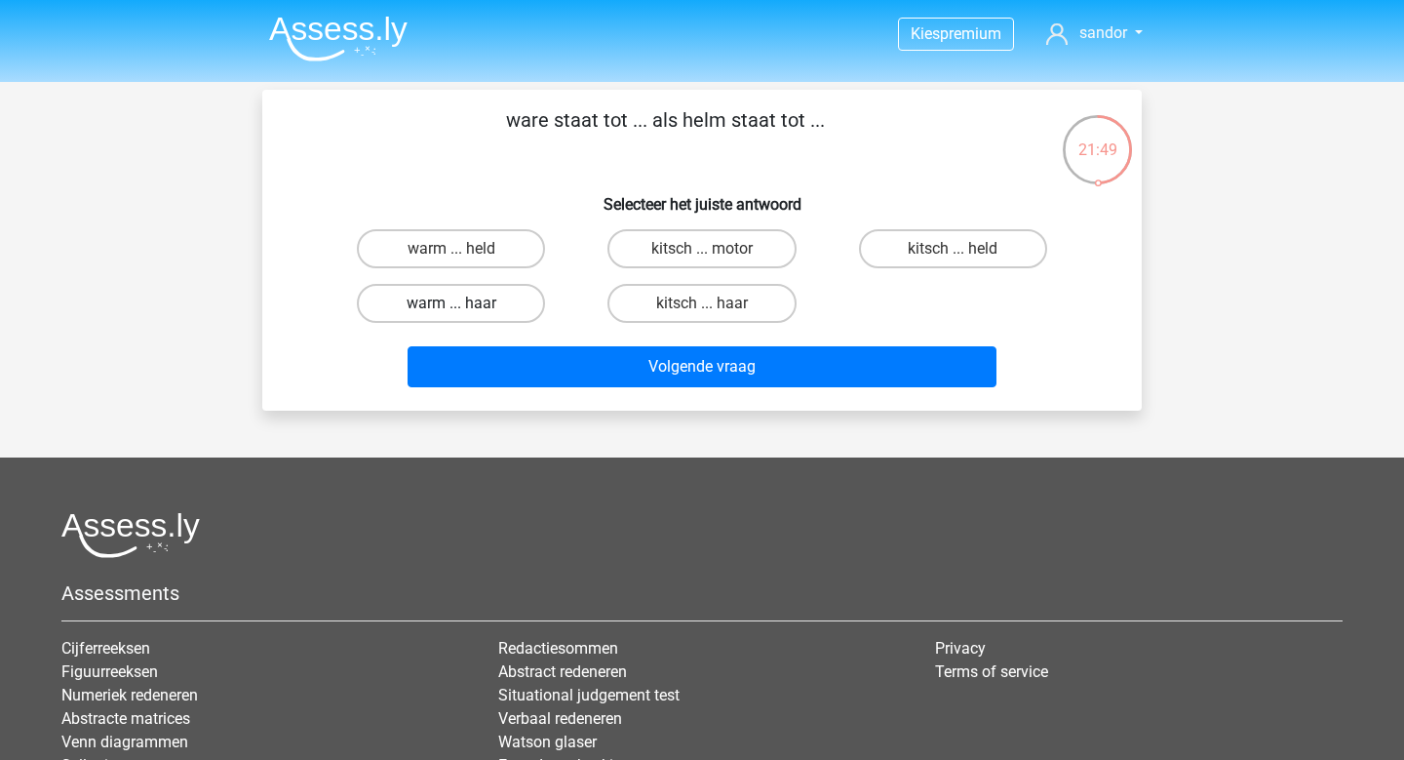
click at [464, 303] on input "warm ... haar" at bounding box center [457, 309] width 13 height 13
radio input "true"
click at [532, 341] on div "Volgende vraag" at bounding box center [702, 363] width 817 height 64
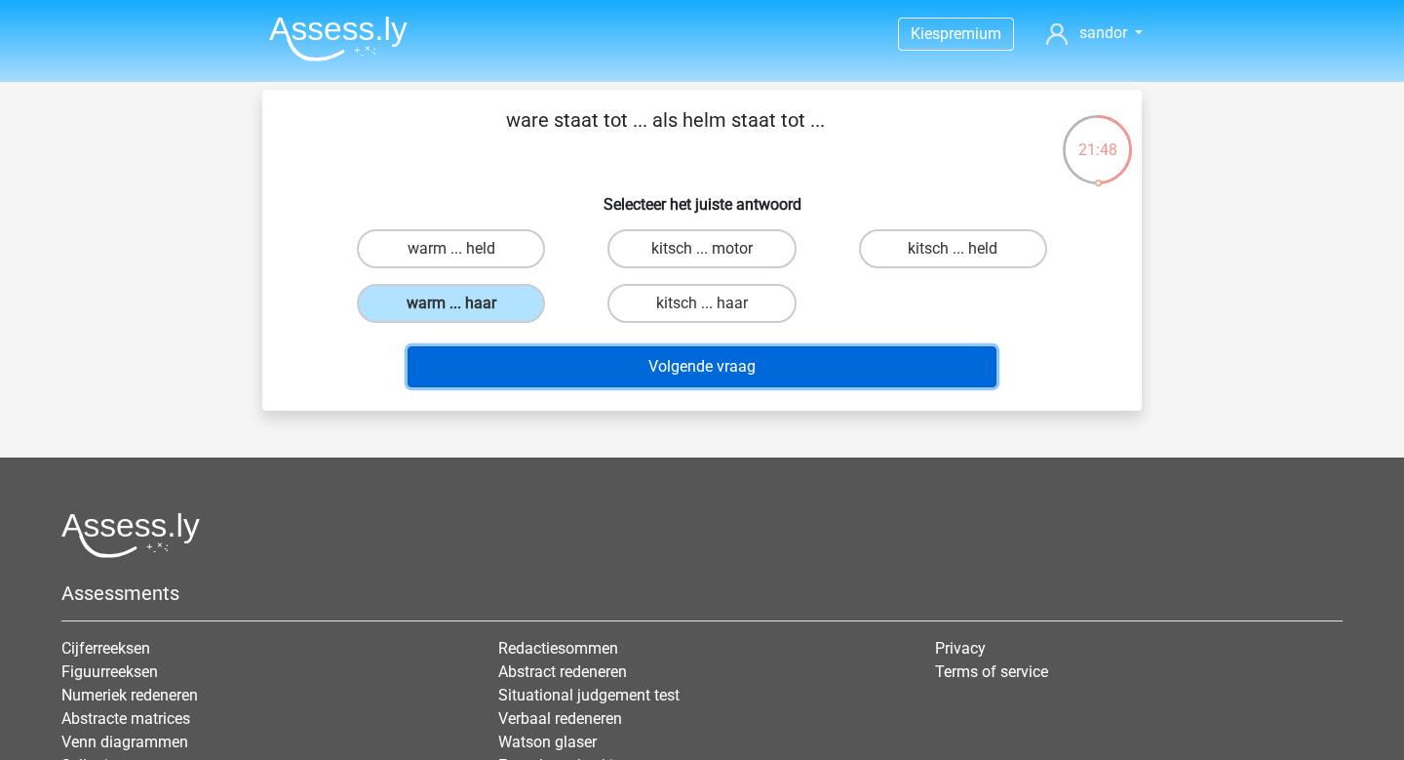
click at [535, 353] on button "Volgende vraag" at bounding box center [703, 366] width 590 height 41
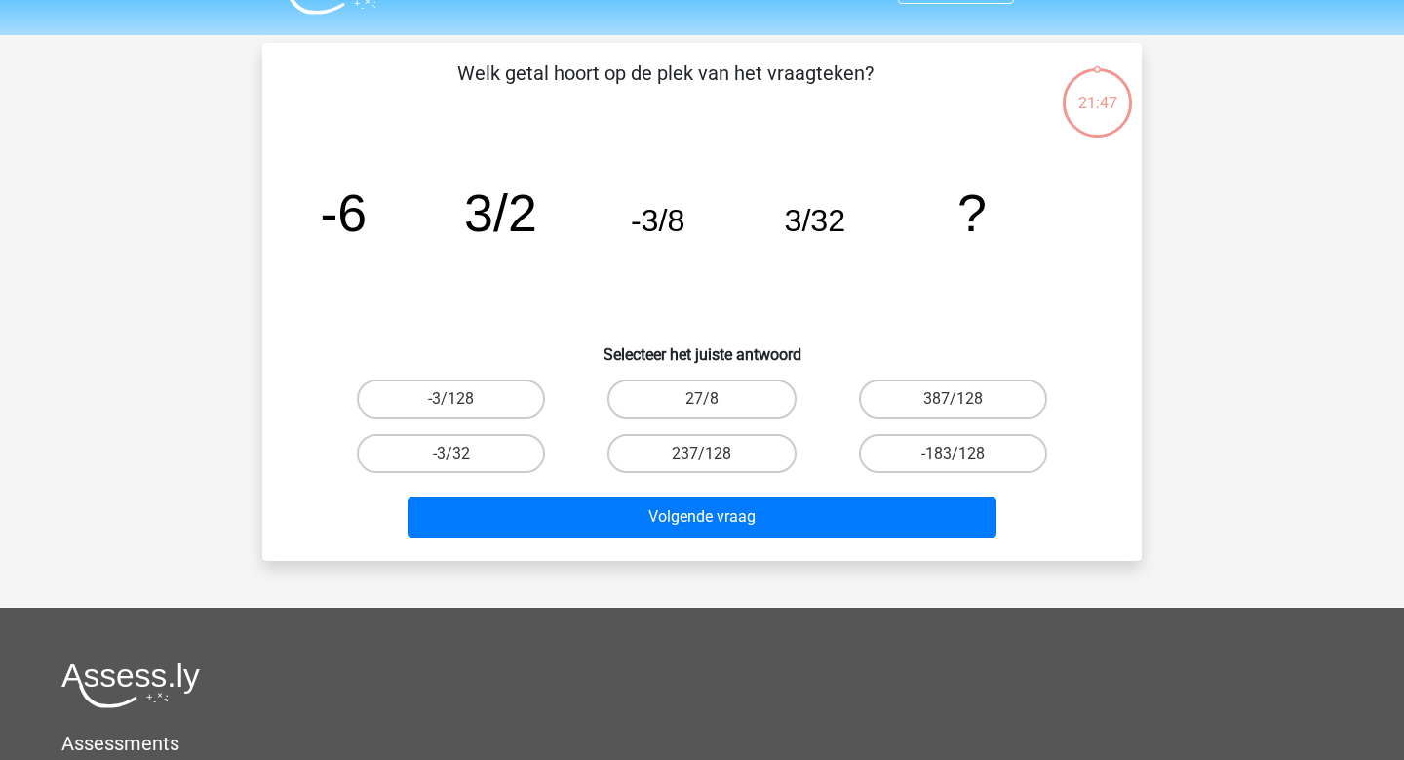
scroll to position [90, 0]
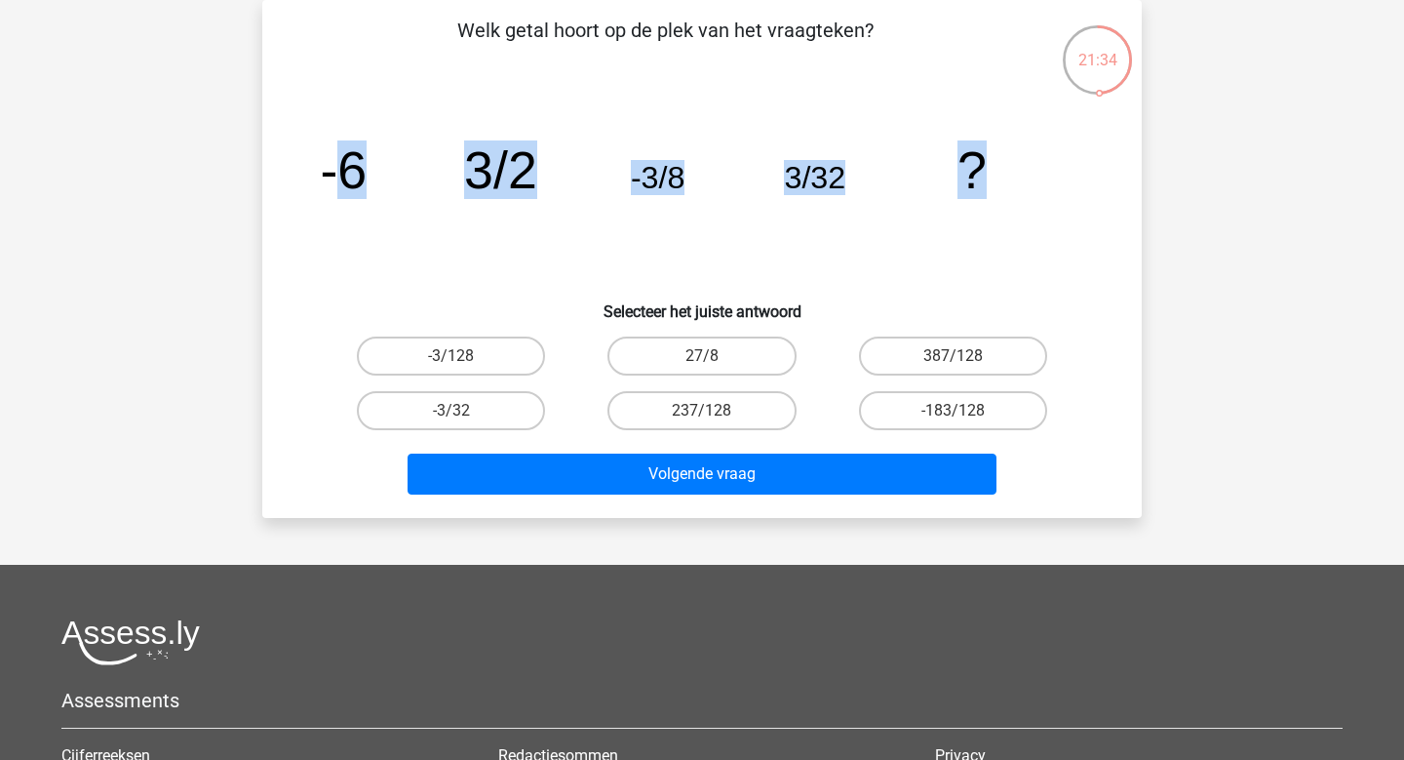
drag, startPoint x: 992, startPoint y: 172, endPoint x: 351, endPoint y: 168, distance: 640.6
click at [351, 168] on icon "image/svg+xml -6 3/2 -3/8 3/32 ?" at bounding box center [702, 188] width 786 height 197
click at [478, 262] on icon "image/svg+xml -6 3/2 -3/8 3/32 ?" at bounding box center [702, 188] width 786 height 197
drag, startPoint x: 1037, startPoint y: 176, endPoint x: 218, endPoint y: 160, distance: 819.2
click at [218, 160] on div "Kies premium sandor sandor.waarsenburg@gmail.com" at bounding box center [702, 494] width 1404 height 1169
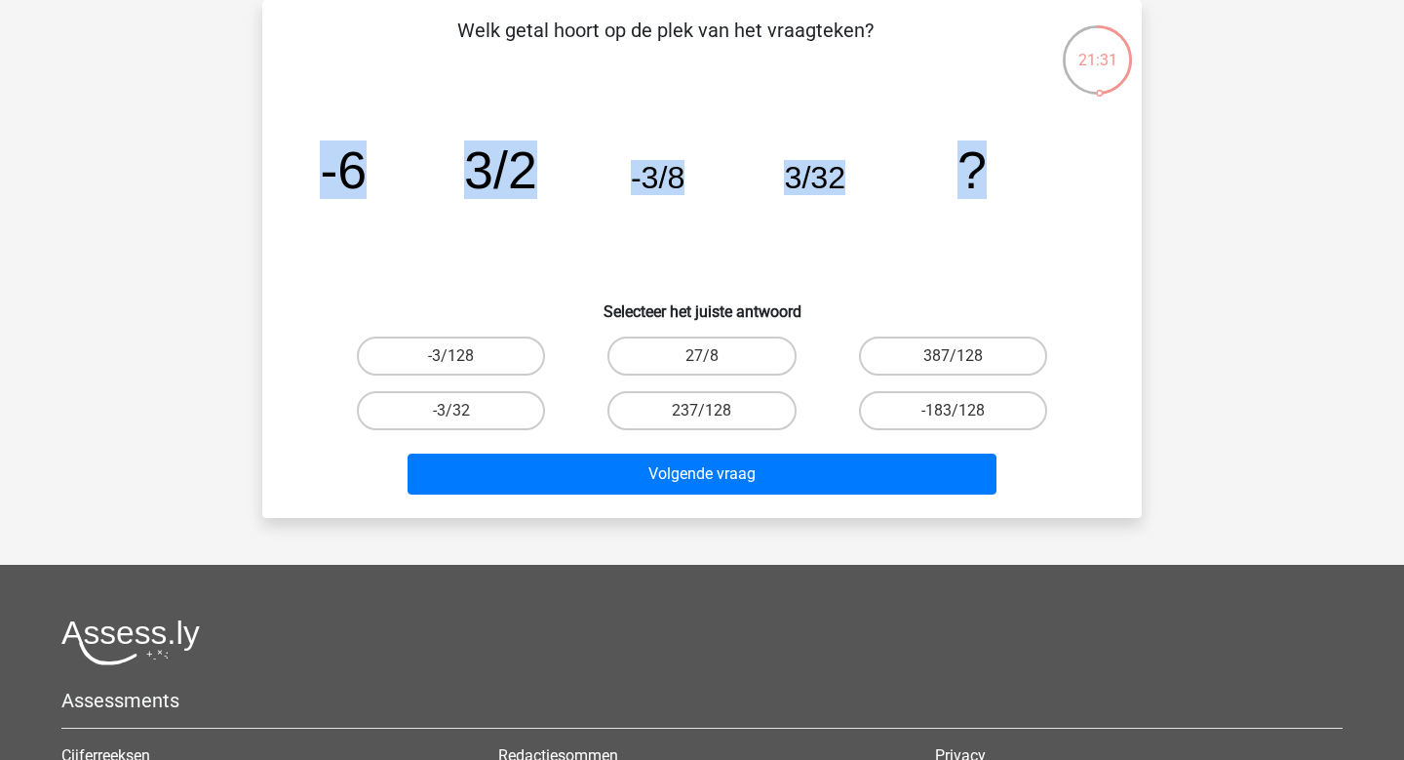
copy g "-6 3/2 -3/8 3/32 ?"
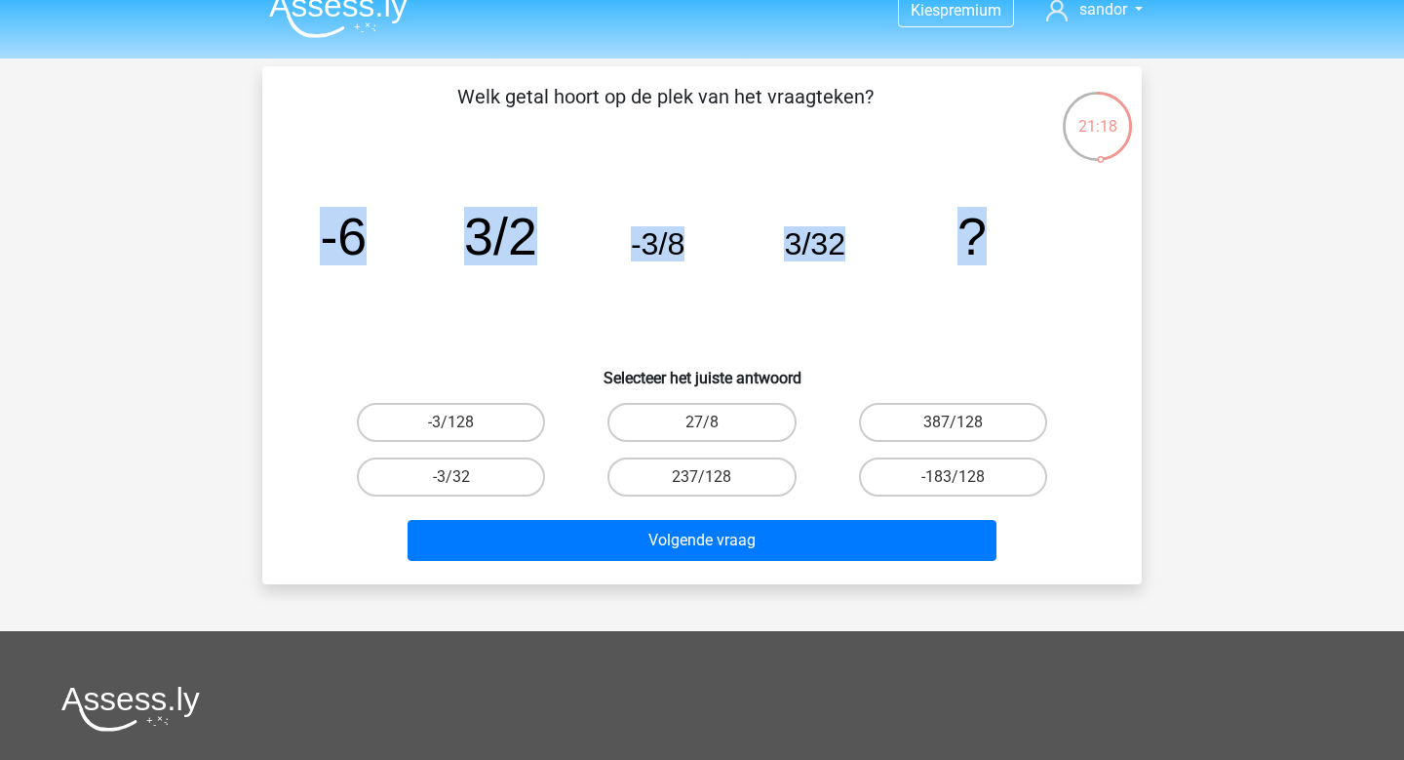
scroll to position [5, 0]
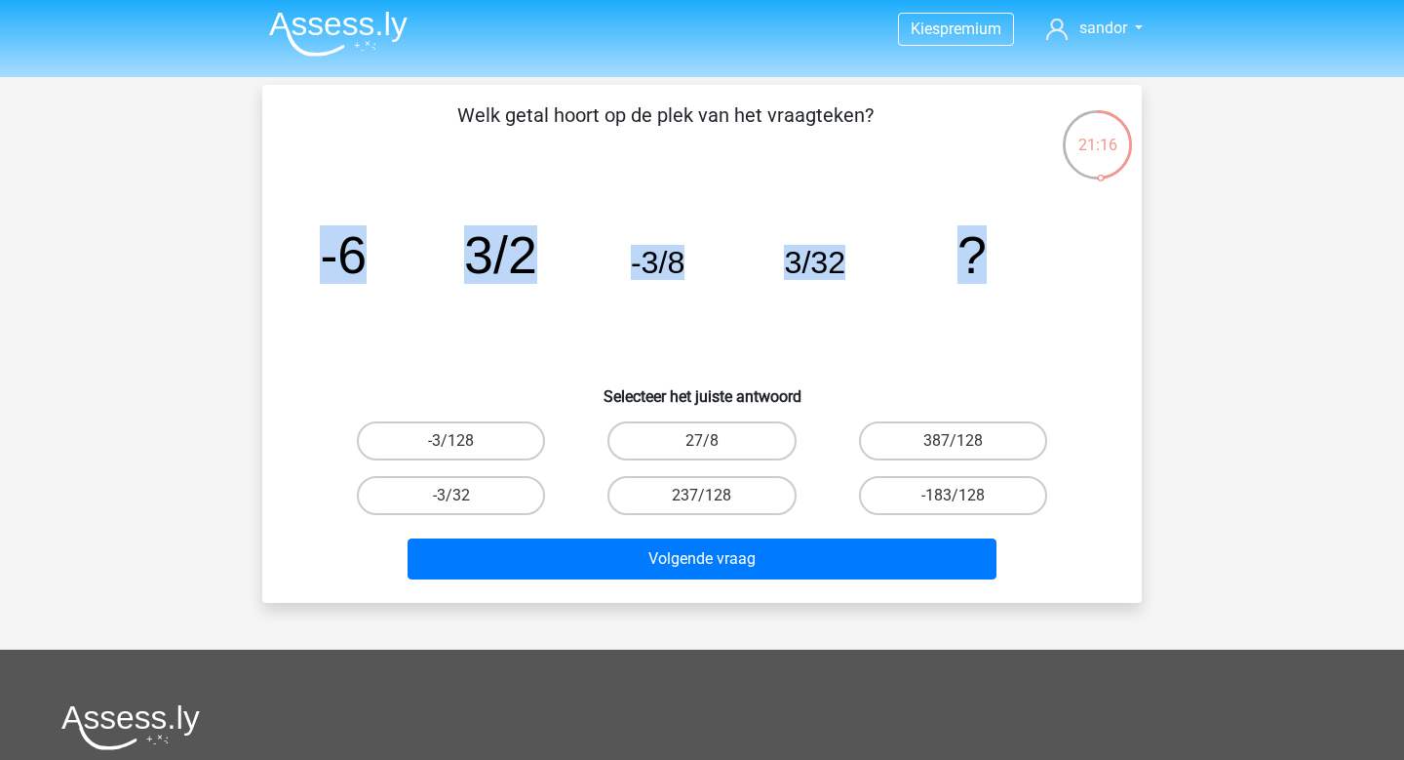
click at [820, 310] on icon "image/svg+xml -6 3/2 -3/8 3/32 ?" at bounding box center [702, 273] width 786 height 197
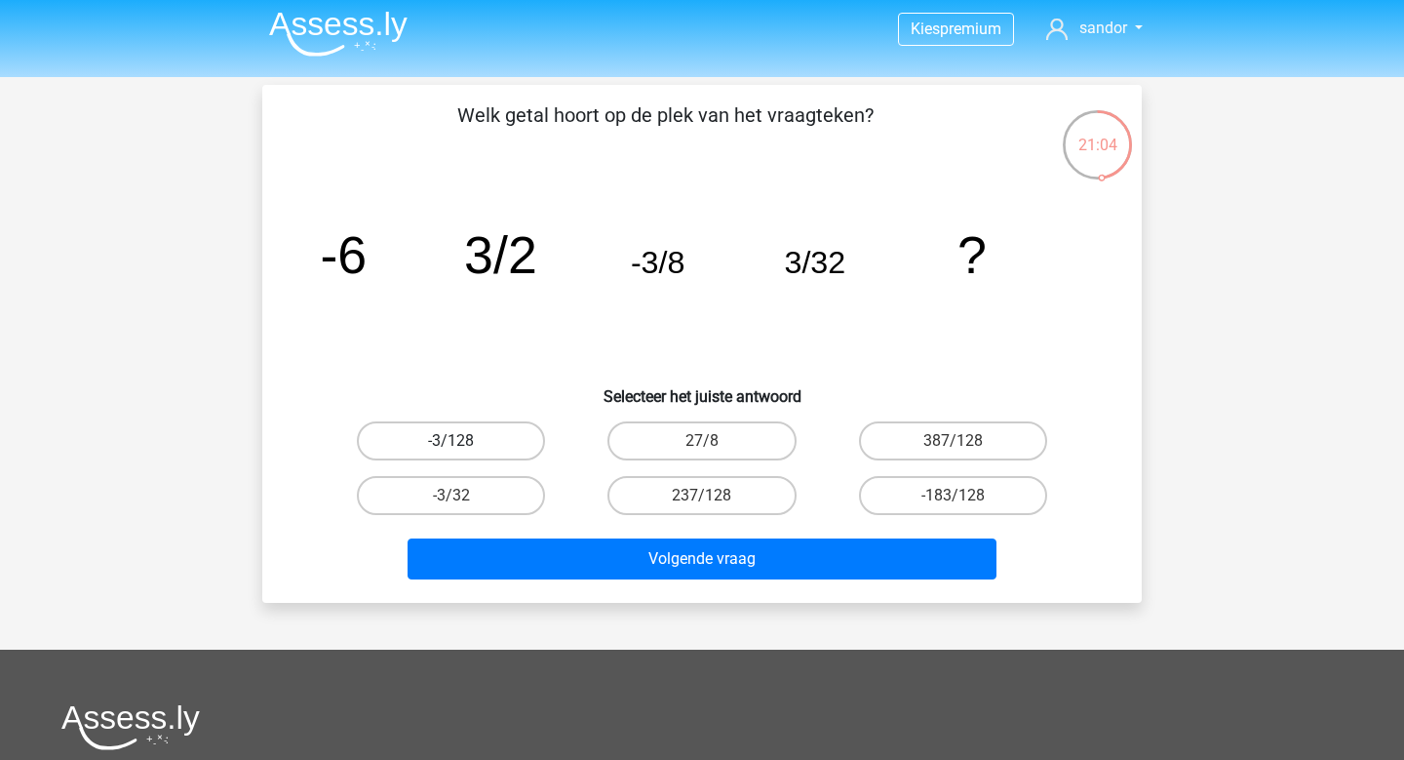
click at [483, 430] on label "-3/128" at bounding box center [451, 440] width 188 height 39
click at [464, 441] on input "-3/128" at bounding box center [457, 447] width 13 height 13
radio input "true"
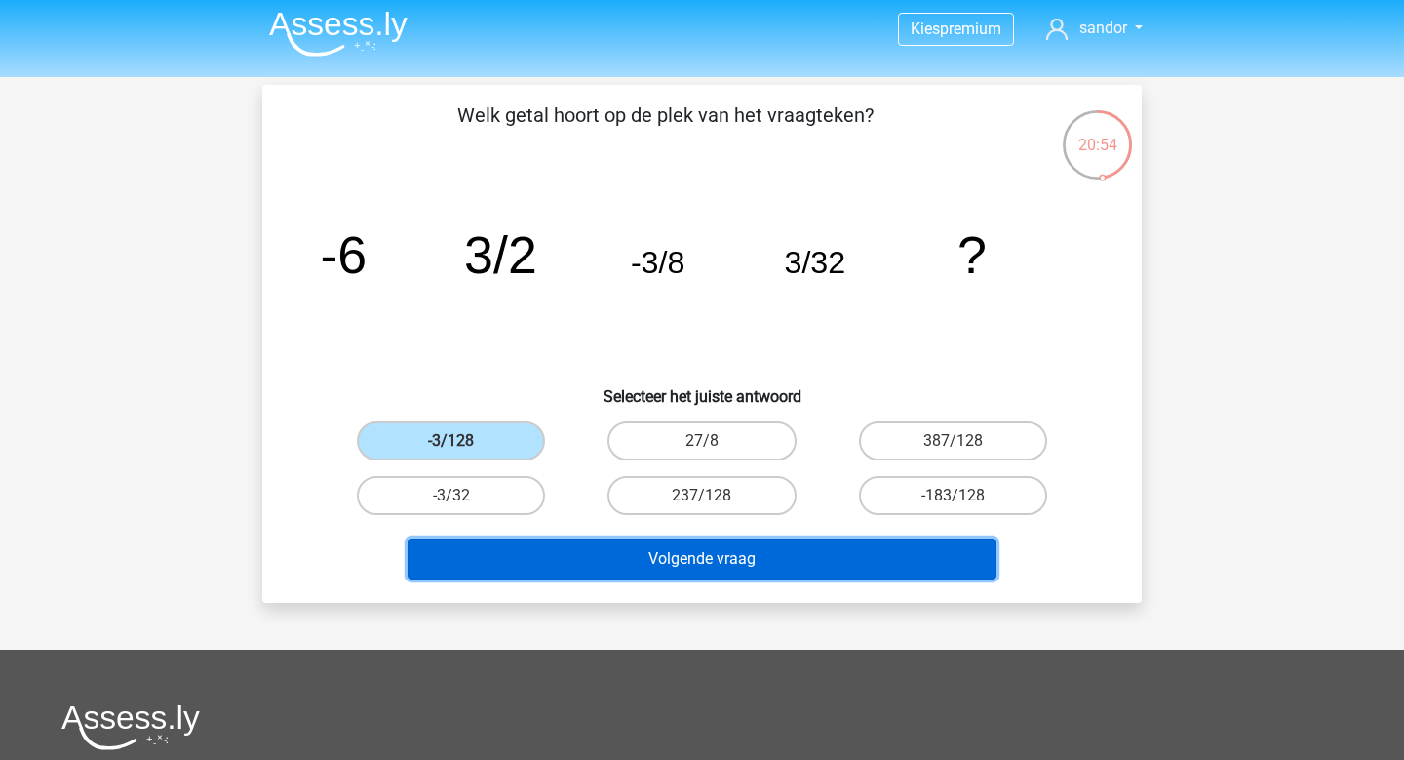
click at [763, 560] on button "Volgende vraag" at bounding box center [703, 558] width 590 height 41
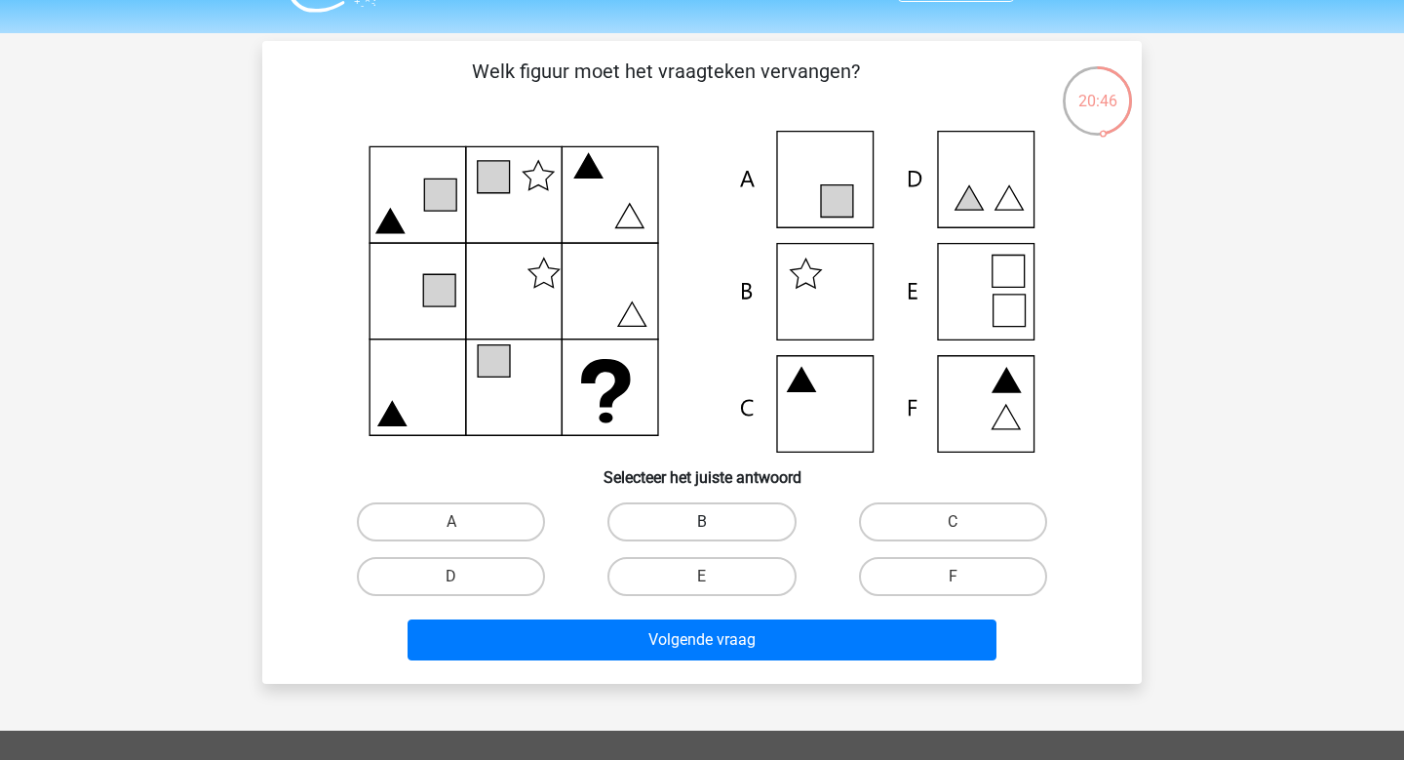
scroll to position [27, 0]
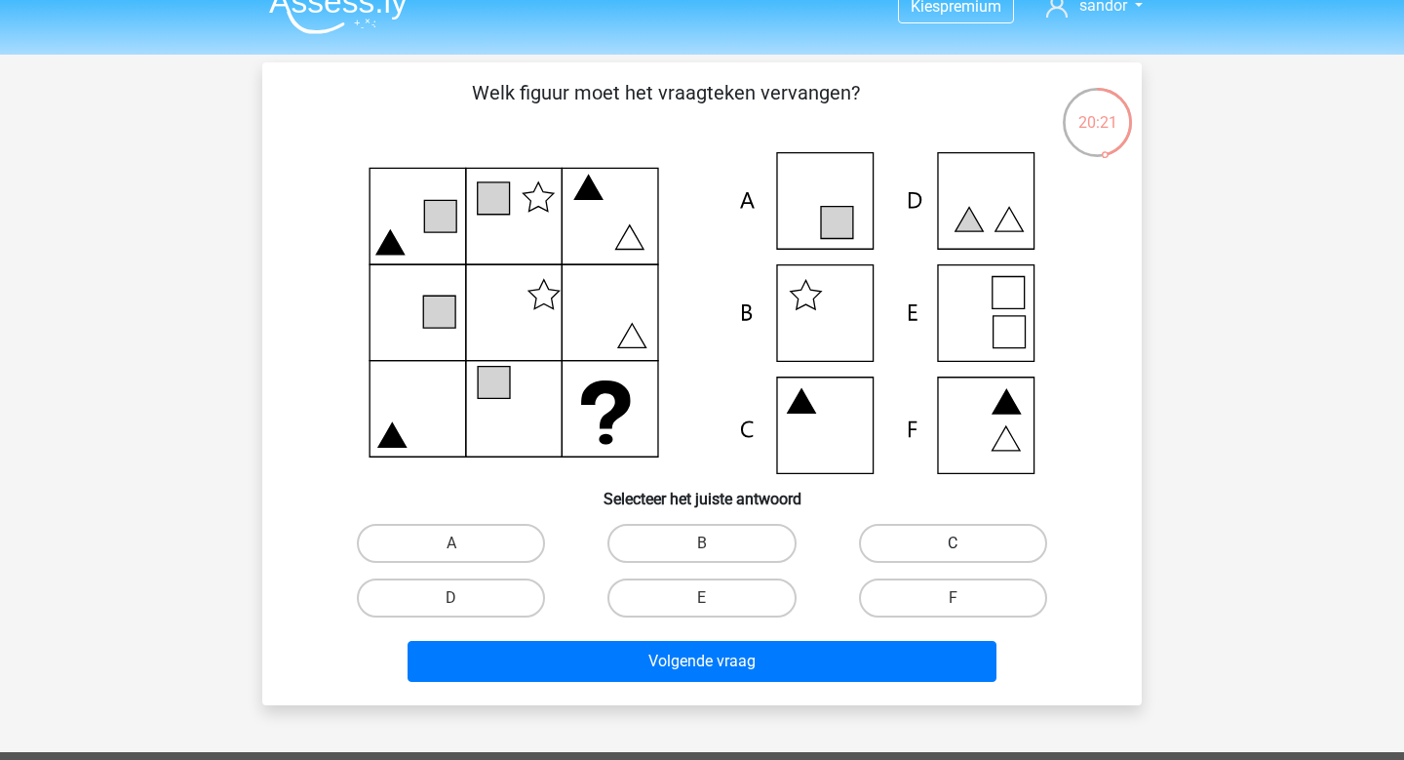
click at [907, 550] on label "C" at bounding box center [953, 543] width 188 height 39
click at [953, 550] on input "C" at bounding box center [959, 549] width 13 height 13
radio input "true"
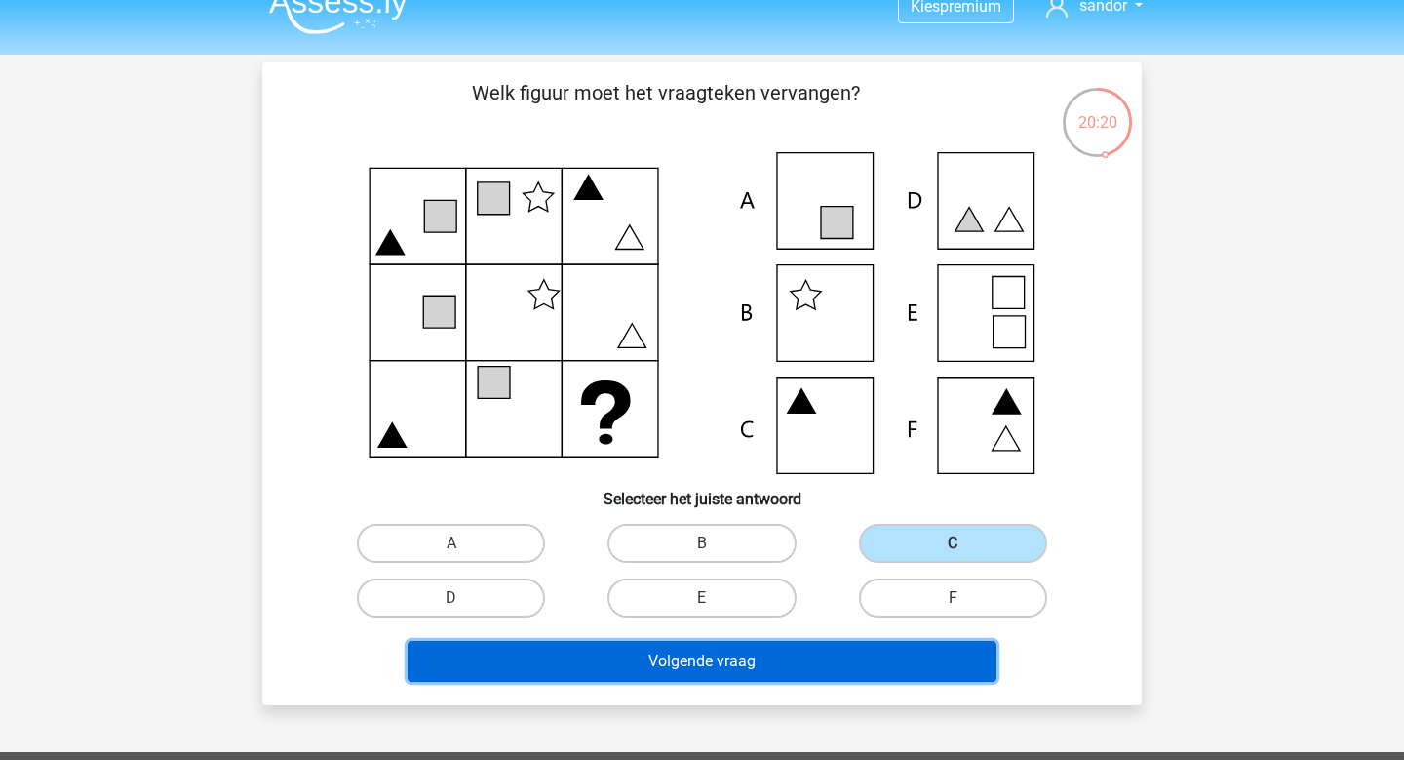
click at [814, 653] on button "Volgende vraag" at bounding box center [703, 661] width 590 height 41
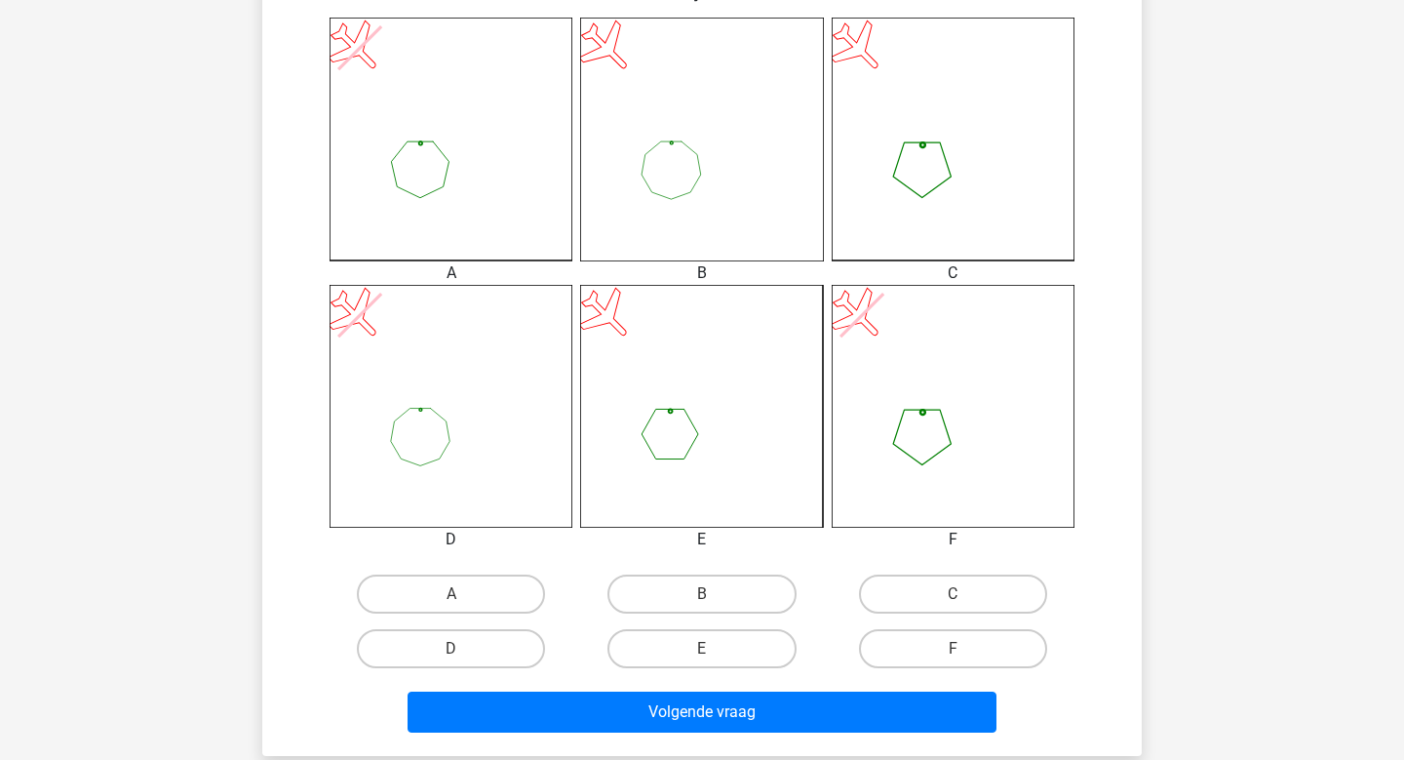
scroll to position [530, 0]
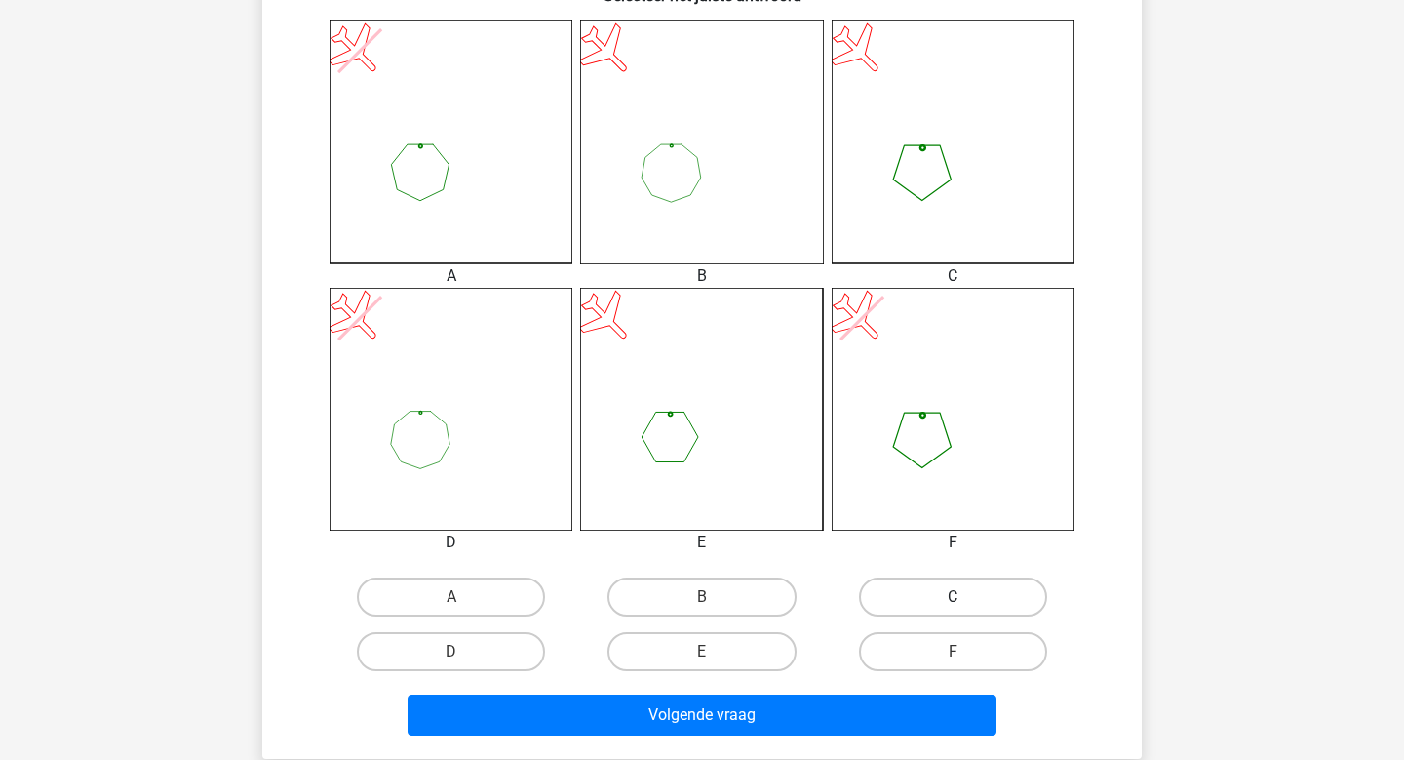
click at [988, 609] on label "C" at bounding box center [953, 596] width 188 height 39
click at [965, 609] on input "C" at bounding box center [959, 603] width 13 height 13
radio input "true"
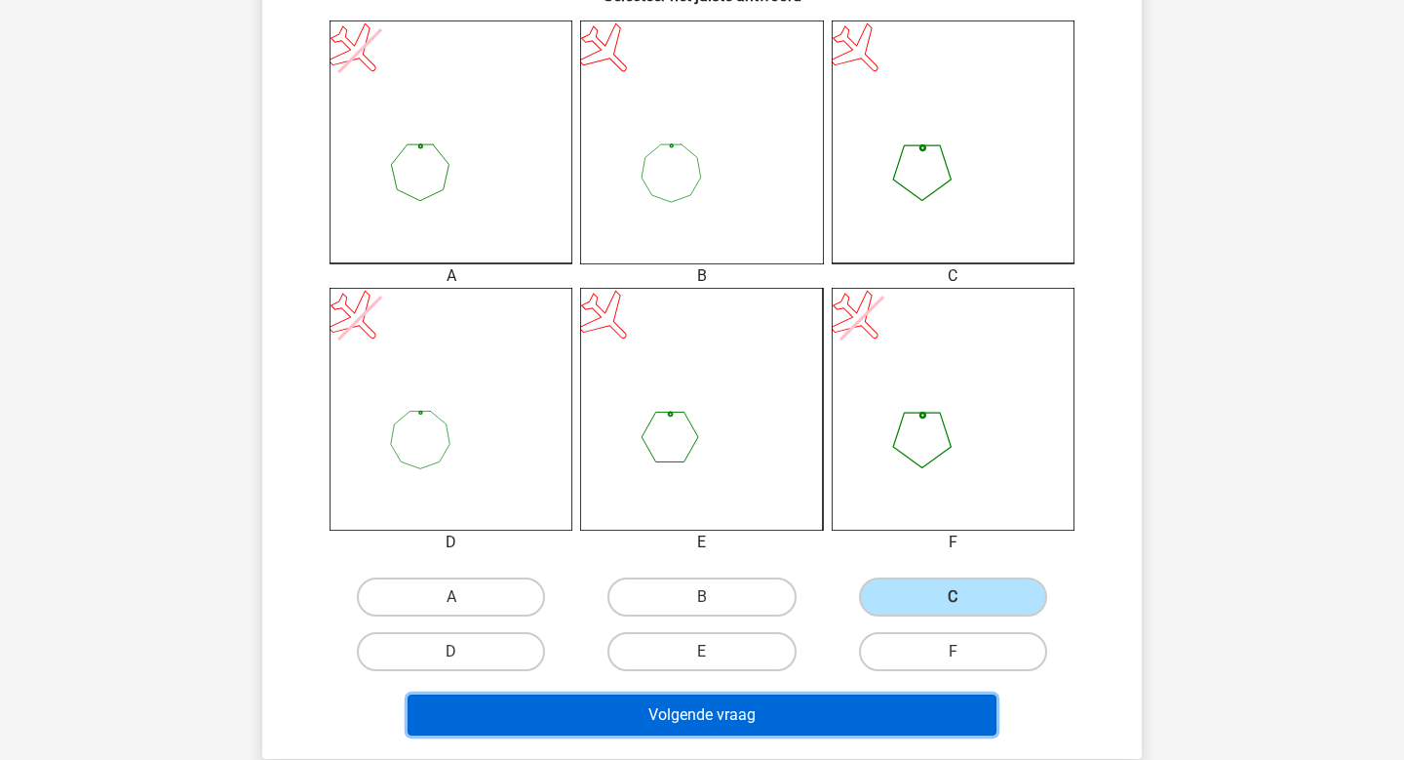
click at [907, 709] on button "Volgende vraag" at bounding box center [703, 714] width 590 height 41
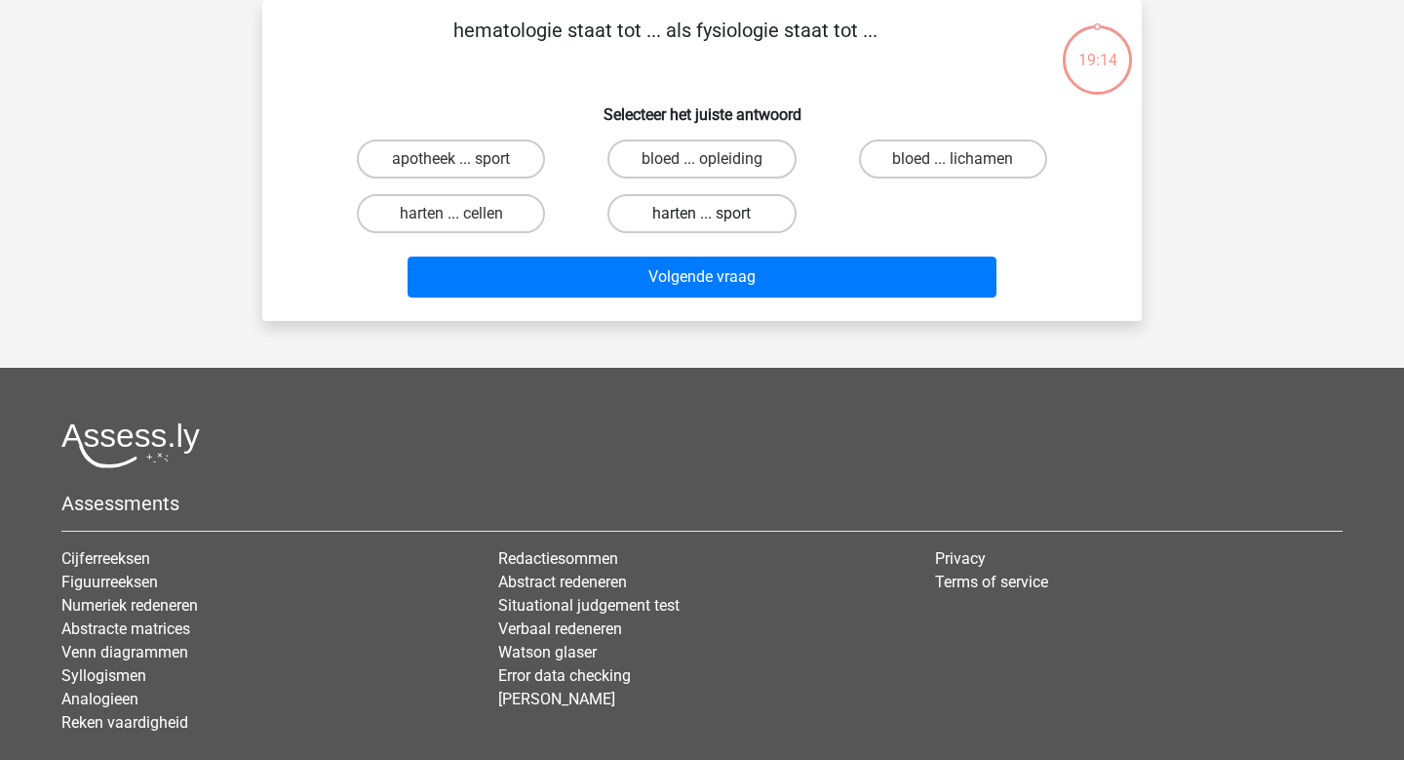
scroll to position [0, 0]
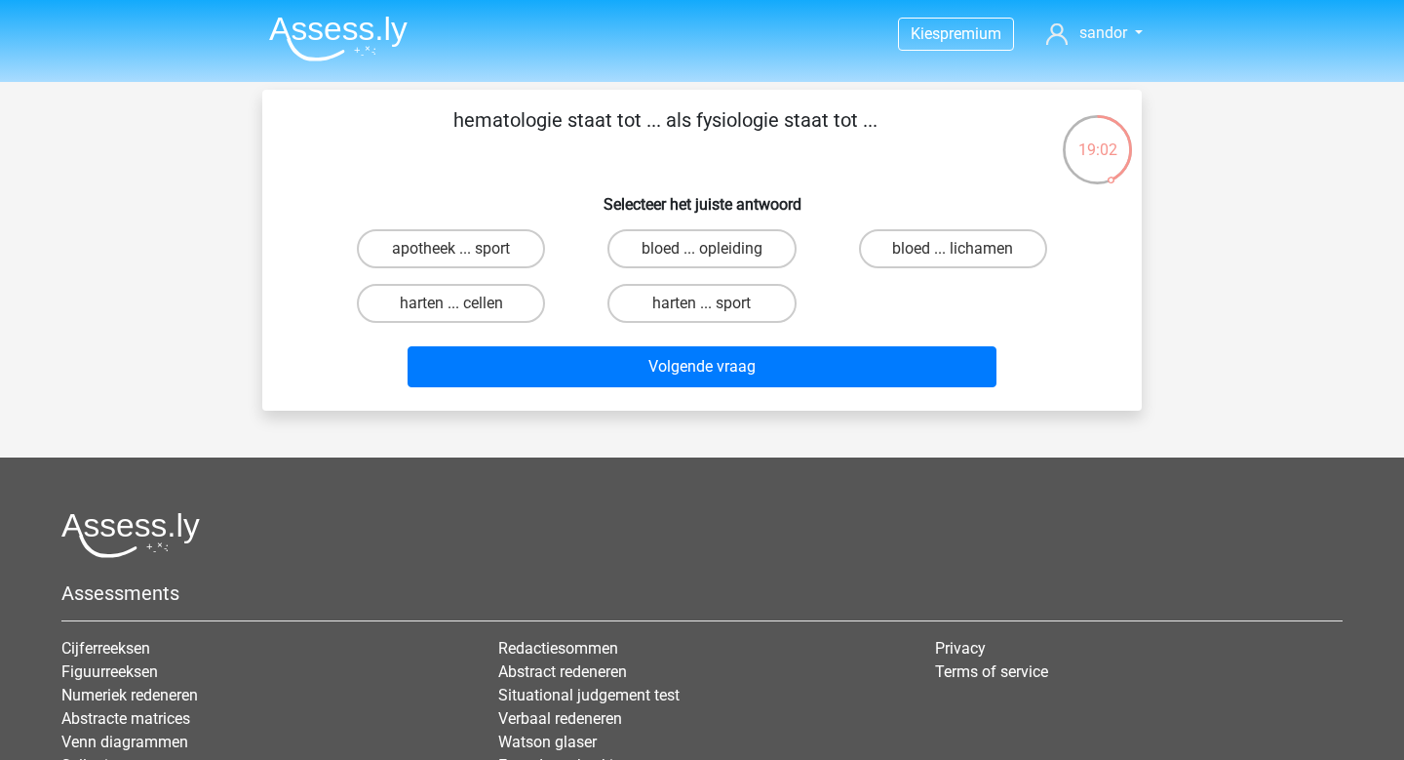
drag, startPoint x: 892, startPoint y: 115, endPoint x: 450, endPoint y: 130, distance: 442.0
click at [450, 130] on p "hematologie staat tot ... als fysiologie staat tot ..." at bounding box center [666, 134] width 744 height 59
copy p "hematologie staat tot ... als fysiologie staat tot ..."
click at [950, 253] on label "bloed ... lichamen" at bounding box center [953, 248] width 188 height 39
click at [953, 253] on input "bloed ... lichamen" at bounding box center [959, 255] width 13 height 13
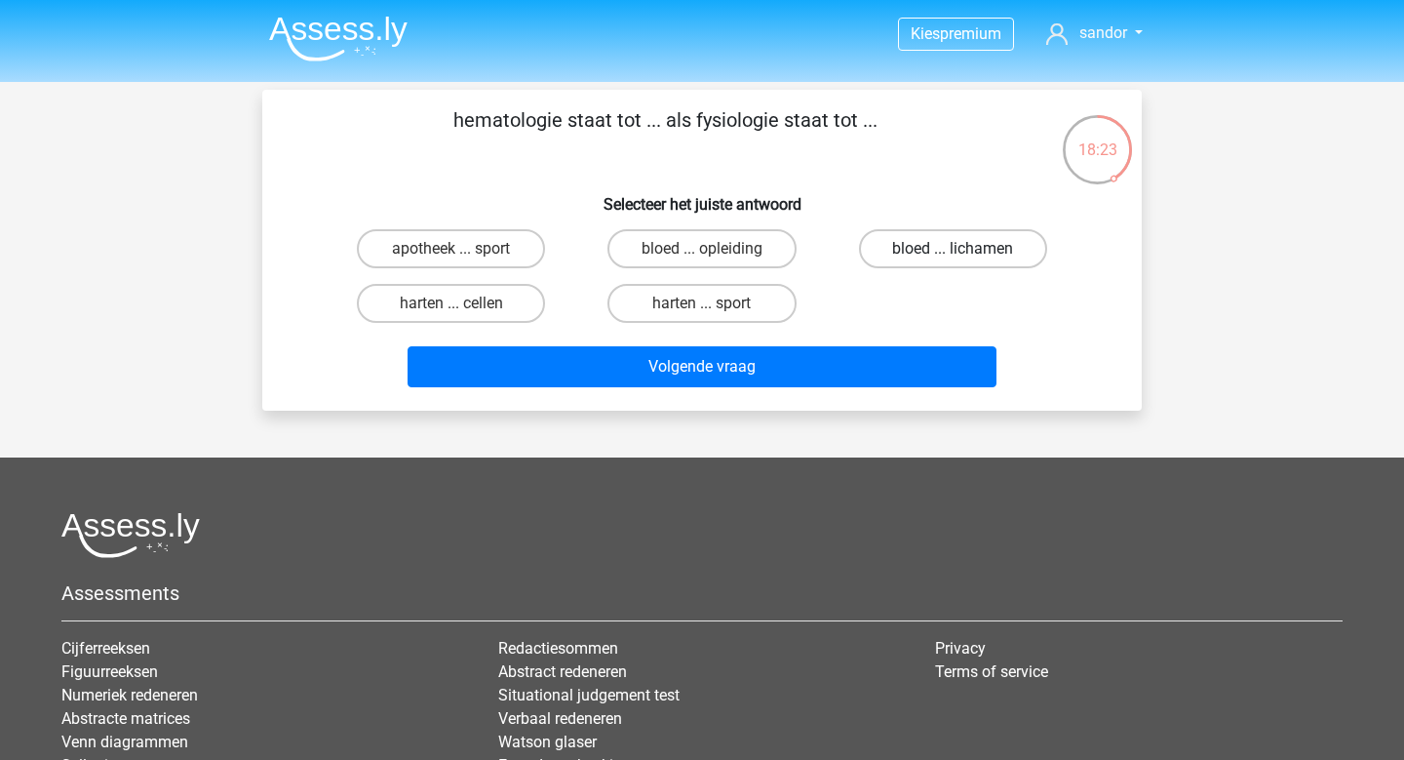
radio input "true"
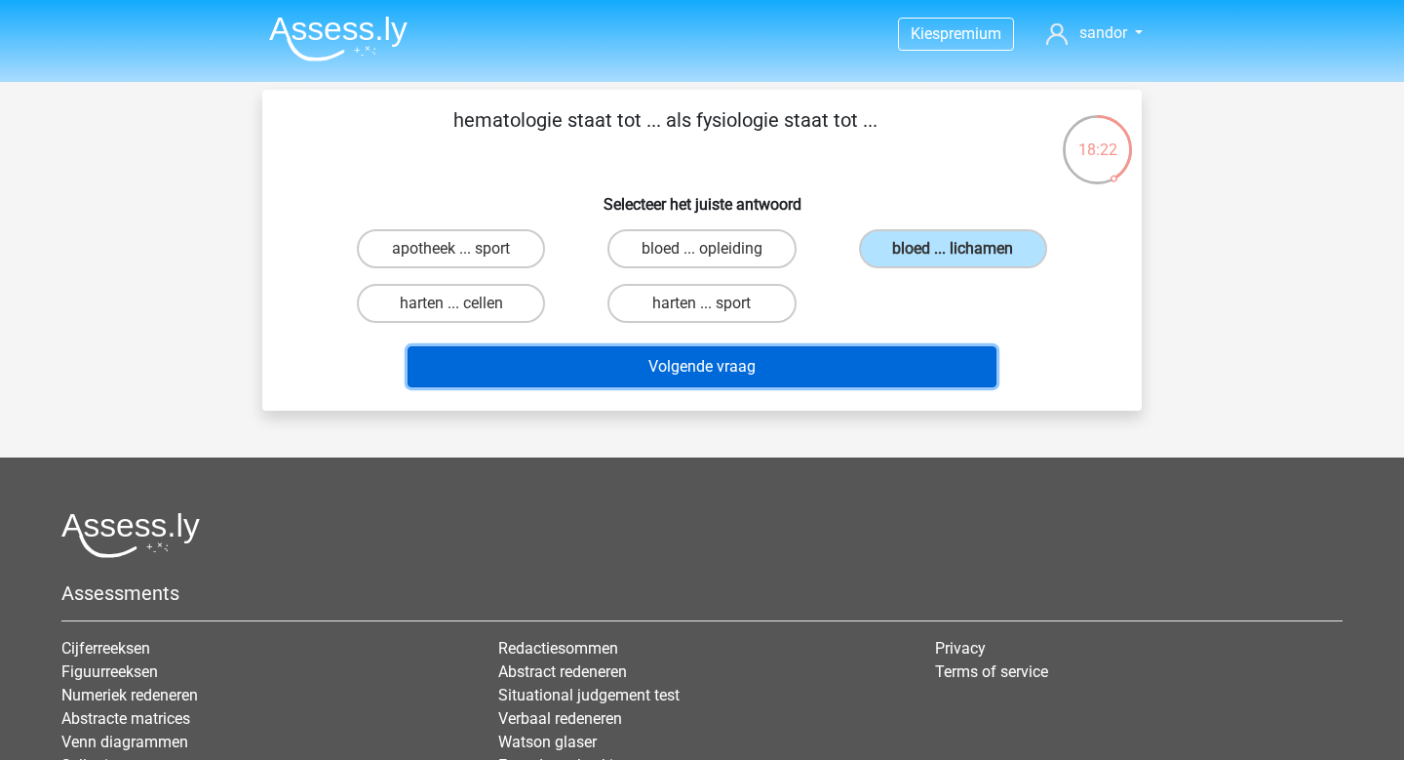
click at [869, 359] on button "Volgende vraag" at bounding box center [703, 366] width 590 height 41
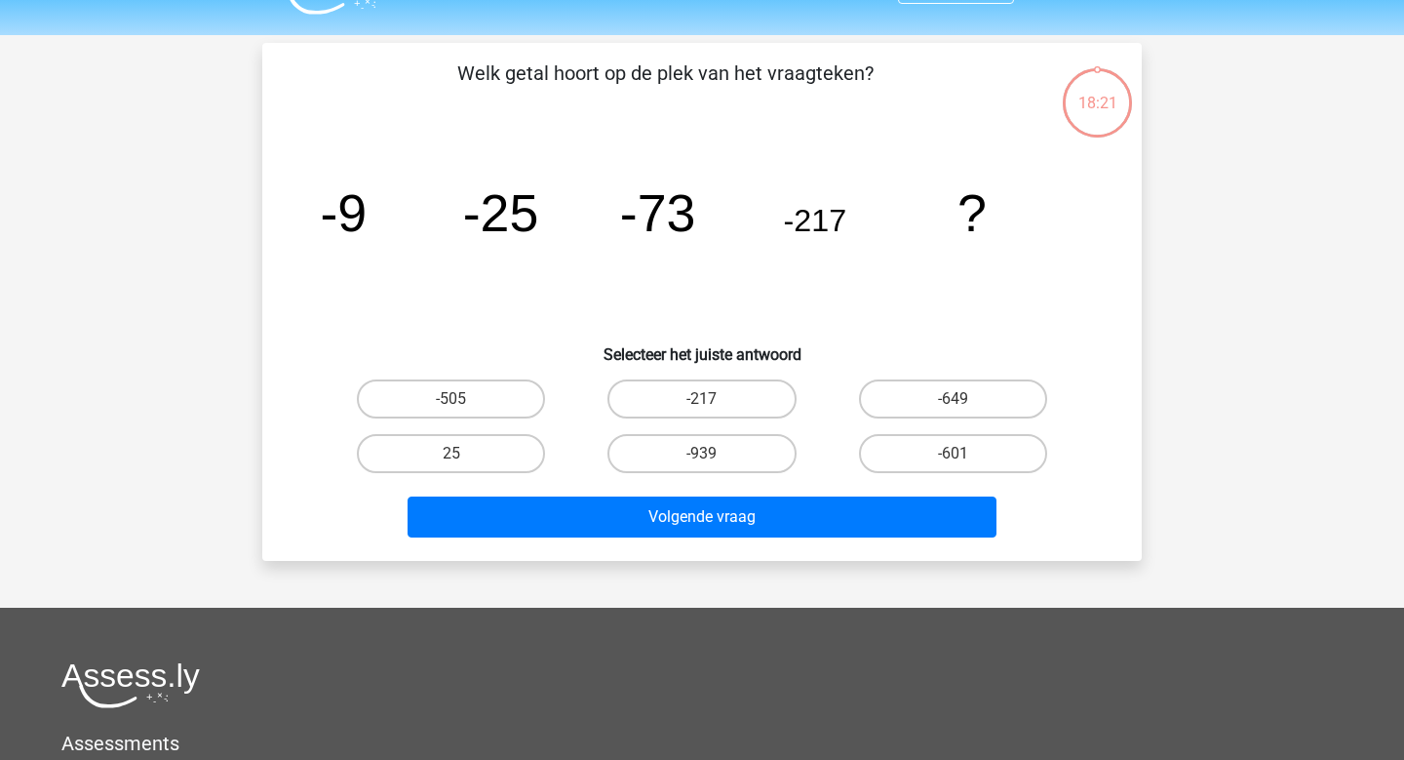
scroll to position [90, 0]
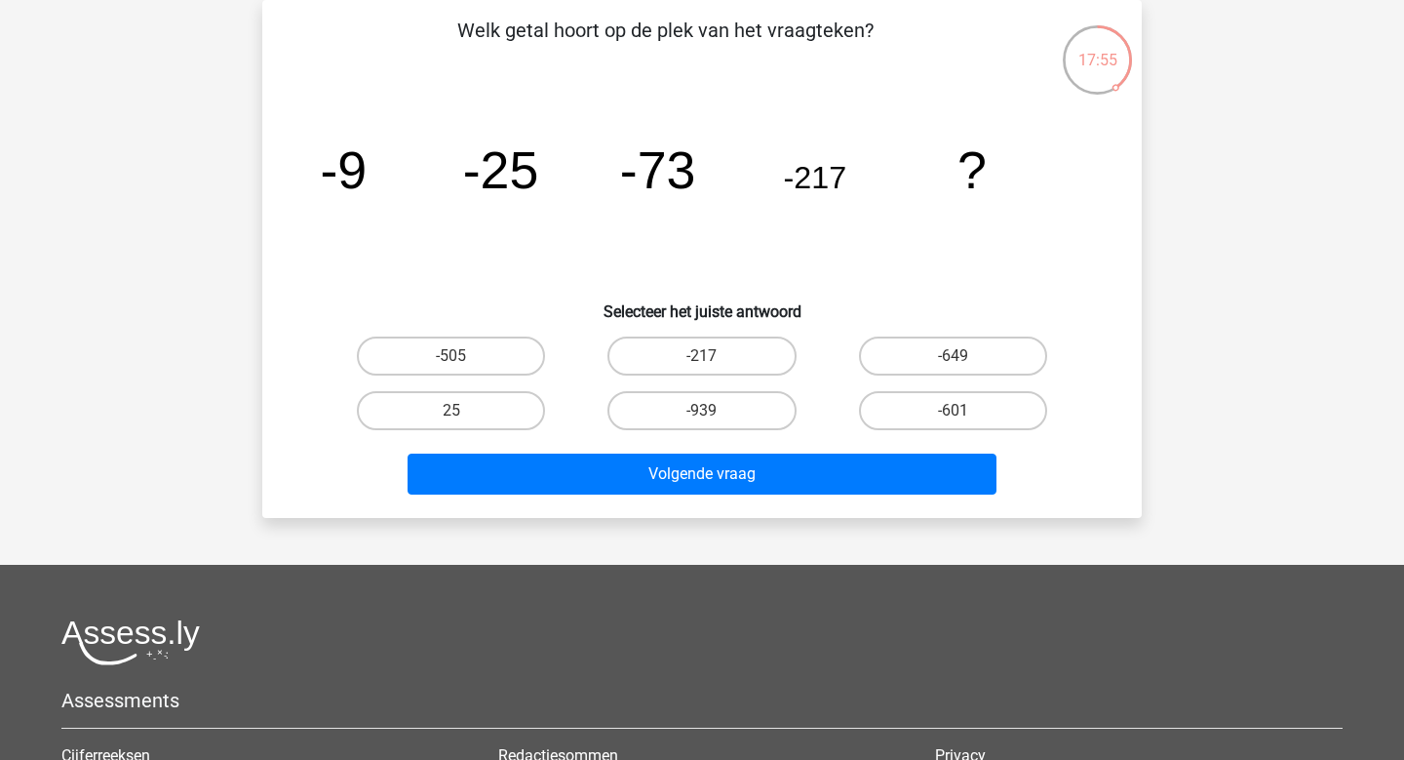
click at [961, 366] on input "-649" at bounding box center [959, 362] width 13 height 13
radio input "true"
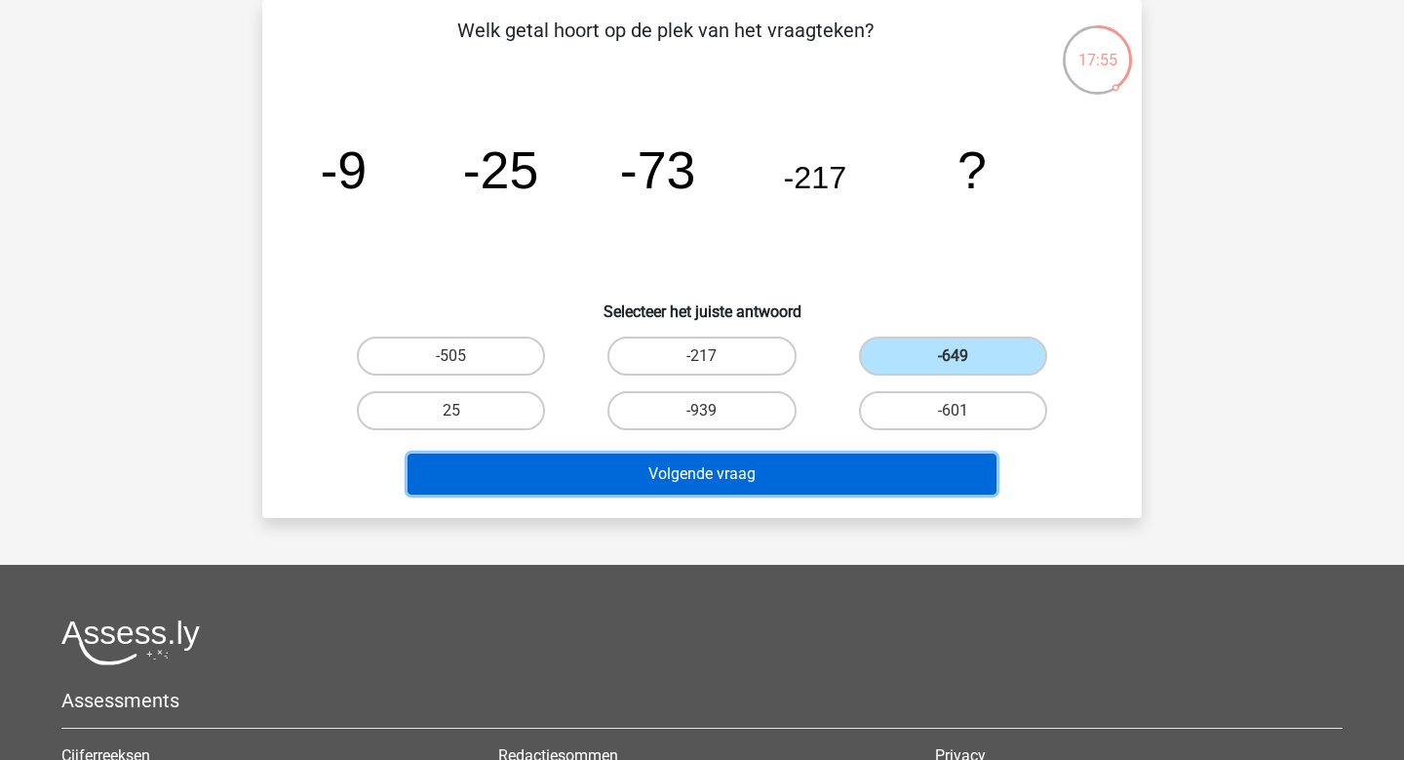
click at [872, 486] on button "Volgende vraag" at bounding box center [703, 473] width 590 height 41
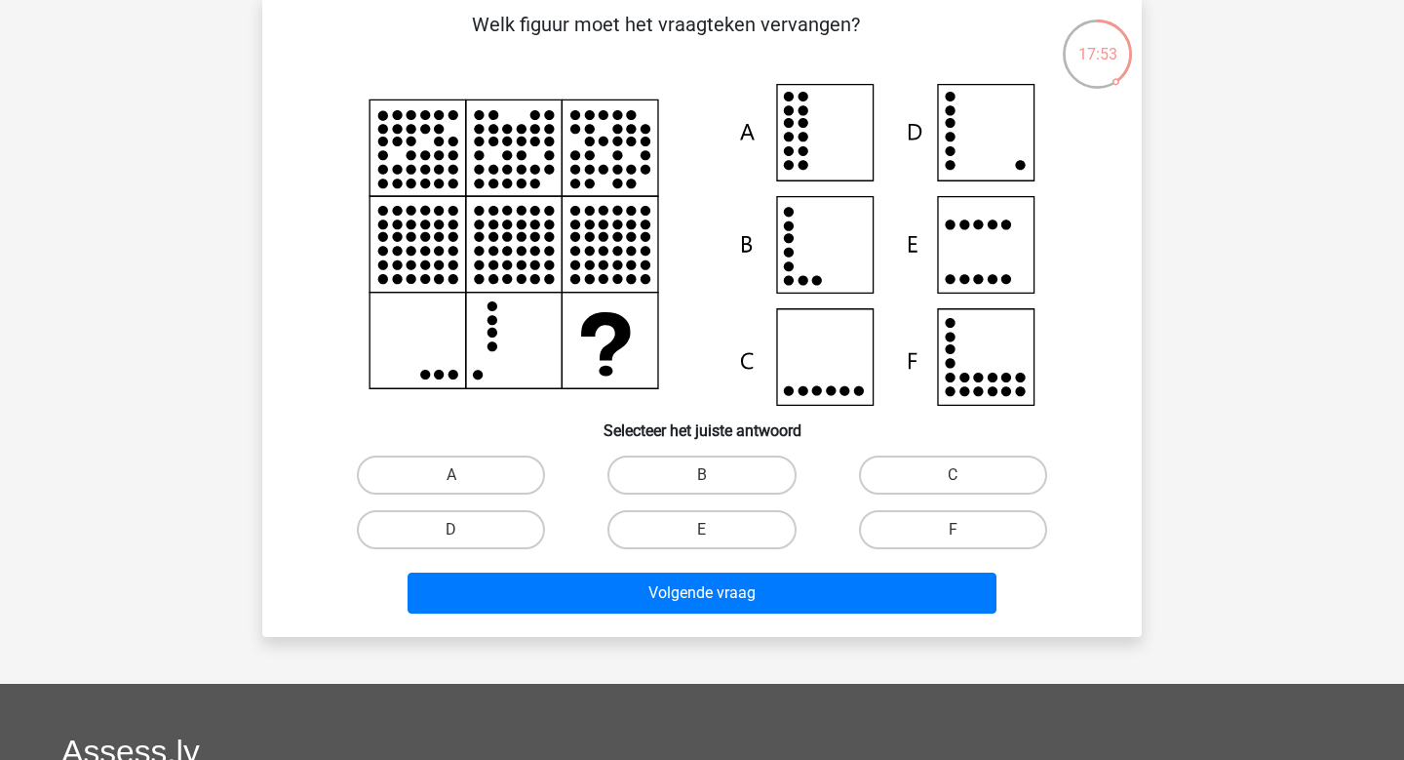
scroll to position [75, 0]
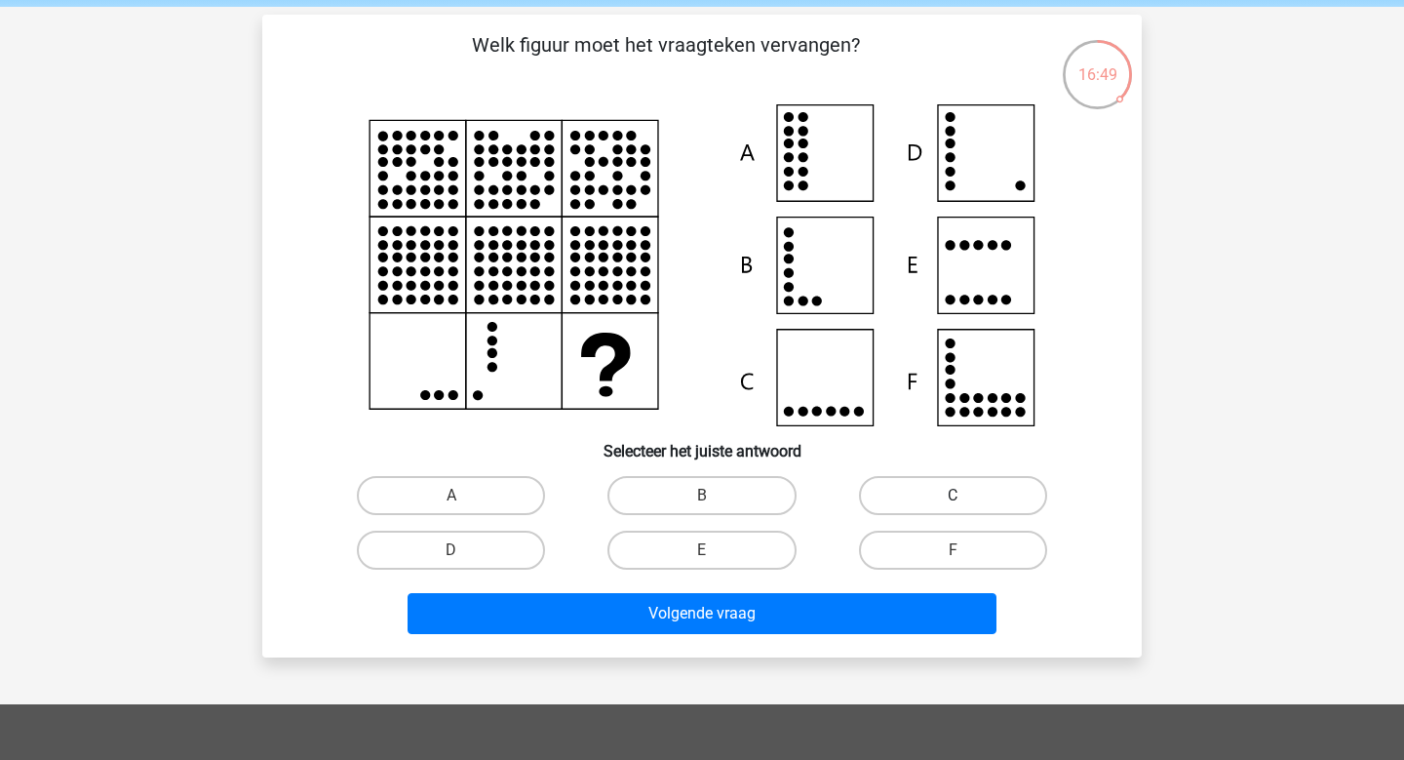
click at [1024, 508] on label "C" at bounding box center [953, 495] width 188 height 39
click at [965, 508] on input "C" at bounding box center [959, 501] width 13 height 13
radio input "true"
click at [829, 640] on div "Volgende vraag" at bounding box center [702, 617] width 753 height 49
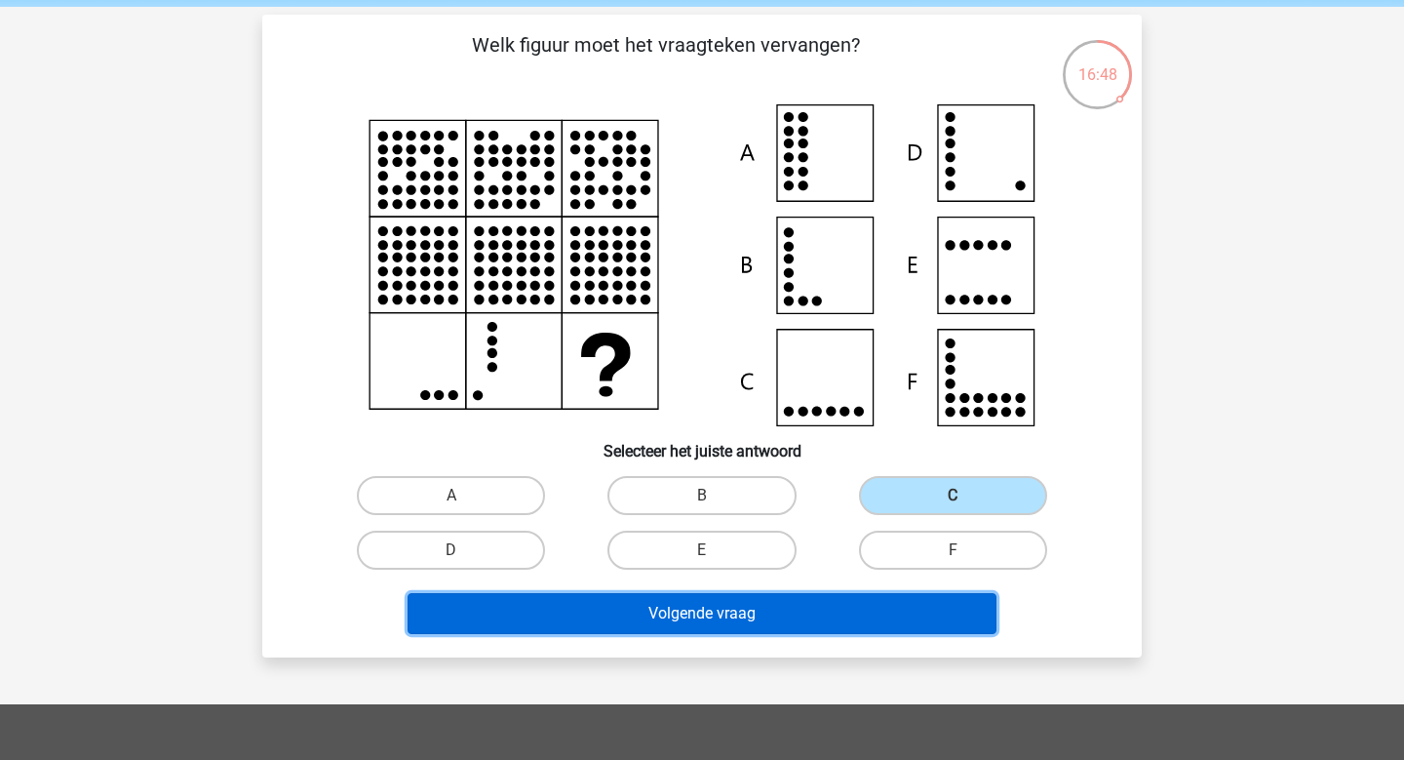
click at [814, 615] on button "Volgende vraag" at bounding box center [703, 613] width 590 height 41
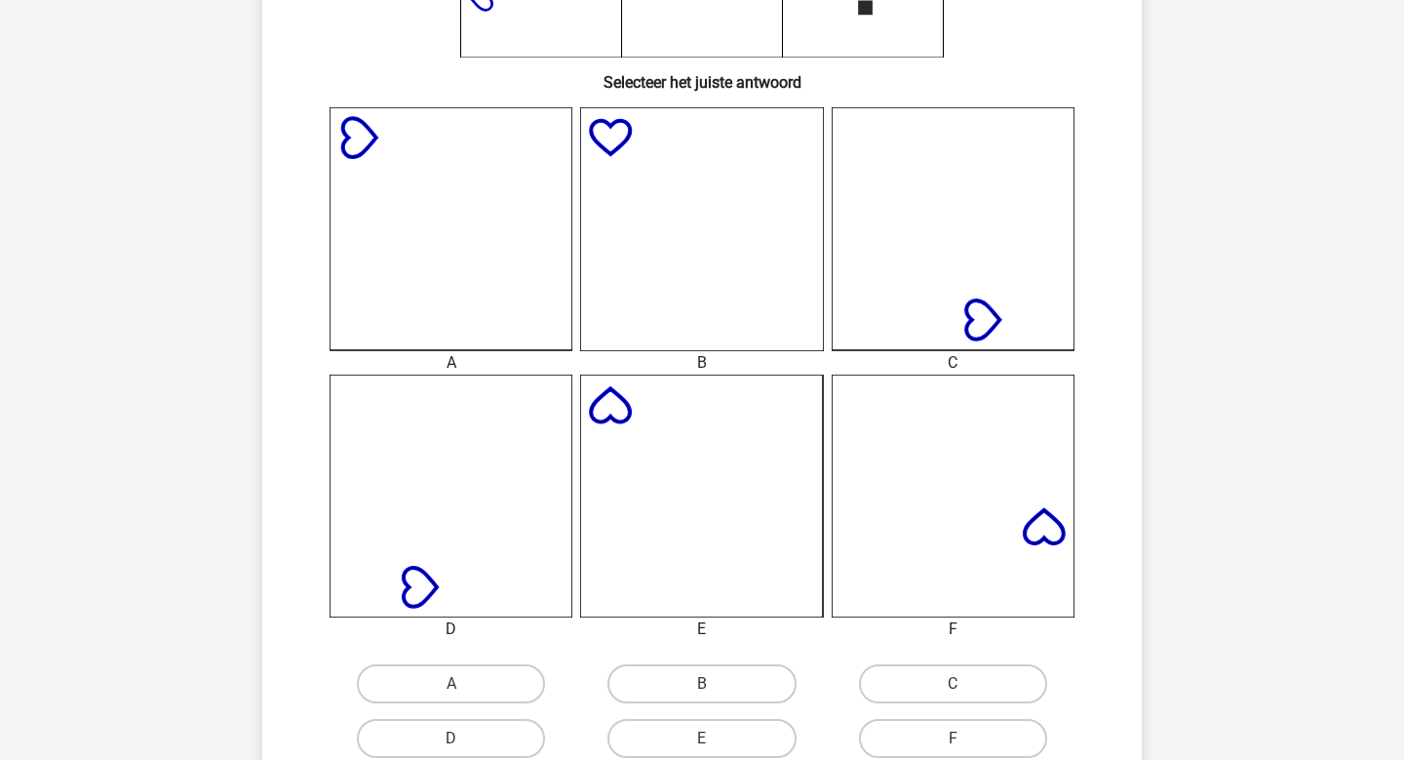
scroll to position [498, 0]
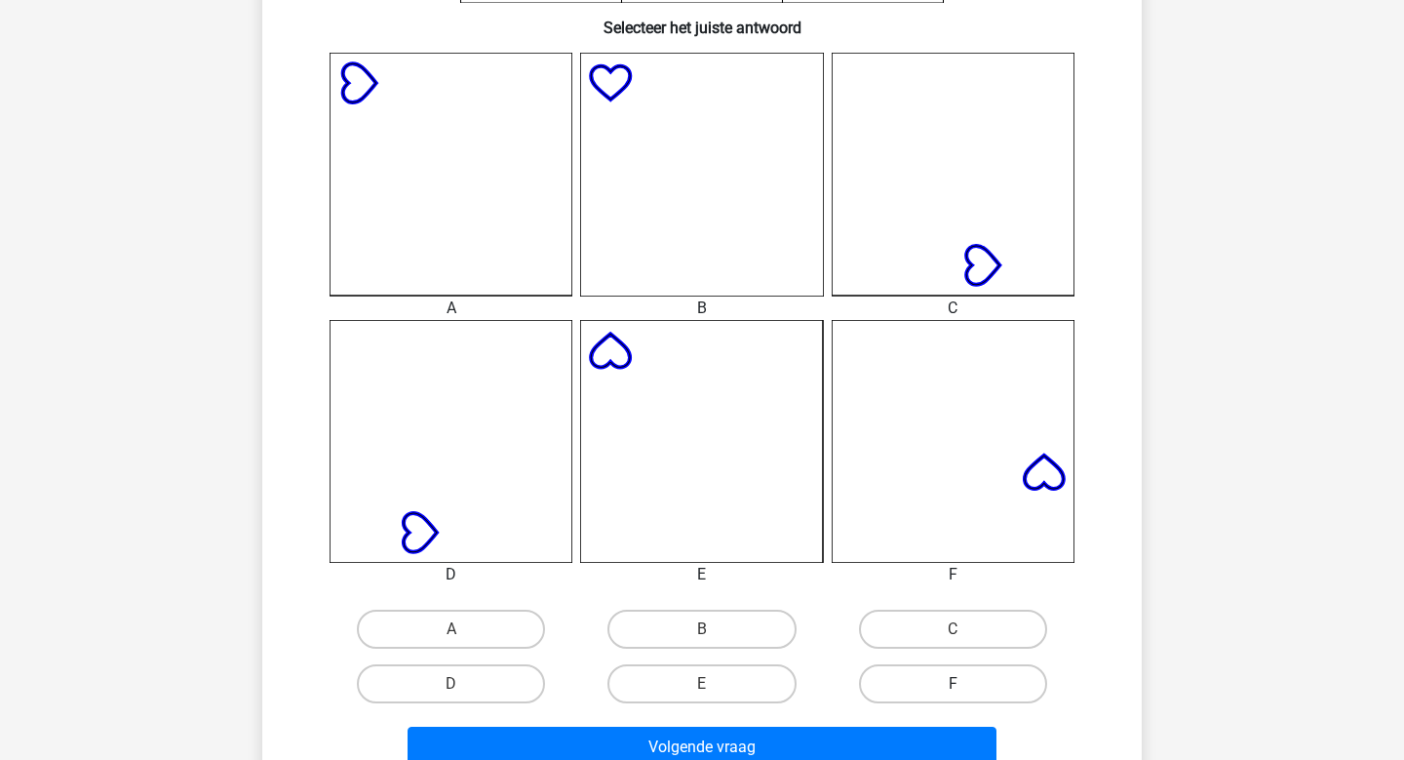
click at [946, 689] on label "F" at bounding box center [953, 683] width 188 height 39
click at [953, 689] on input "F" at bounding box center [959, 690] width 13 height 13
radio input "true"
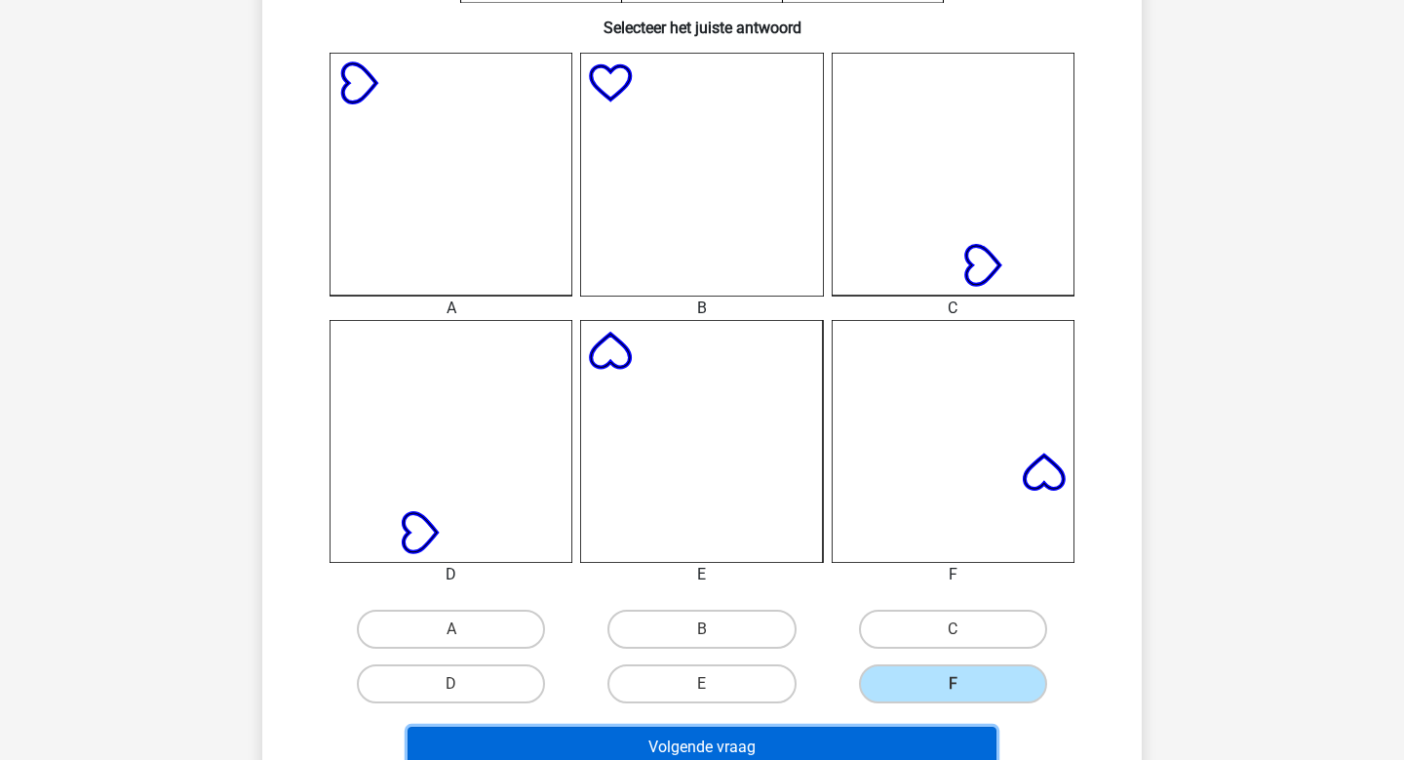
click at [874, 729] on button "Volgende vraag" at bounding box center [703, 746] width 590 height 41
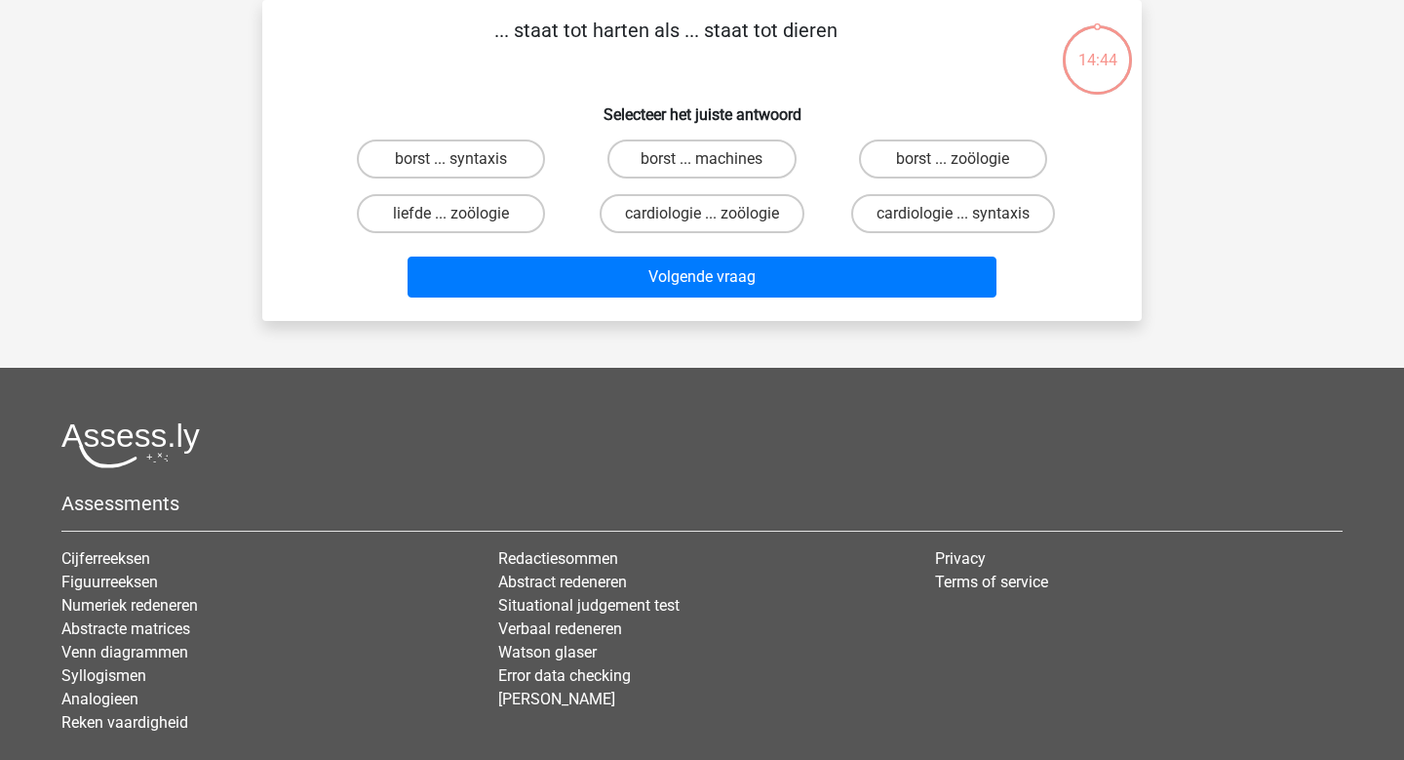
scroll to position [0, 0]
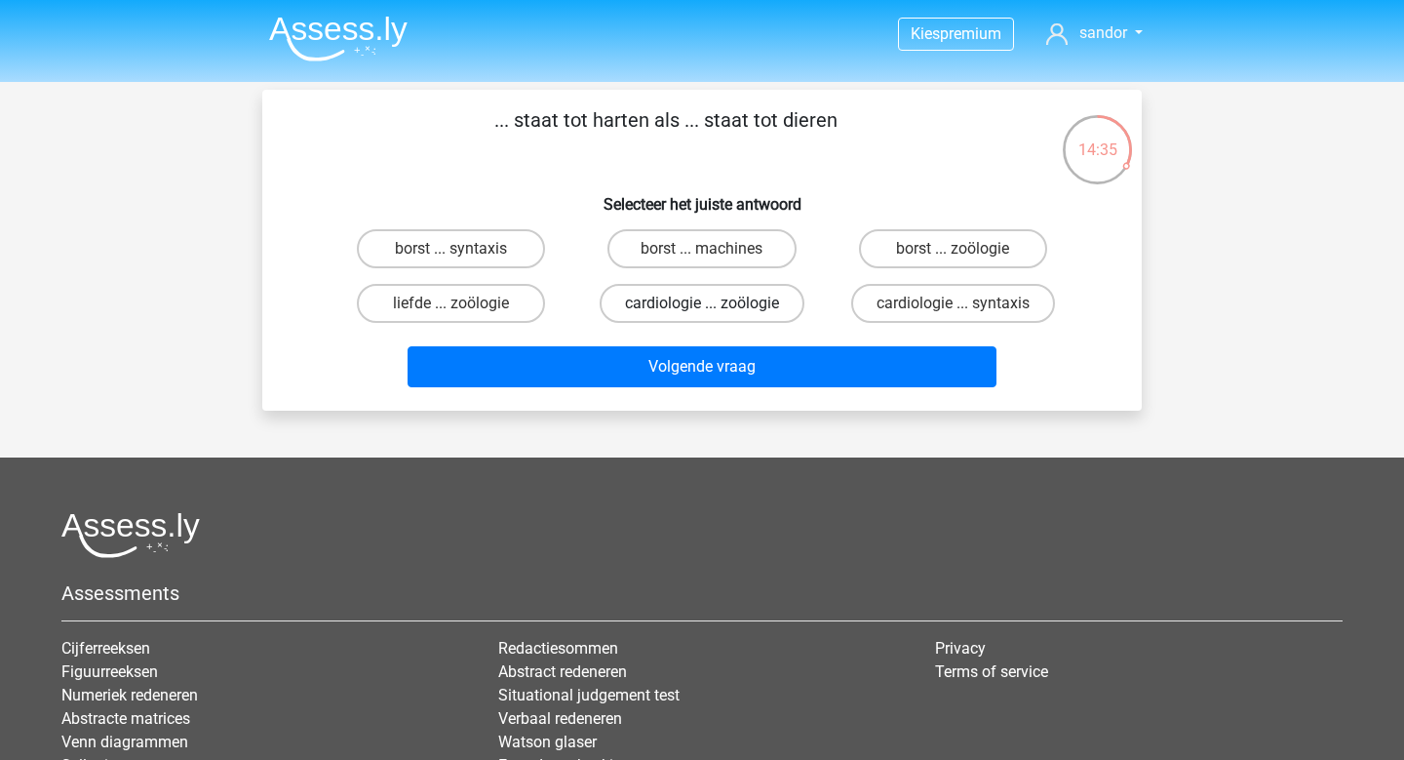
click at [690, 309] on label "cardiologie ... zoölogie" at bounding box center [702, 303] width 205 height 39
click at [702, 309] on input "cardiologie ... zoölogie" at bounding box center [708, 309] width 13 height 13
radio input "true"
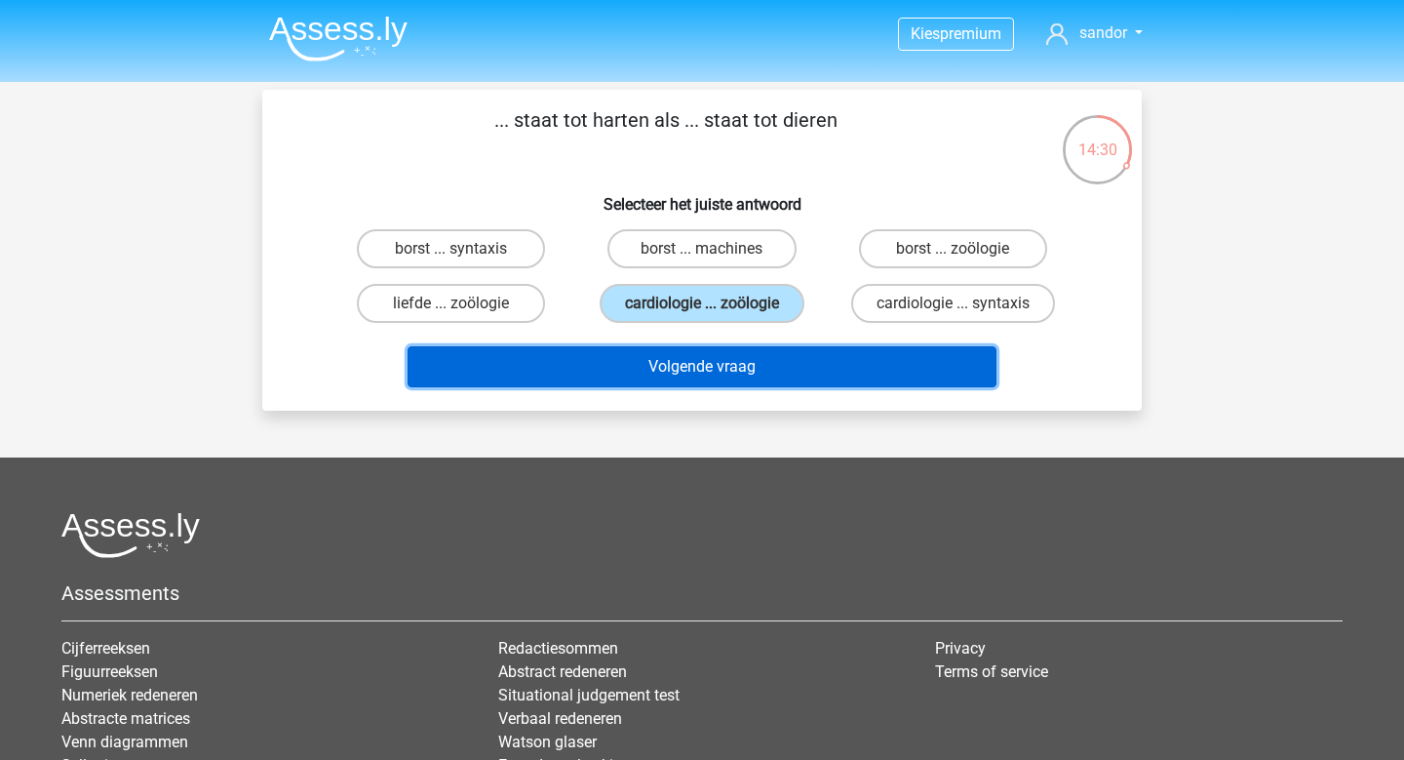
click at [673, 366] on button "Volgende vraag" at bounding box center [703, 366] width 590 height 41
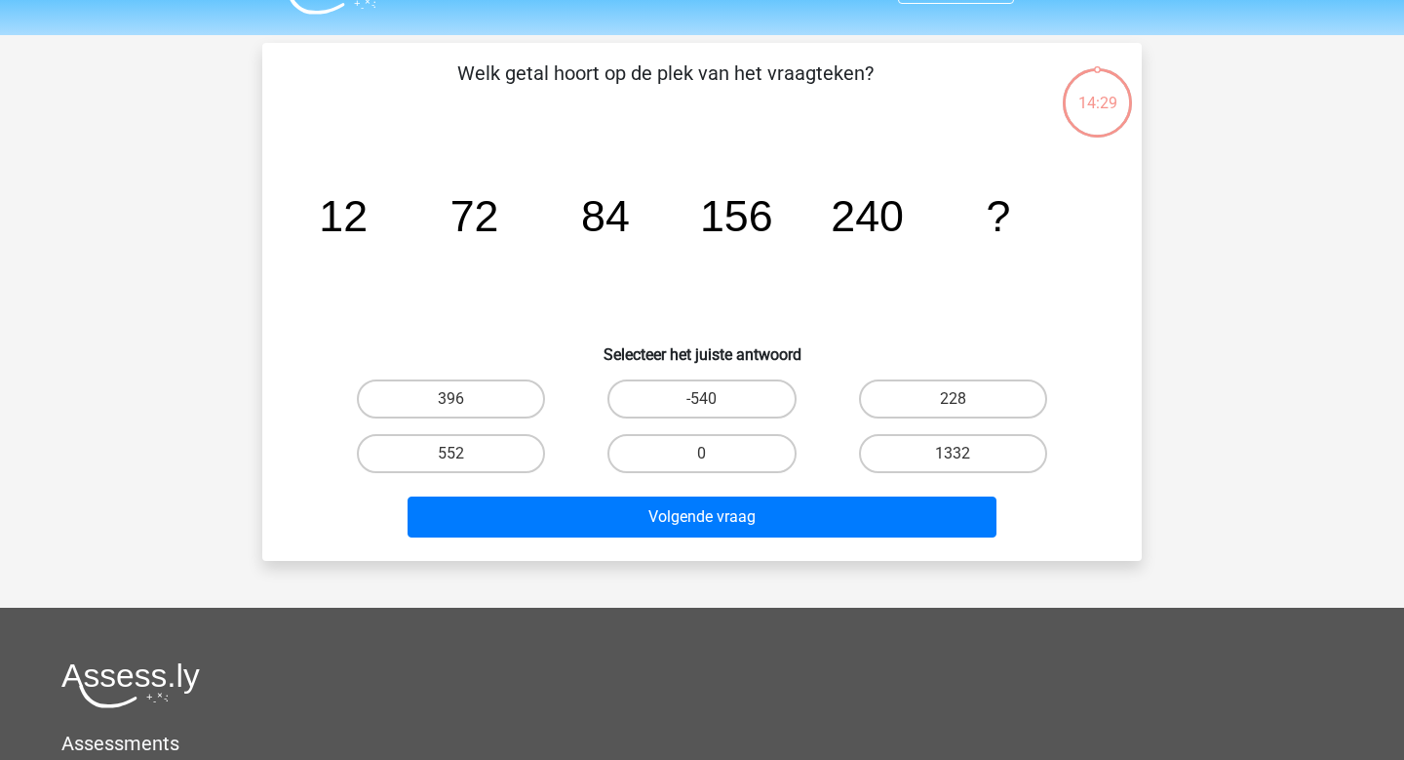
scroll to position [90, 0]
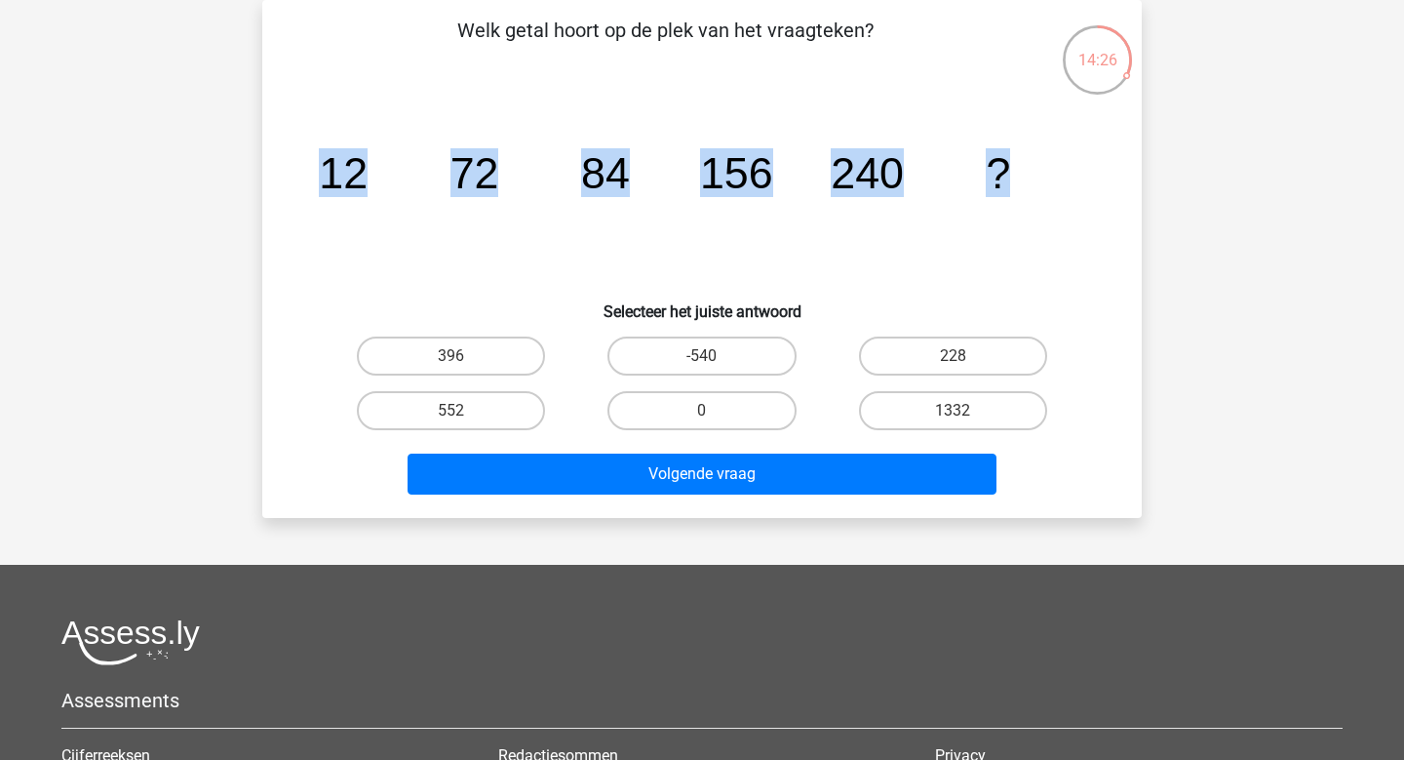
drag, startPoint x: 1029, startPoint y: 166, endPoint x: 315, endPoint y: 207, distance: 714.9
click at [315, 207] on icon "image/svg+xml 12 72 84 156 240 ?" at bounding box center [702, 188] width 786 height 197
copy g "12 72 84 156 240 ?"
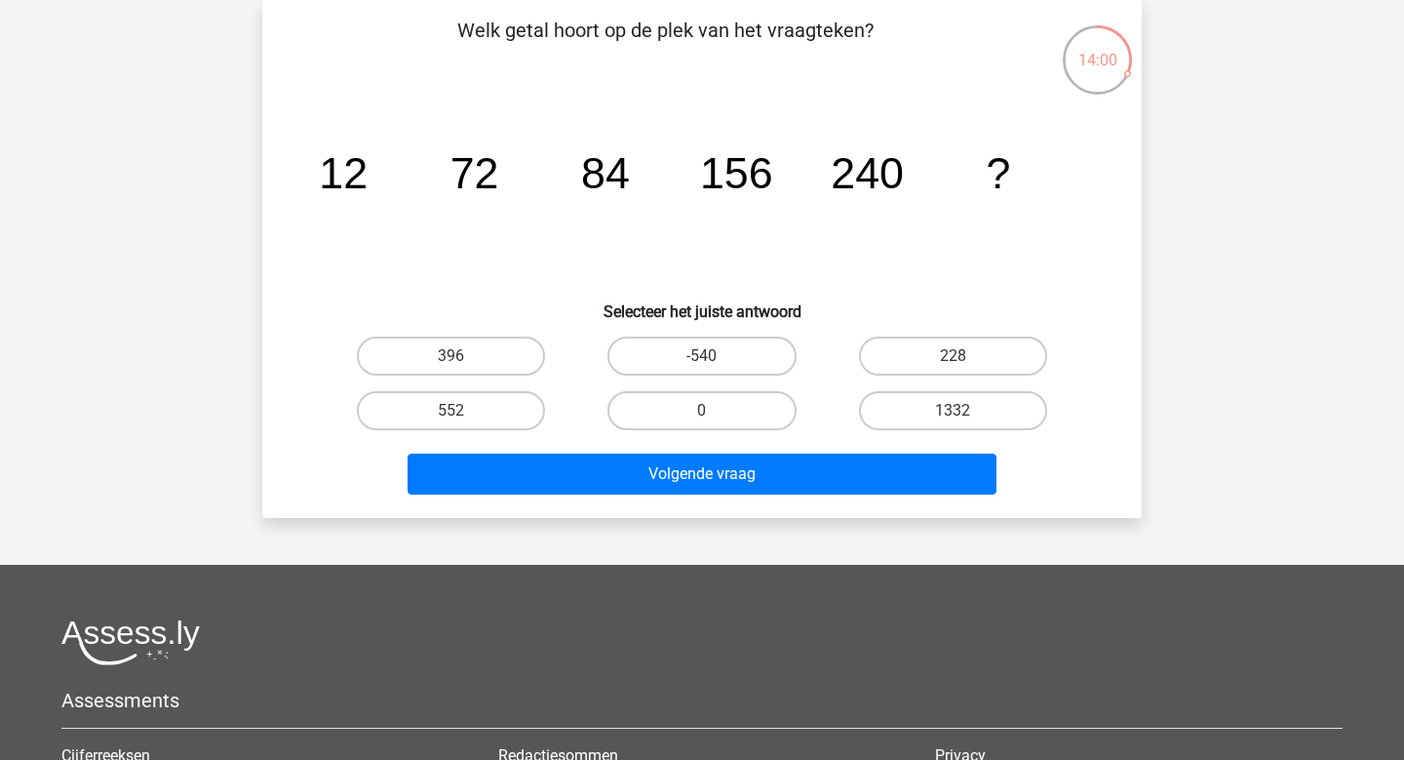
click at [1021, 287] on h6 "Selecteer het juiste antwoord" at bounding box center [702, 304] width 817 height 34
click at [509, 360] on label "396" at bounding box center [451, 355] width 188 height 39
click at [464, 360] on input "396" at bounding box center [457, 362] width 13 height 13
radio input "true"
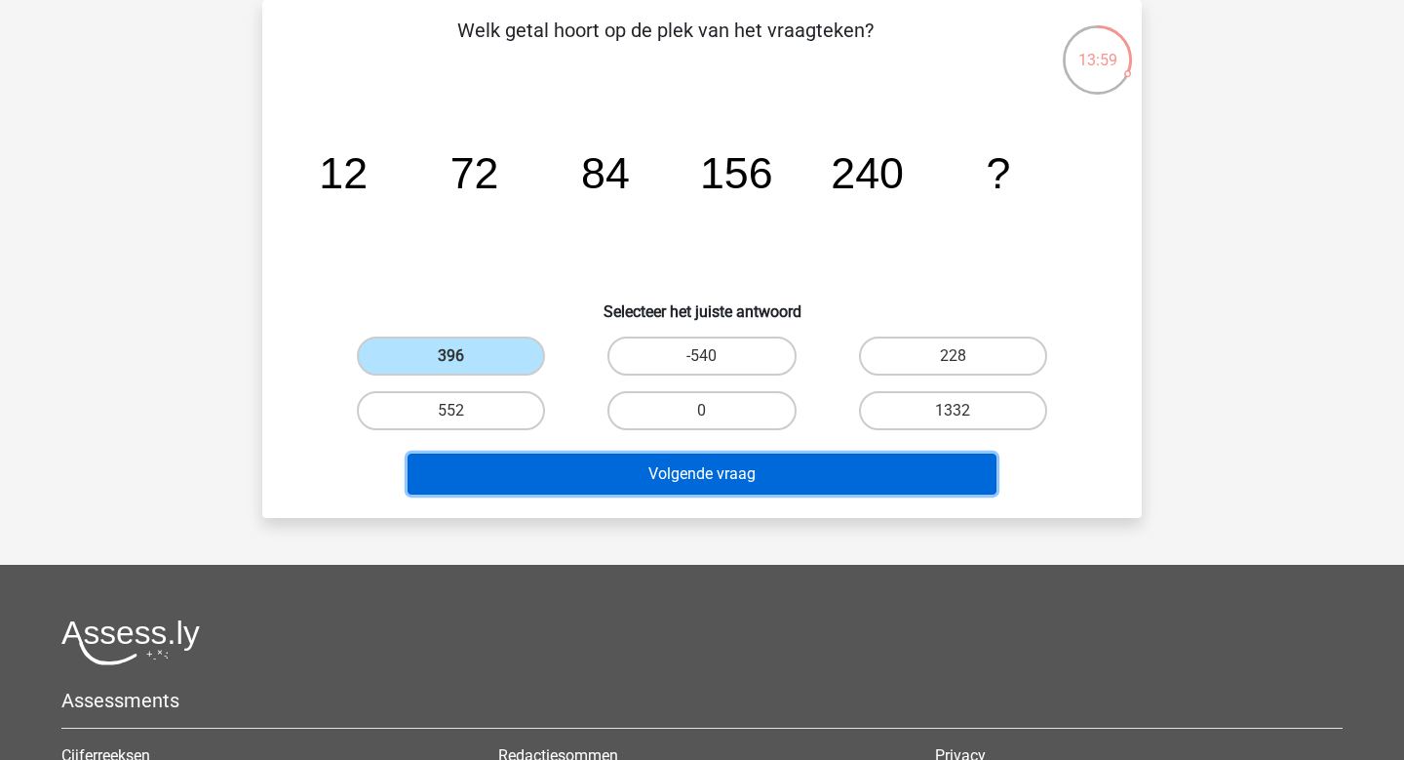
click at [643, 490] on button "Volgende vraag" at bounding box center [703, 473] width 590 height 41
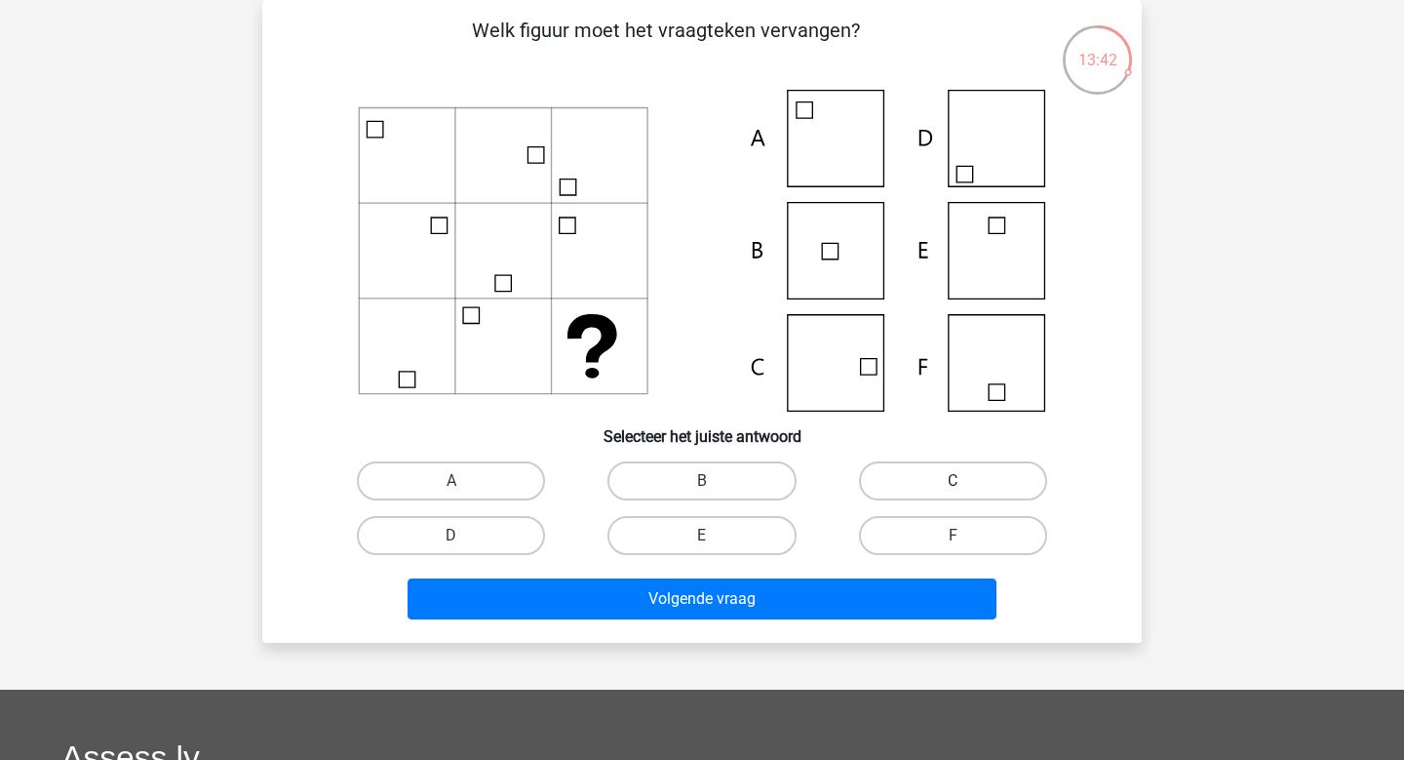
click at [992, 483] on label "C" at bounding box center [953, 480] width 188 height 39
click at [965, 483] on input "C" at bounding box center [959, 487] width 13 height 13
radio input "true"
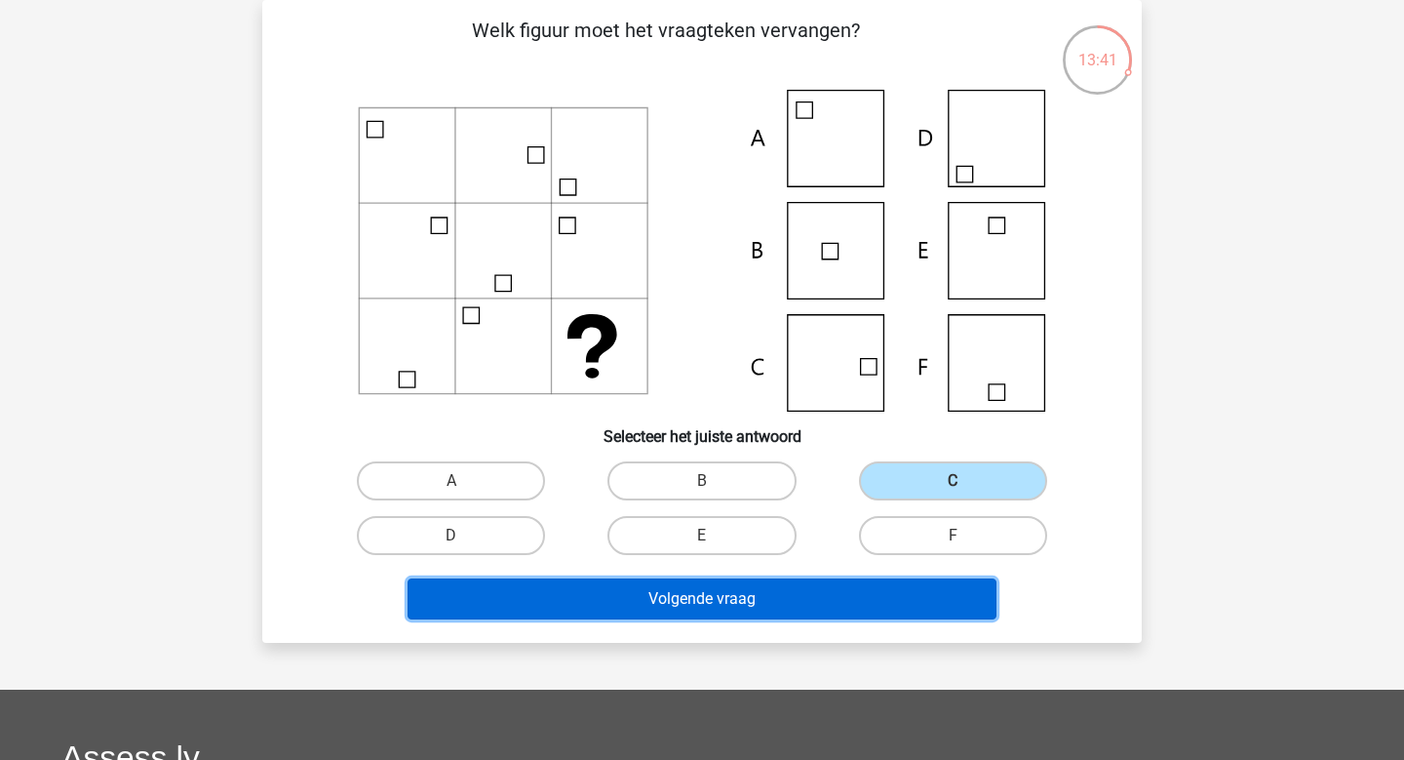
click at [882, 595] on button "Volgende vraag" at bounding box center [703, 598] width 590 height 41
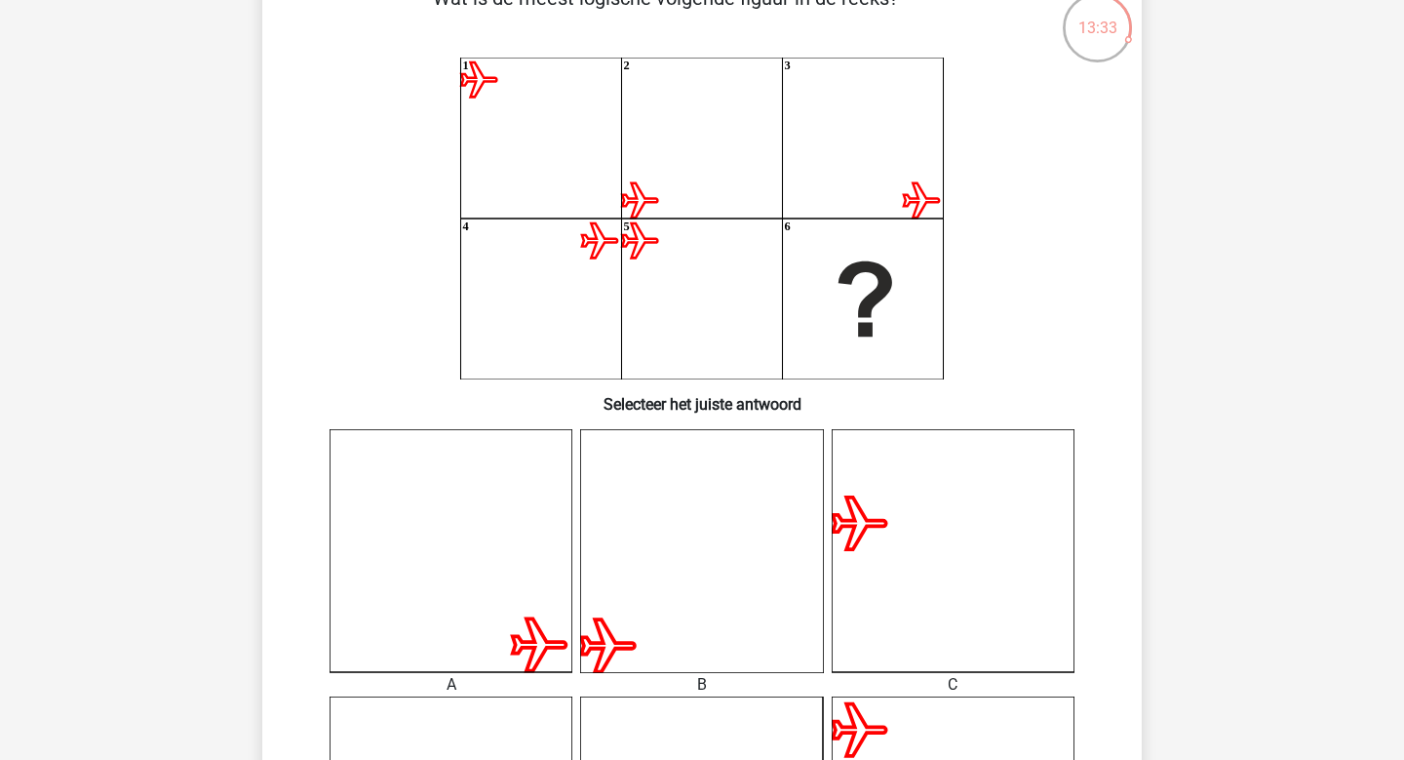
scroll to position [461, 0]
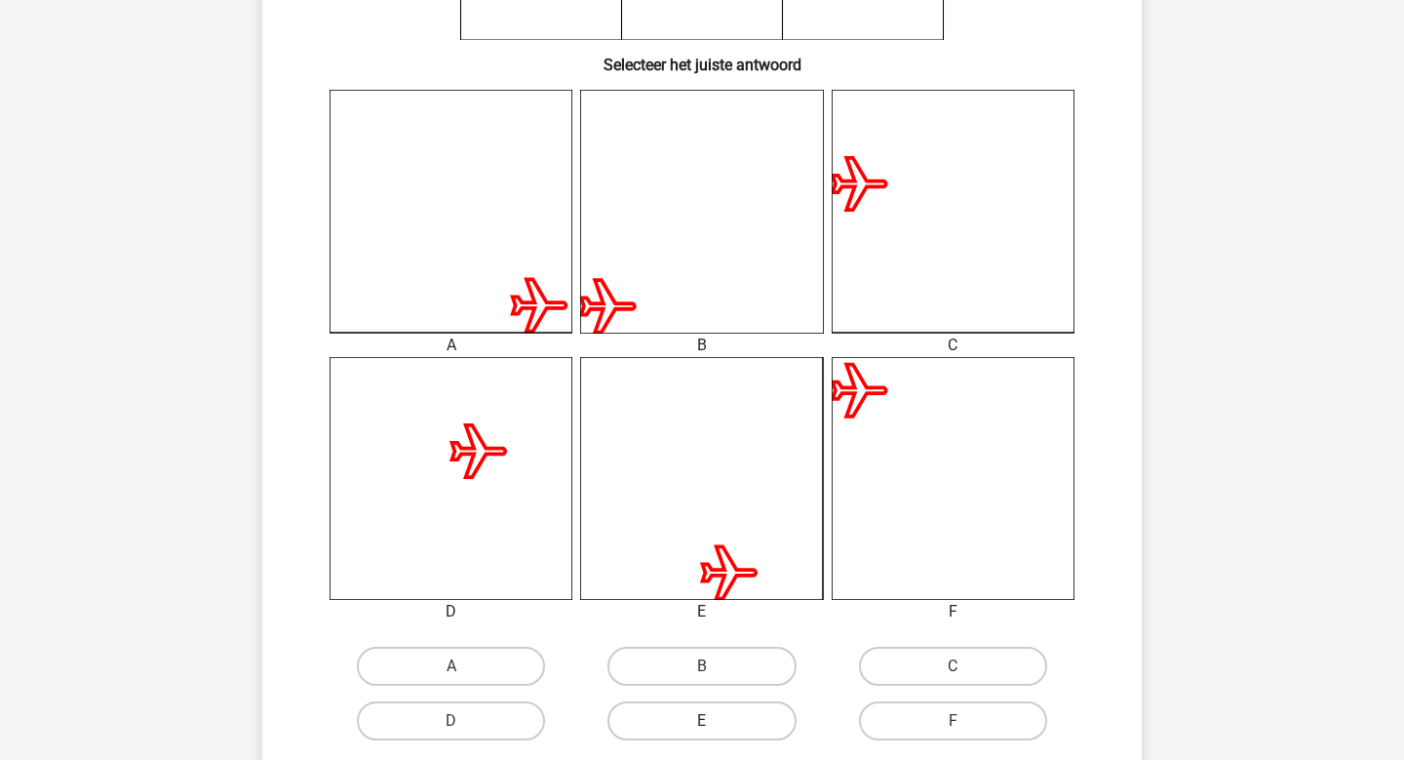
click at [748, 701] on label "E" at bounding box center [701, 720] width 188 height 39
click at [715, 721] on input "E" at bounding box center [708, 727] width 13 height 13
radio input "true"
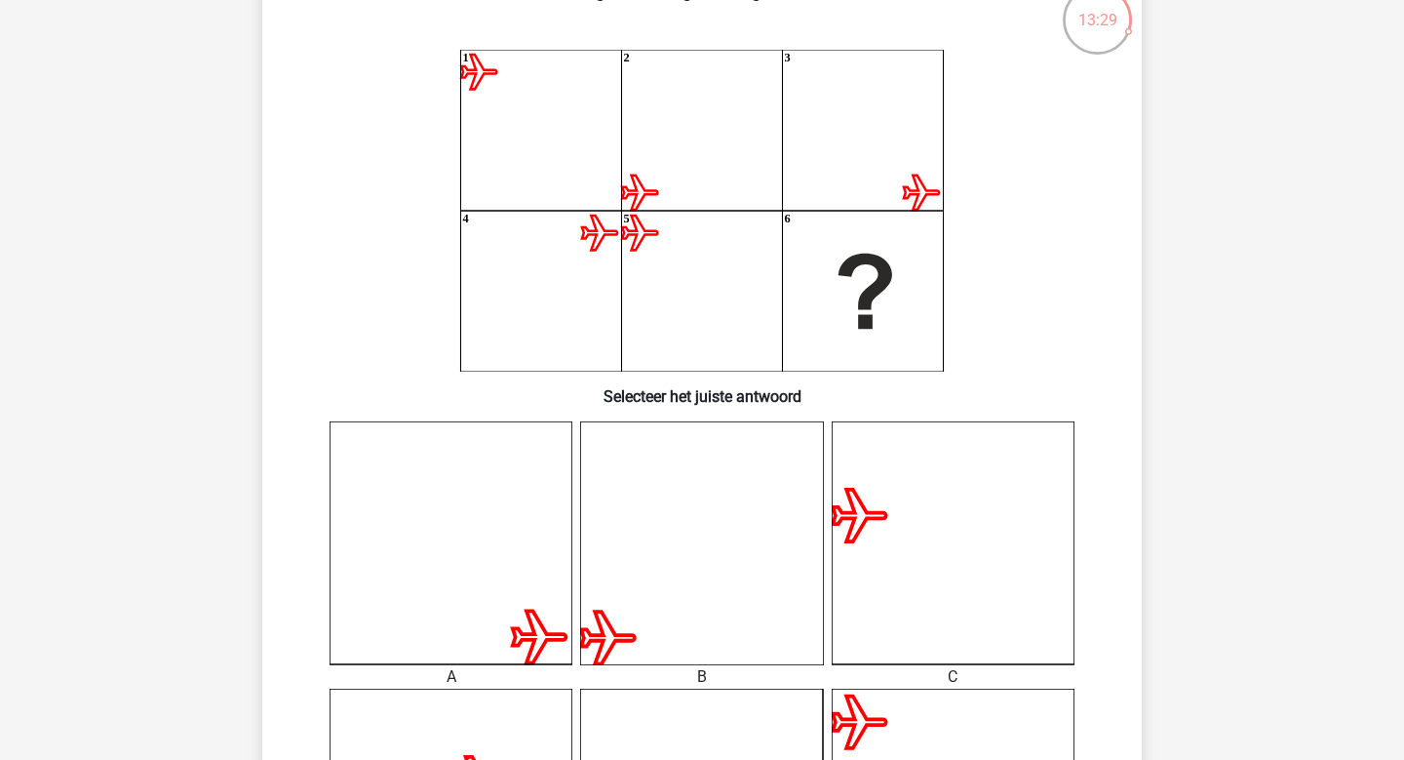
scroll to position [103, 0]
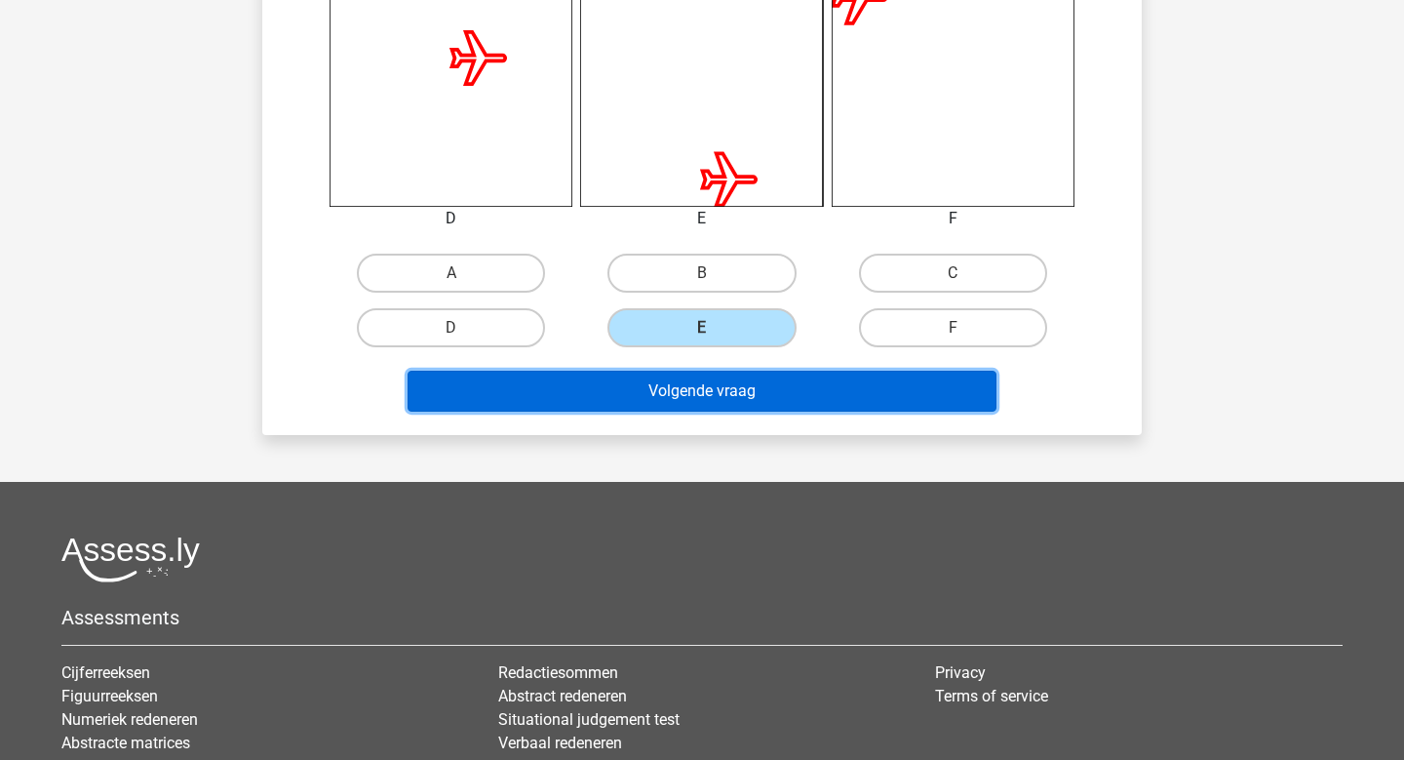
click at [903, 406] on button "Volgende vraag" at bounding box center [703, 391] width 590 height 41
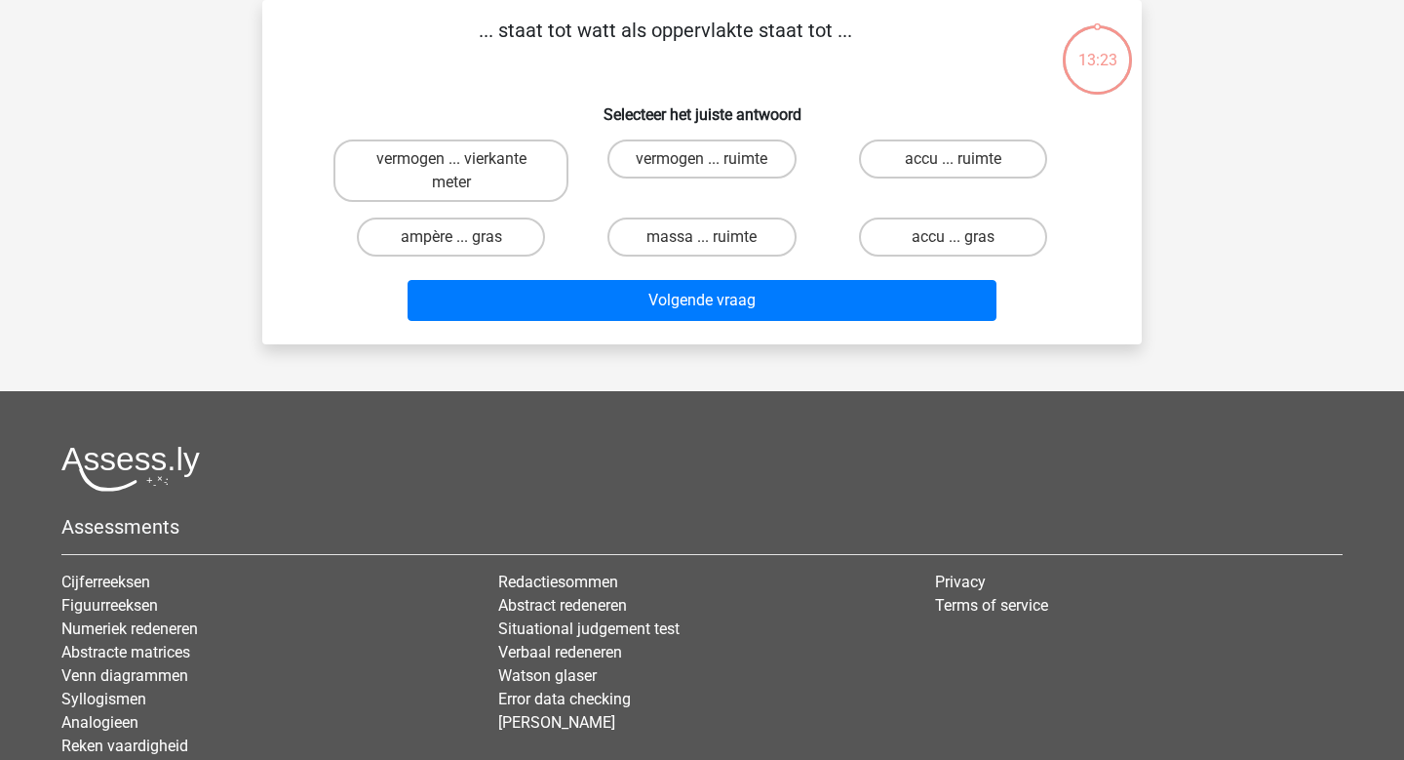
scroll to position [0, 0]
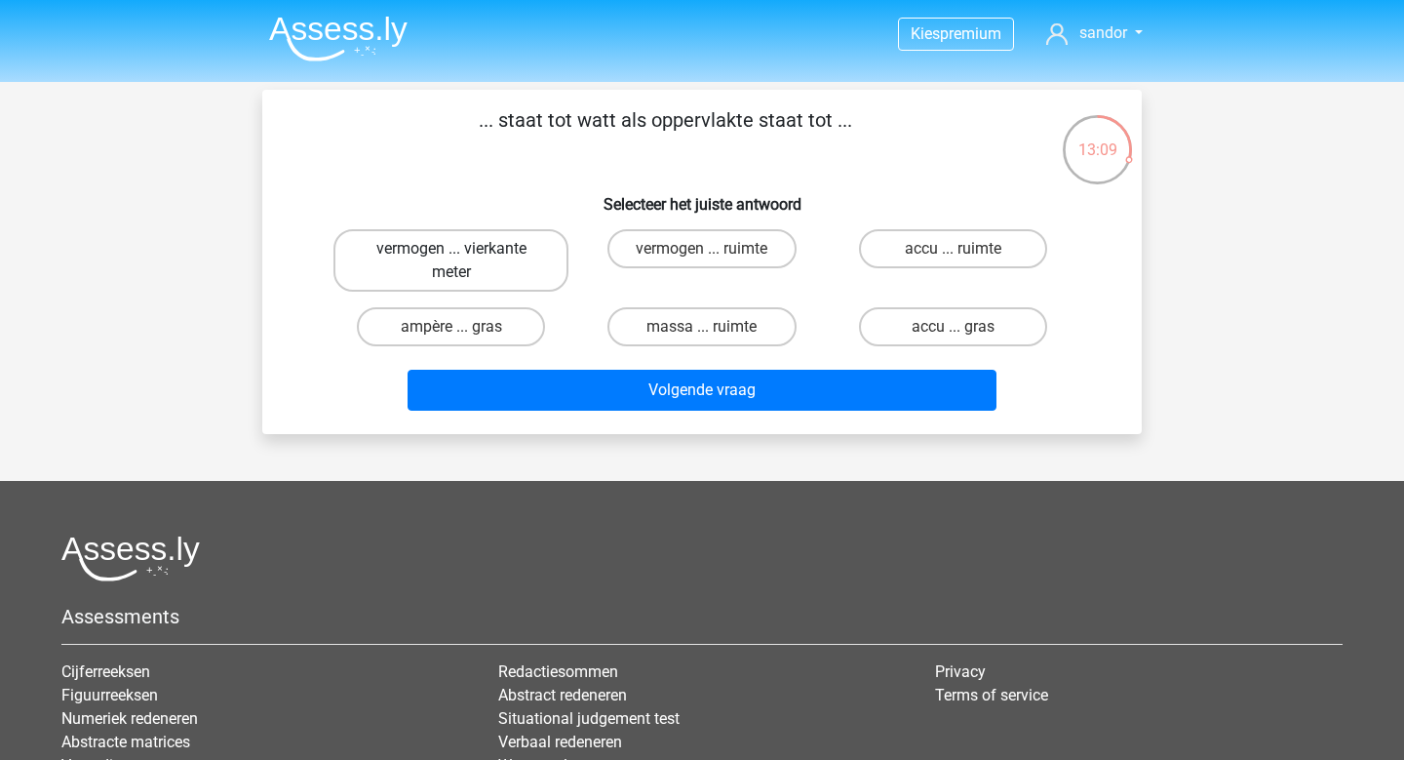
click at [528, 249] on label "vermogen ... vierkante meter" at bounding box center [450, 260] width 235 height 62
click at [464, 249] on input "vermogen ... vierkante meter" at bounding box center [457, 255] width 13 height 13
radio input "true"
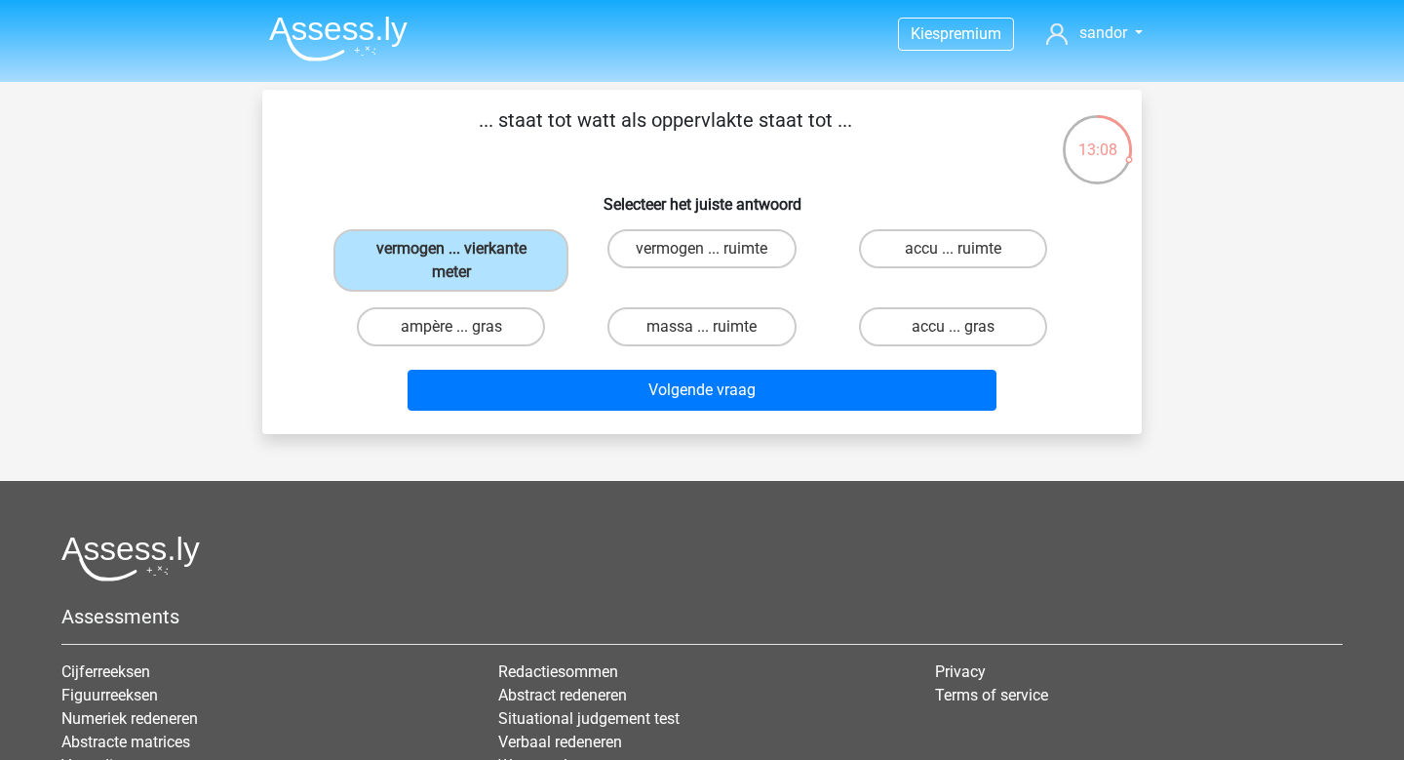
click at [795, 425] on div "... staat tot watt als oppervlakte staat tot ... Selecteer het juiste antwoord …" at bounding box center [702, 262] width 880 height 344
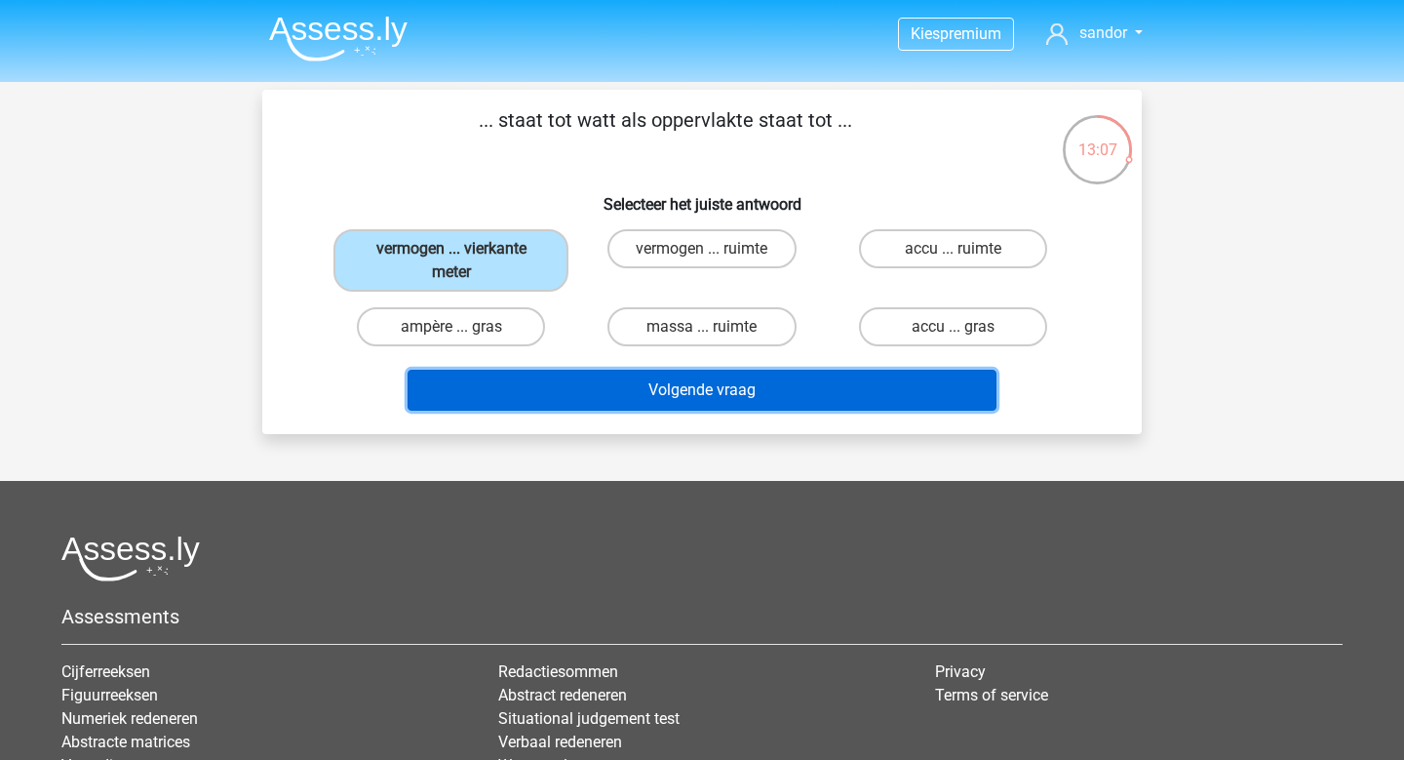
click at [782, 399] on button "Volgende vraag" at bounding box center [703, 390] width 590 height 41
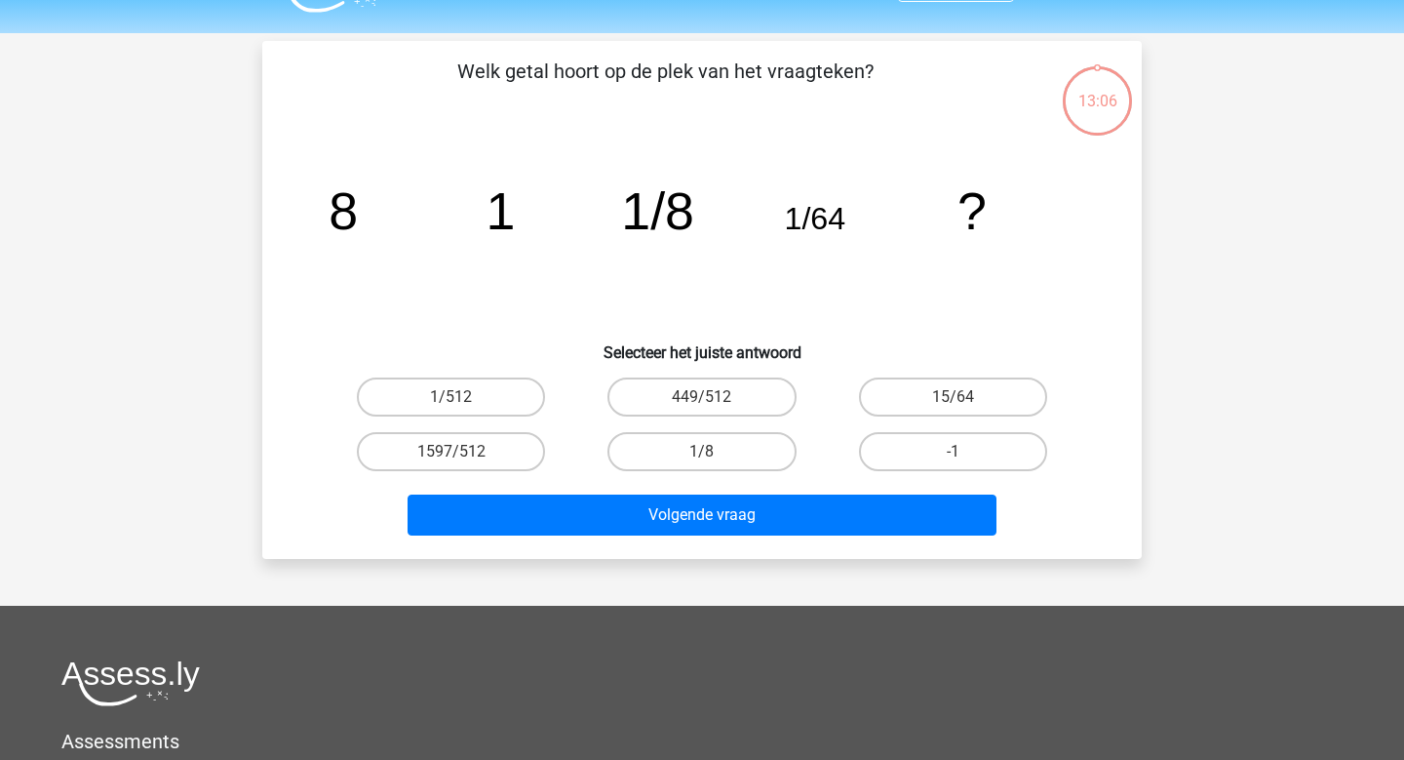
scroll to position [42, 0]
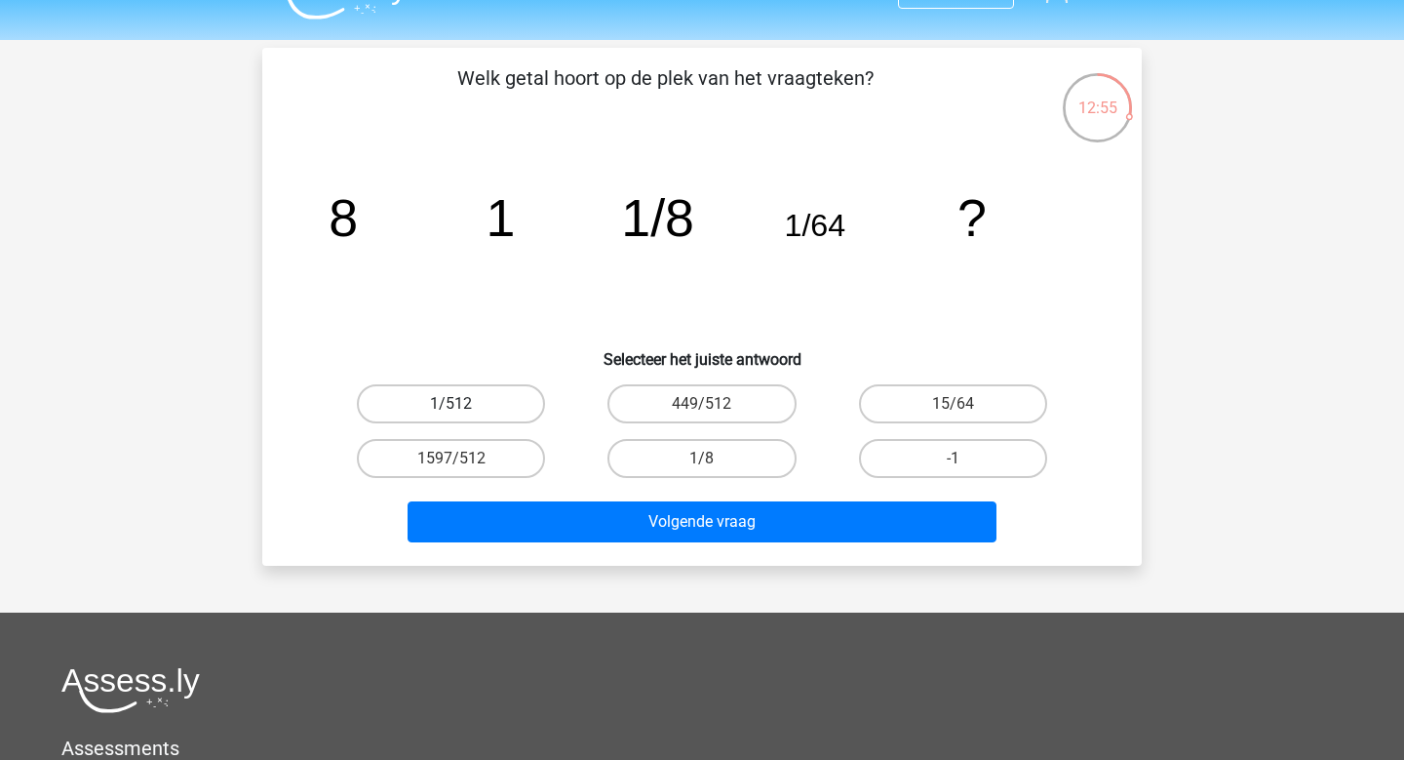
click at [499, 386] on label "1/512" at bounding box center [451, 403] width 188 height 39
click at [464, 404] on input "1/512" at bounding box center [457, 410] width 13 height 13
radio input "true"
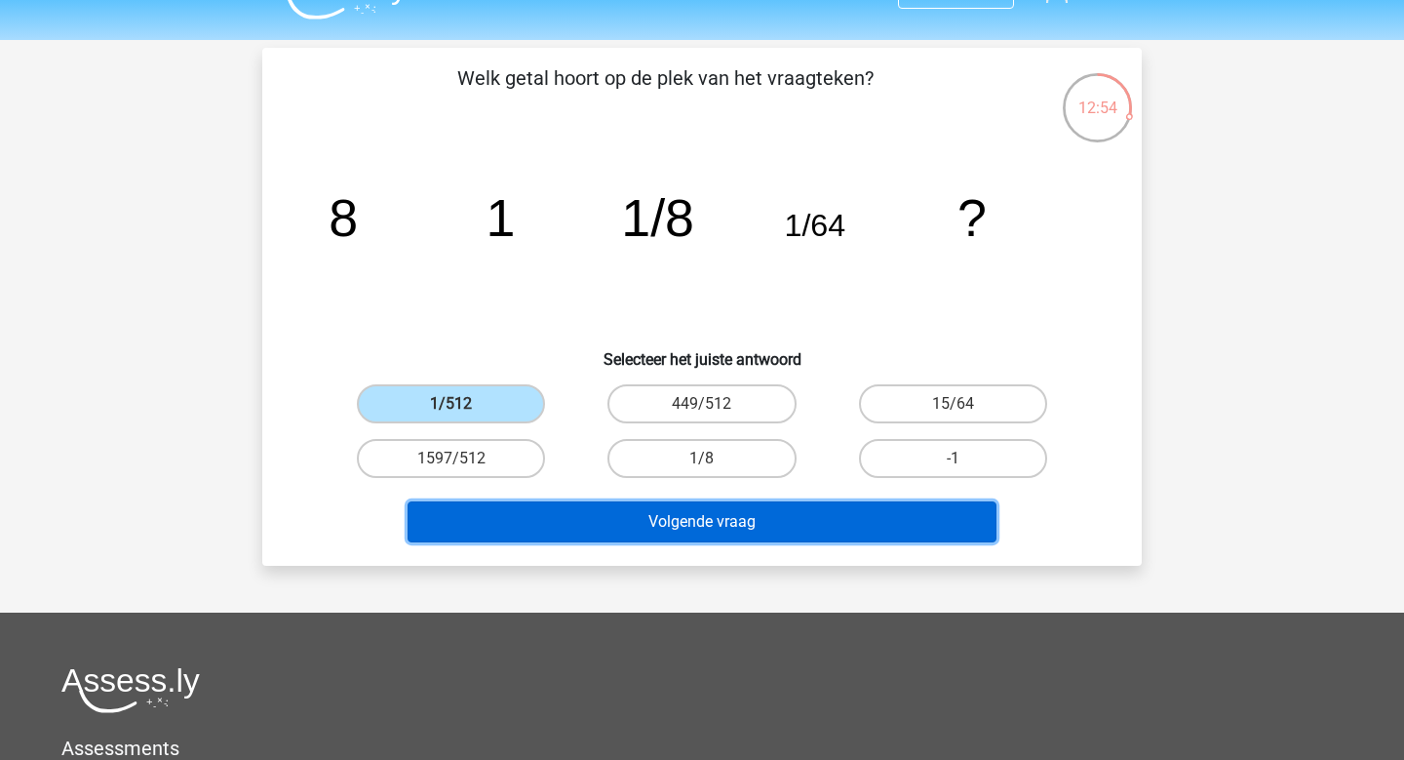
click at [654, 529] on button "Volgende vraag" at bounding box center [703, 521] width 590 height 41
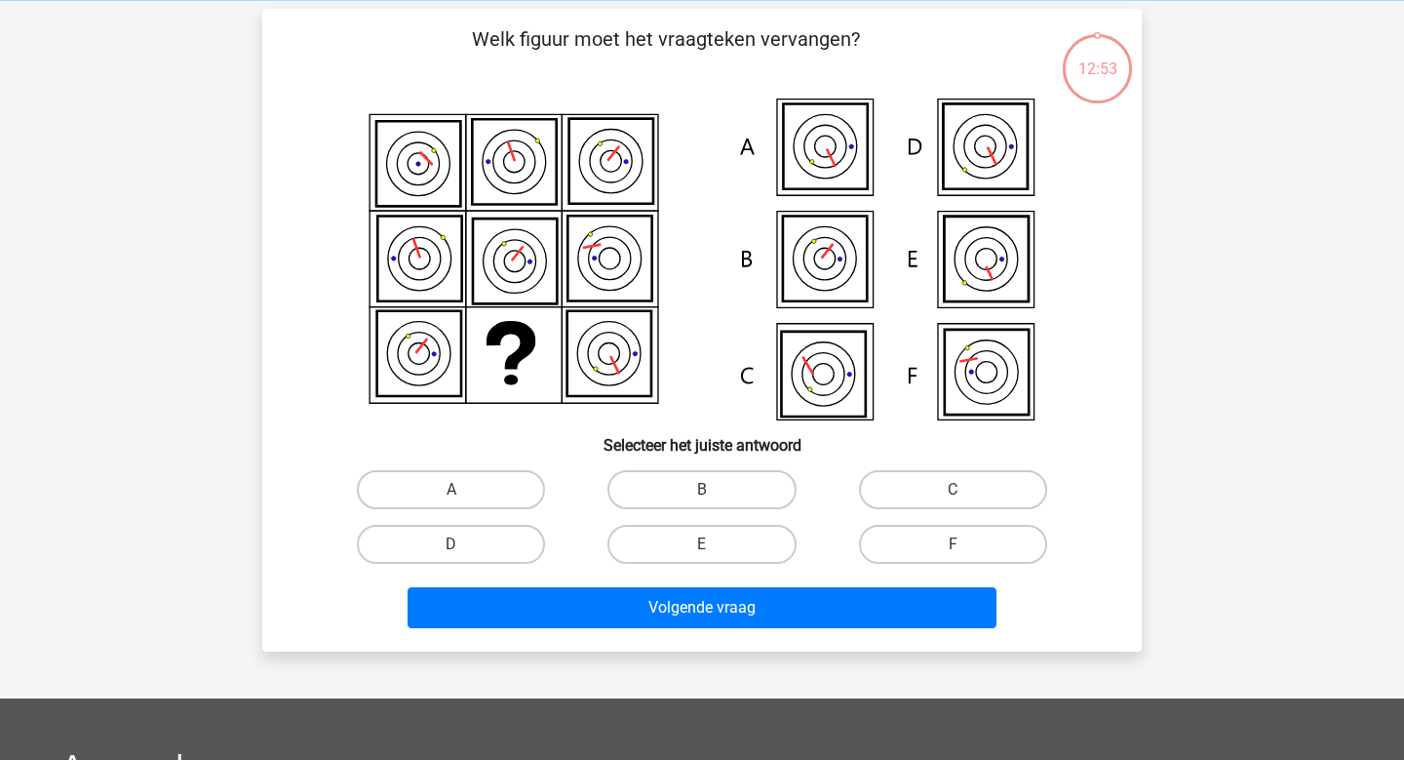
scroll to position [90, 0]
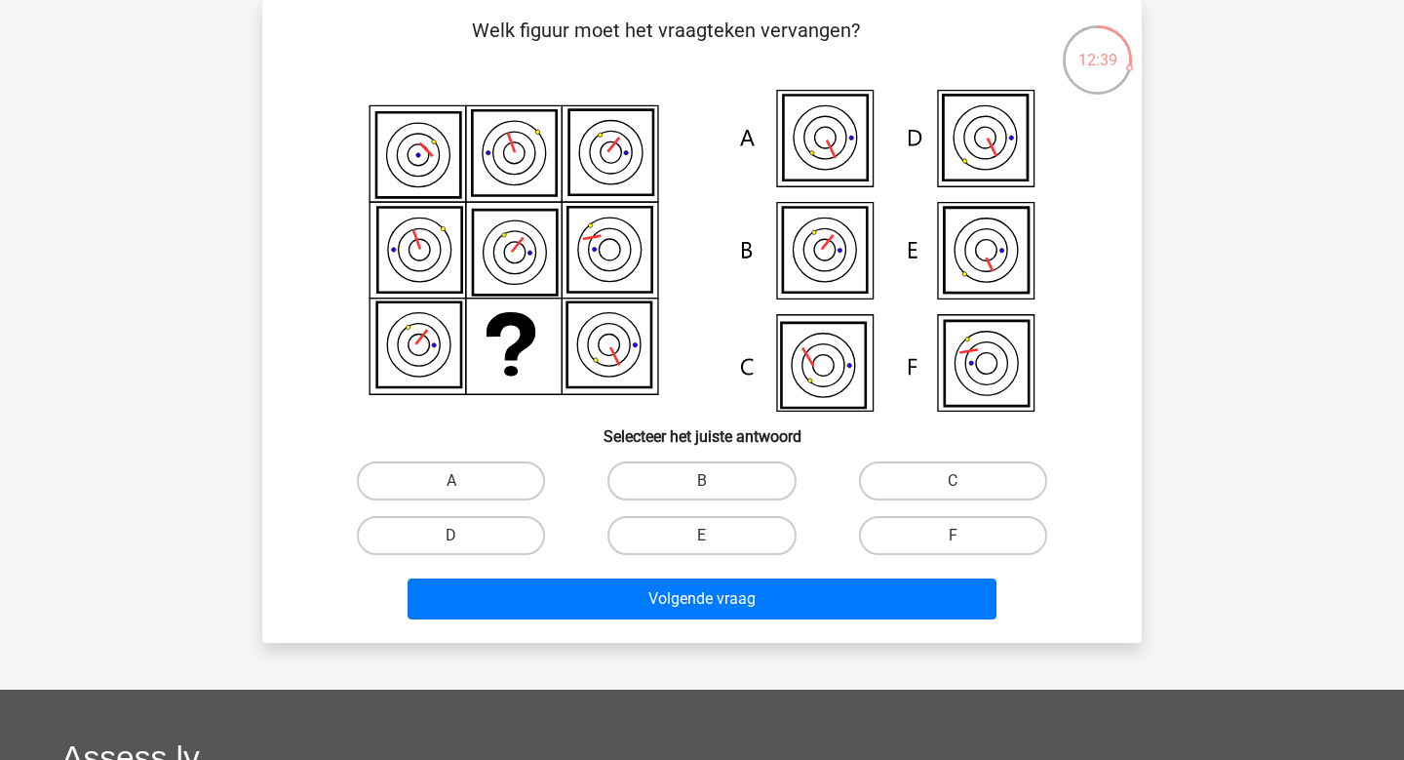
click at [483, 267] on icon at bounding box center [515, 252] width 84 height 85
click at [691, 483] on label "B" at bounding box center [701, 480] width 188 height 39
click at [702, 483] on input "B" at bounding box center [708, 487] width 13 height 13
radio input "true"
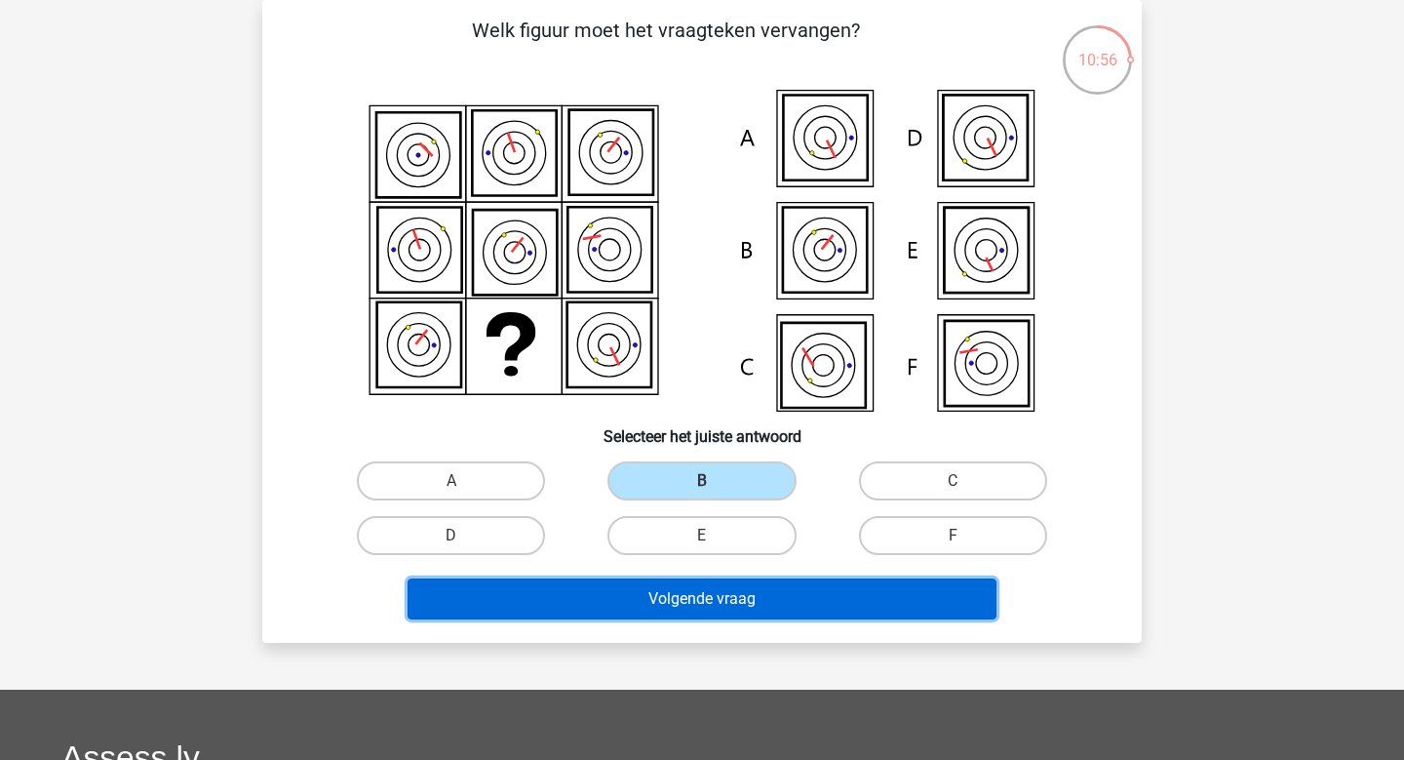
click at [641, 595] on button "Volgende vraag" at bounding box center [703, 598] width 590 height 41
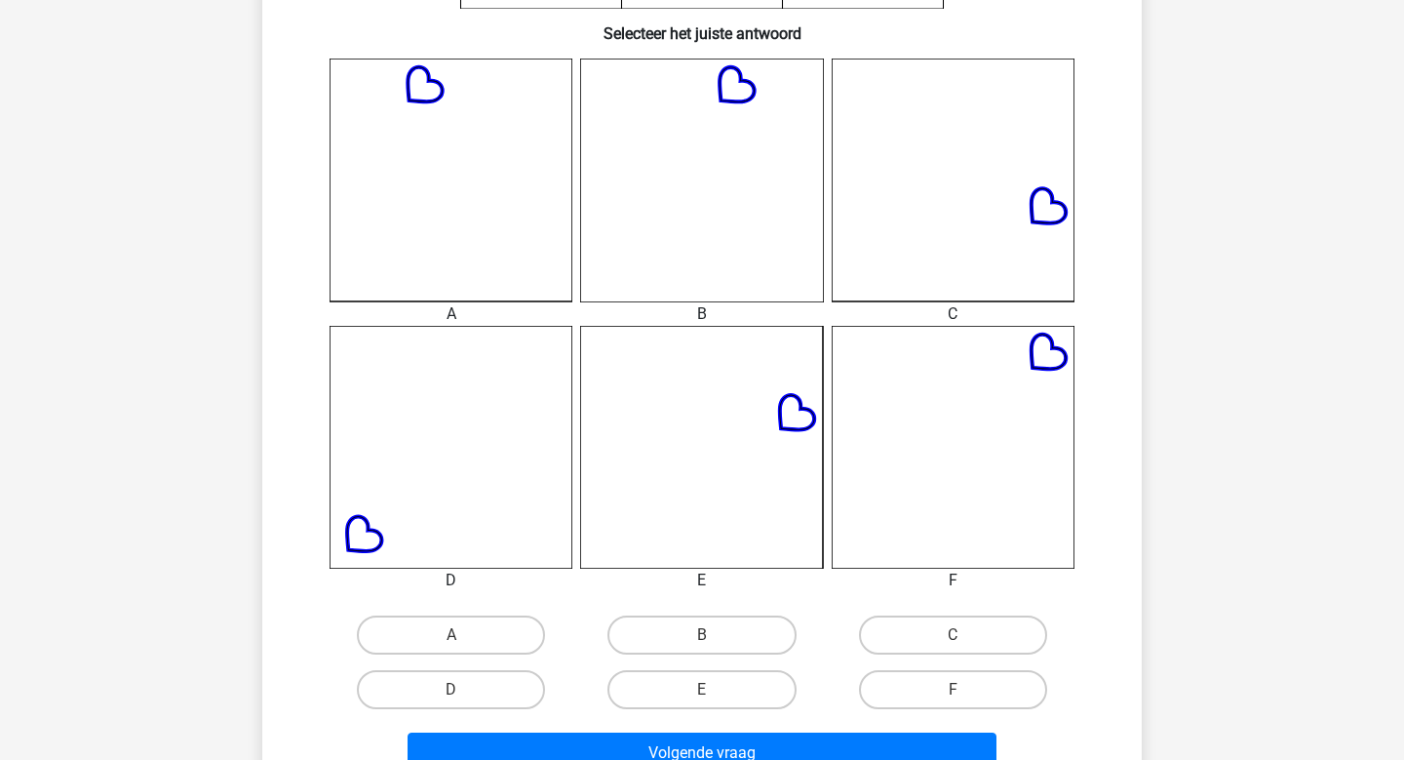
scroll to position [507, 0]
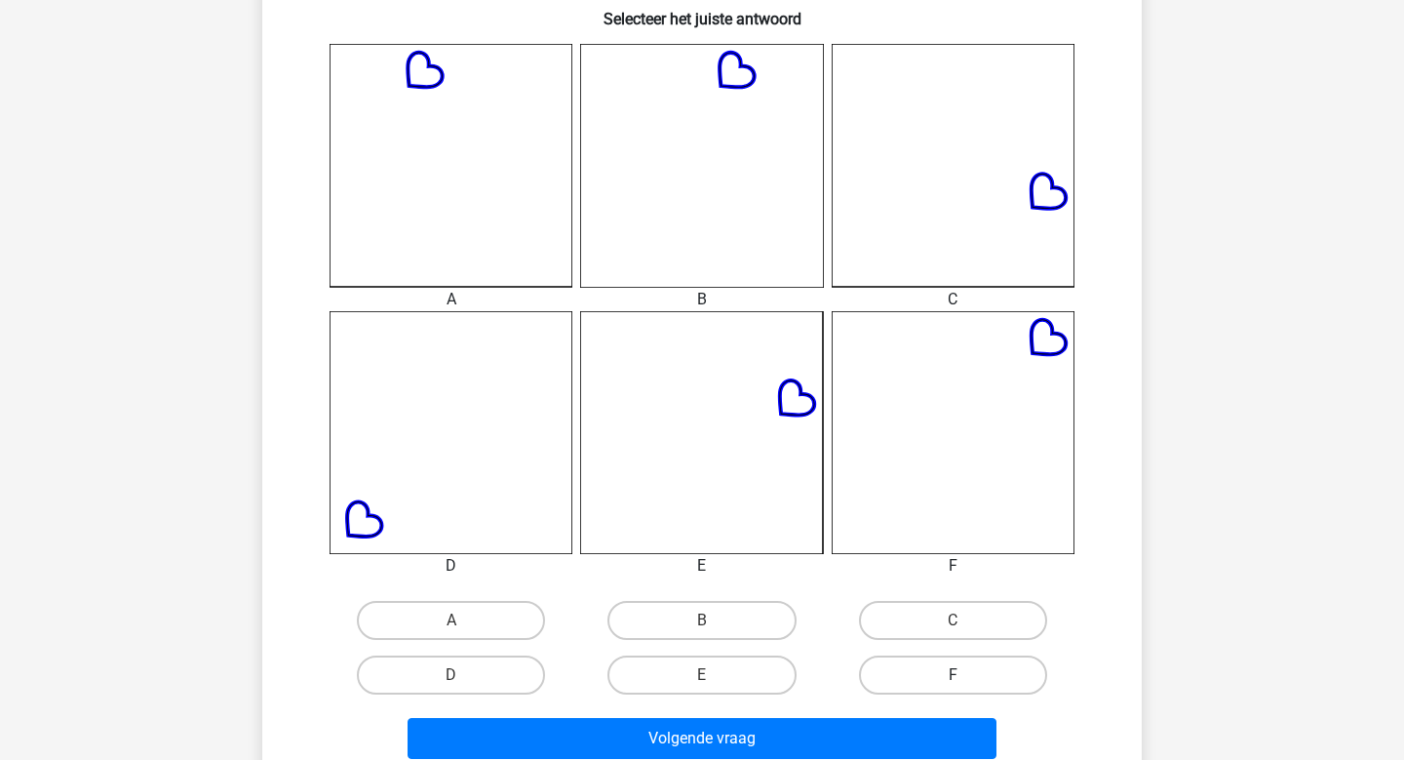
click at [922, 681] on label "F" at bounding box center [953, 674] width 188 height 39
click at [953, 681] on input "F" at bounding box center [959, 681] width 13 height 13
radio input "true"
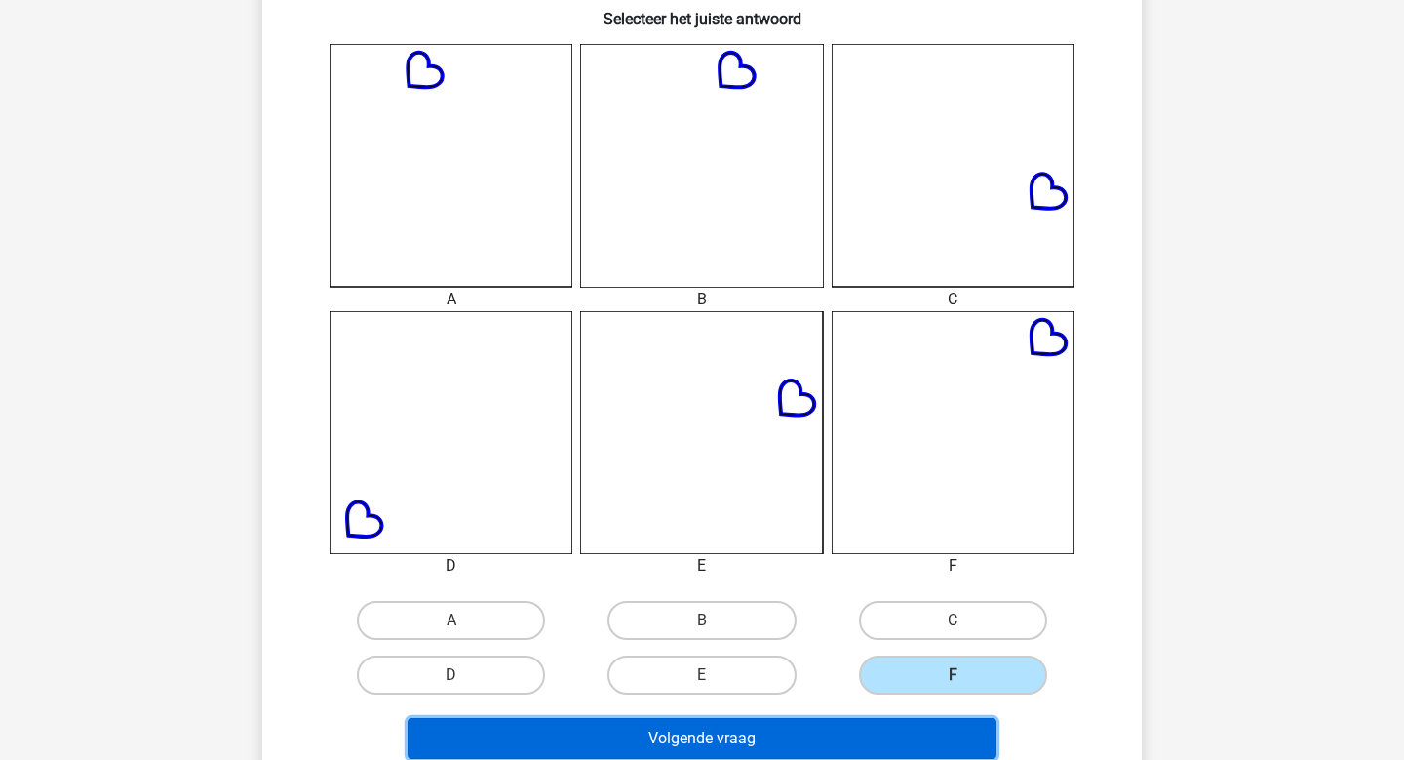
click at [898, 724] on button "Volgende vraag" at bounding box center [703, 738] width 590 height 41
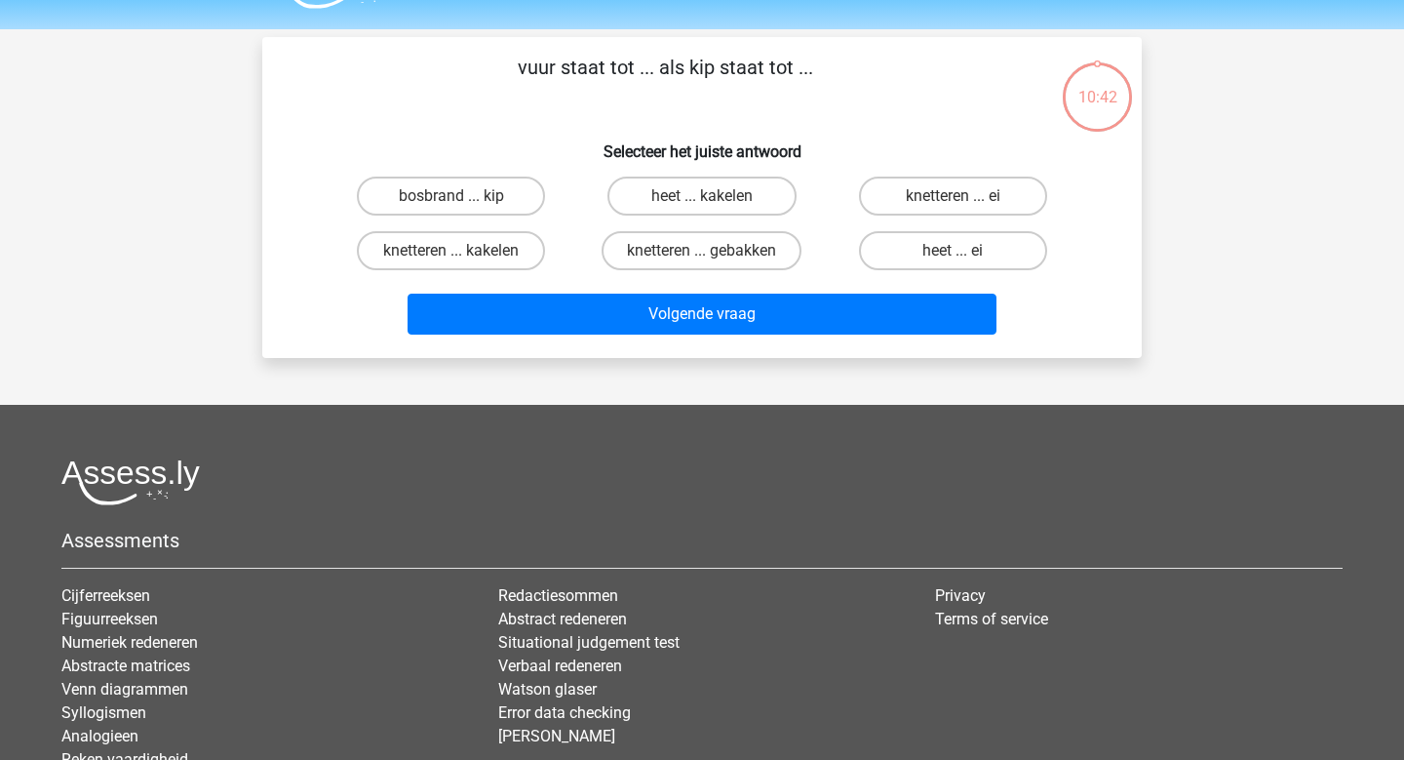
scroll to position [0, 0]
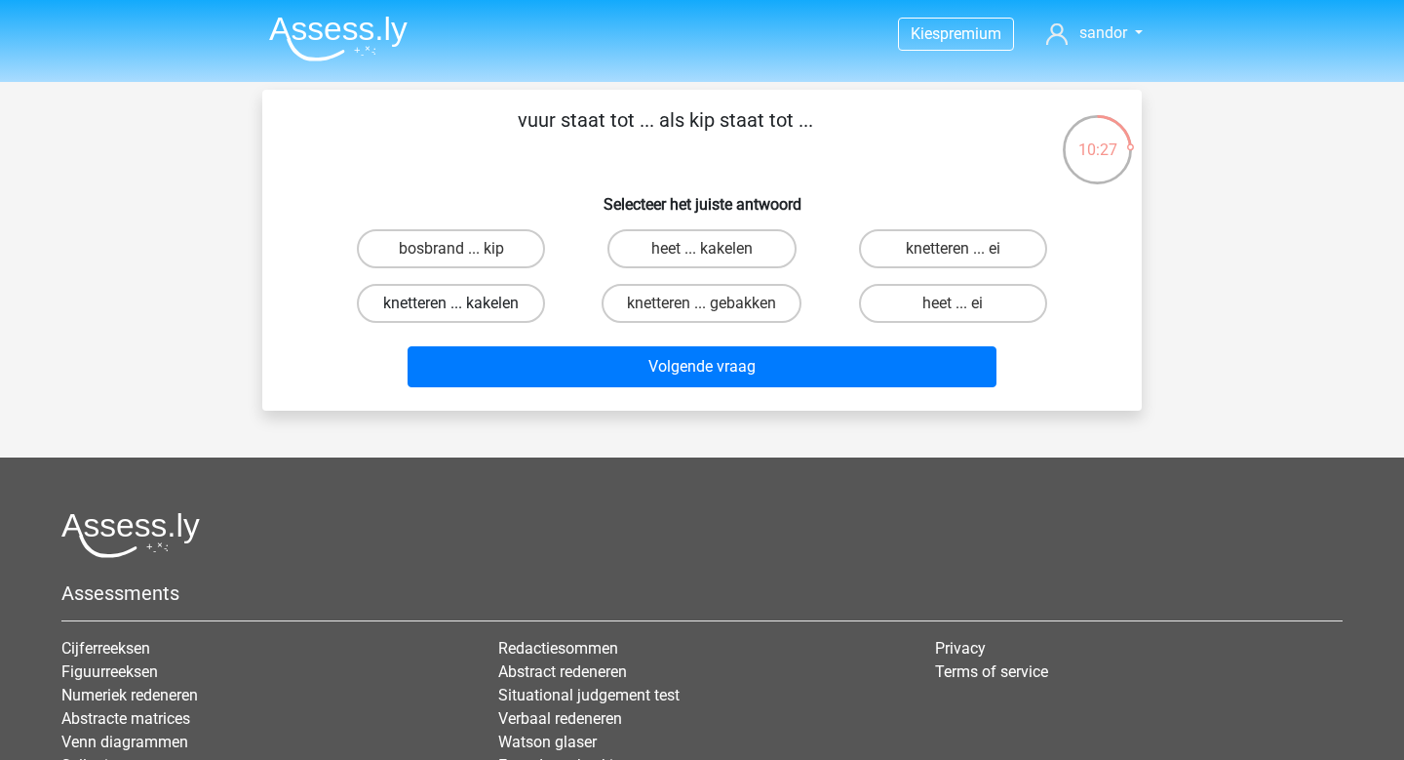
click at [488, 307] on label "knetteren ... kakelen" at bounding box center [451, 303] width 188 height 39
click at [464, 307] on input "knetteren ... kakelen" at bounding box center [457, 309] width 13 height 13
radio input "true"
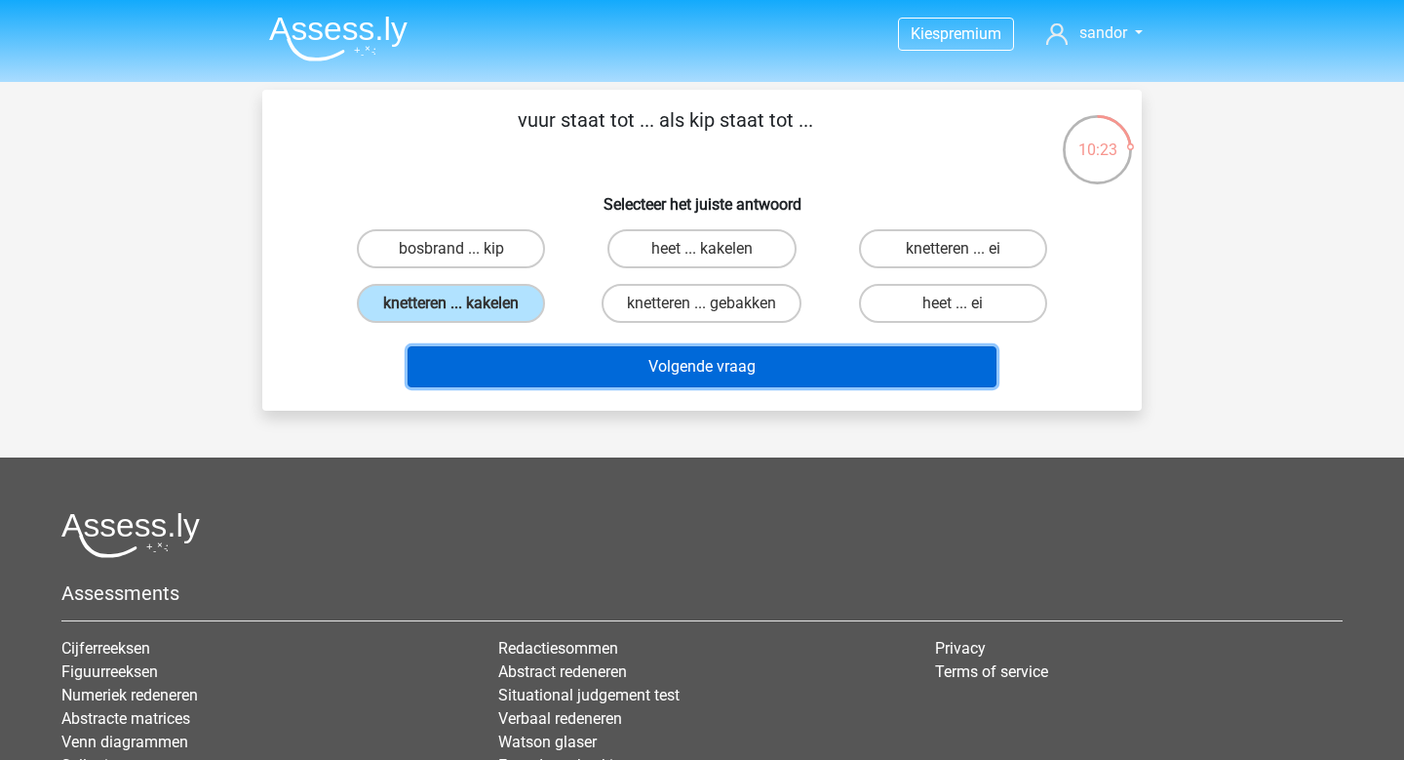
click at [881, 374] on button "Volgende vraag" at bounding box center [703, 366] width 590 height 41
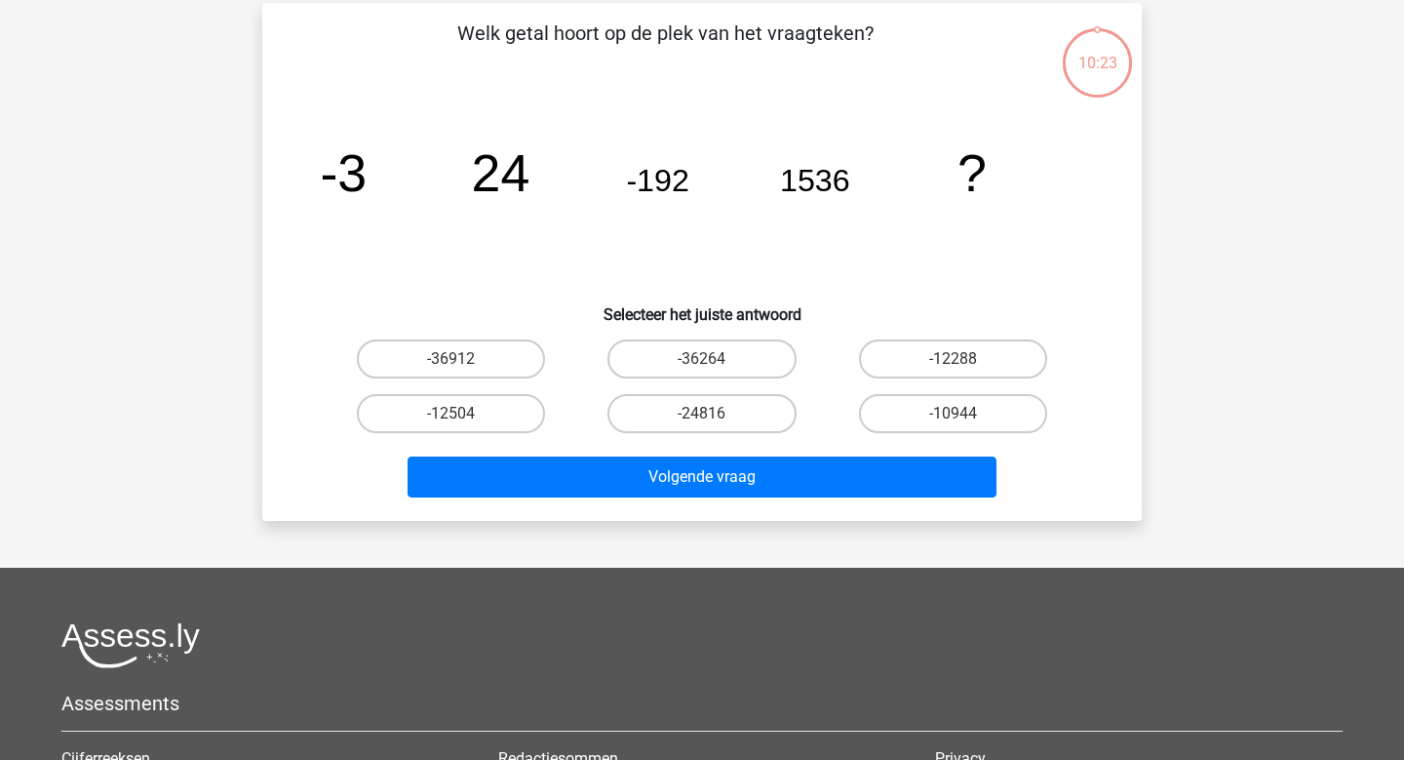
scroll to position [90, 0]
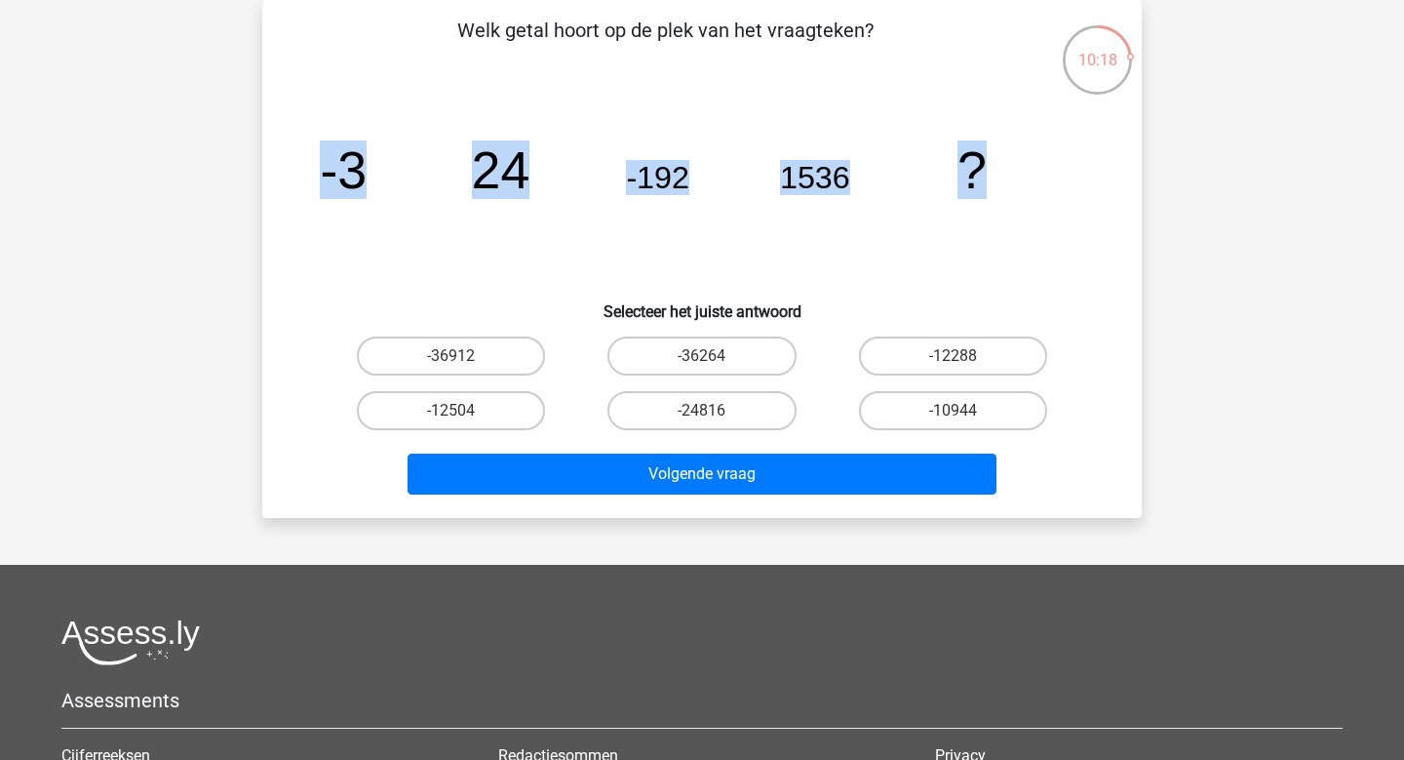
drag, startPoint x: 1020, startPoint y: 189, endPoint x: 302, endPoint y: 186, distance: 717.7
click at [302, 185] on div "image/svg+xml -3 24 -192 1536 ?" at bounding box center [702, 188] width 817 height 197
copy g "-3 24 -192 1536 ?"
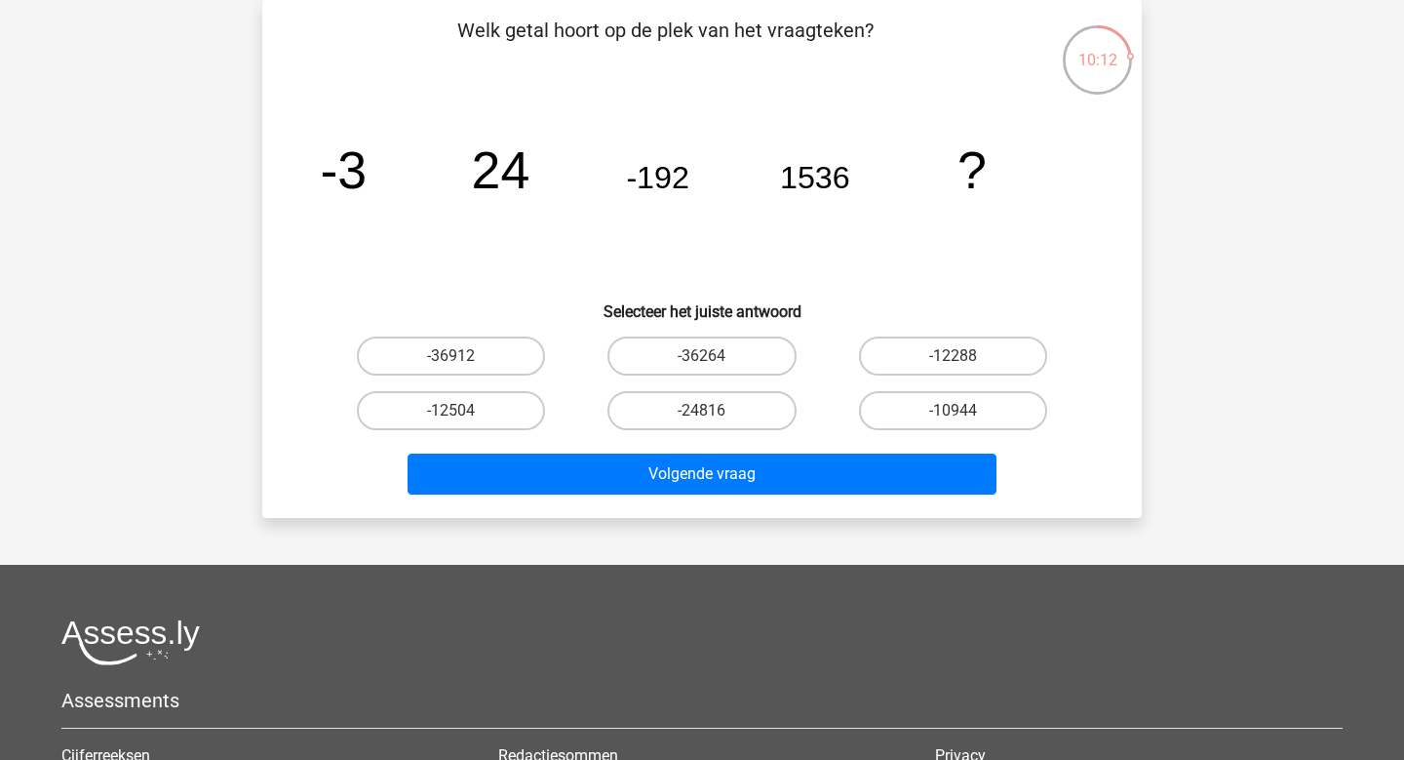
click at [483, 224] on icon "image/svg+xml -3 24 -192 1536 ?" at bounding box center [702, 188] width 786 height 197
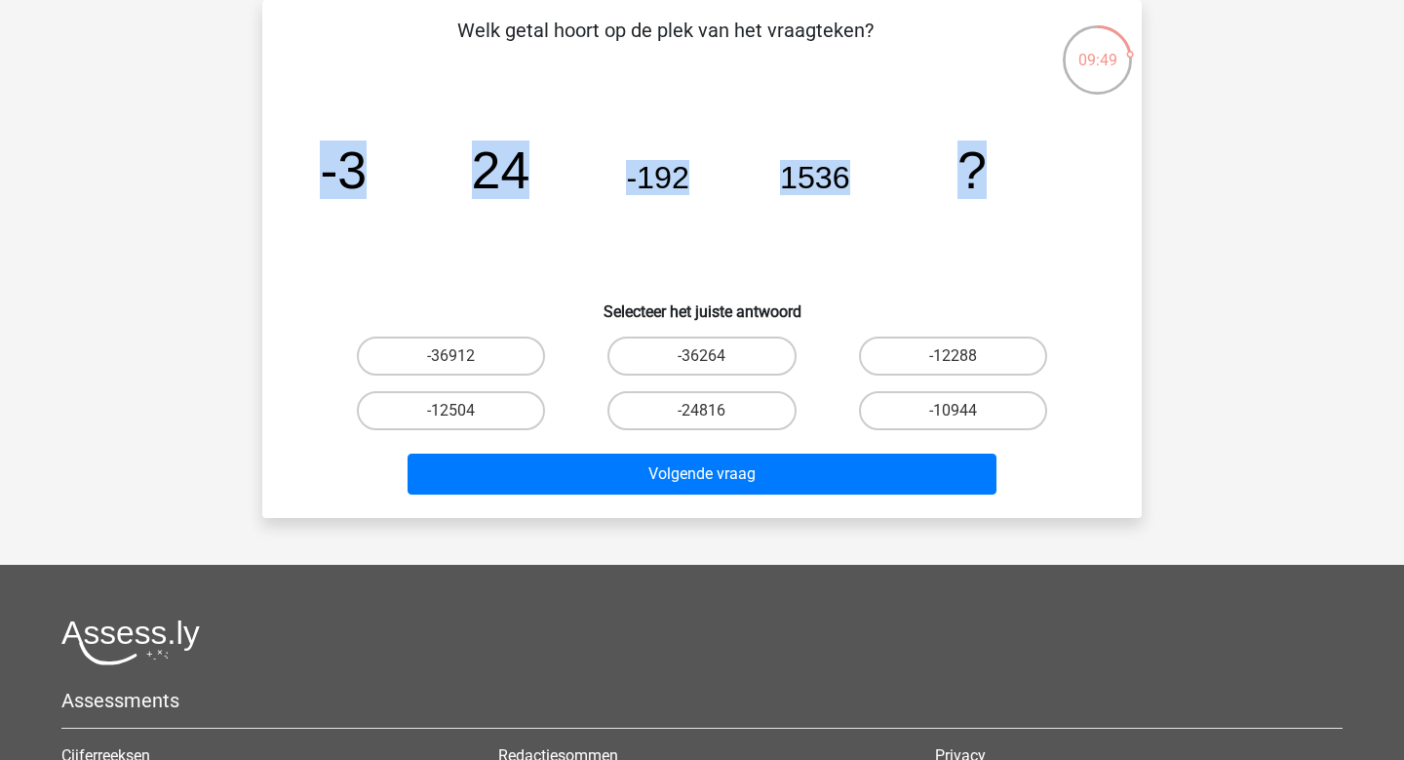
drag, startPoint x: 989, startPoint y: 157, endPoint x: 298, endPoint y: 162, distance: 690.4
click at [298, 162] on div "image/svg+xml -3 24 -192 1536 ?" at bounding box center [702, 188] width 817 height 197
copy g "-3 24 -192 1536 ?"
click at [968, 360] on label "-12288" at bounding box center [953, 355] width 188 height 39
click at [965, 360] on input "-12288" at bounding box center [959, 362] width 13 height 13
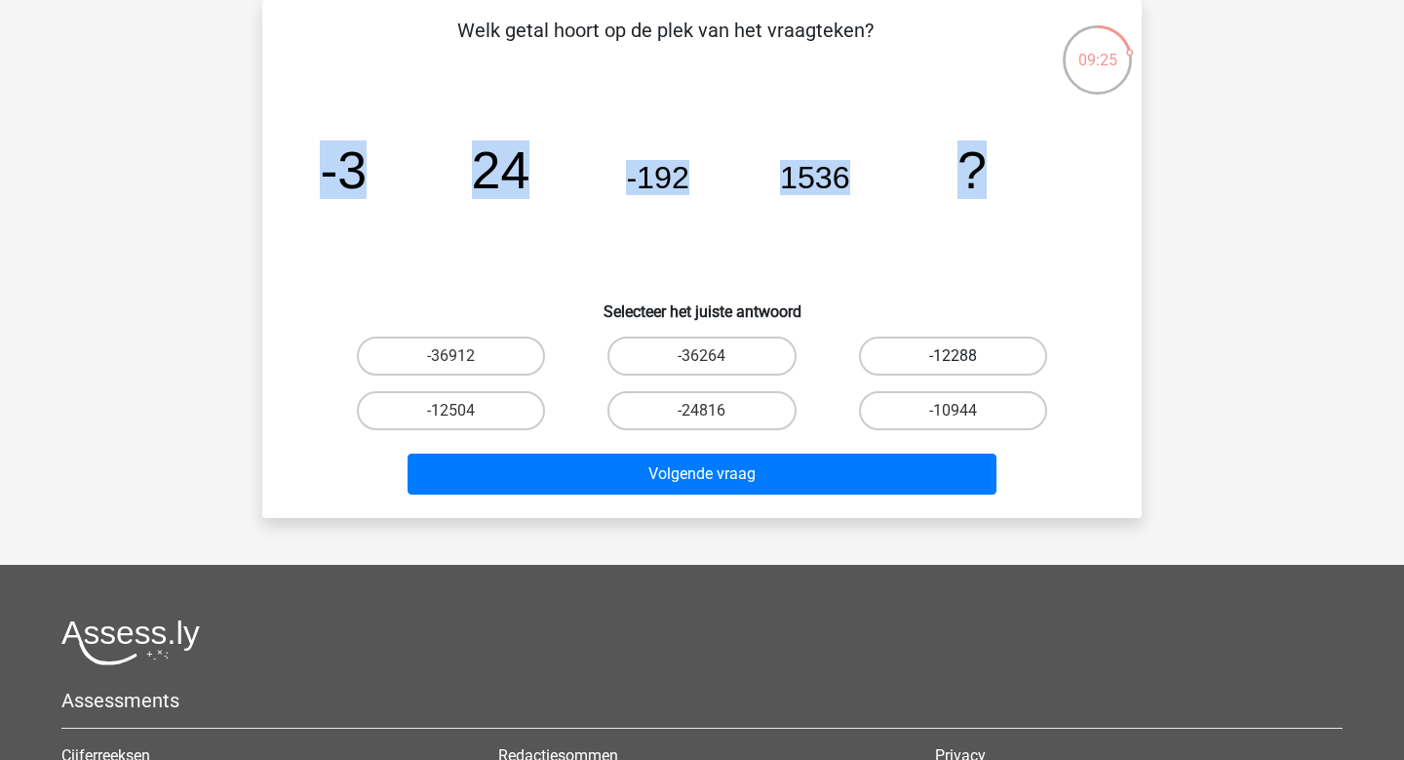
radio input "true"
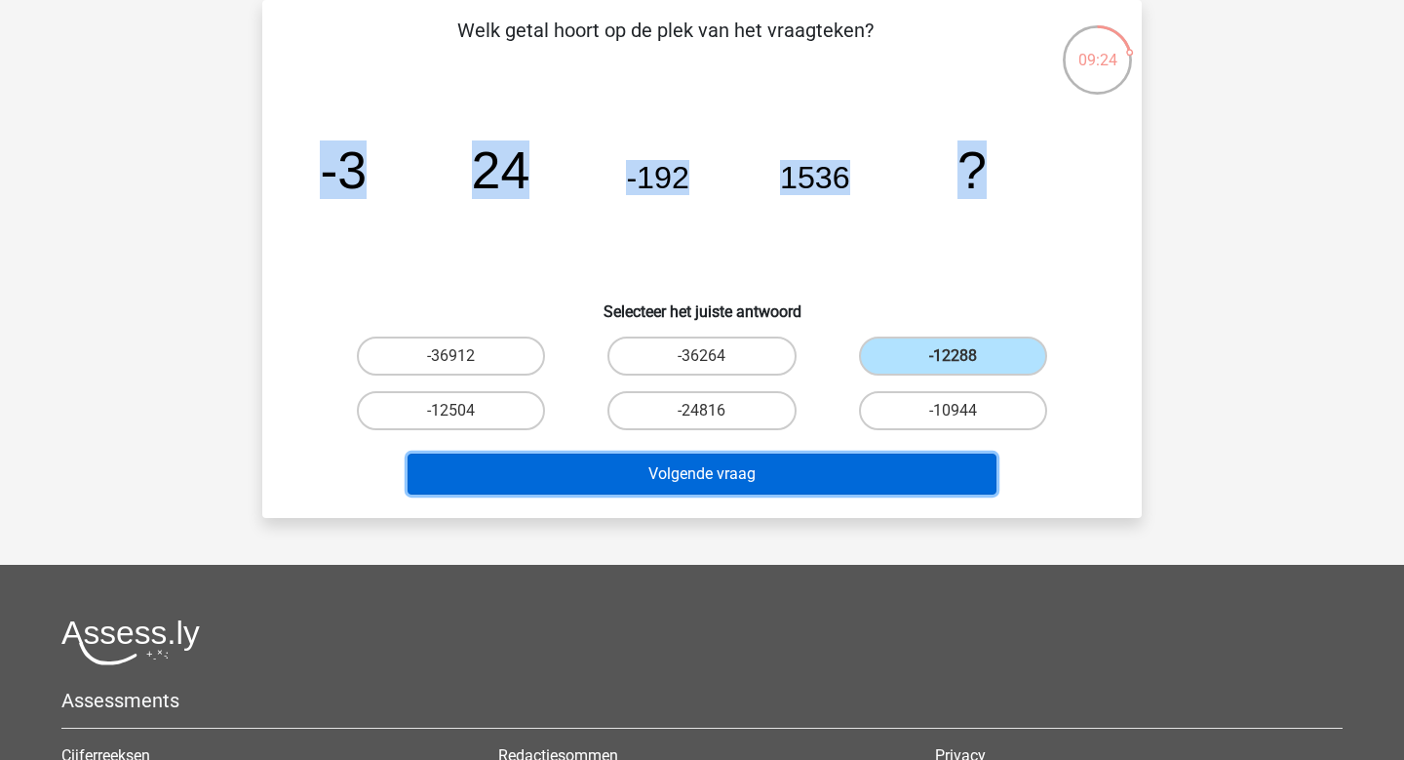
click at [881, 456] on button "Volgende vraag" at bounding box center [703, 473] width 590 height 41
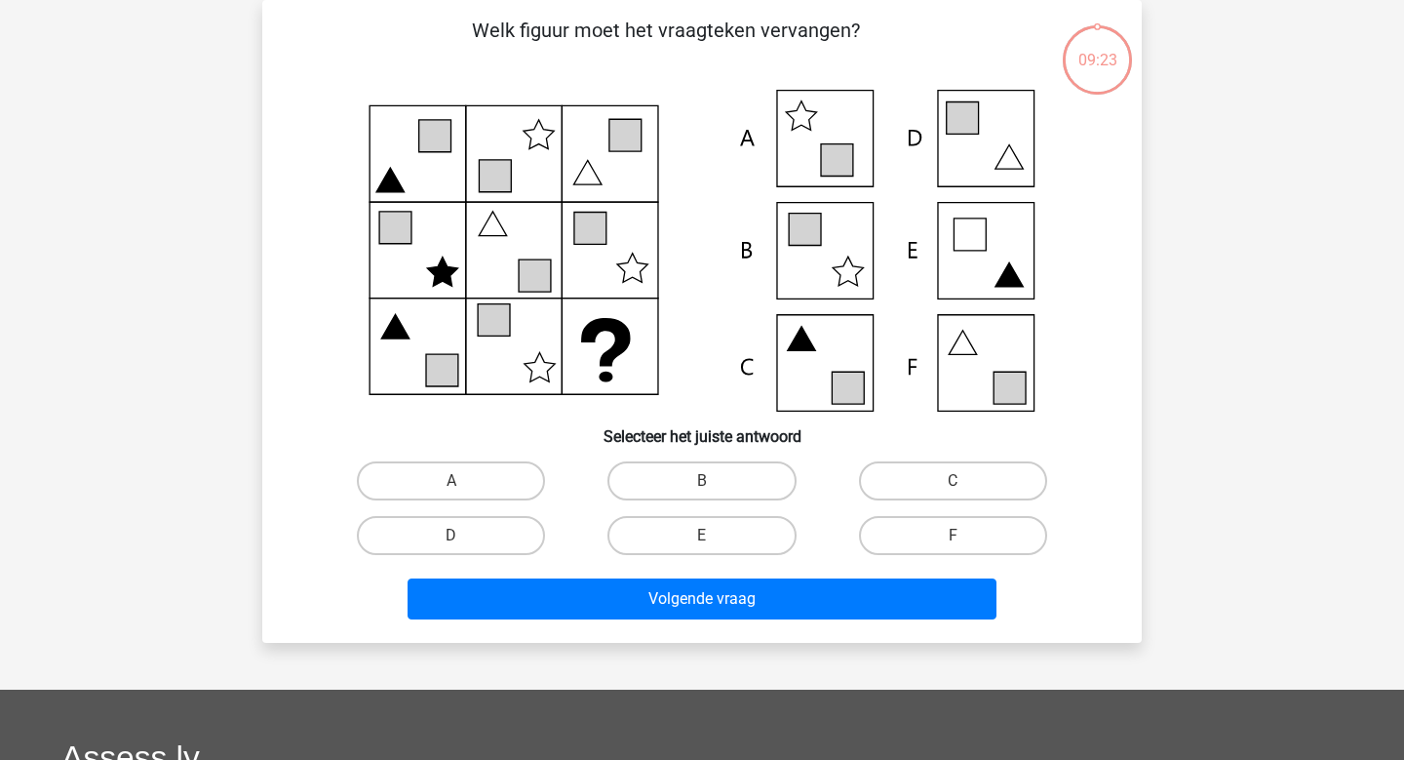
click at [261, 304] on div "09:23 Vraag 50 van de 73 Categorie: PiCompany makkelijke vragen Welk figuur moe…" at bounding box center [702, 321] width 911 height 643
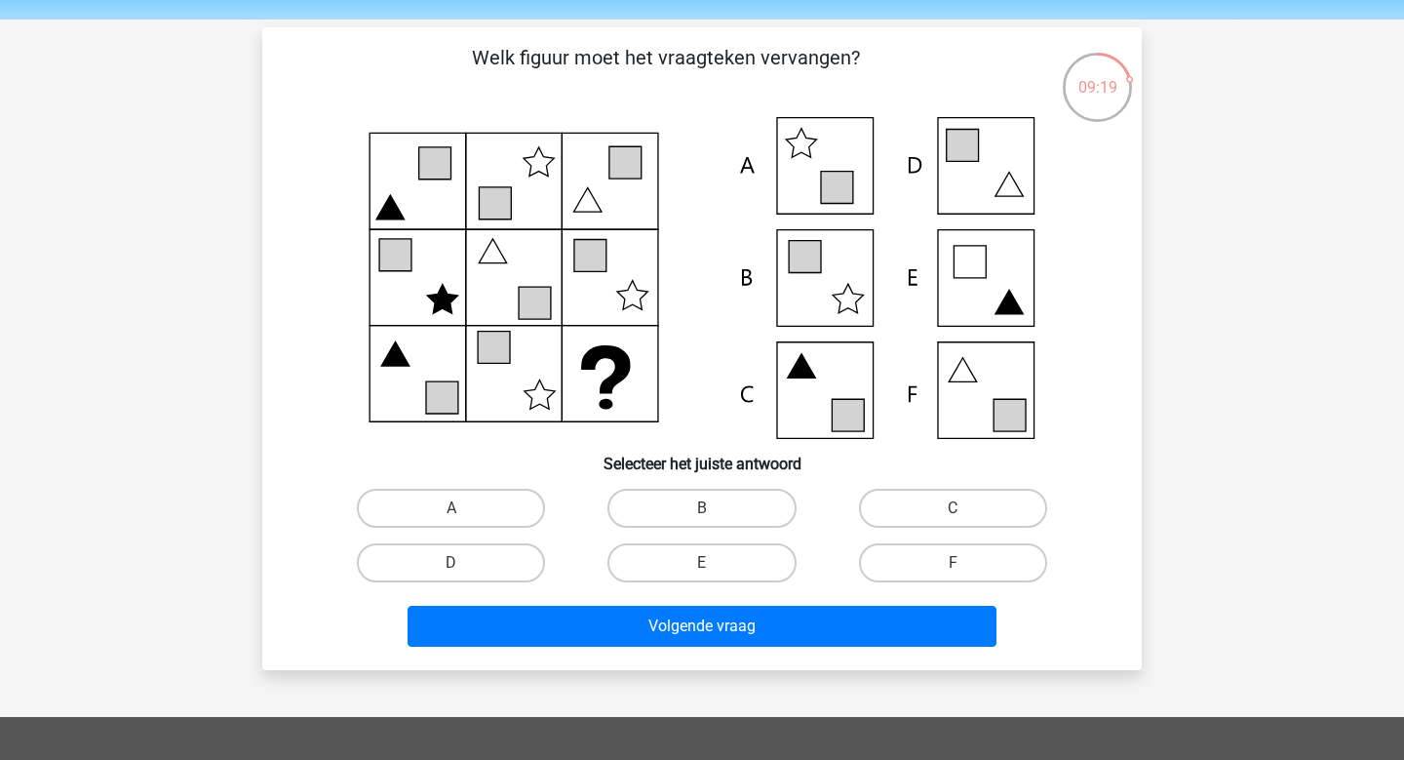
scroll to position [61, 0]
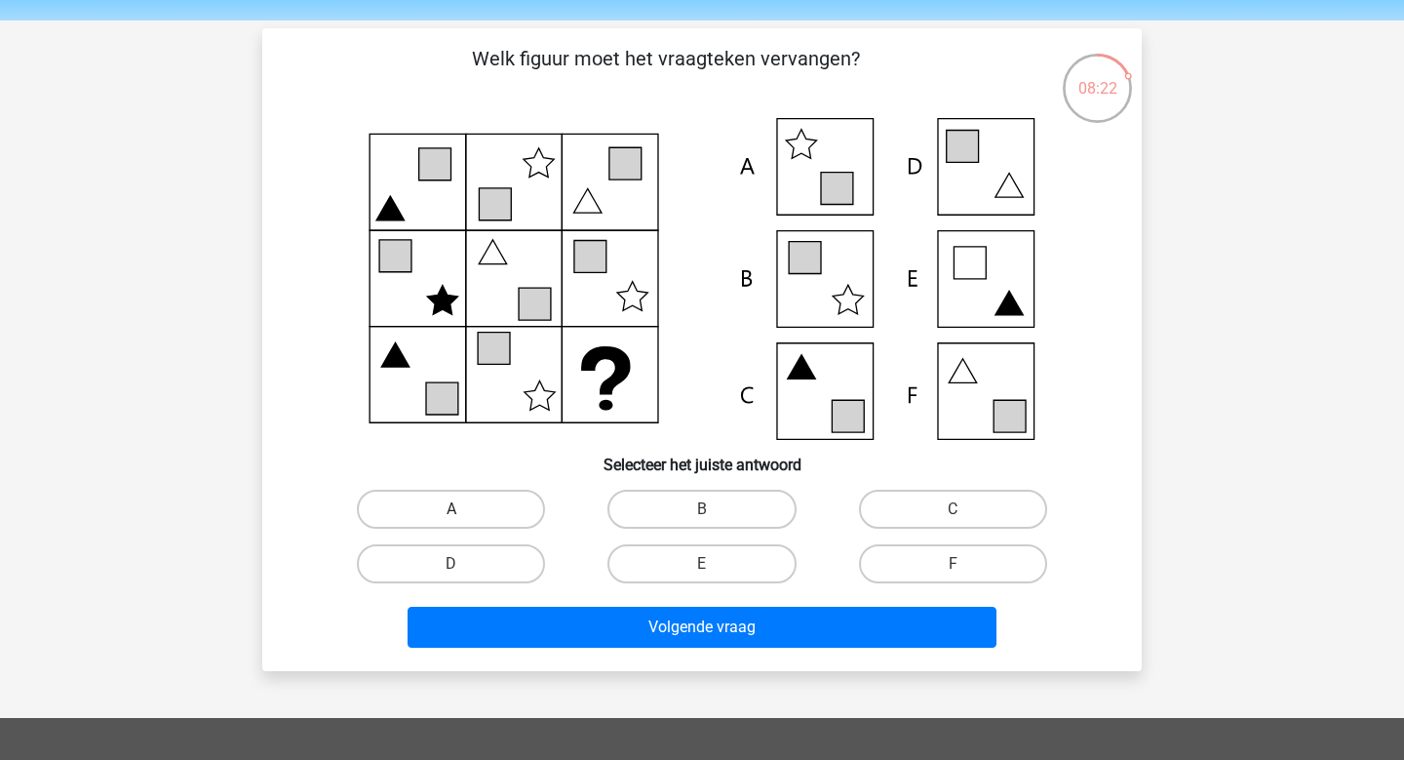
click at [474, 511] on label "A" at bounding box center [451, 508] width 188 height 39
click at [464, 511] on input "A" at bounding box center [457, 515] width 13 height 13
radio input "true"
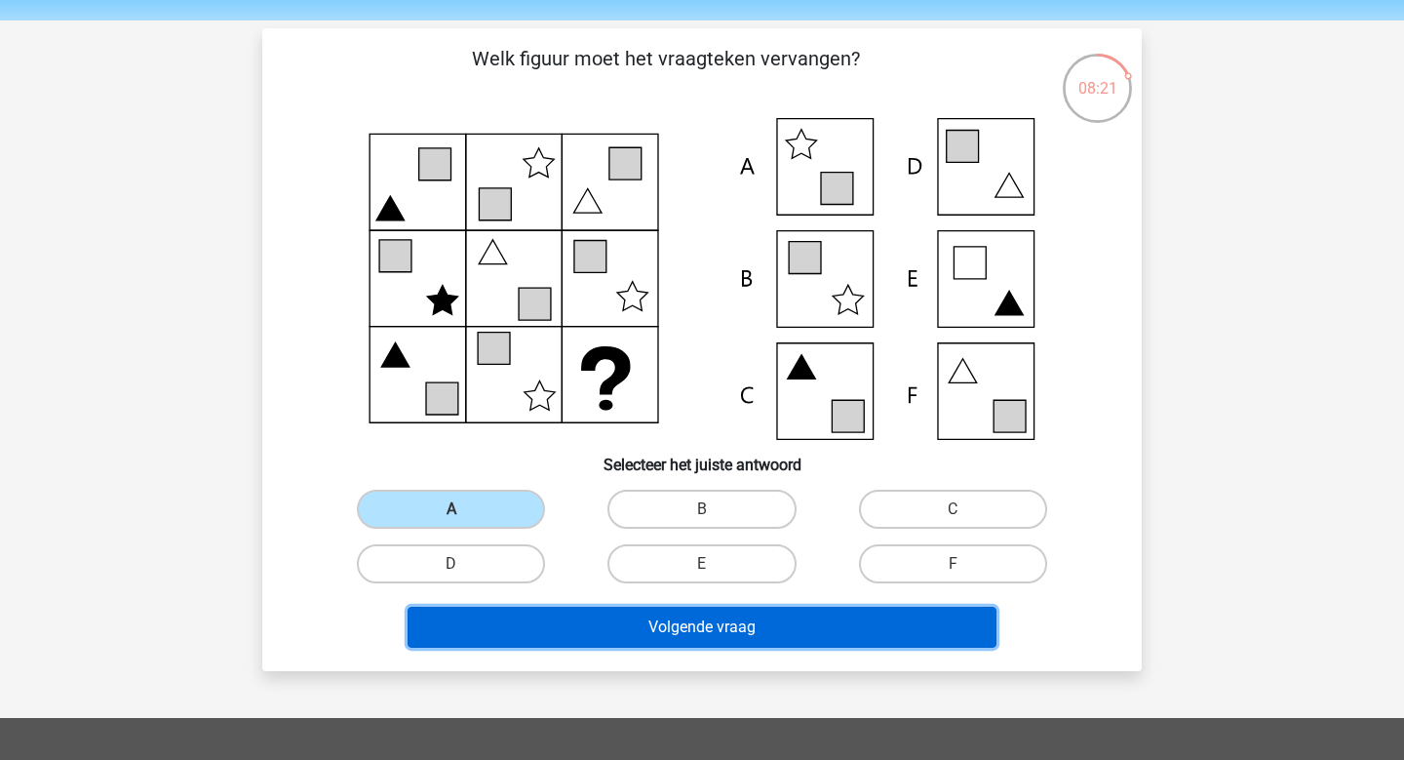
click at [595, 616] on button "Volgende vraag" at bounding box center [703, 627] width 590 height 41
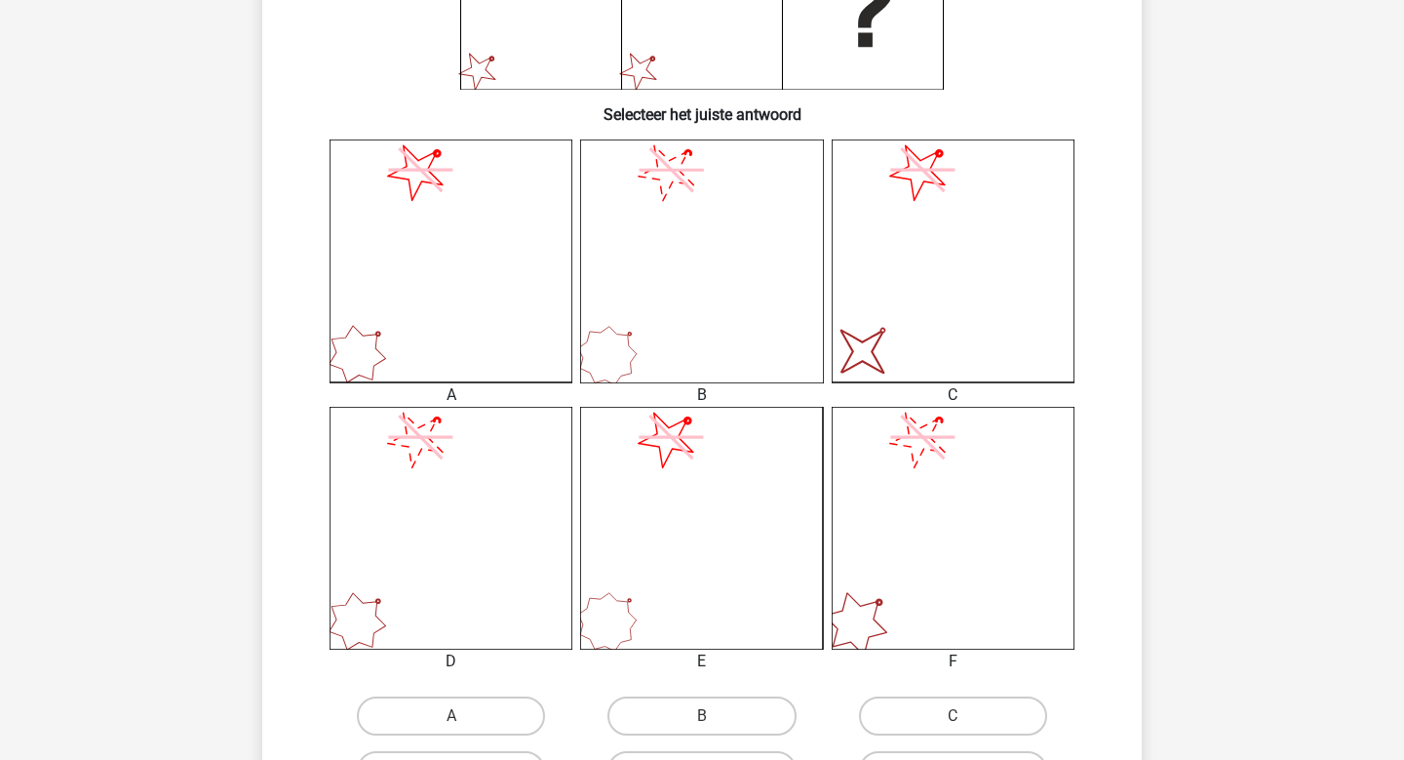
scroll to position [667, 0]
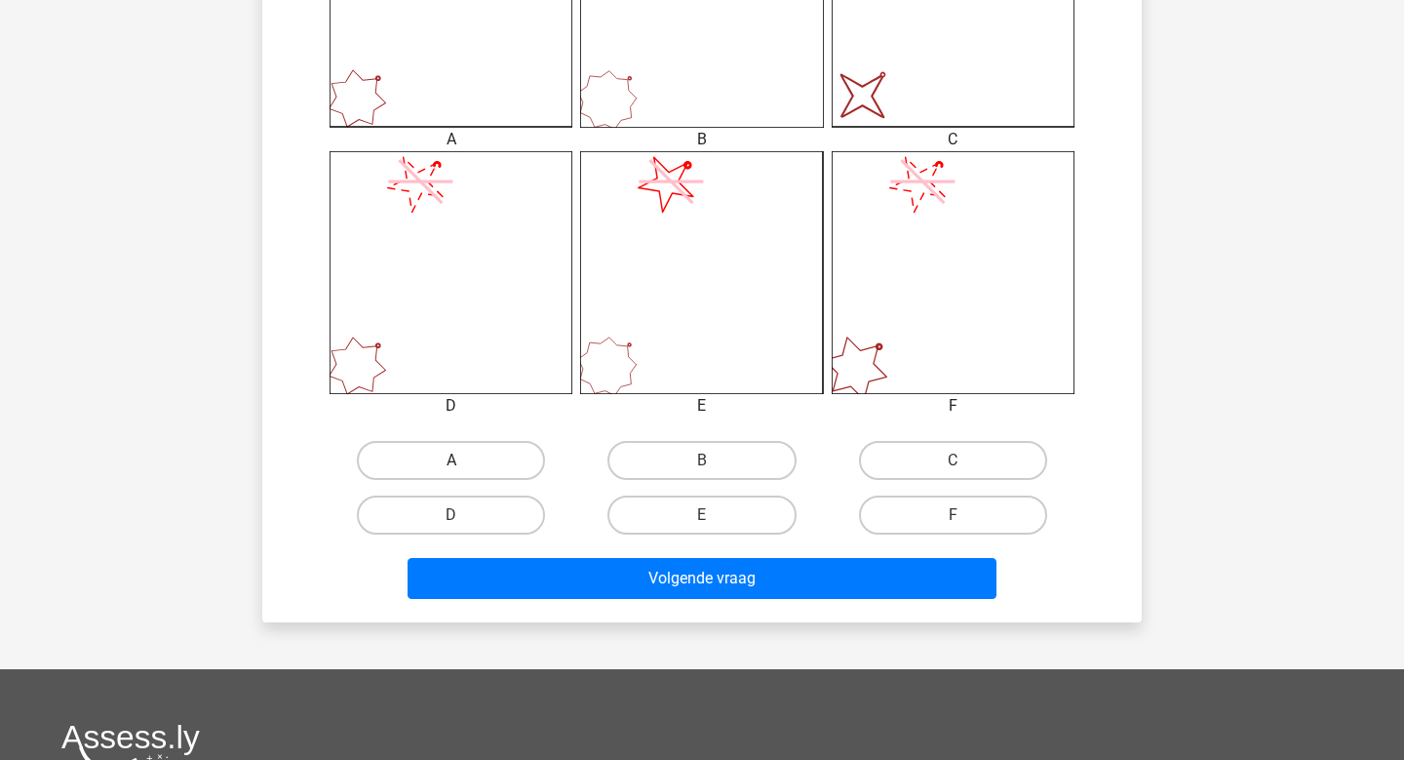
click at [494, 465] on label "A" at bounding box center [451, 460] width 188 height 39
click at [464, 465] on input "A" at bounding box center [457, 466] width 13 height 13
radio input "true"
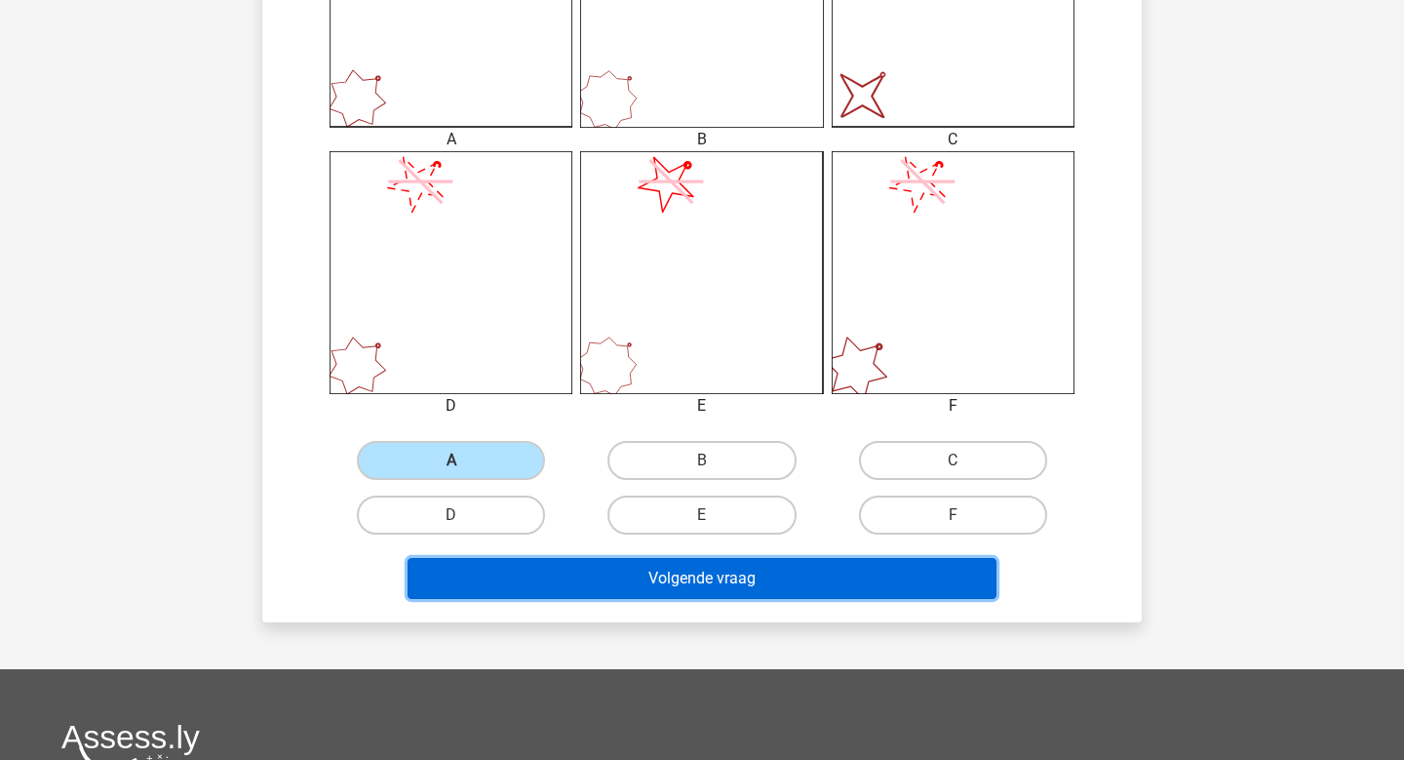
click at [538, 566] on button "Volgende vraag" at bounding box center [703, 578] width 590 height 41
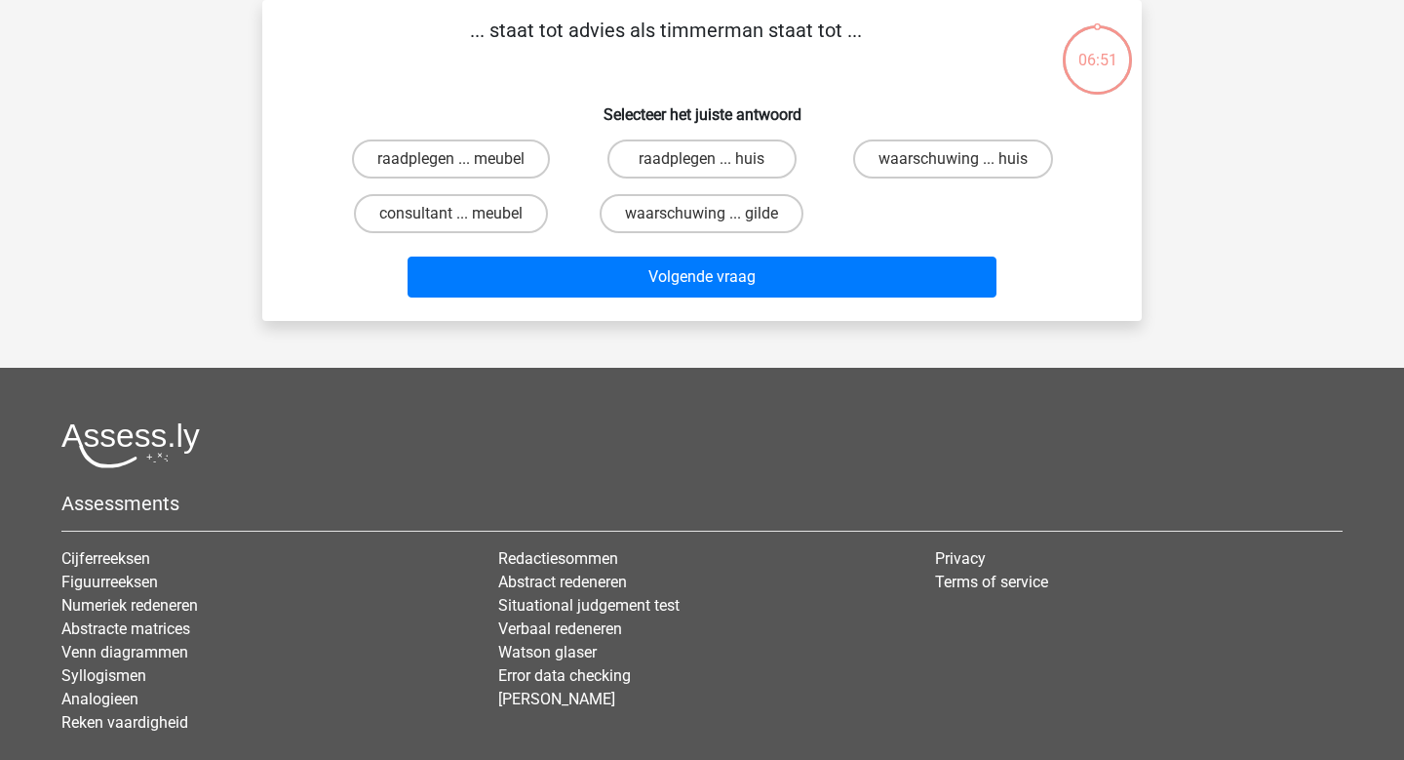
scroll to position [0, 0]
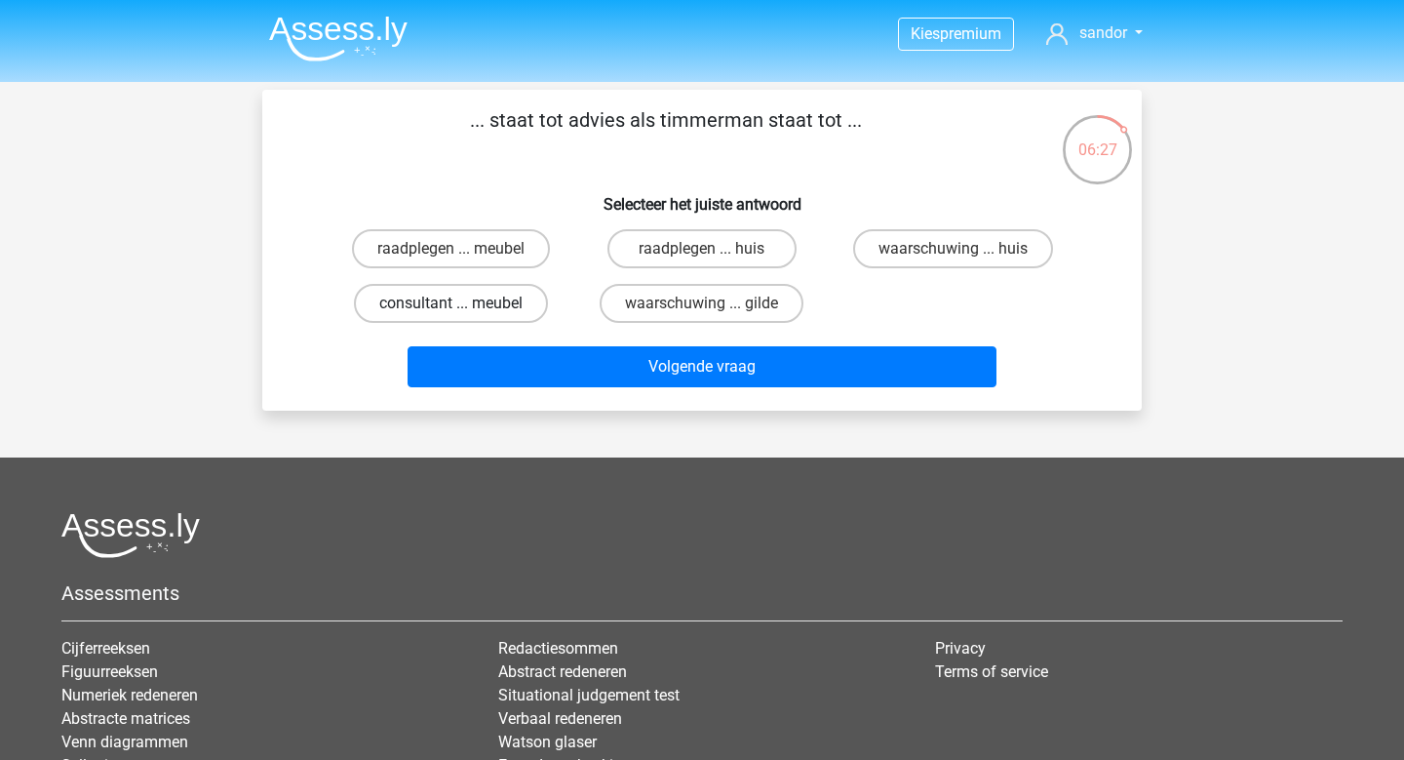
click at [531, 307] on label "consultant ... meubel" at bounding box center [451, 303] width 194 height 39
click at [464, 307] on input "consultant ... meubel" at bounding box center [457, 309] width 13 height 13
radio input "true"
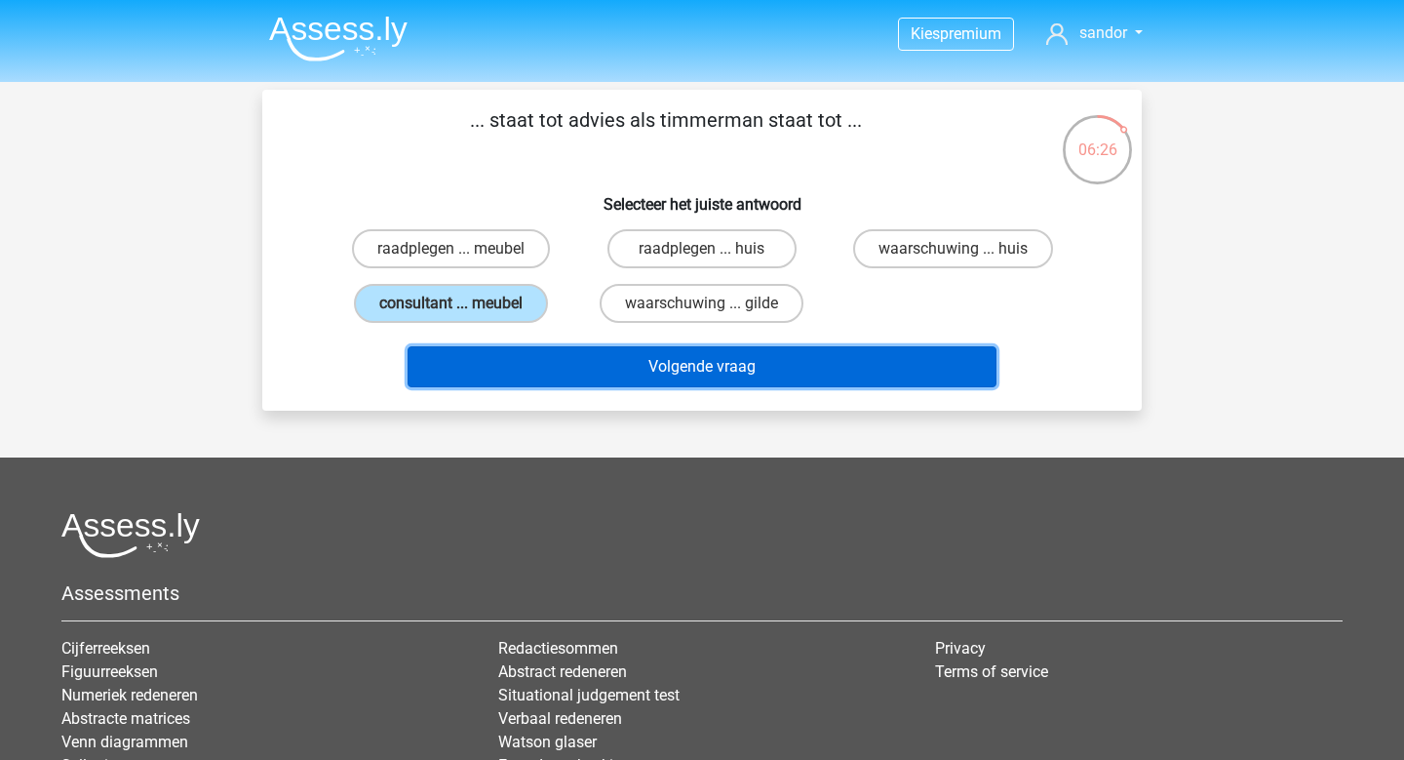
click at [623, 378] on button "Volgende vraag" at bounding box center [703, 366] width 590 height 41
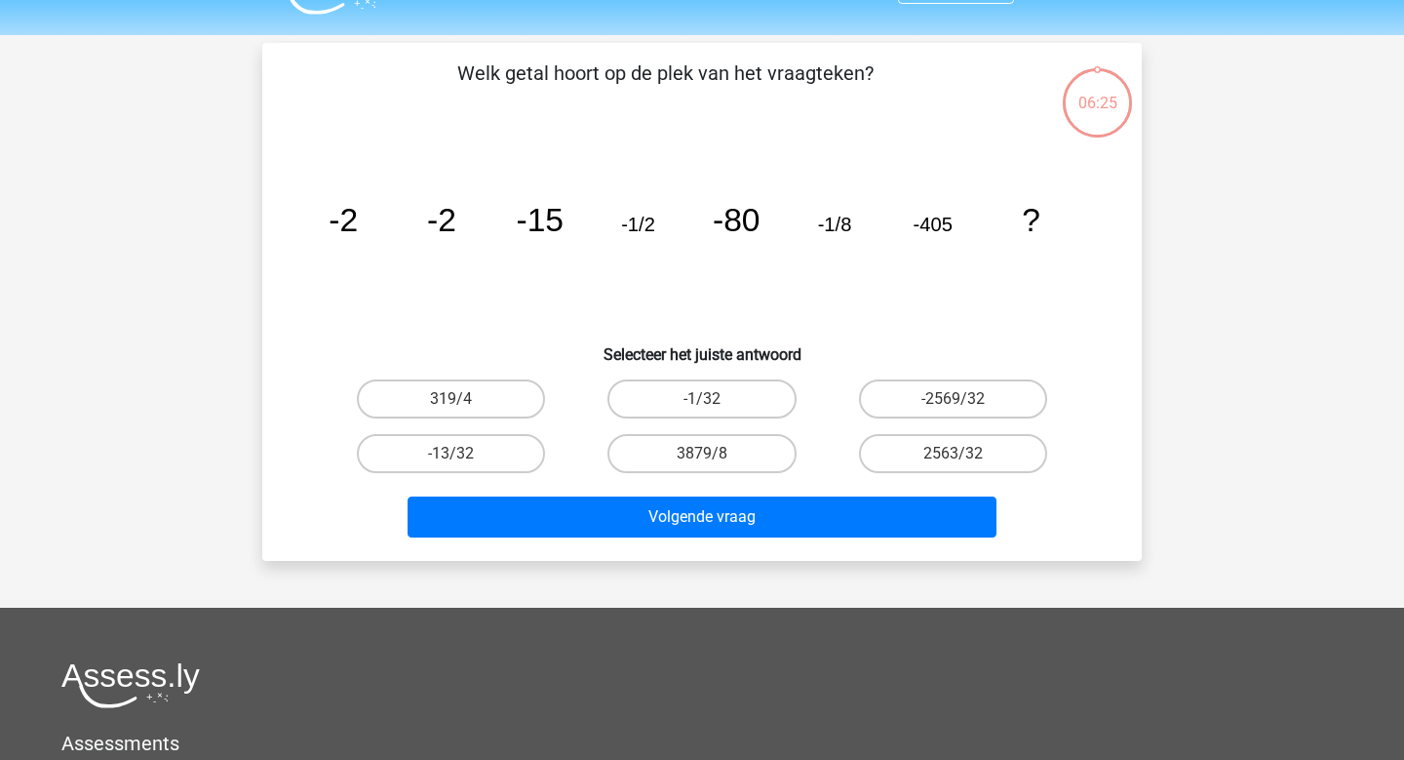
scroll to position [90, 0]
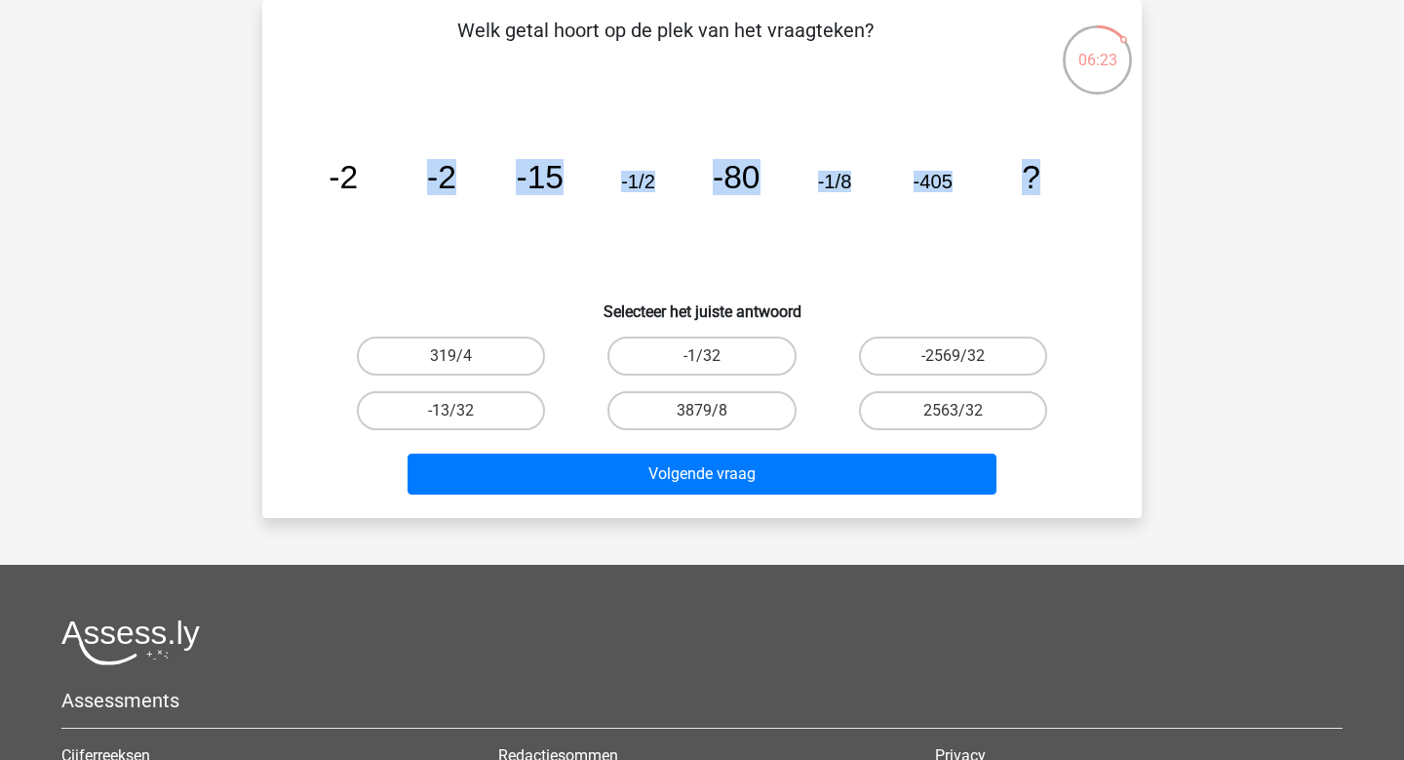
drag, startPoint x: 1042, startPoint y: 171, endPoint x: 15, endPoint y: 168, distance: 1027.8
click at [15, 167] on div "Kies premium sandor sandor.waarsenburg@gmail.com" at bounding box center [702, 494] width 1404 height 1169
click at [1077, 222] on icon "image/svg+xml -2 -2 -15 -1/2 -80 -1/8 -405 ?" at bounding box center [702, 188] width 786 height 197
drag, startPoint x: 1043, startPoint y: 188, endPoint x: 333, endPoint y: 176, distance: 710.9
click at [333, 176] on icon "image/svg+xml -2 -2 -15 -1/2 -80 -1/8 -405 ?" at bounding box center [702, 188] width 786 height 197
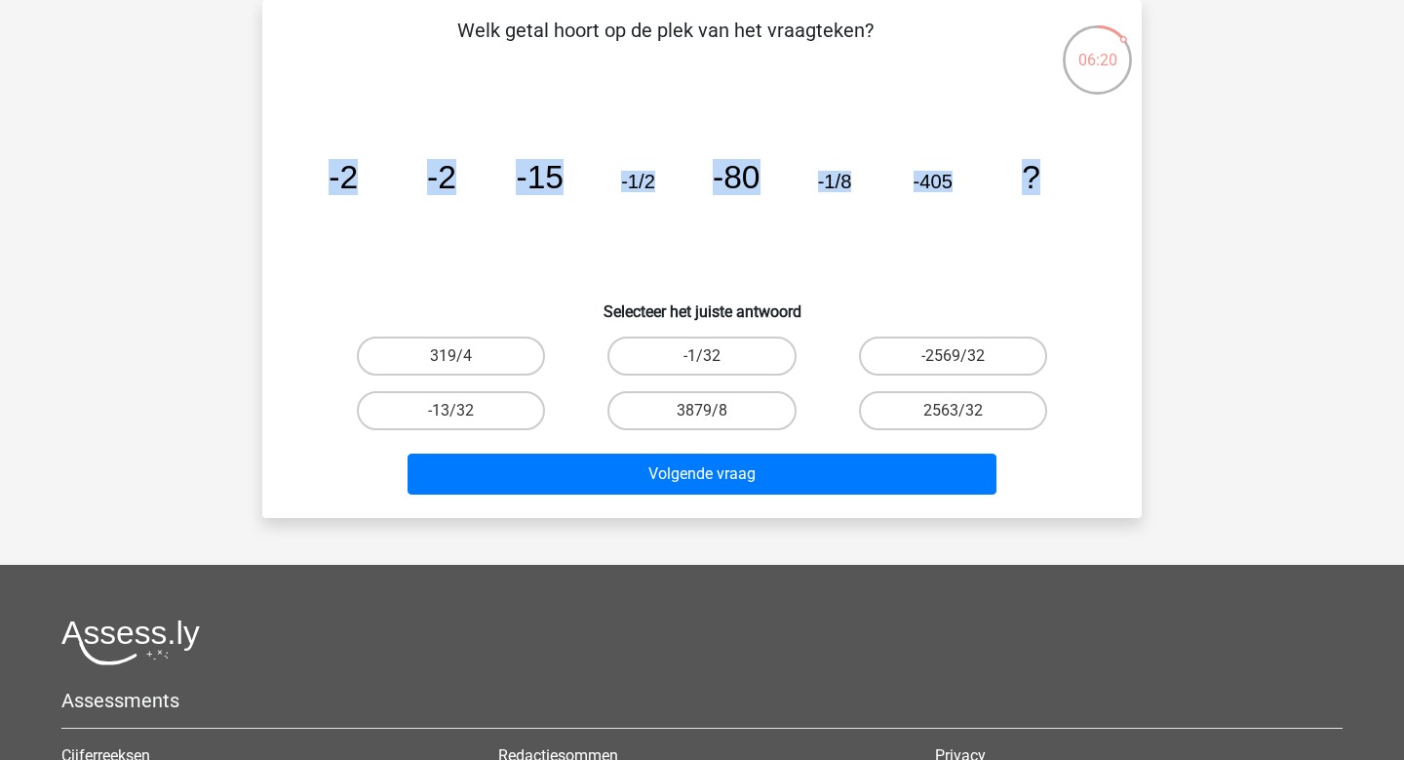
copy g "-2 -2 -15 -1/2 -80 -1/8 -405 ?"
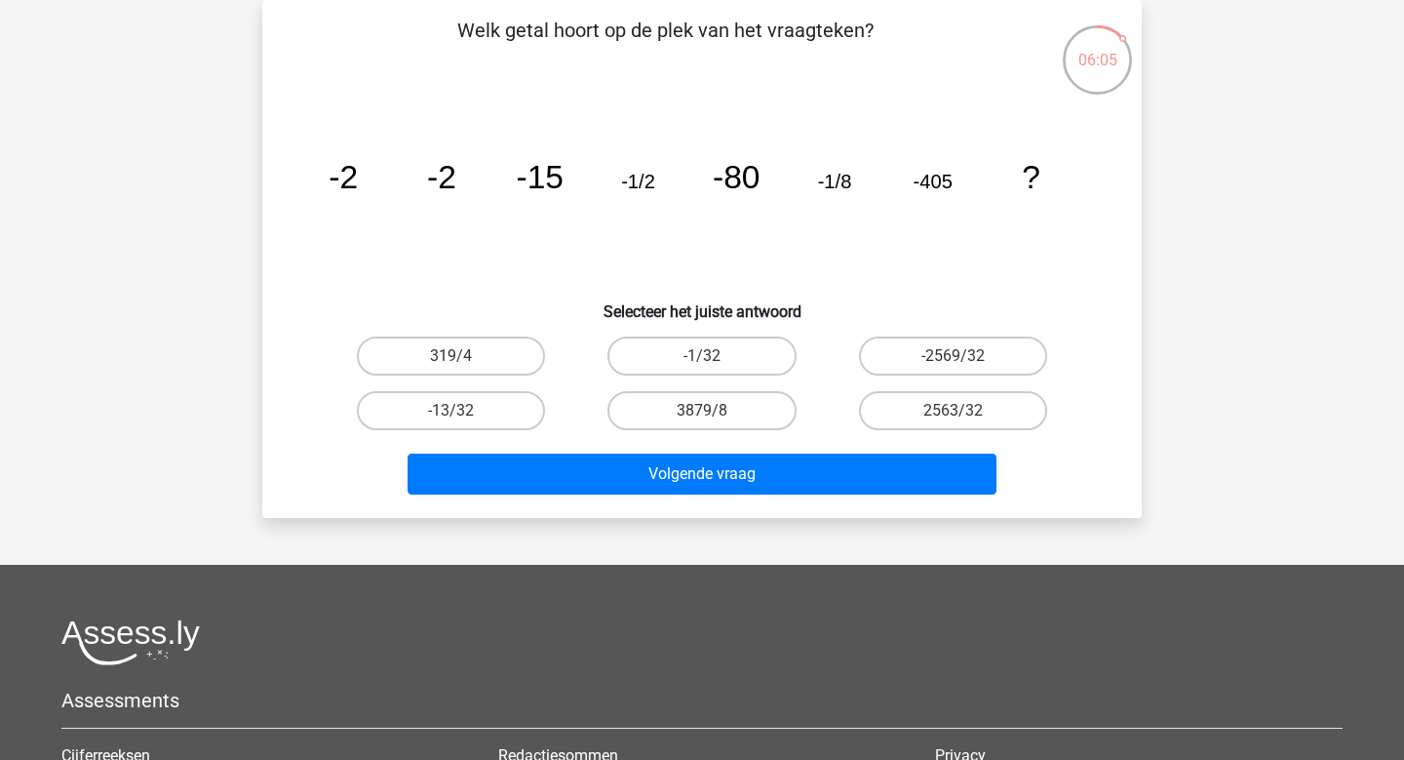
click at [312, 265] on icon "image/svg+xml -2 -2 -15 -1/2 -80 -1/8 -405 ?" at bounding box center [702, 188] width 786 height 197
click at [759, 355] on label "-1/32" at bounding box center [701, 355] width 188 height 39
click at [715, 356] on input "-1/32" at bounding box center [708, 362] width 13 height 13
radio input "true"
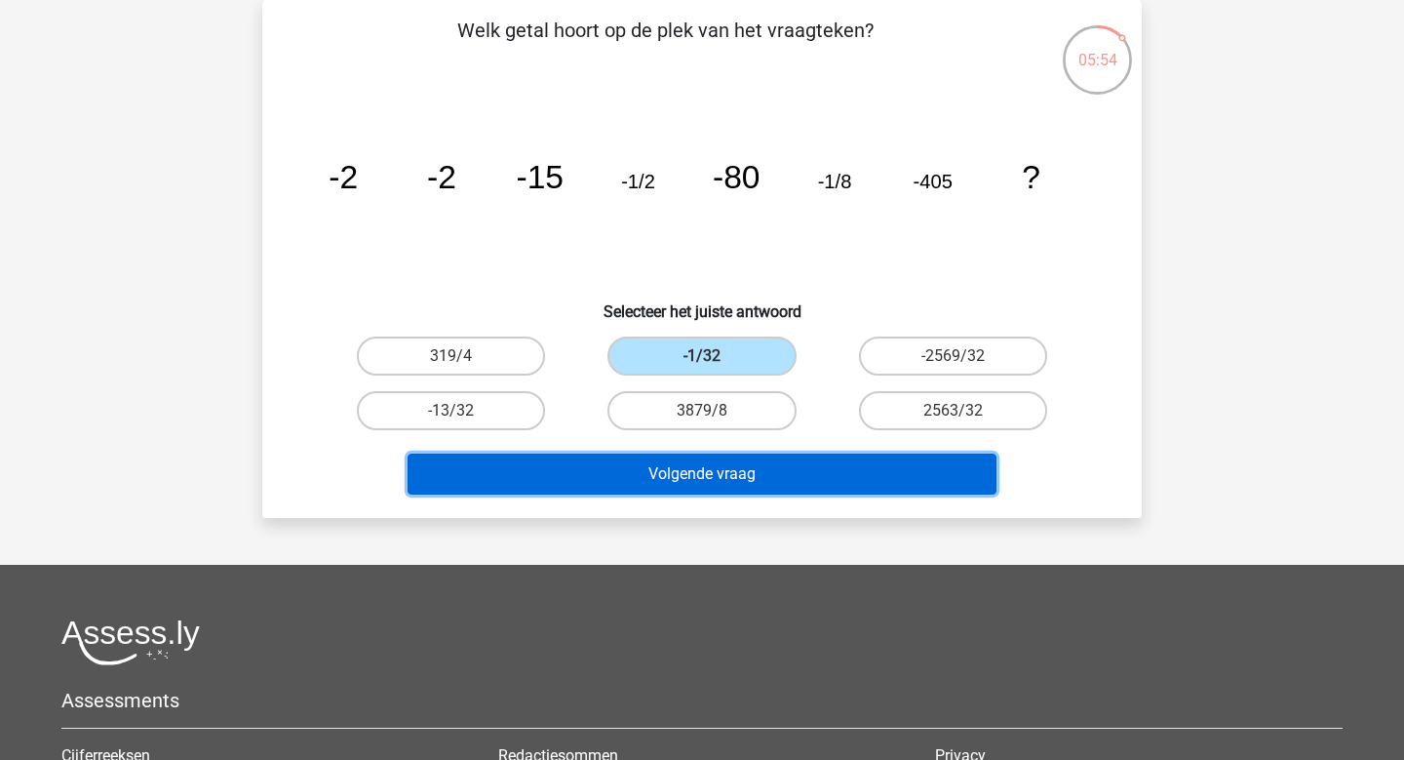
click at [784, 472] on button "Volgende vraag" at bounding box center [703, 473] width 590 height 41
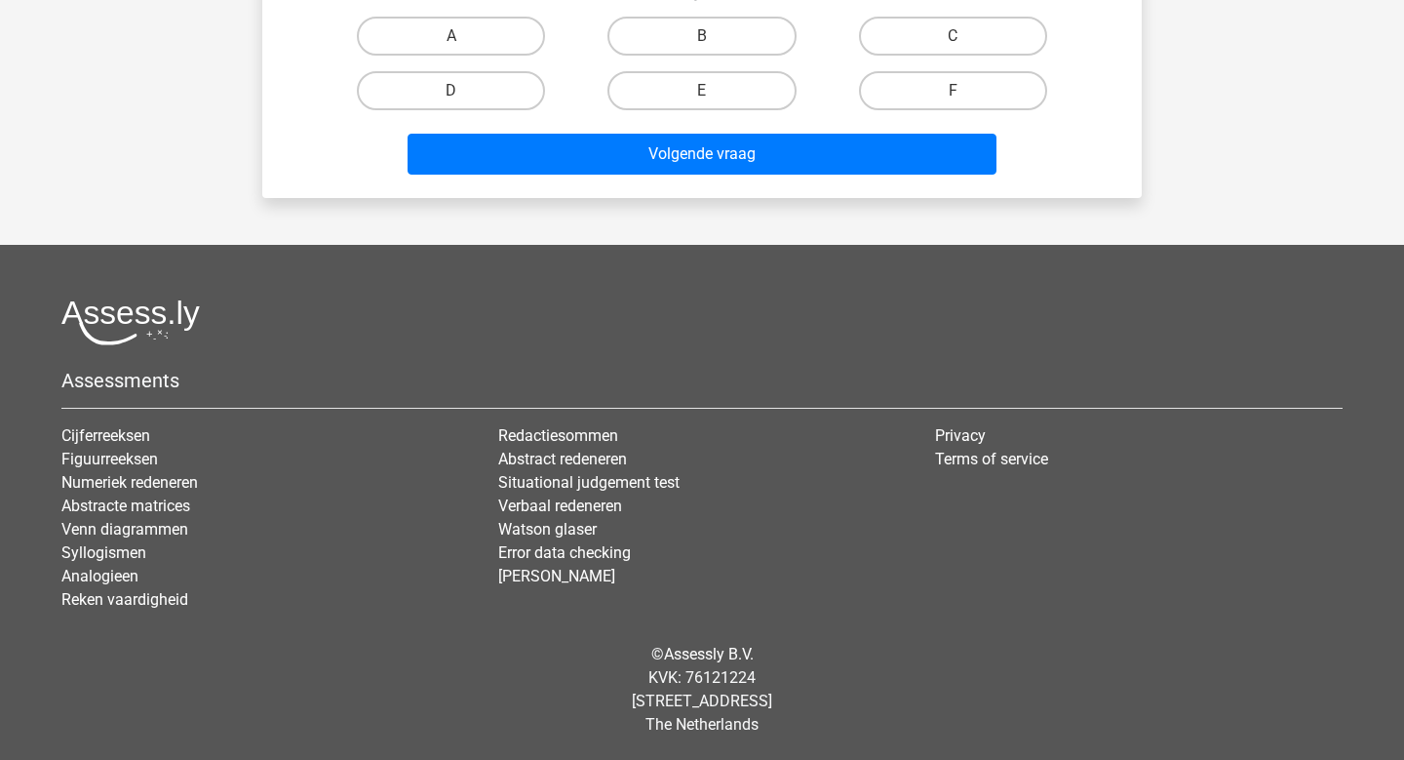
scroll to position [0, 0]
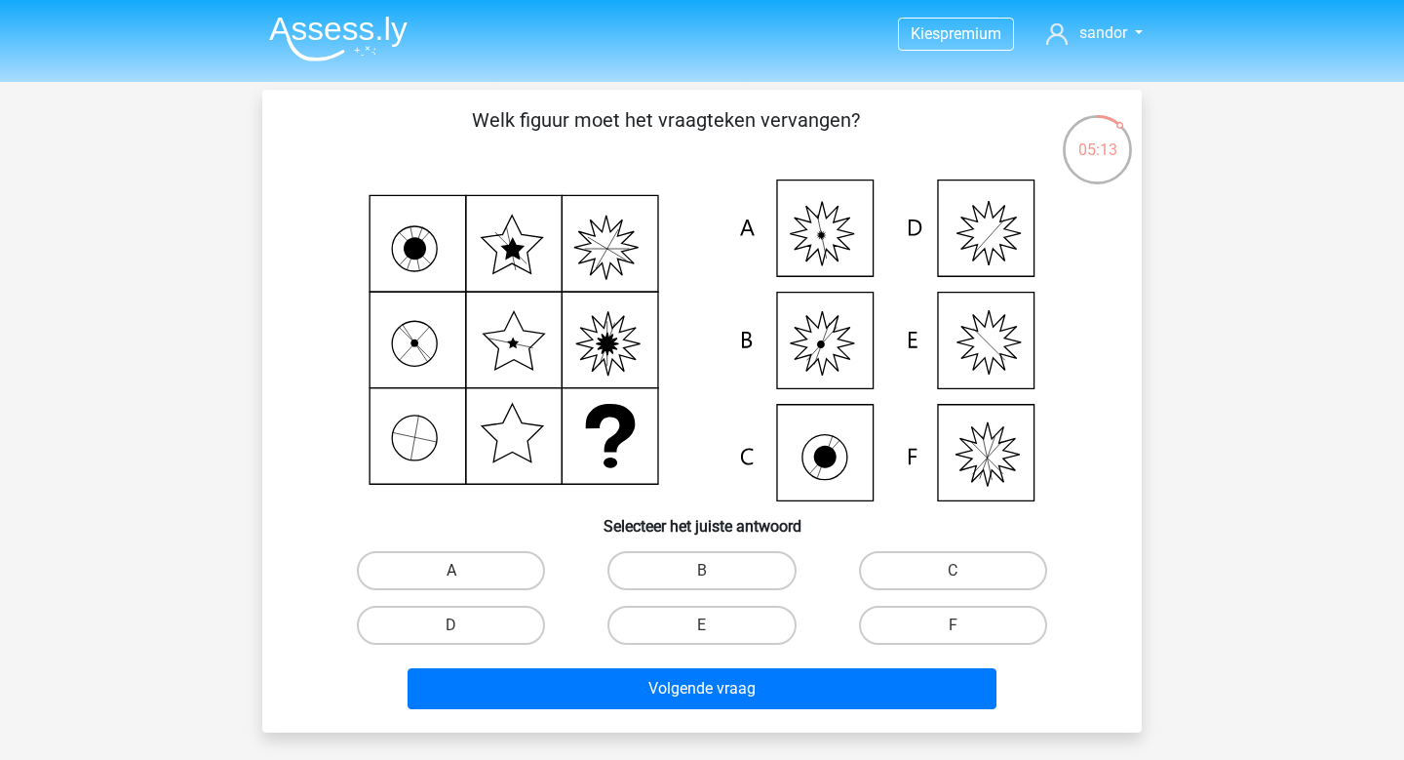
click at [490, 580] on label "A" at bounding box center [451, 570] width 188 height 39
click at [464, 580] on input "A" at bounding box center [457, 576] width 13 height 13
radio input "true"
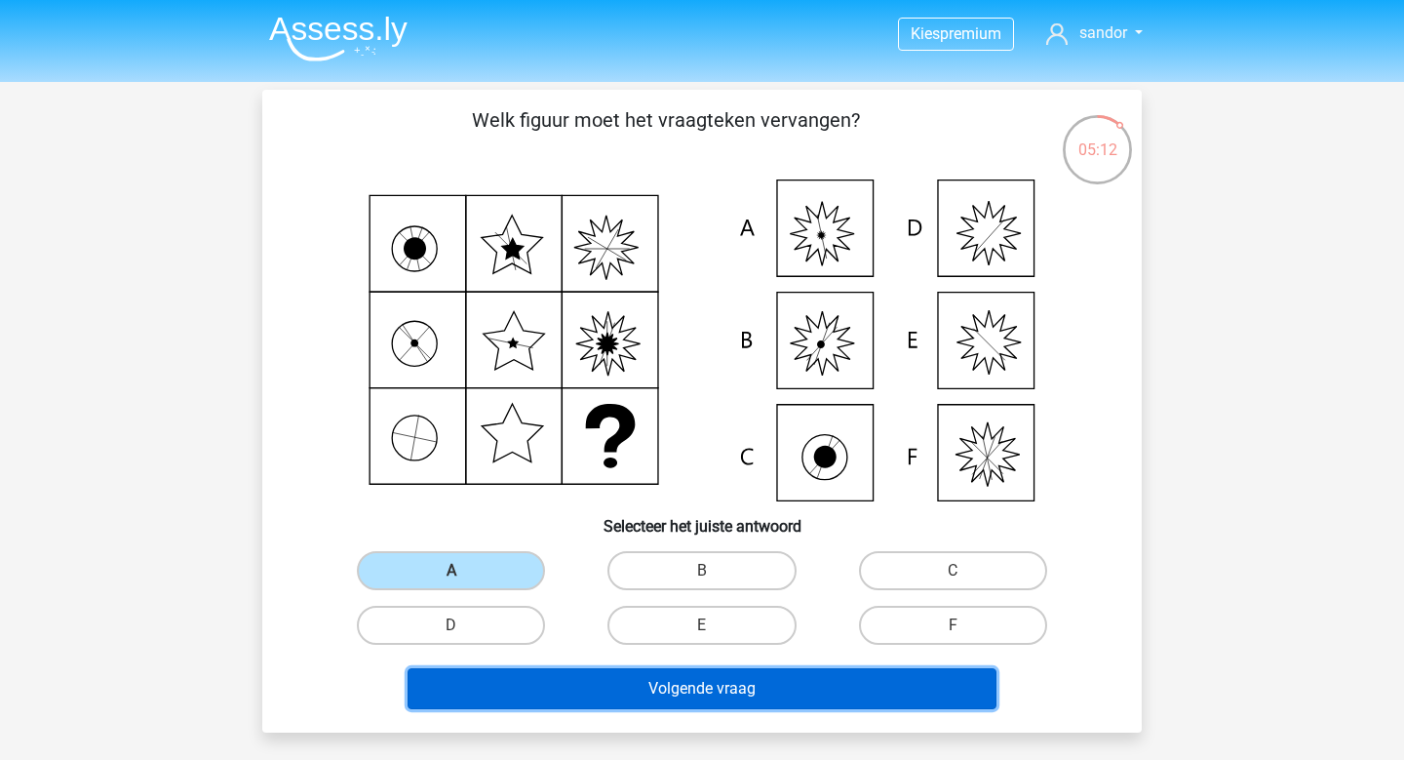
click at [550, 670] on button "Volgende vraag" at bounding box center [703, 688] width 590 height 41
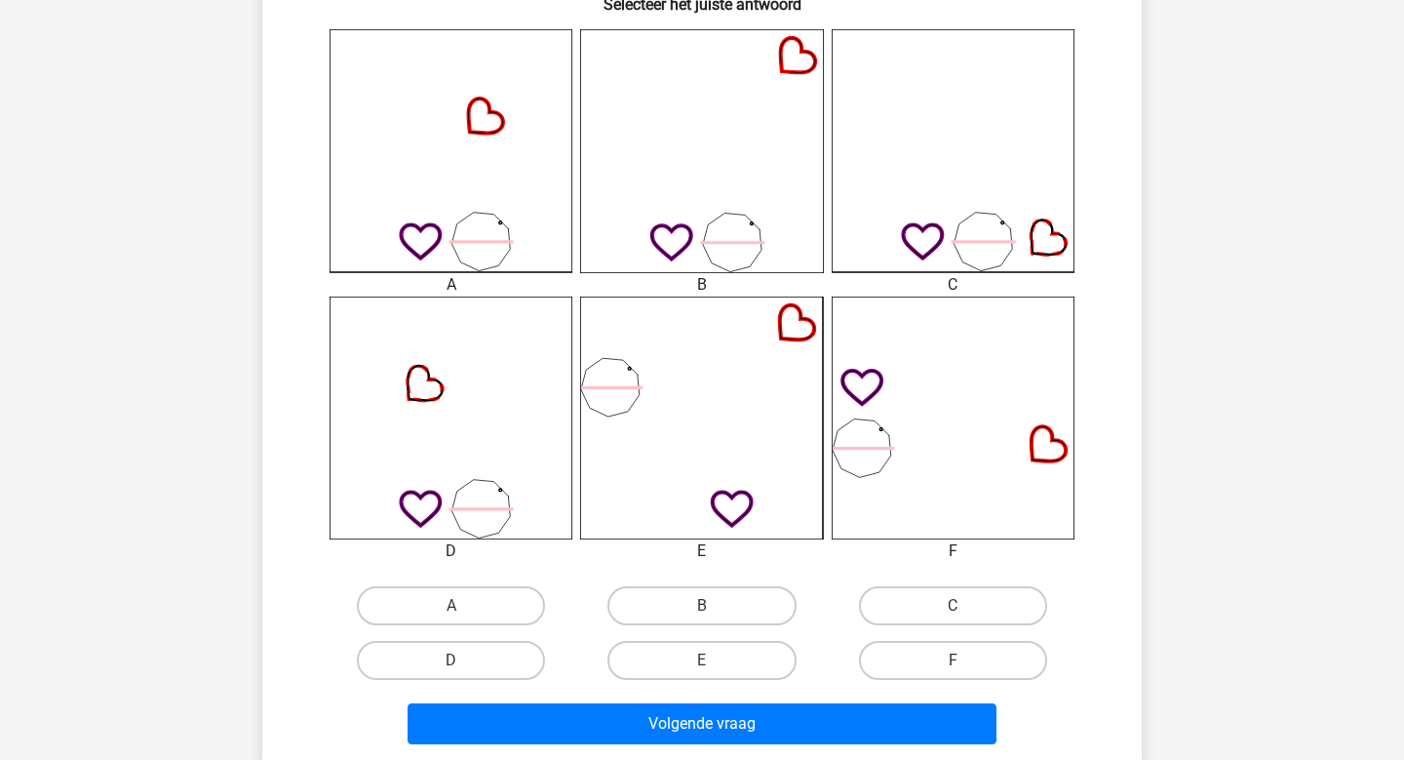
scroll to position [523, 0]
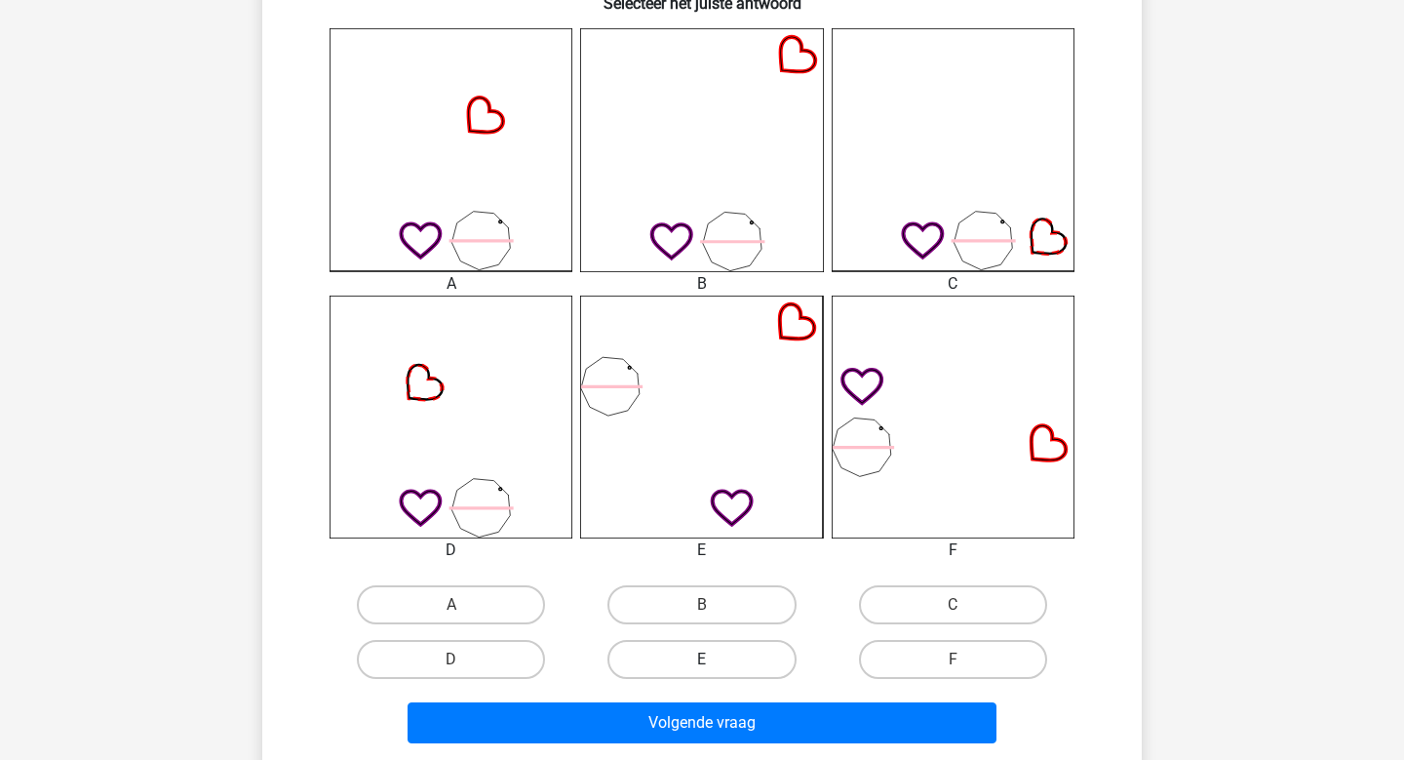
click at [696, 651] on label "E" at bounding box center [701, 659] width 188 height 39
click at [702, 659] on input "E" at bounding box center [708, 665] width 13 height 13
radio input "true"
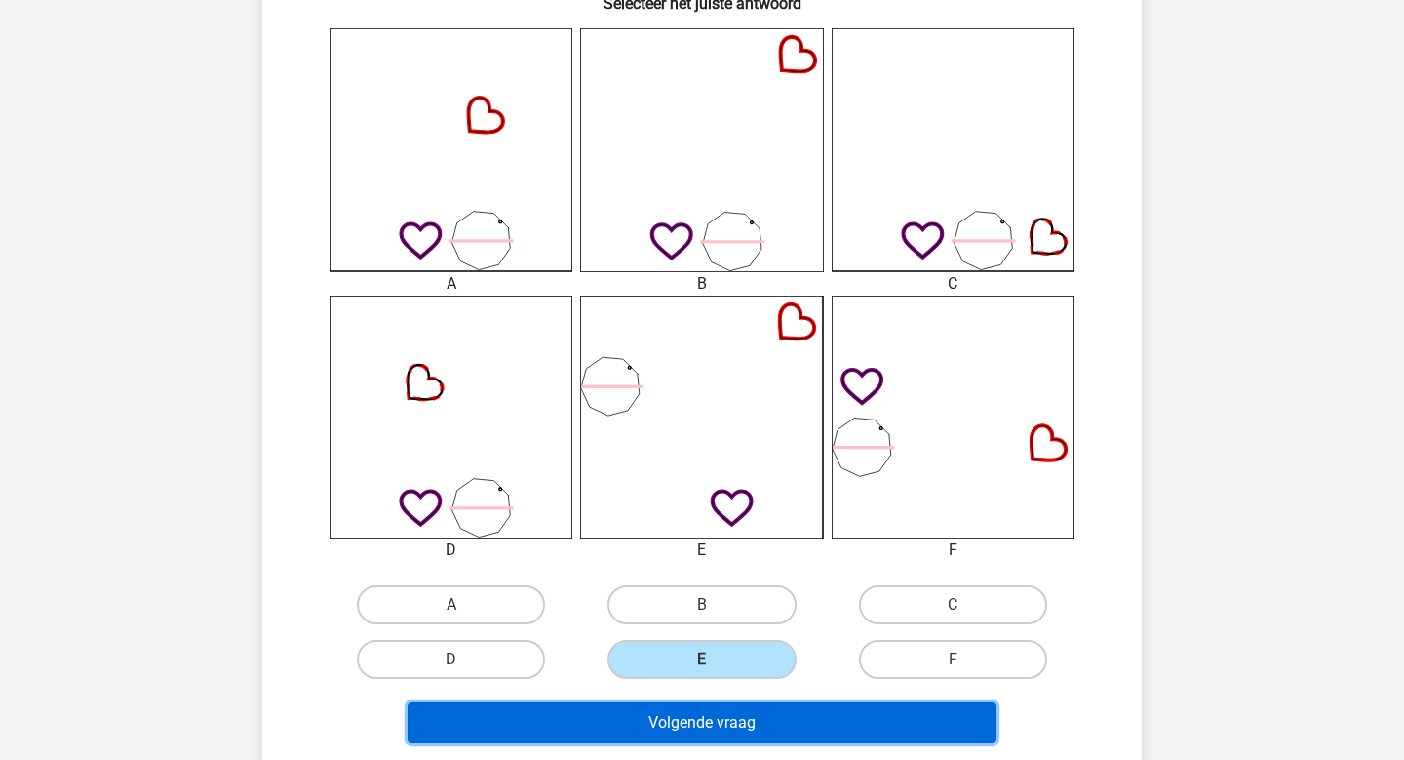
click at [696, 713] on button "Volgende vraag" at bounding box center [703, 722] width 590 height 41
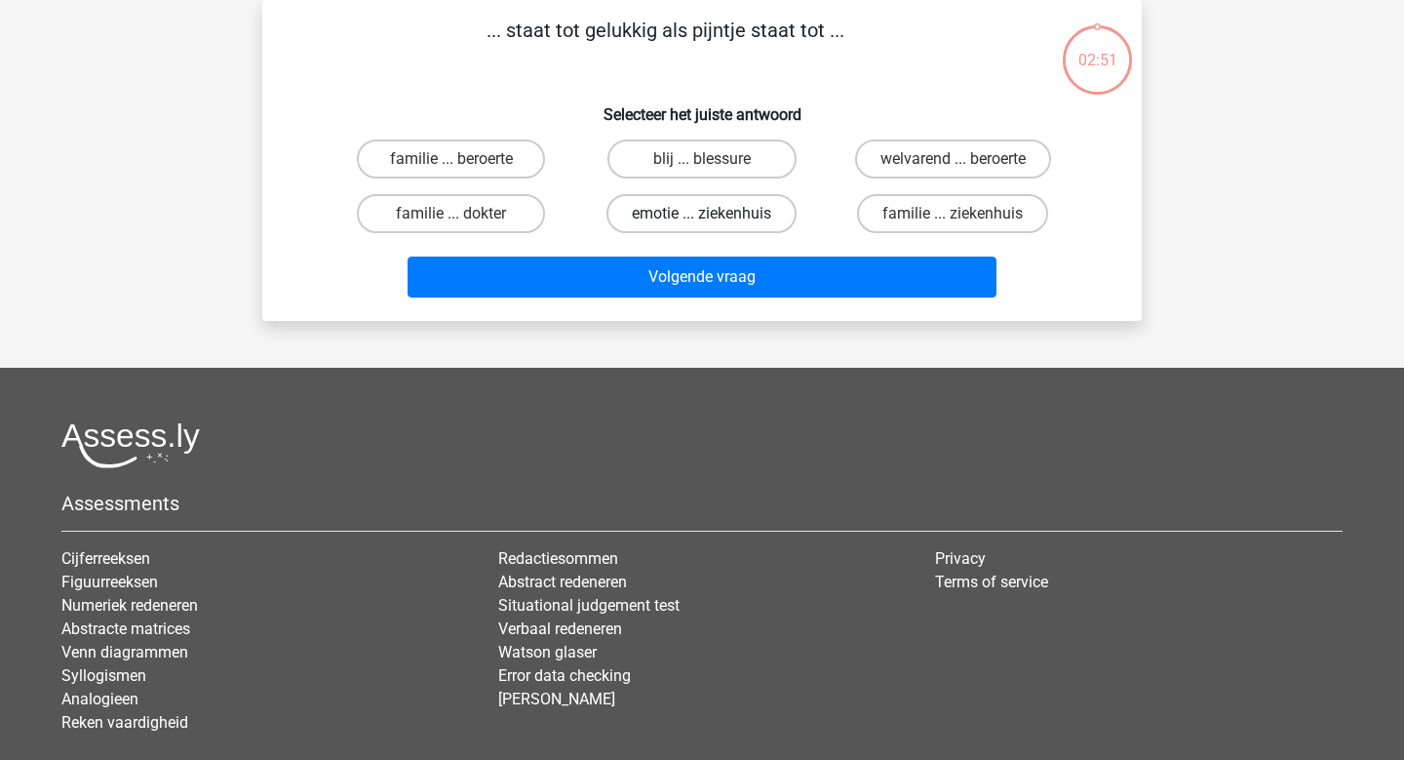
scroll to position [0, 0]
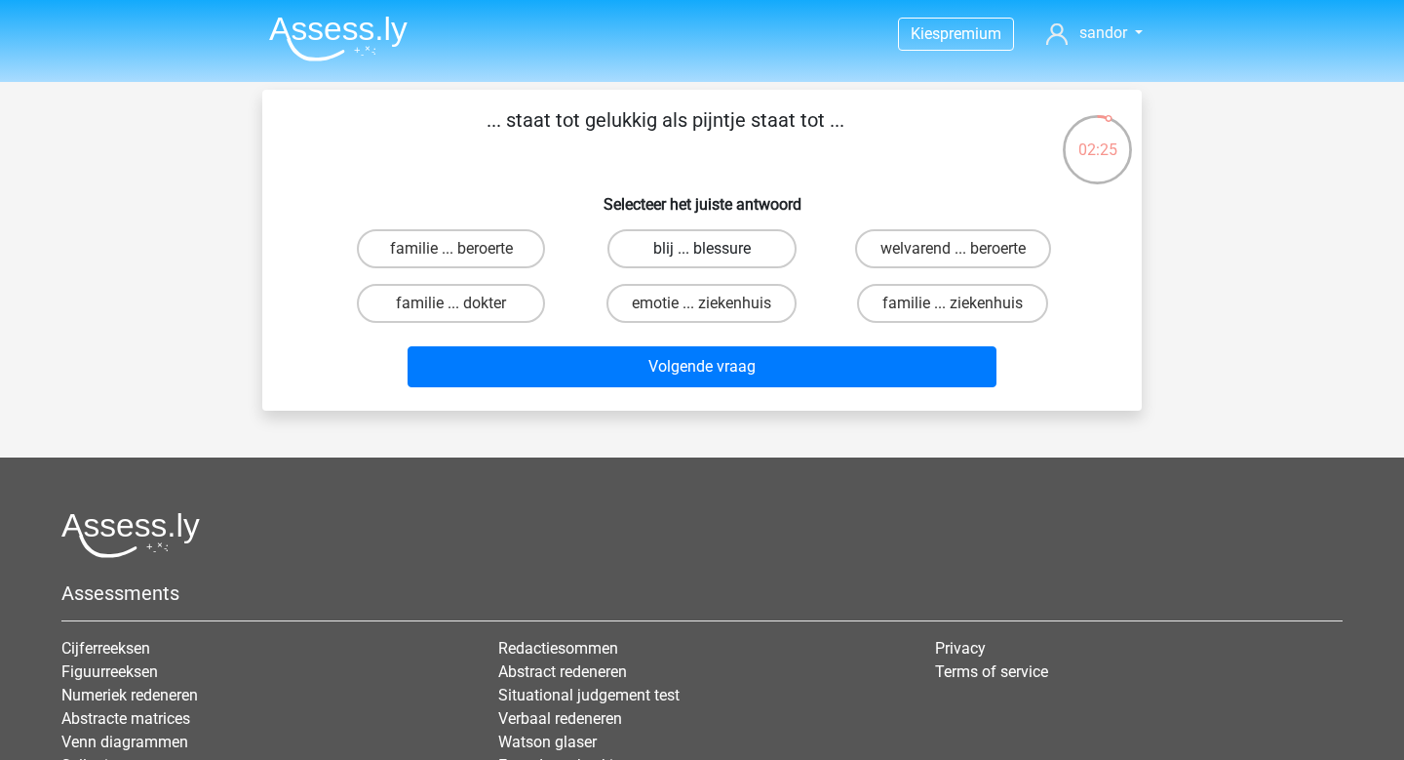
click at [675, 254] on label "blij ... blessure" at bounding box center [701, 248] width 188 height 39
click at [702, 254] on input "blij ... blessure" at bounding box center [708, 255] width 13 height 13
radio input "true"
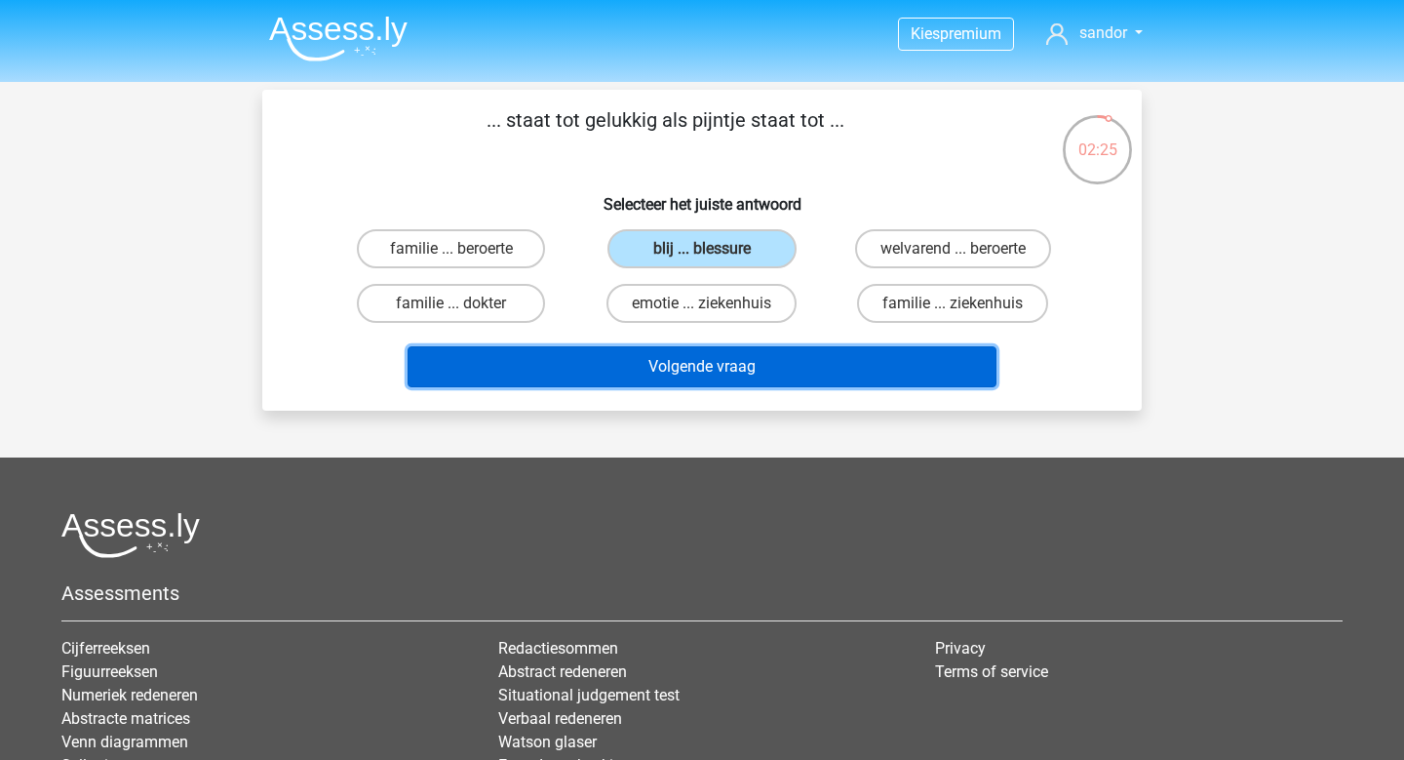
click at [675, 381] on button "Volgende vraag" at bounding box center [703, 366] width 590 height 41
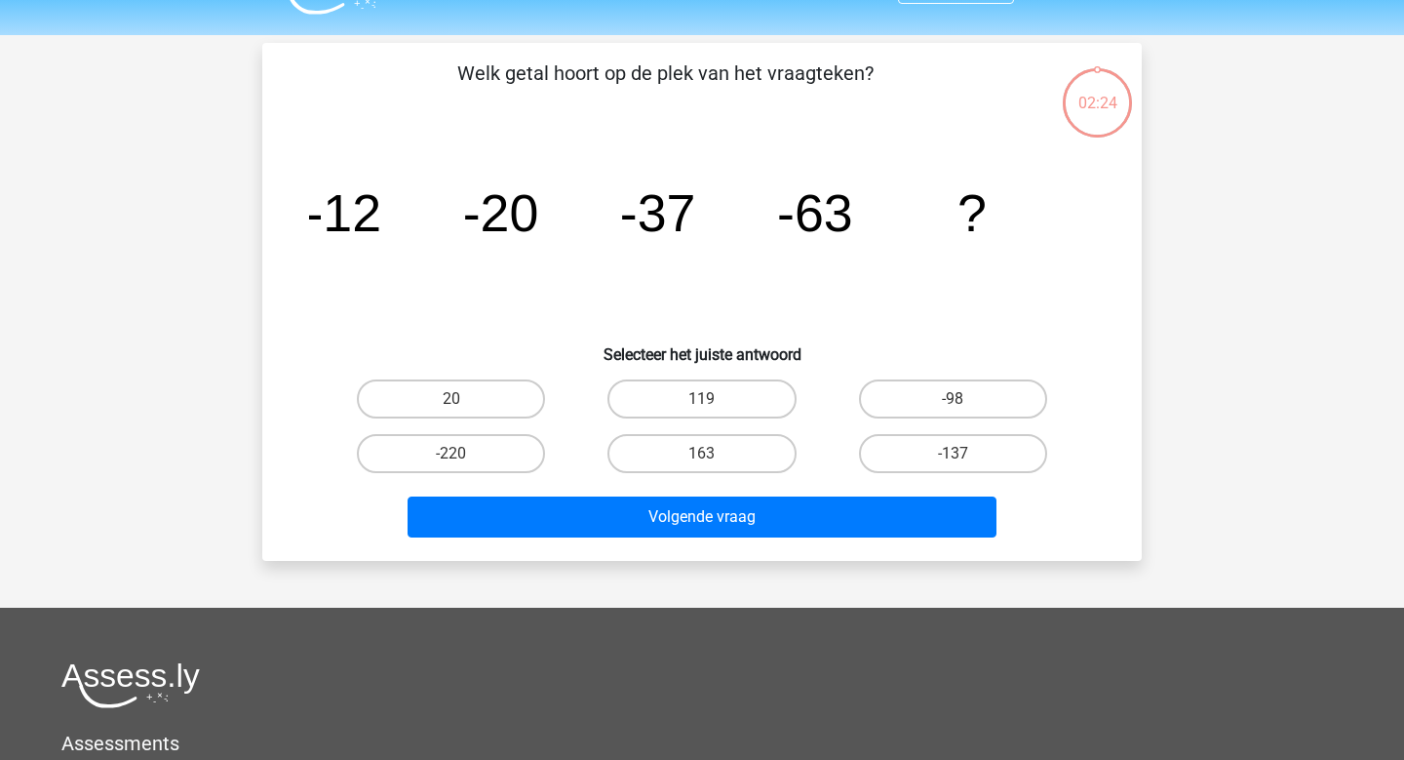
scroll to position [90, 0]
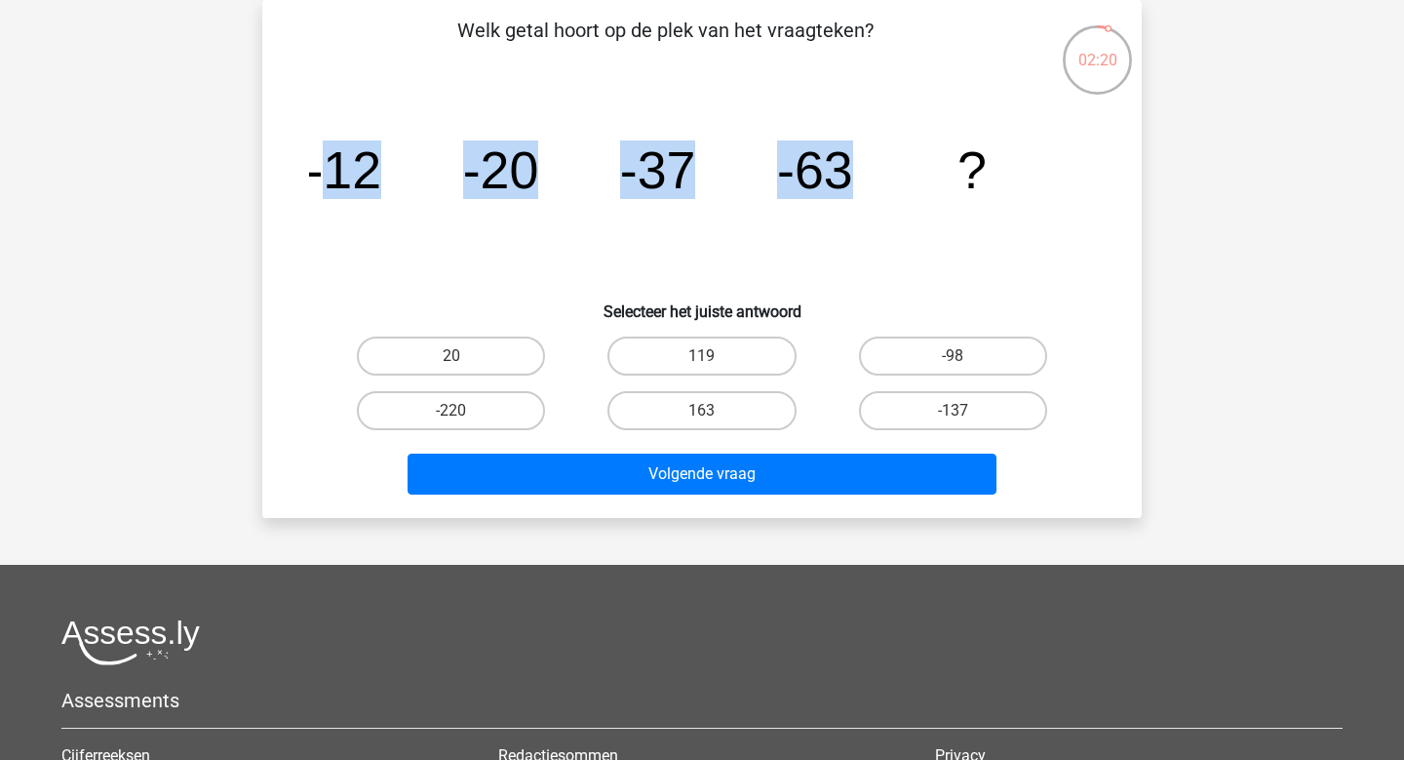
drag, startPoint x: 968, startPoint y: 148, endPoint x: 323, endPoint y: 140, distance: 645.6
click at [322, 140] on g "-12 -20 -37 -63 ?" at bounding box center [646, 169] width 682 height 59
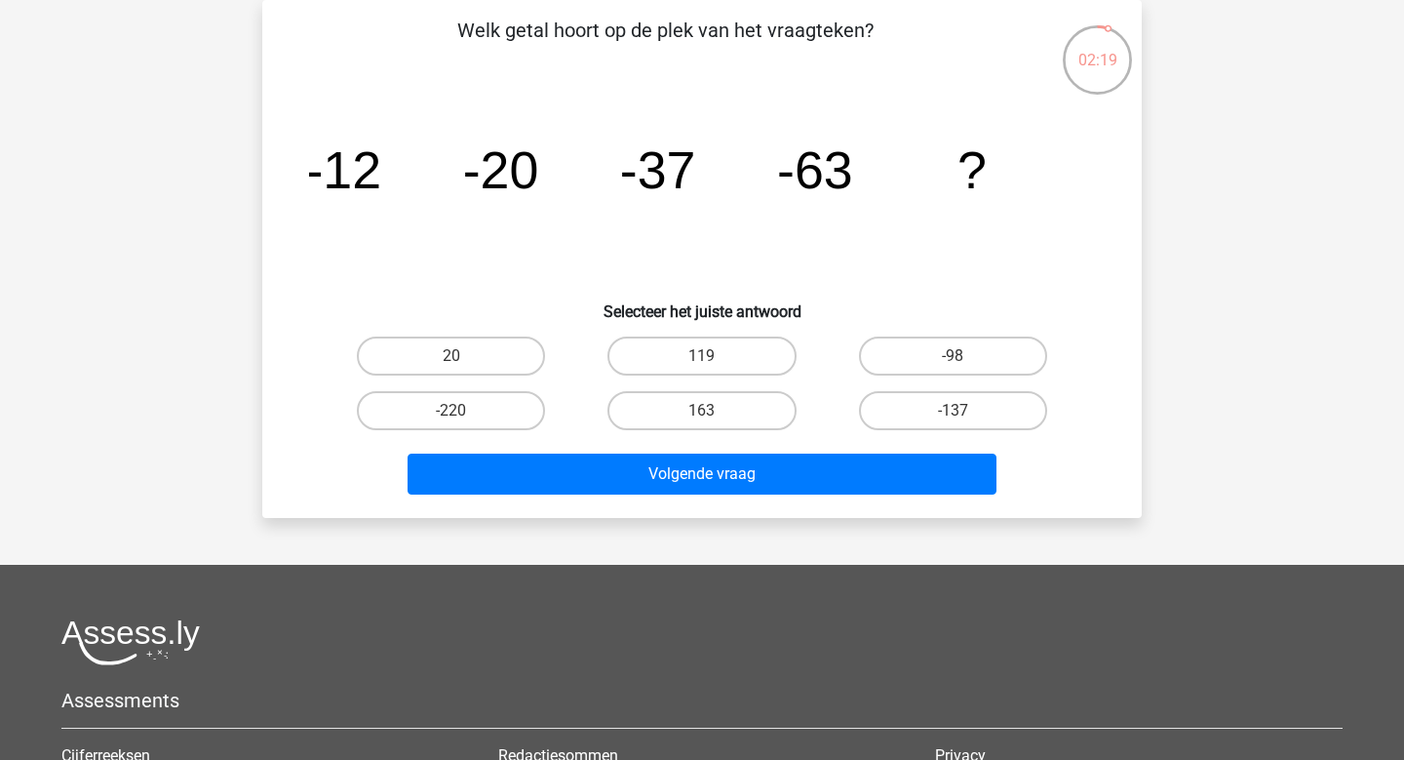
click at [972, 172] on tspan "?" at bounding box center [972, 169] width 29 height 59
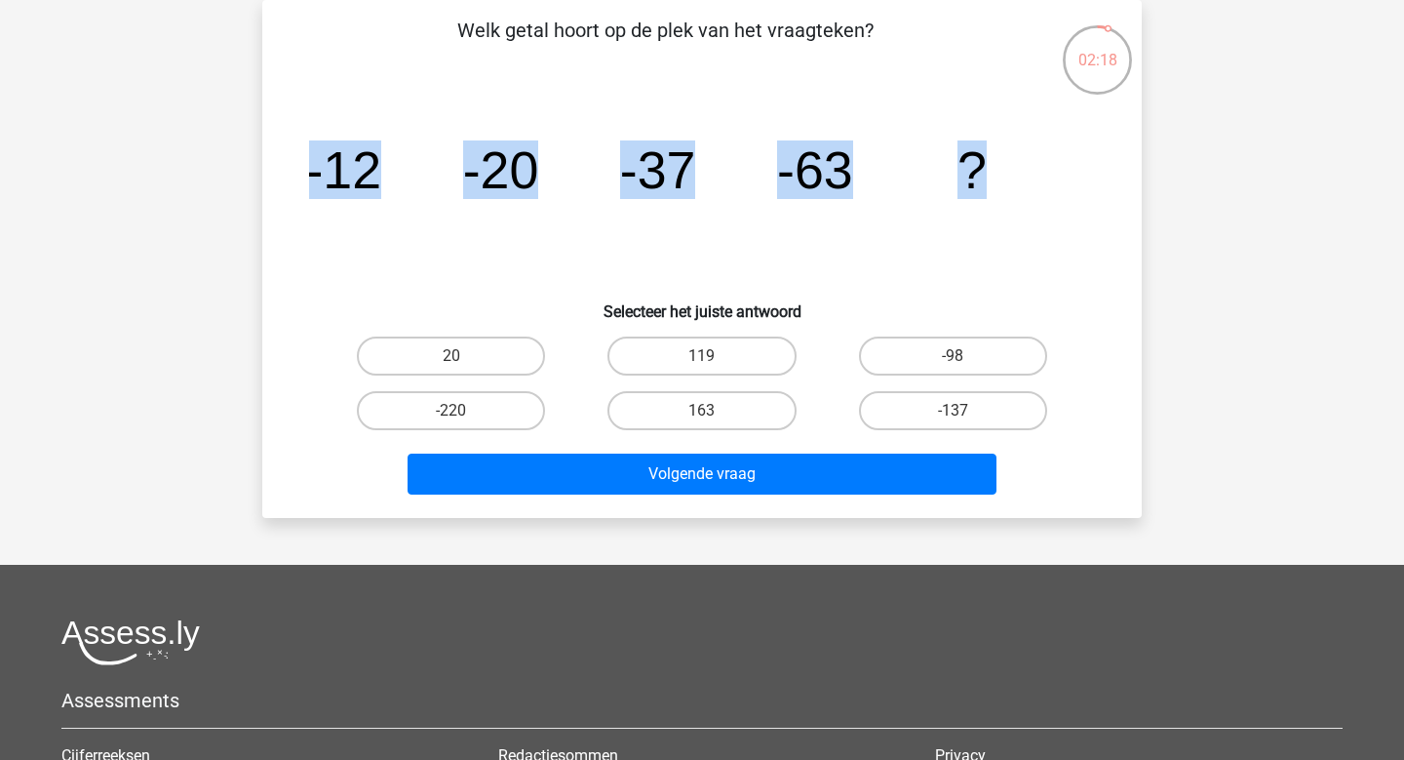
drag, startPoint x: 995, startPoint y: 171, endPoint x: 235, endPoint y: 169, distance: 759.6
click at [235, 169] on div "Kies premium sandor sandor.waarsenburg@gmail.com" at bounding box center [702, 494] width 1404 height 1169
copy g "-12 -20 -37 -63 ?"
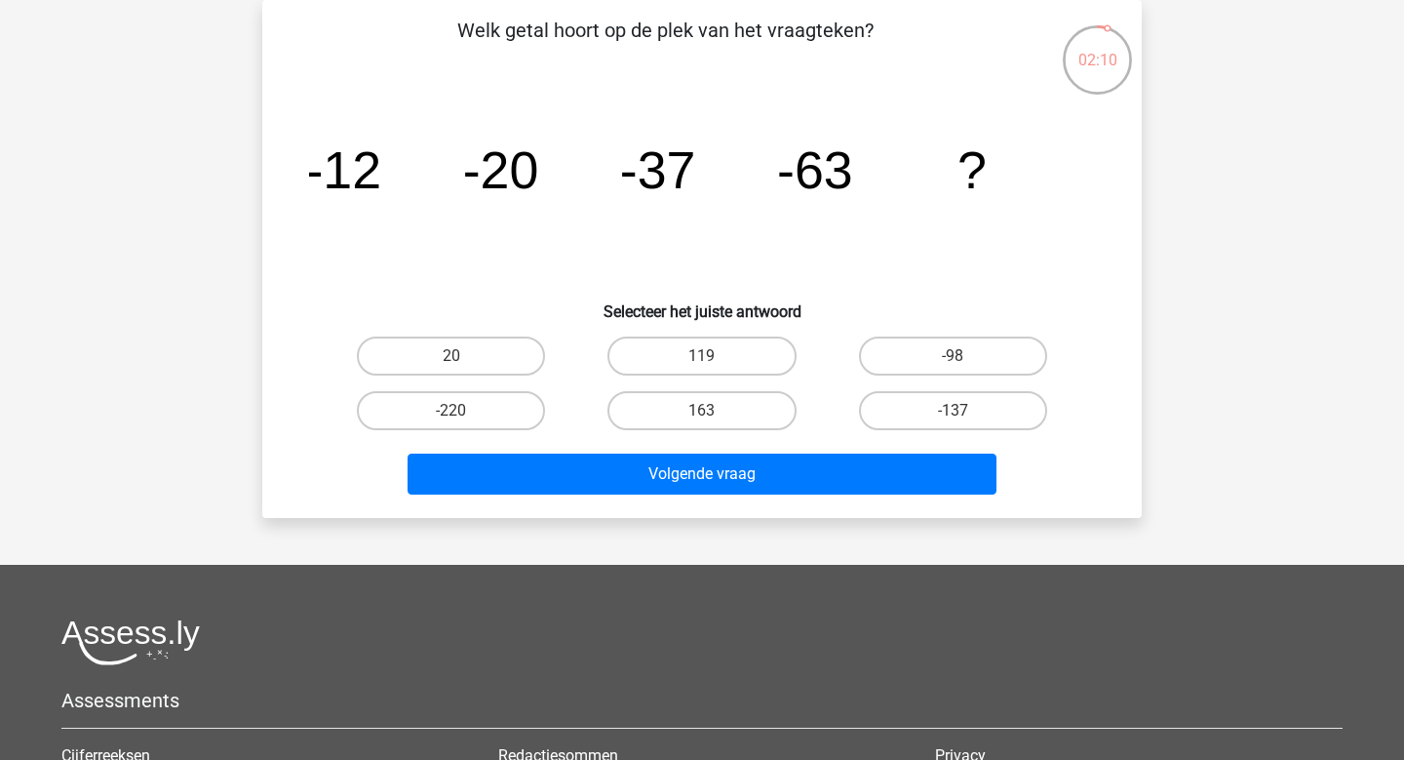
click at [421, 268] on icon "image/svg+xml -12 -20 -37 -63 ?" at bounding box center [702, 188] width 786 height 197
click at [928, 359] on label "-98" at bounding box center [953, 355] width 188 height 39
click at [953, 359] on input "-98" at bounding box center [959, 362] width 13 height 13
radio input "true"
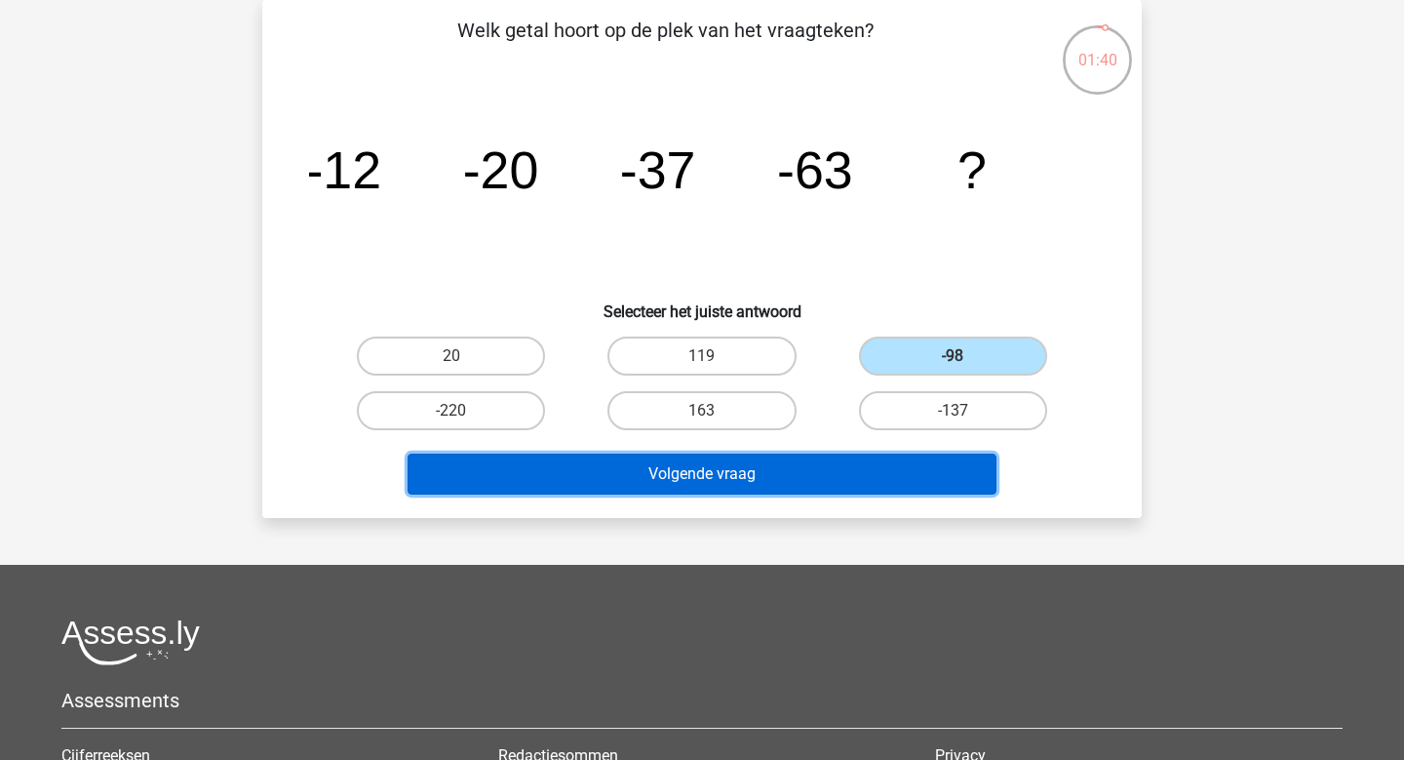
click at [833, 482] on button "Volgende vraag" at bounding box center [703, 473] width 590 height 41
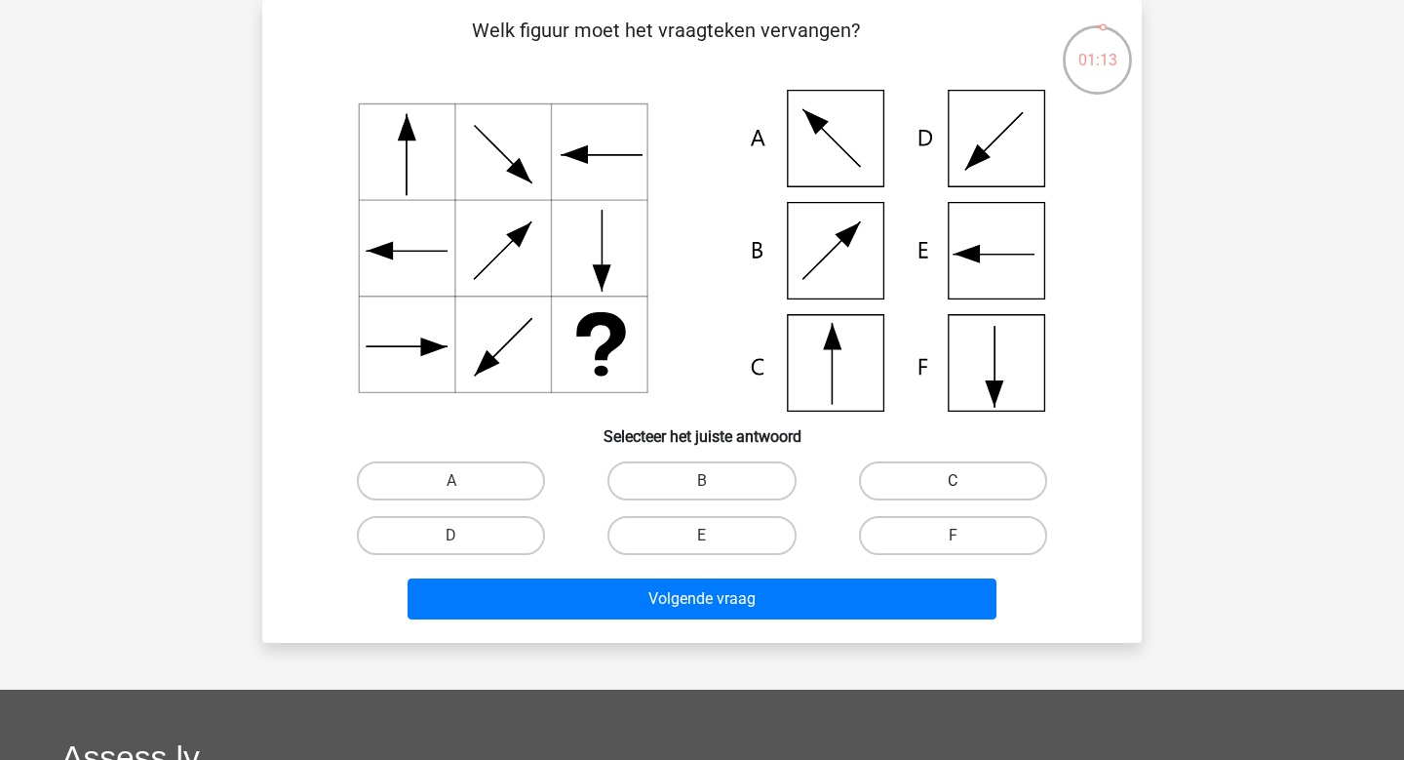
click at [913, 469] on label "C" at bounding box center [953, 480] width 188 height 39
click at [953, 481] on input "C" at bounding box center [959, 487] width 13 height 13
radio input "true"
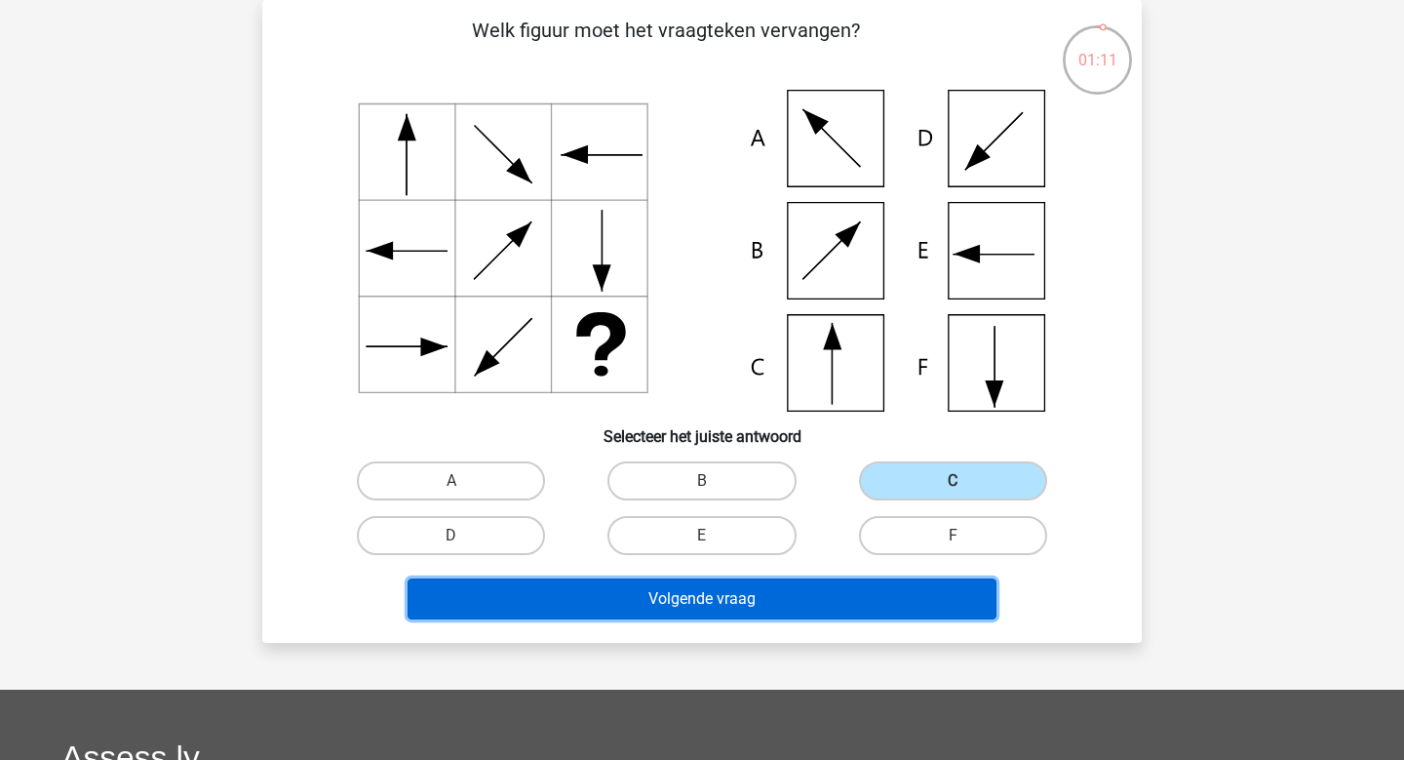
click at [743, 596] on button "Volgende vraag" at bounding box center [703, 598] width 590 height 41
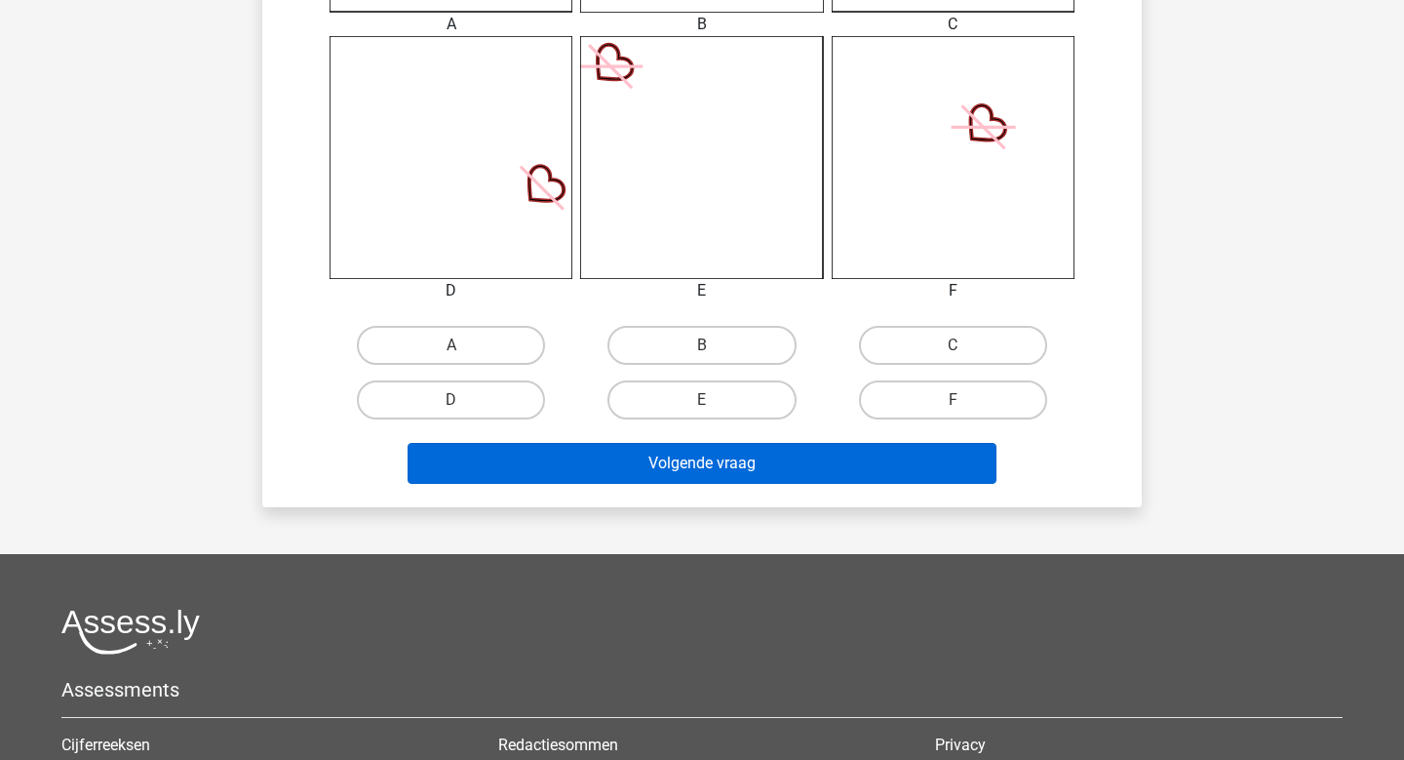
scroll to position [842, 0]
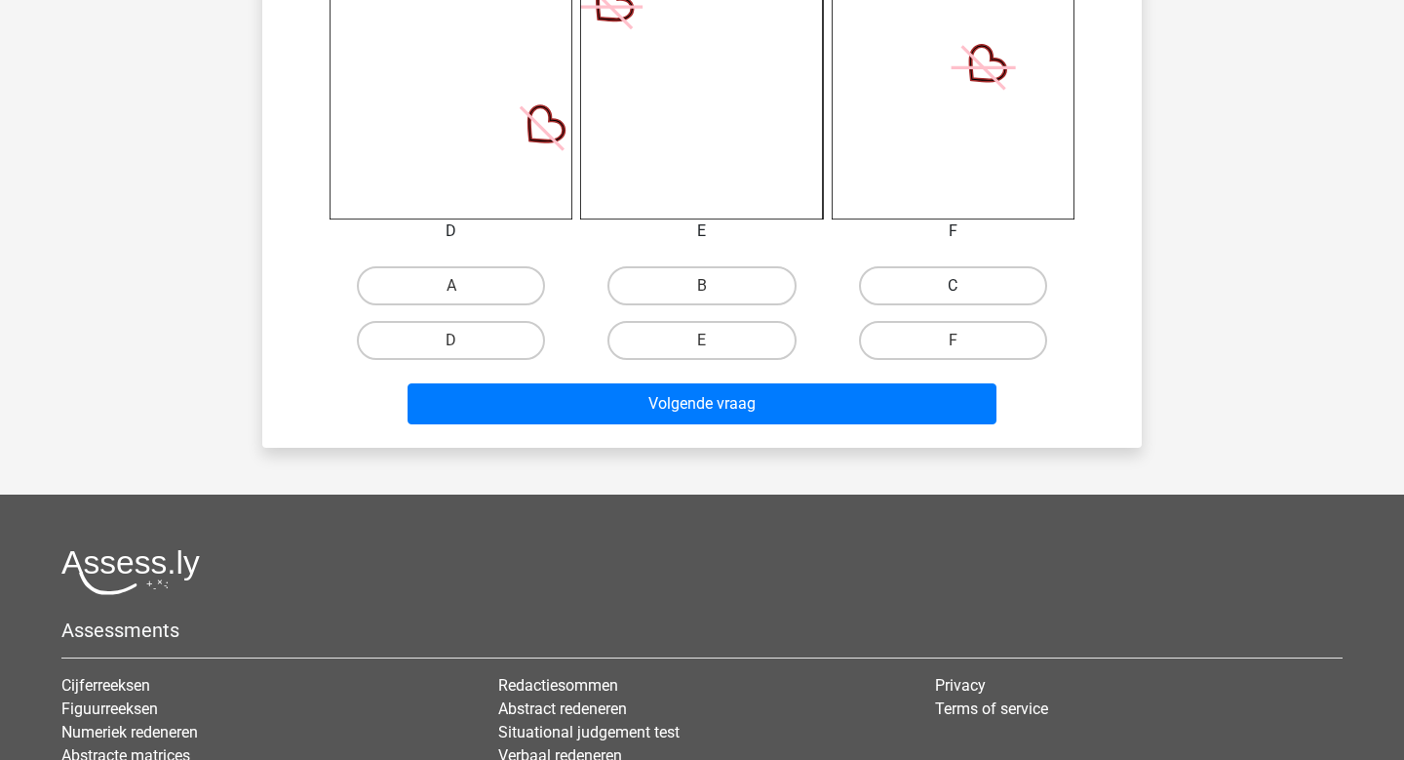
click at [993, 290] on label "C" at bounding box center [953, 285] width 188 height 39
click at [965, 290] on input "C" at bounding box center [959, 292] width 13 height 13
radio input "true"
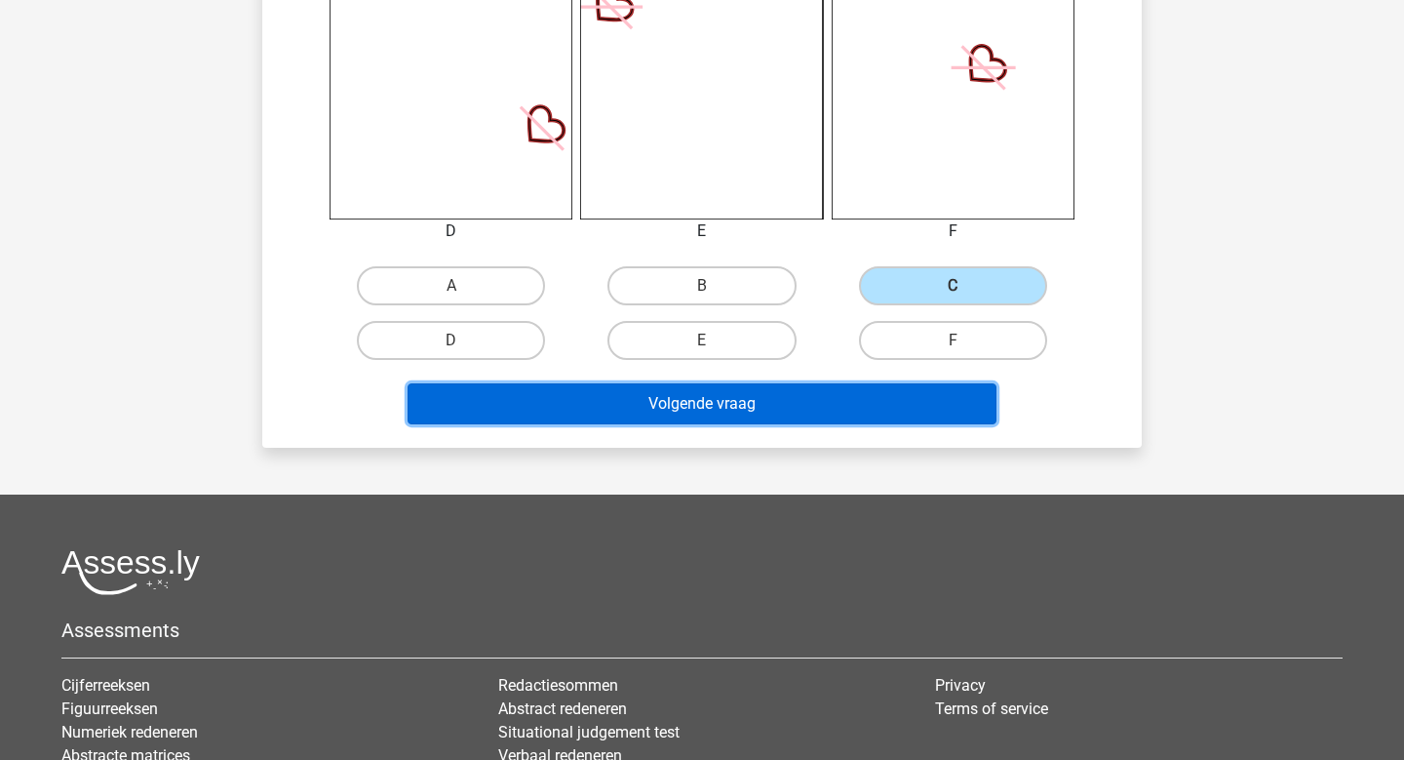
click at [886, 388] on button "Volgende vraag" at bounding box center [703, 403] width 590 height 41
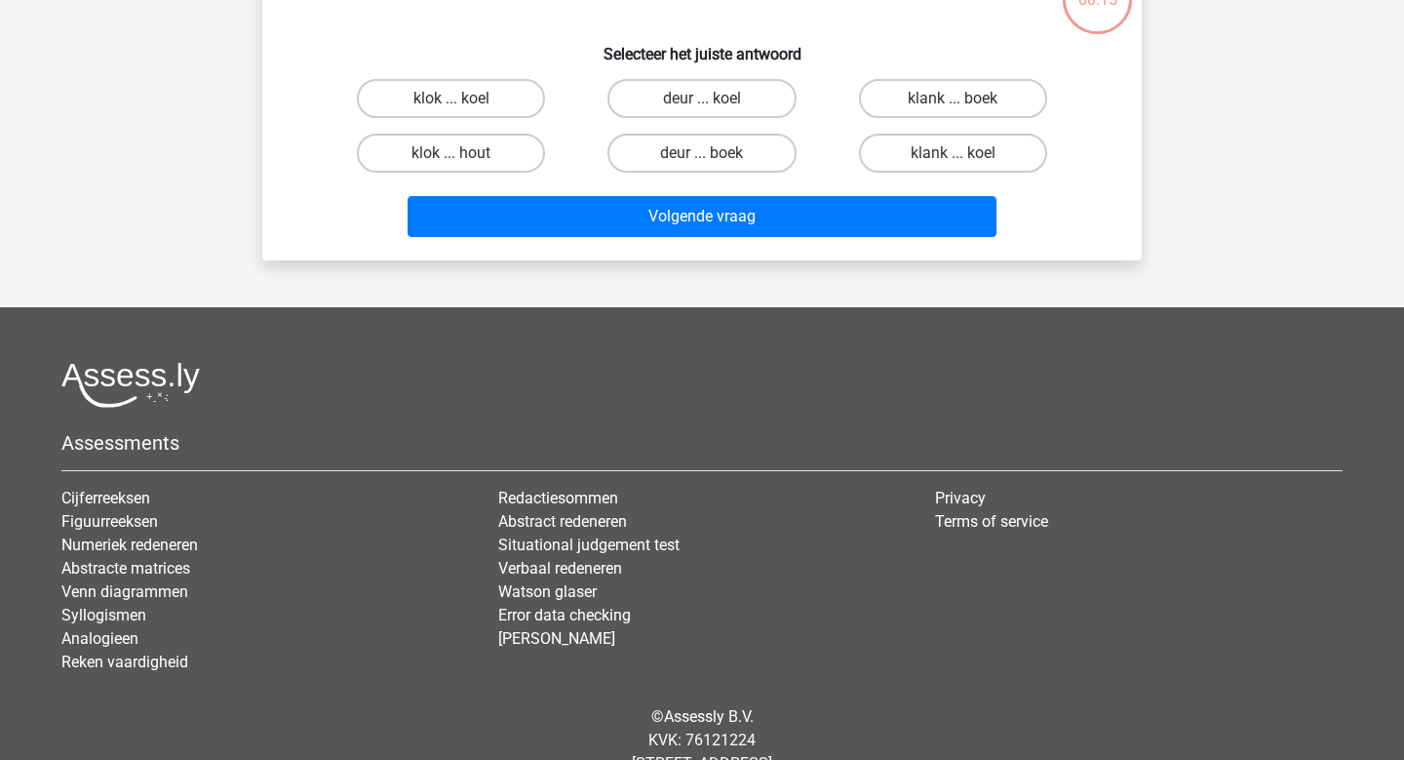
scroll to position [0, 0]
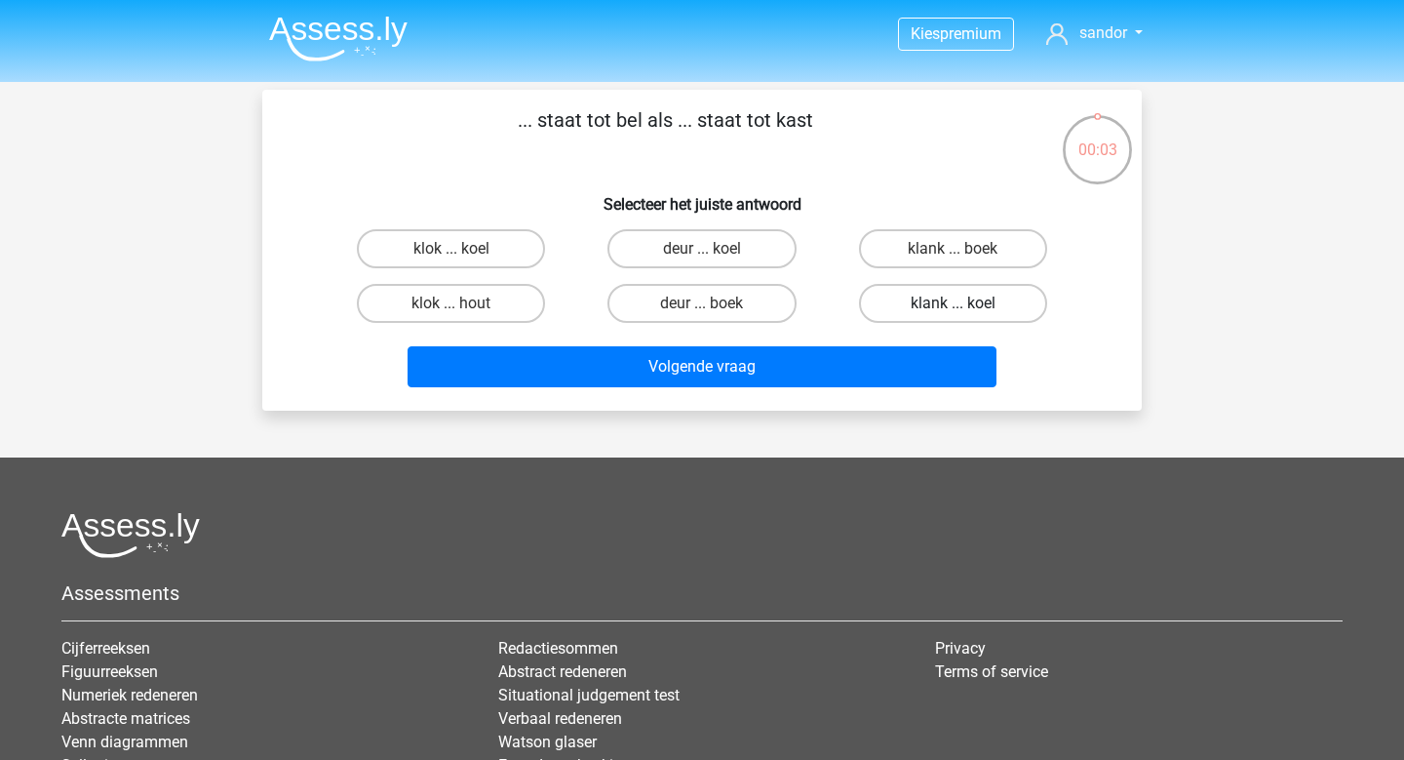
click at [991, 299] on label "klank ... koel" at bounding box center [953, 303] width 188 height 39
click at [965, 303] on input "klank ... koel" at bounding box center [959, 309] width 13 height 13
radio input "true"
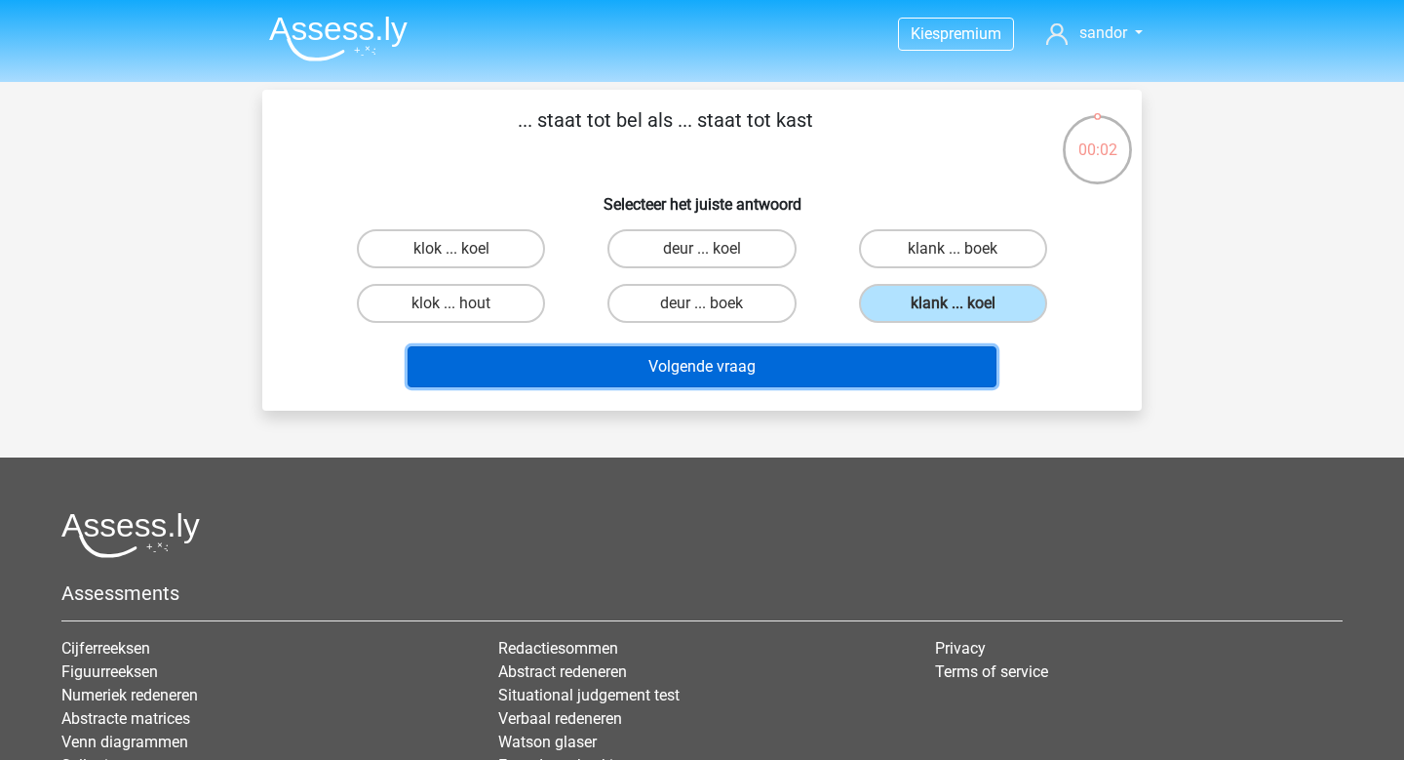
click at [846, 356] on button "Volgende vraag" at bounding box center [703, 366] width 590 height 41
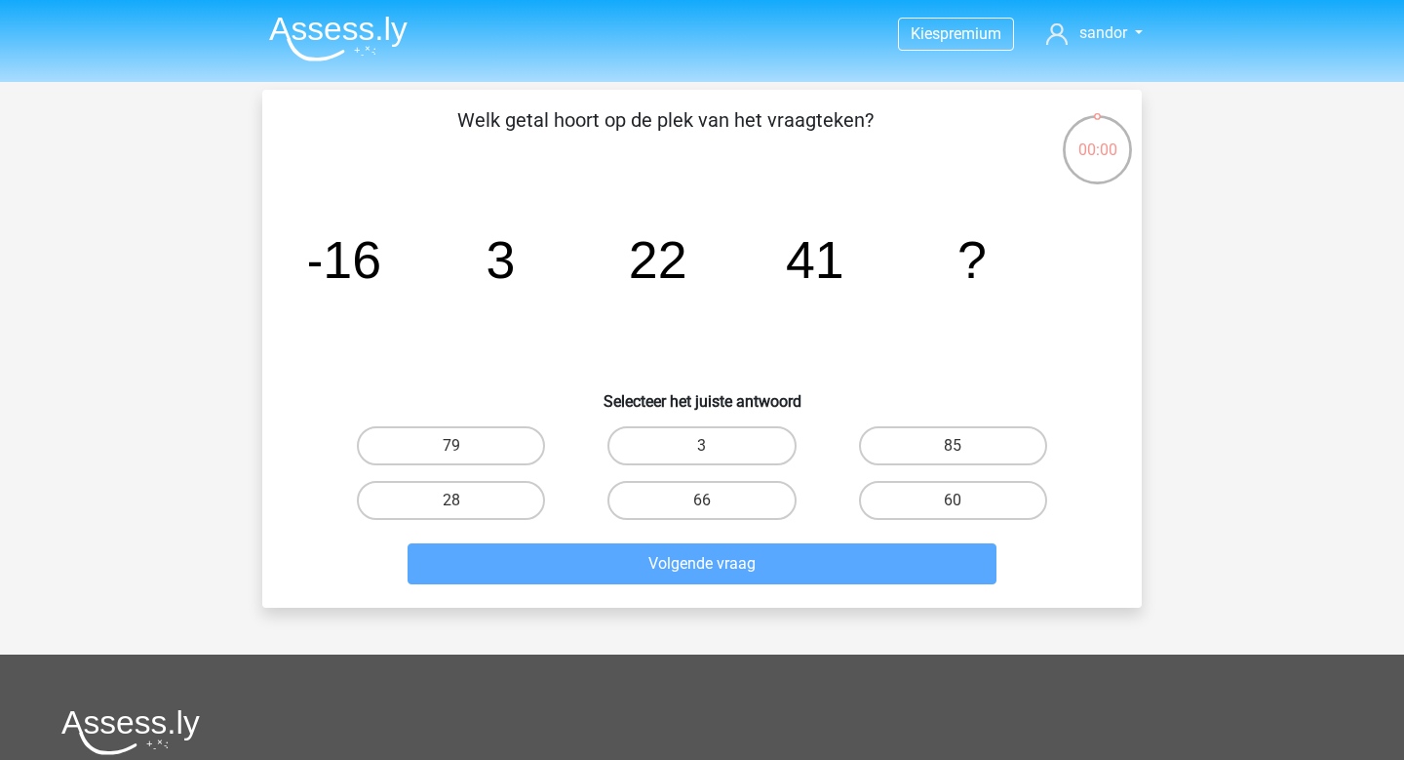
click at [1081, 160] on div "00:00" at bounding box center [1097, 137] width 73 height 49
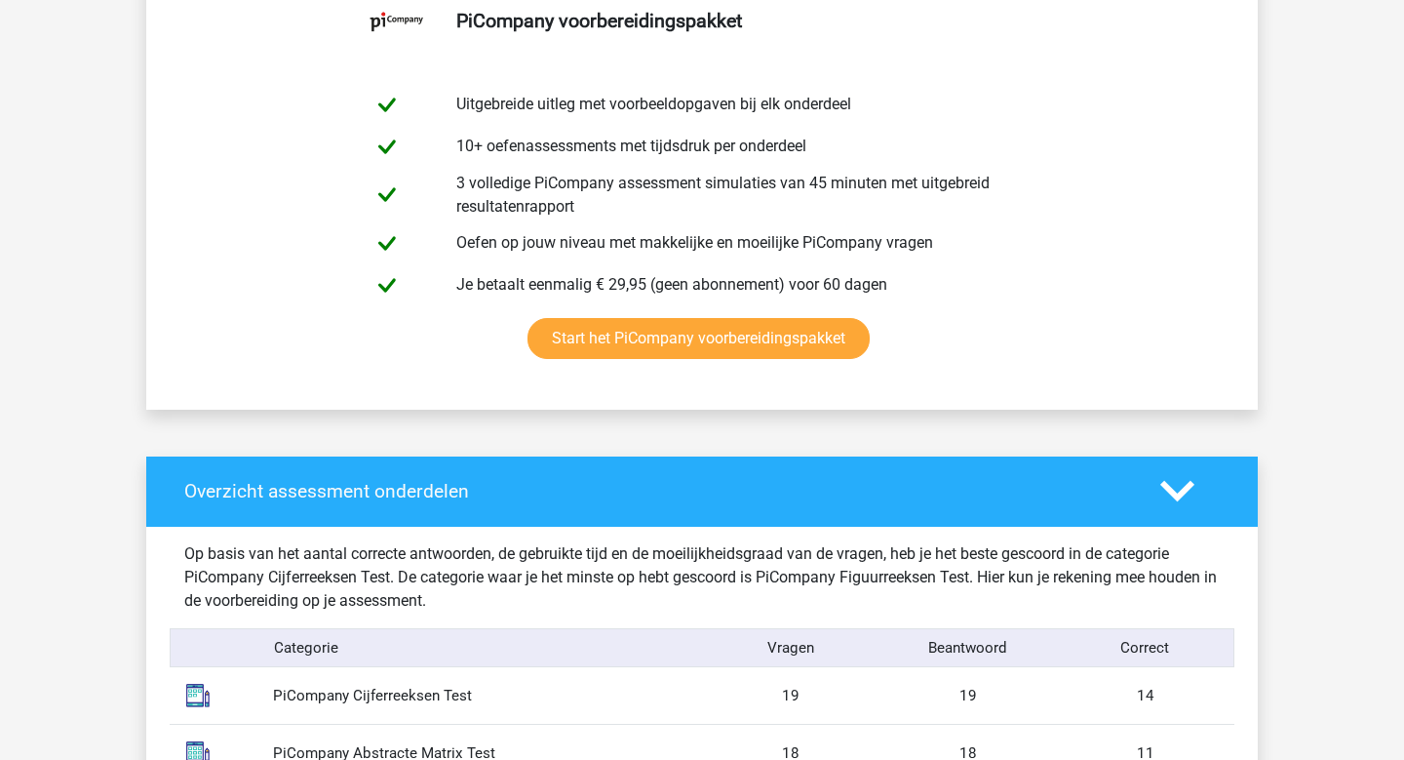
scroll to position [1377, 0]
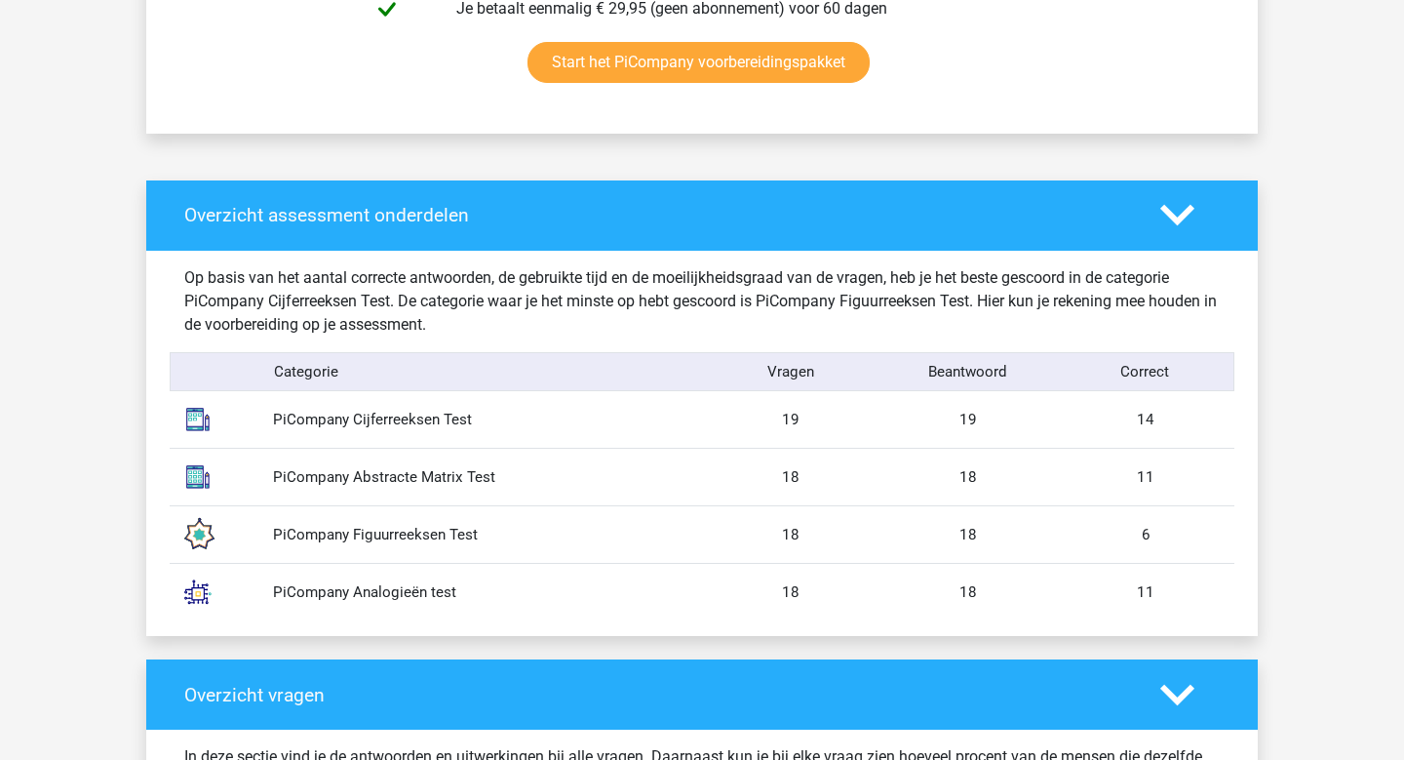
click at [188, 475] on img at bounding box center [198, 476] width 49 height 49
click at [189, 475] on img at bounding box center [198, 476] width 49 height 49
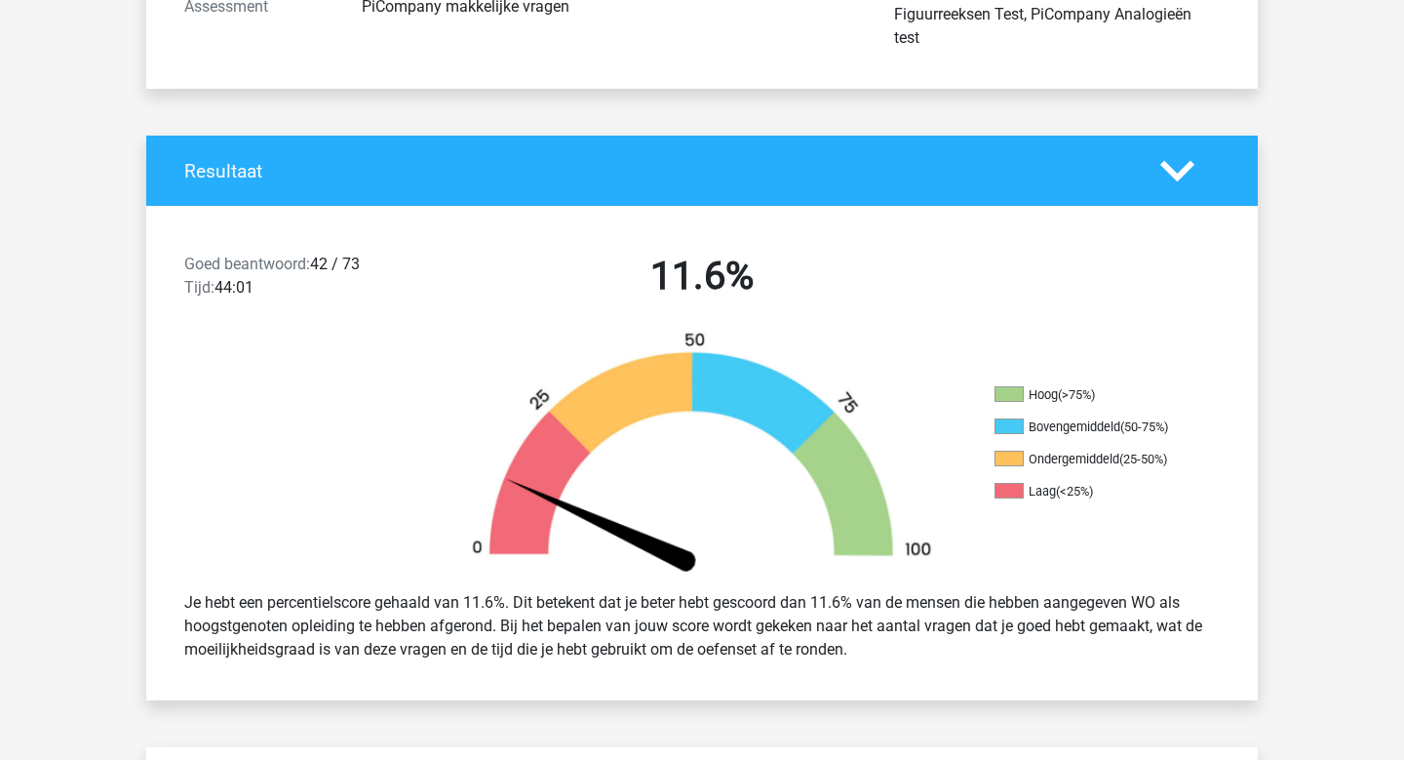
scroll to position [0, 0]
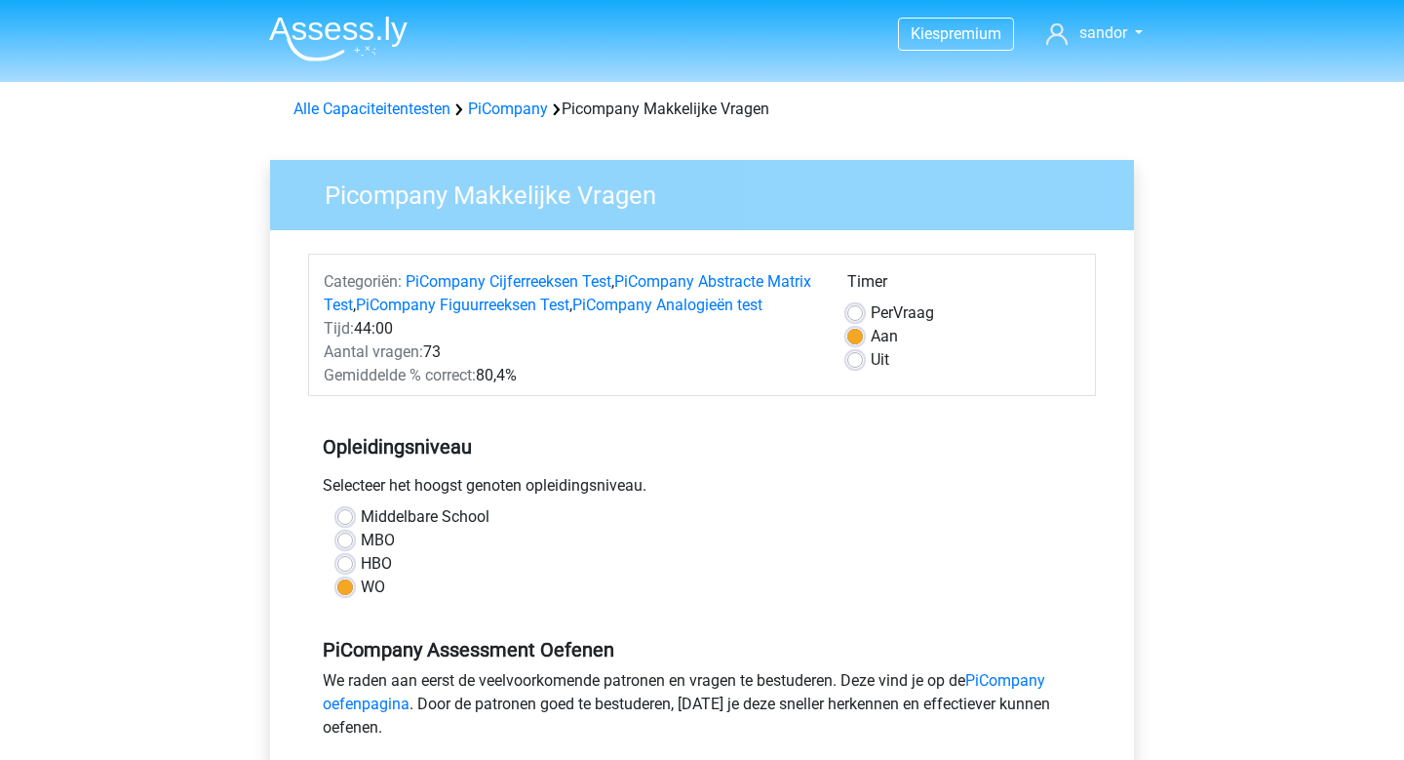
scroll to position [499, 0]
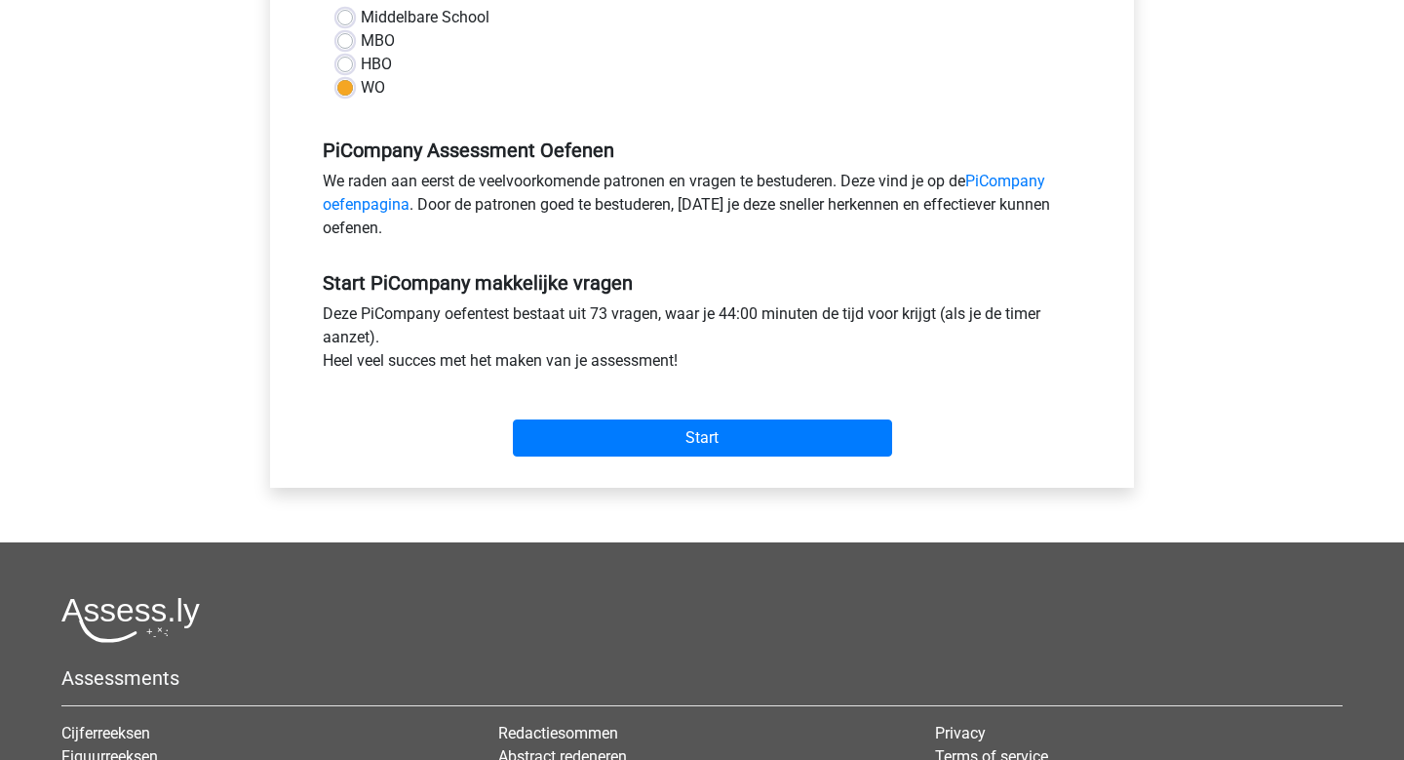
click at [347, 53] on div "MBO" at bounding box center [701, 40] width 729 height 23
click at [361, 53] on label "MBO" at bounding box center [378, 40] width 34 height 23
click at [347, 49] on input "MBO" at bounding box center [345, 39] width 16 height 20
radio input "true"
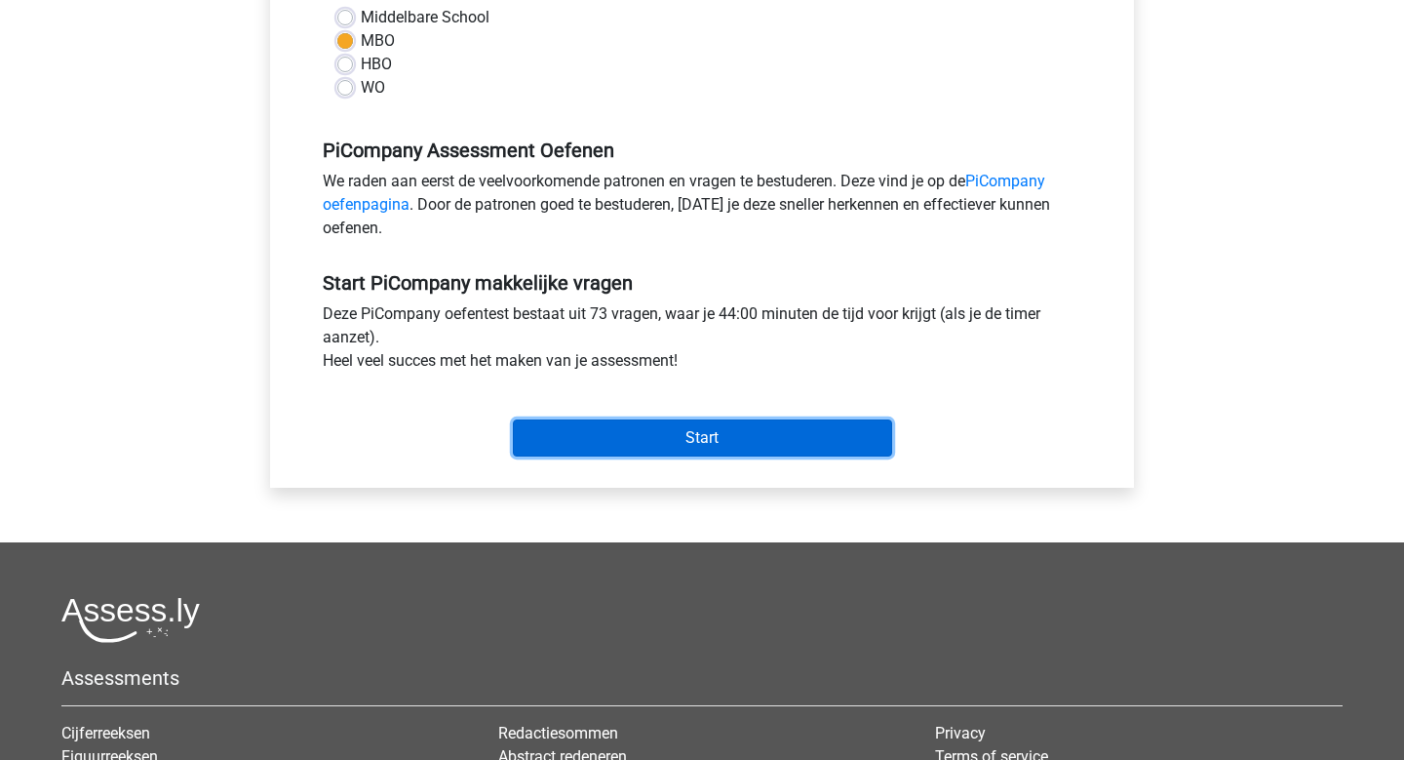
click at [699, 449] on input "Start" at bounding box center [702, 437] width 379 height 37
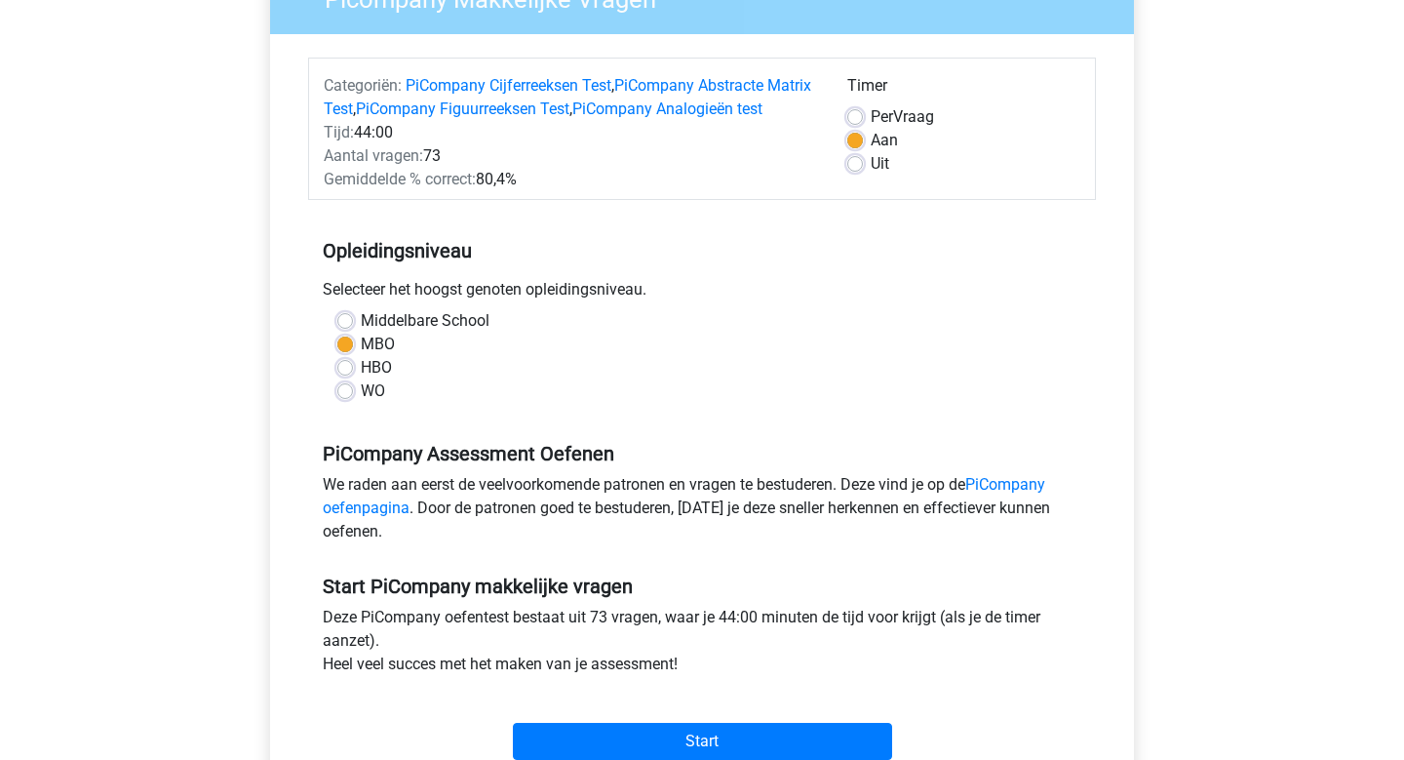
scroll to position [194, 0]
